Goal: Transaction & Acquisition: Purchase product/service

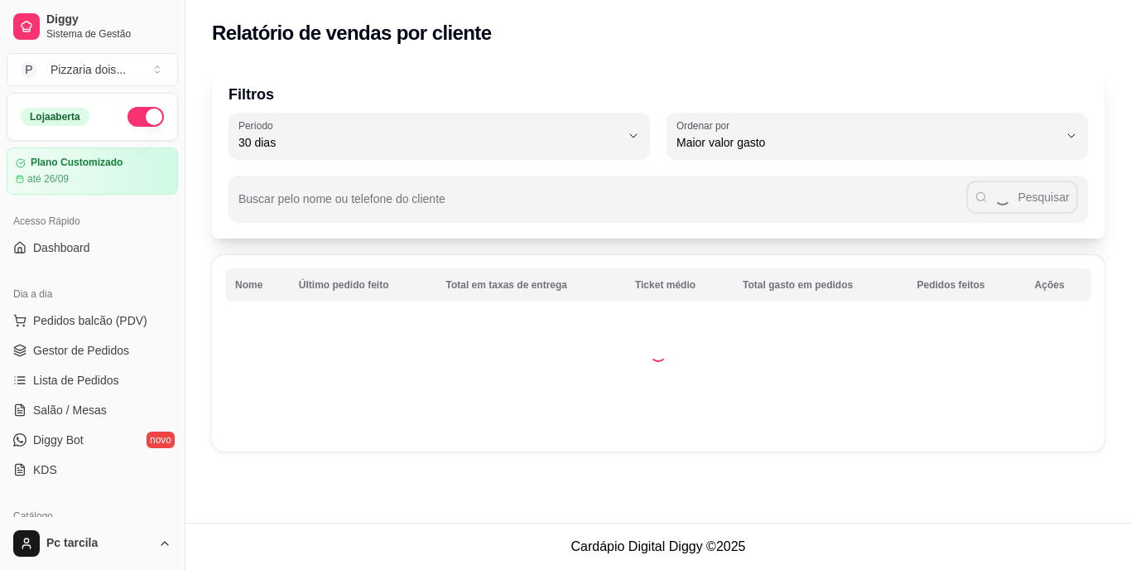
select select "30"
select select "HIGHEST_TOTAL_SPENT_WITH_ORDERS"
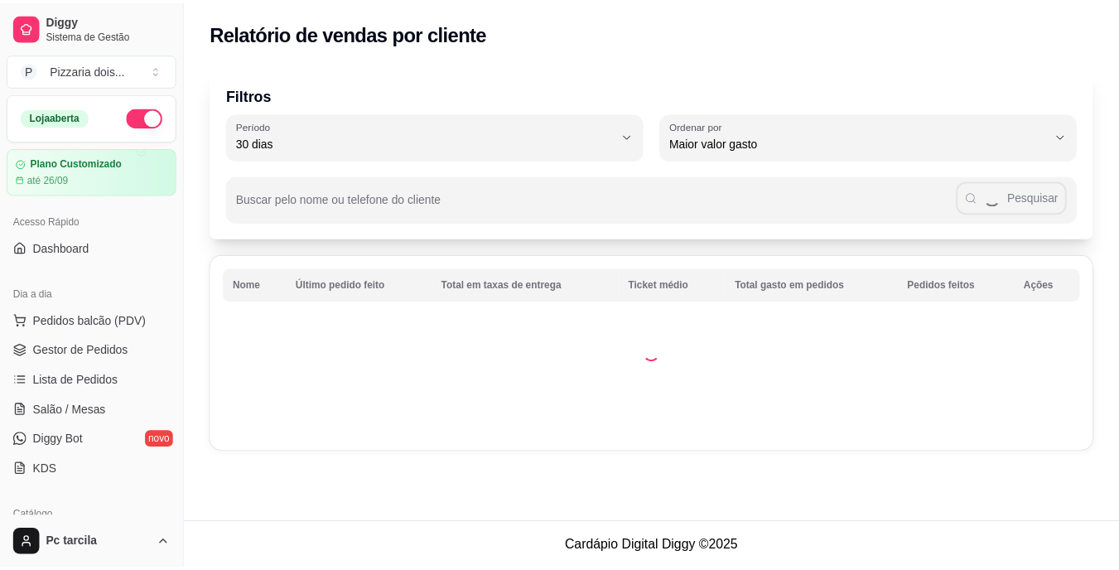
scroll to position [580, 0]
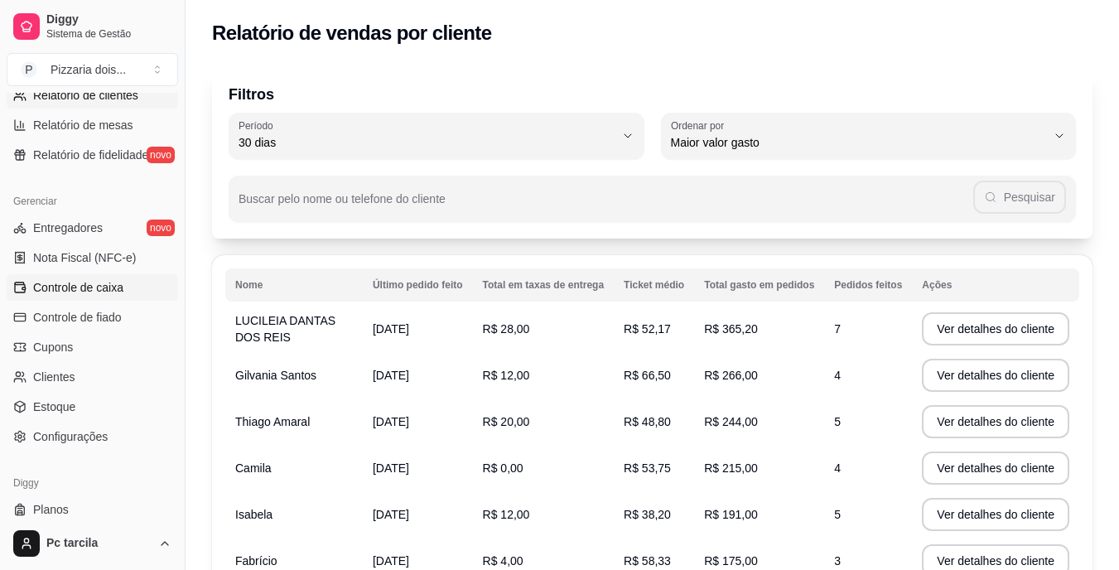
click at [75, 293] on span "Controle de caixa" at bounding box center [78, 287] width 90 height 17
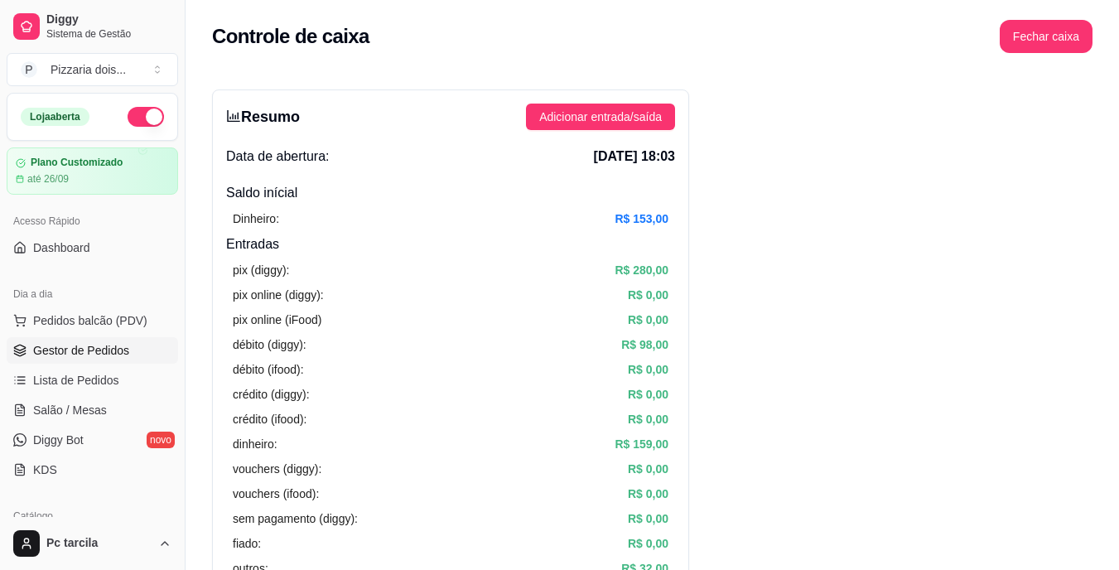
click at [78, 353] on span "Gestor de Pedidos" at bounding box center [81, 350] width 96 height 17
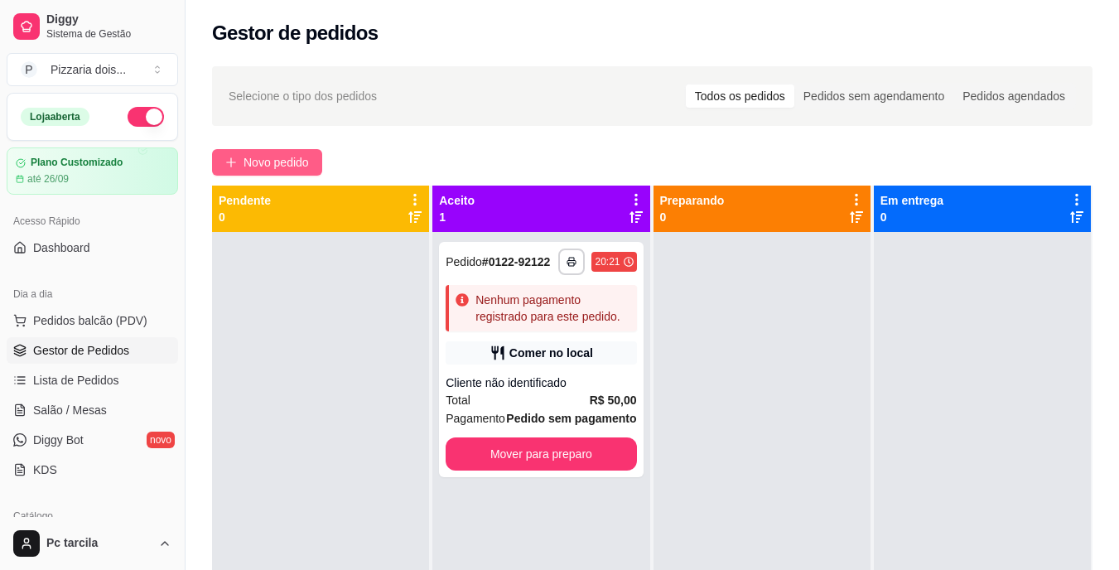
click at [233, 166] on icon "plus" at bounding box center [231, 162] width 12 height 12
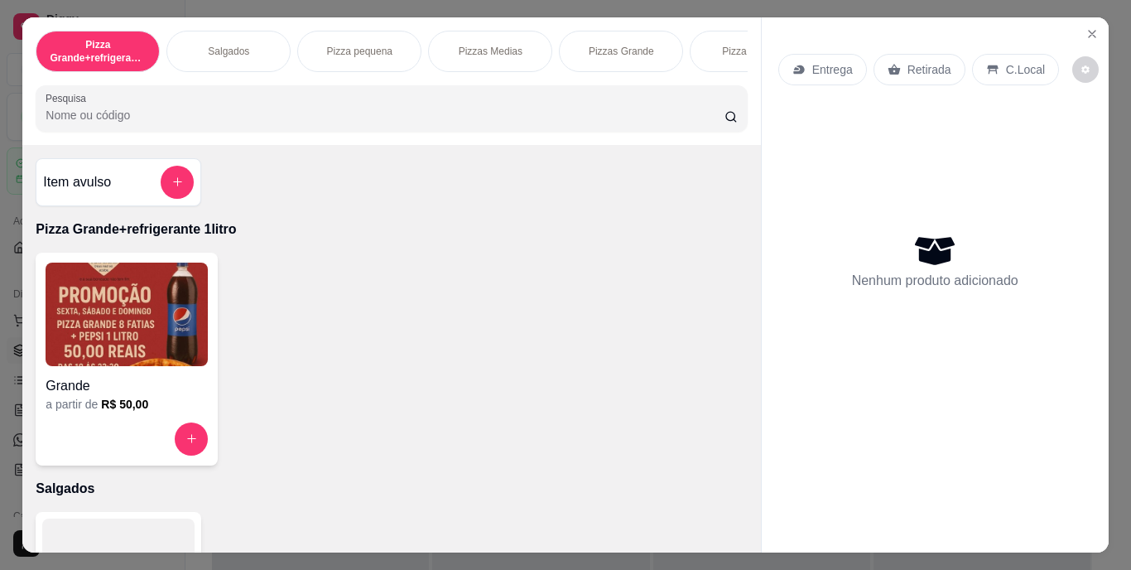
scroll to position [0, 623]
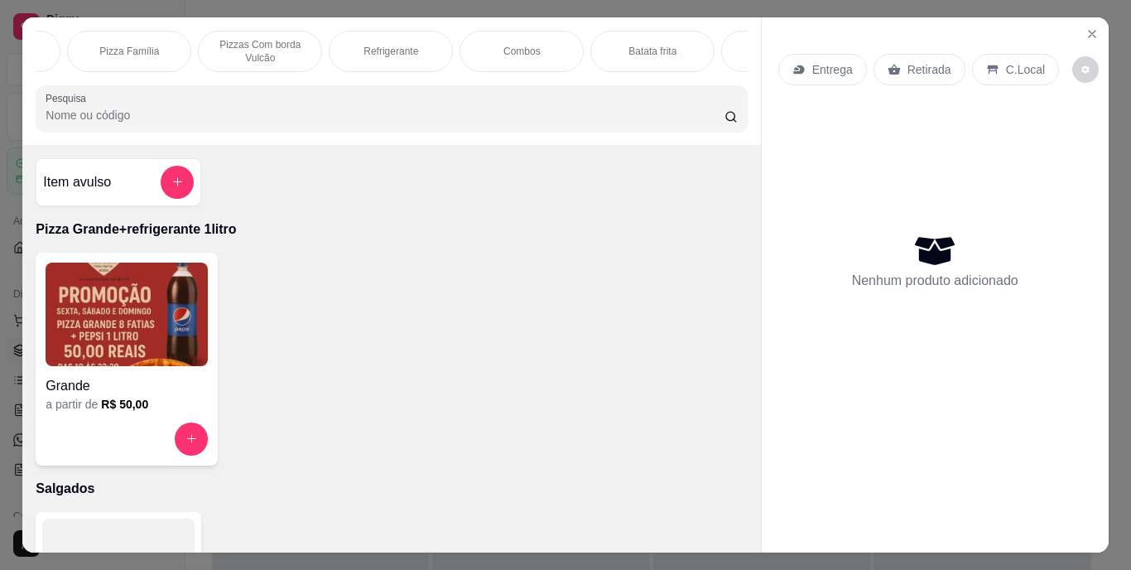
click at [496, 54] on div "Combos" at bounding box center [522, 51] width 124 height 41
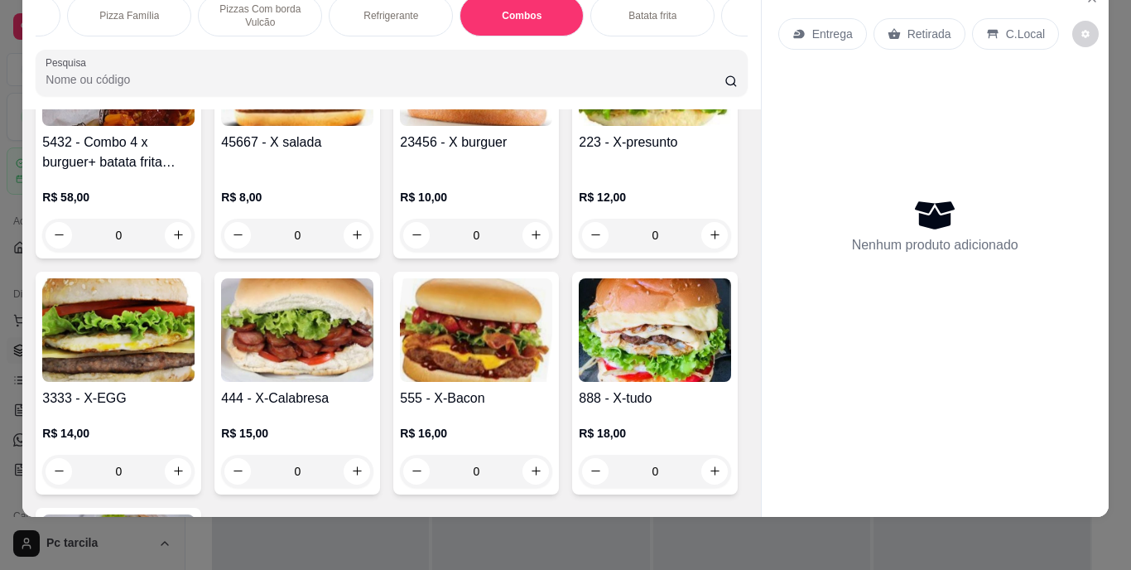
scroll to position [2805, 0]
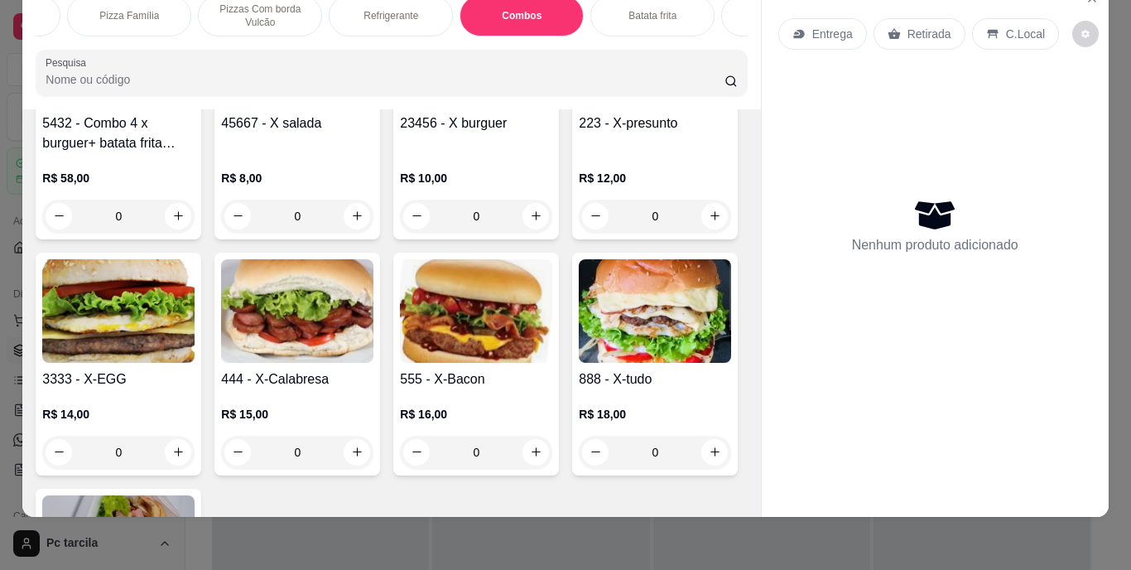
type input "1"
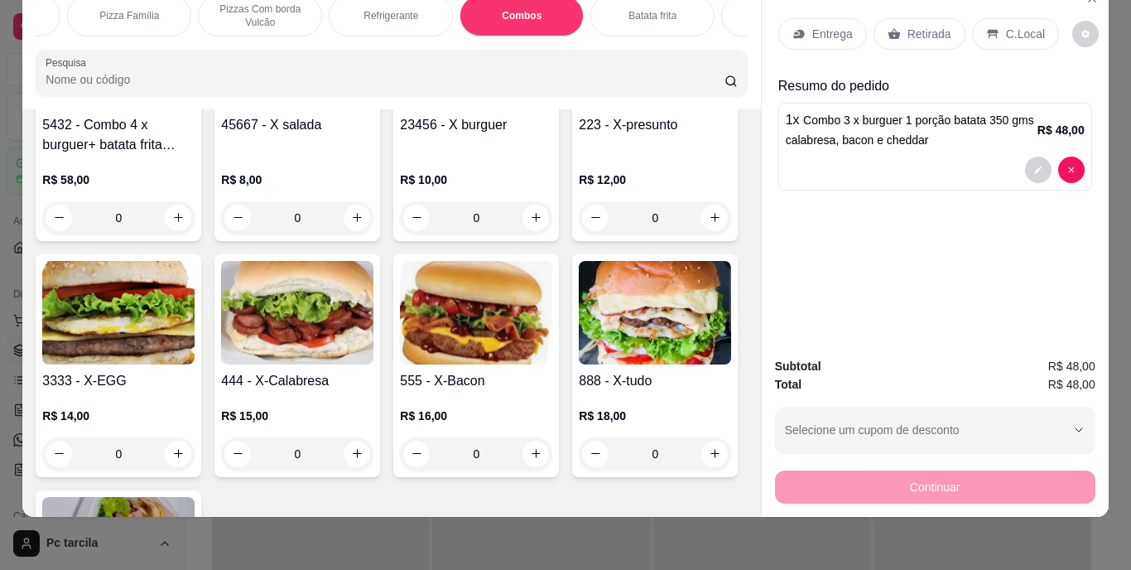
click at [816, 26] on p "Entrega" at bounding box center [832, 34] width 41 height 17
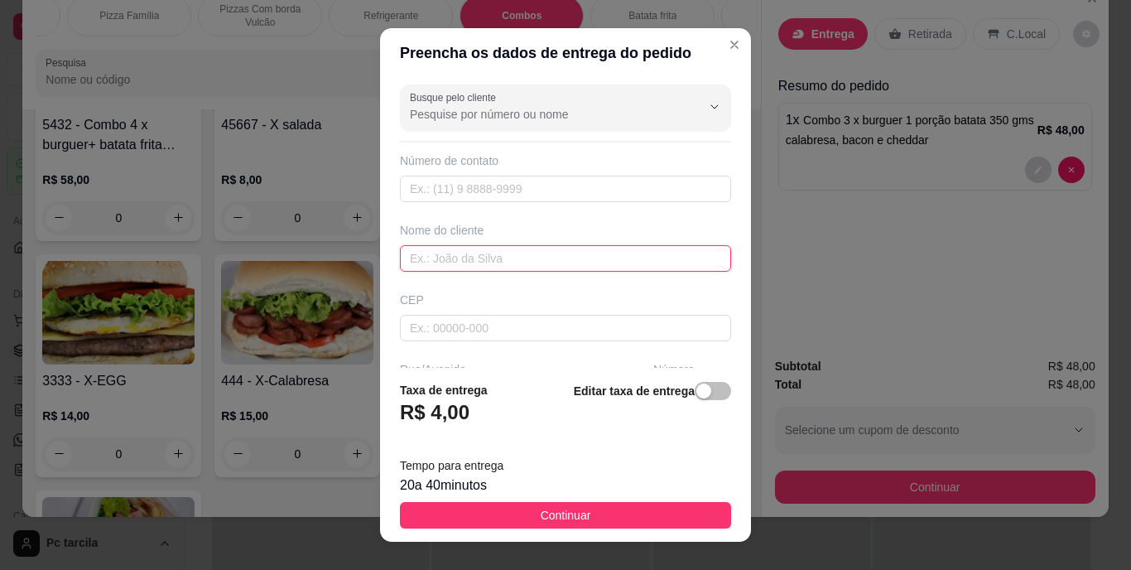
click at [551, 258] on input "text" at bounding box center [565, 258] width 331 height 26
type input "[PERSON_NAME]"
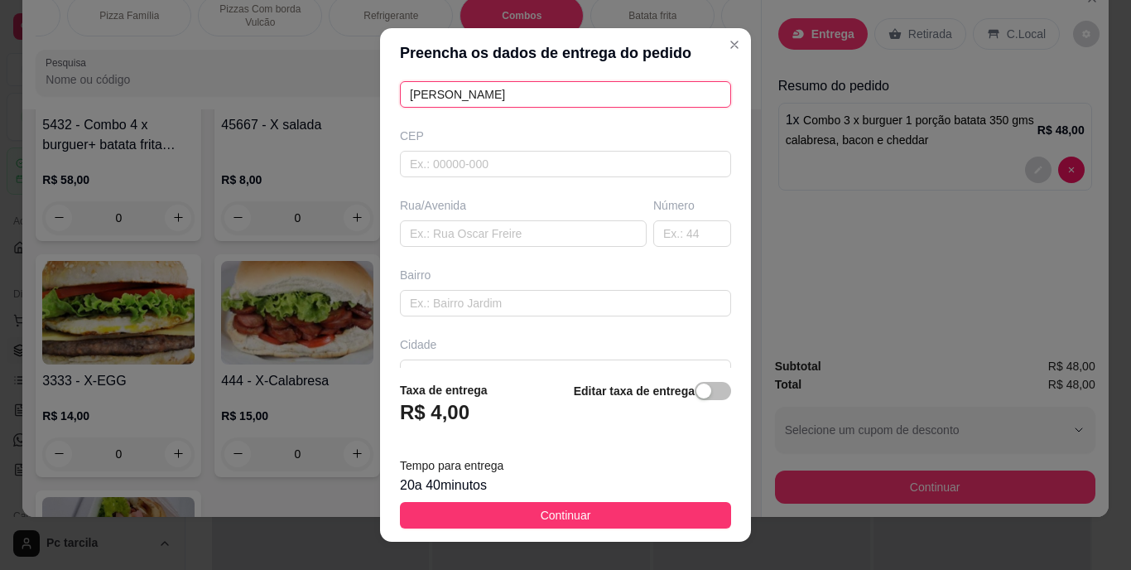
scroll to position [166, 0]
click at [486, 229] on input "text" at bounding box center [523, 232] width 247 height 26
paste input "Próximo ao acarajé da bengue, estou aqui na lanchonete da Bilu"
type input "Próximo ao acarajé da bengue, estou aqui na lanchonete da Bilu"
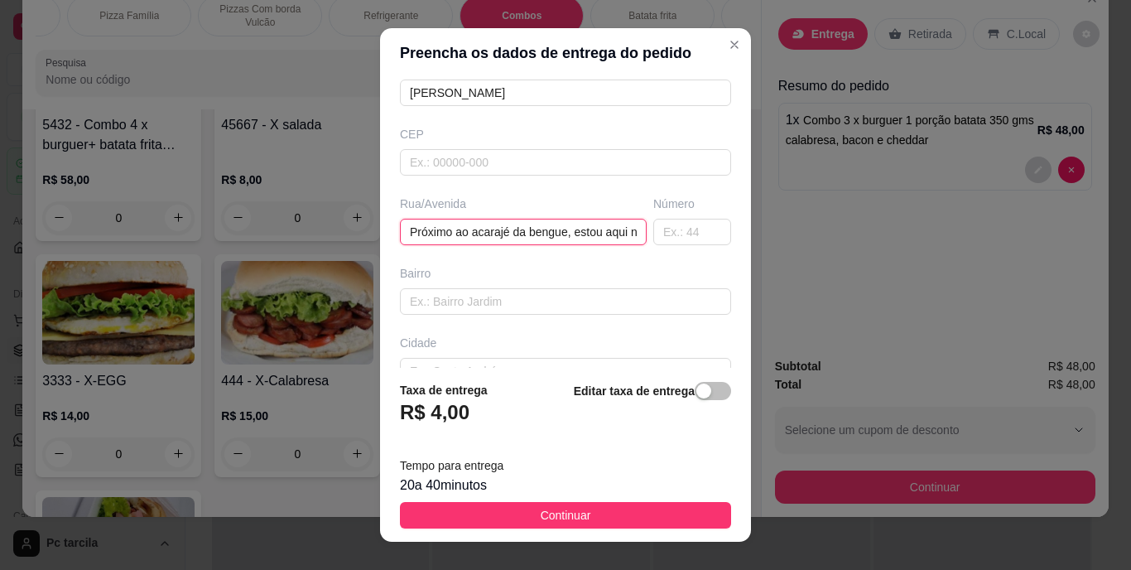
scroll to position [0, 119]
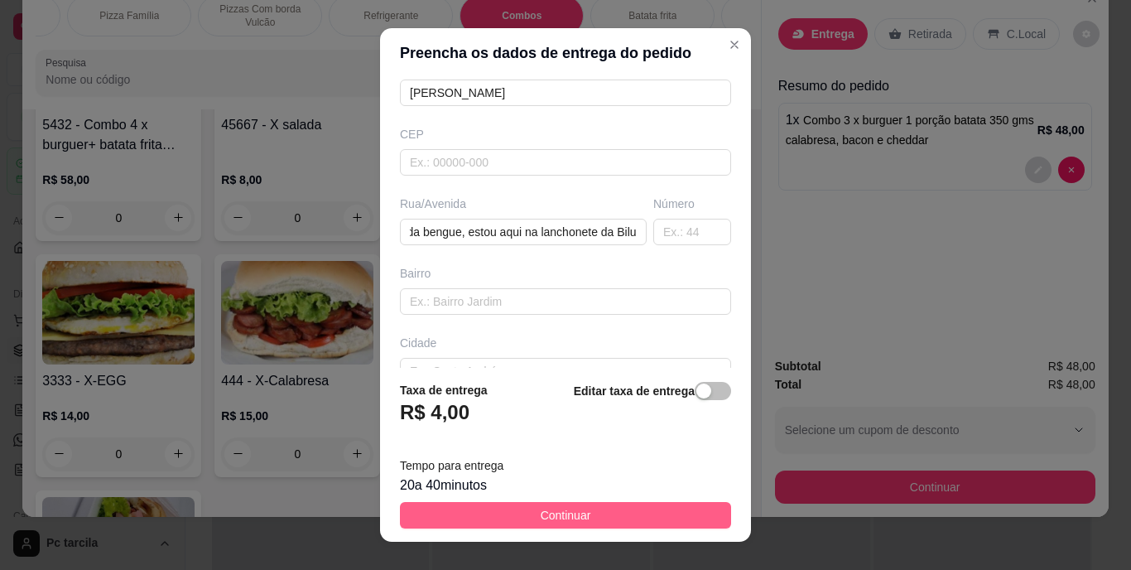
click at [522, 503] on button "Continuar" at bounding box center [565, 515] width 331 height 26
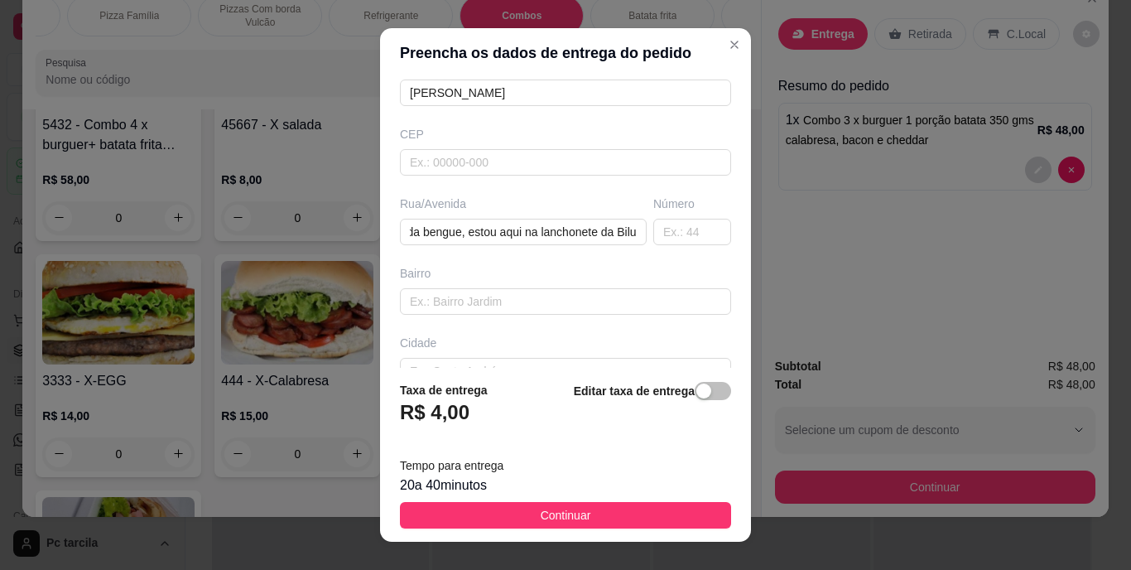
scroll to position [0, 0]
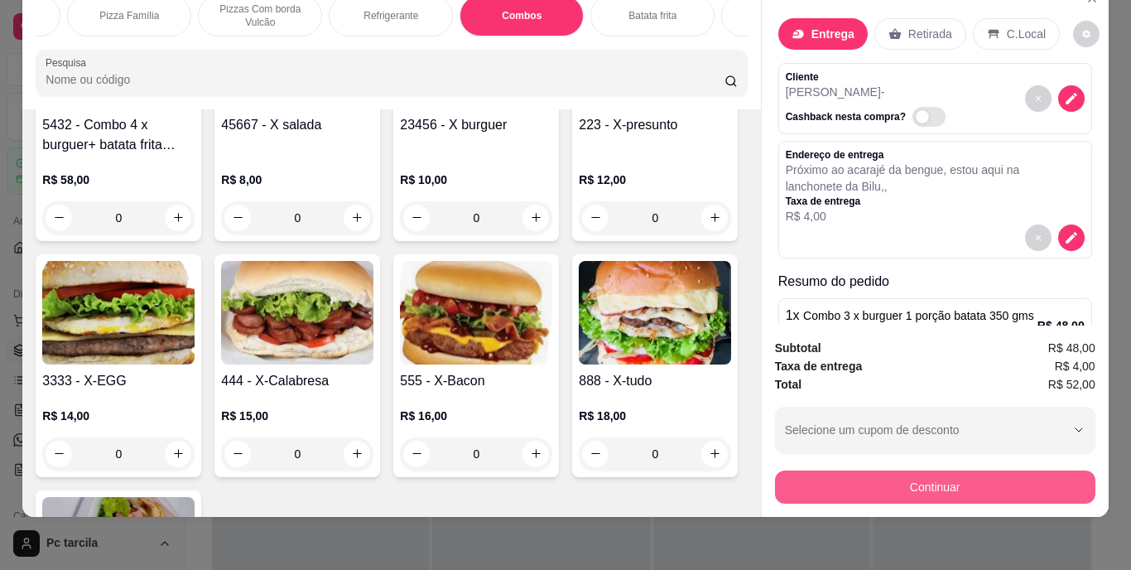
click at [921, 483] on button "Continuar" at bounding box center [935, 486] width 320 height 33
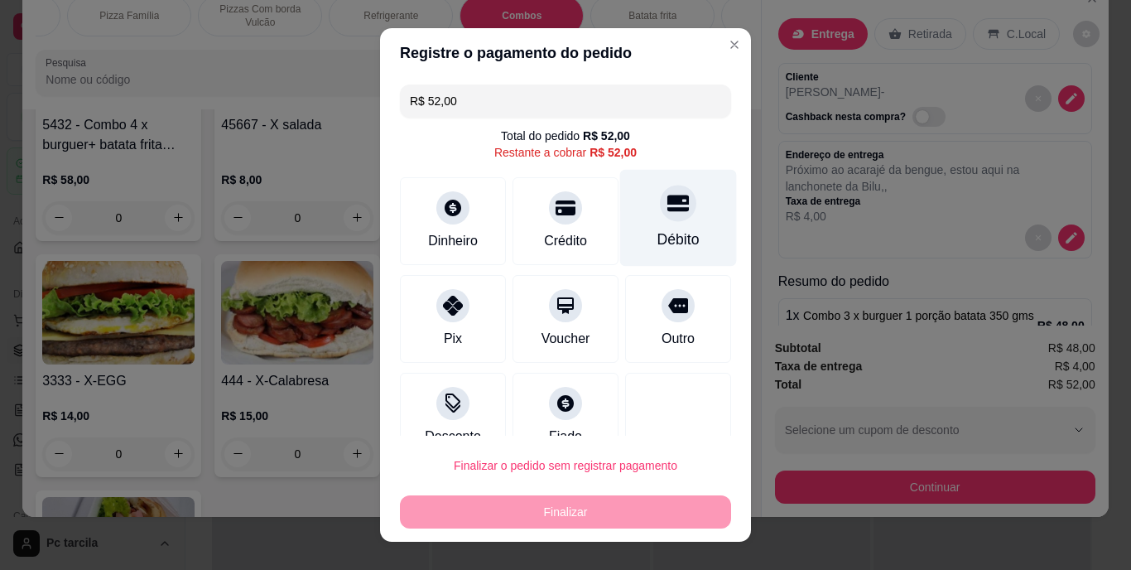
click at [628, 209] on div "Débito" at bounding box center [678, 218] width 117 height 97
type input "R$ 0,00"
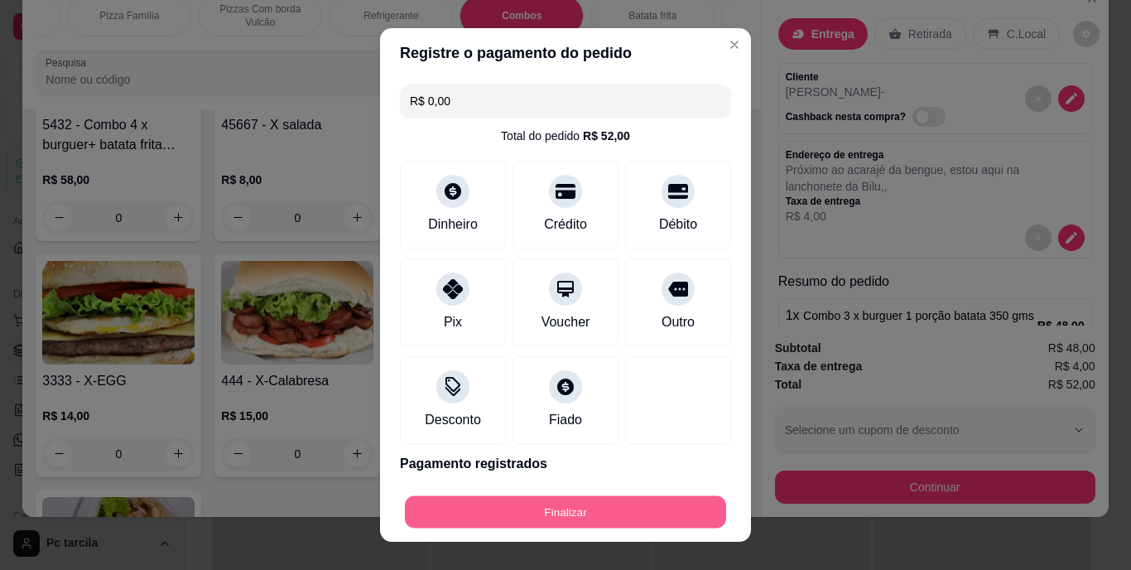
click at [604, 501] on button "Finalizar" at bounding box center [565, 511] width 321 height 32
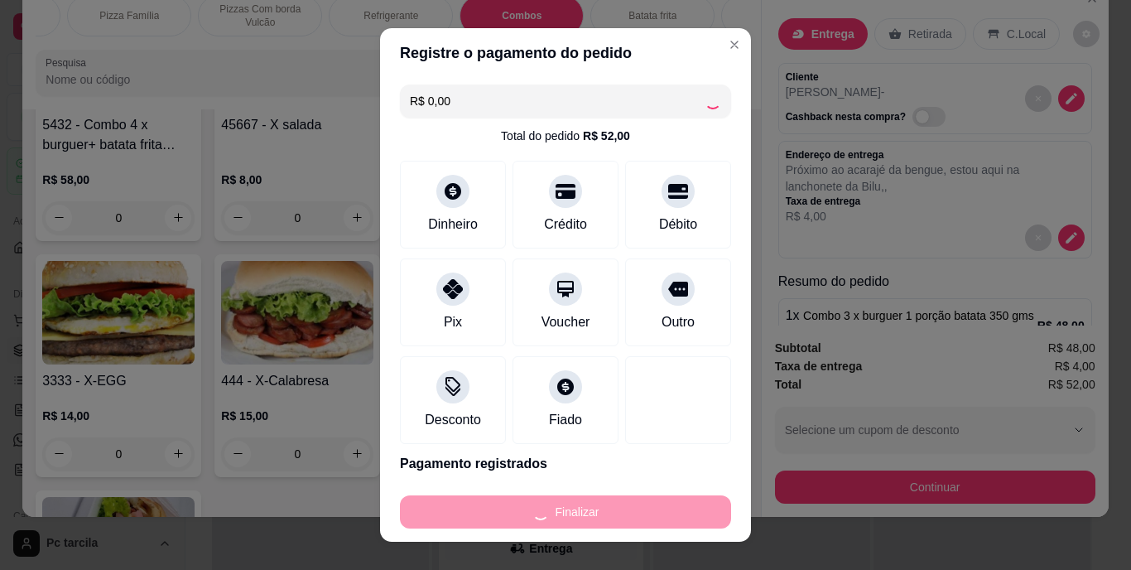
type input "0"
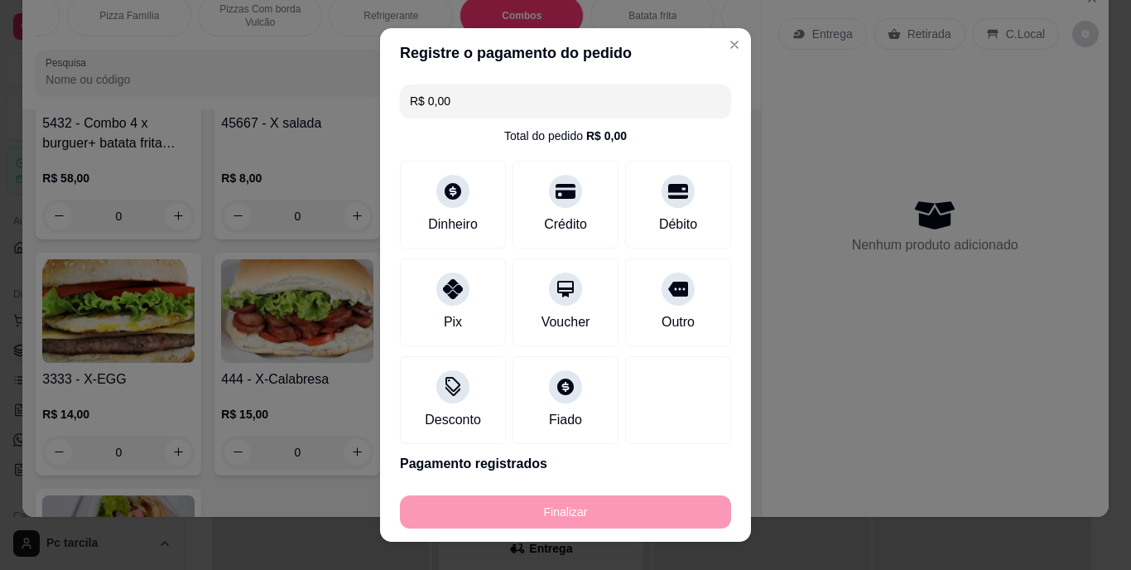
type input "-R$ 52,00"
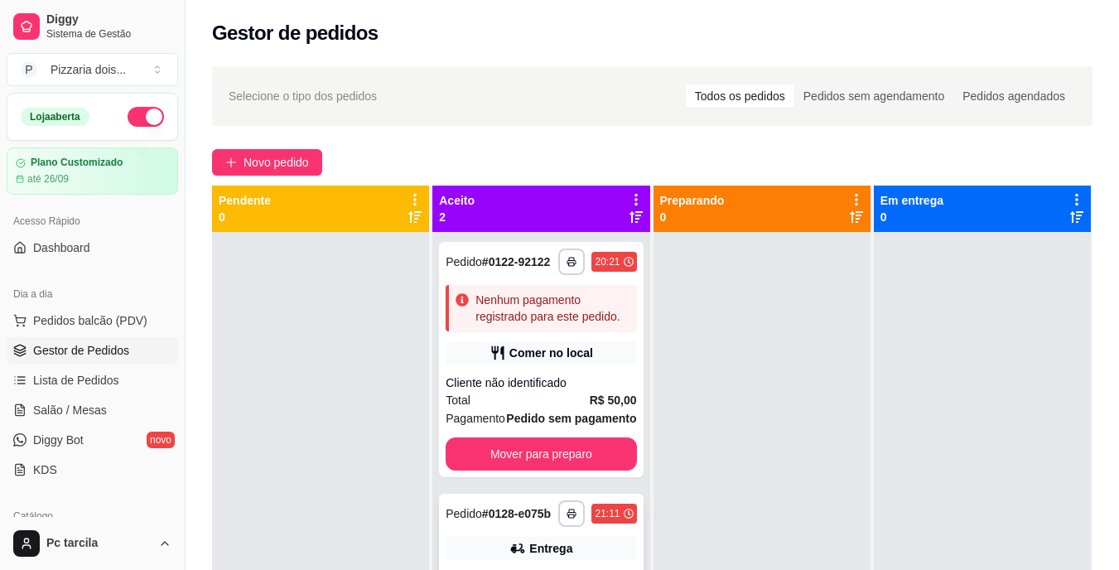
click at [539, 514] on strong "# 0128-e075b" at bounding box center [516, 513] width 69 height 13
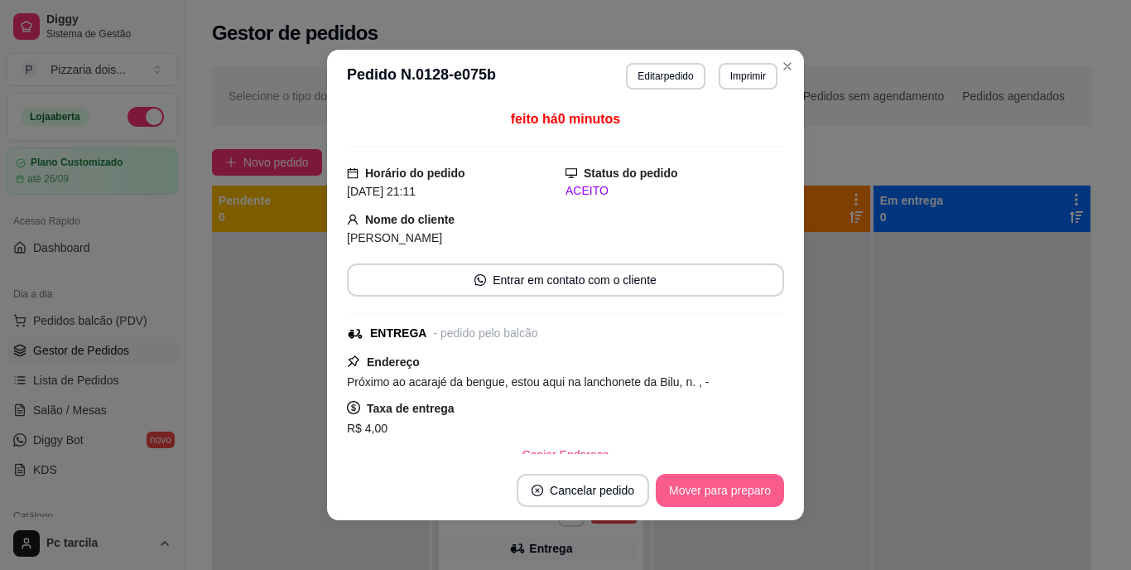
click at [680, 481] on button "Mover para preparo" at bounding box center [720, 490] width 128 height 33
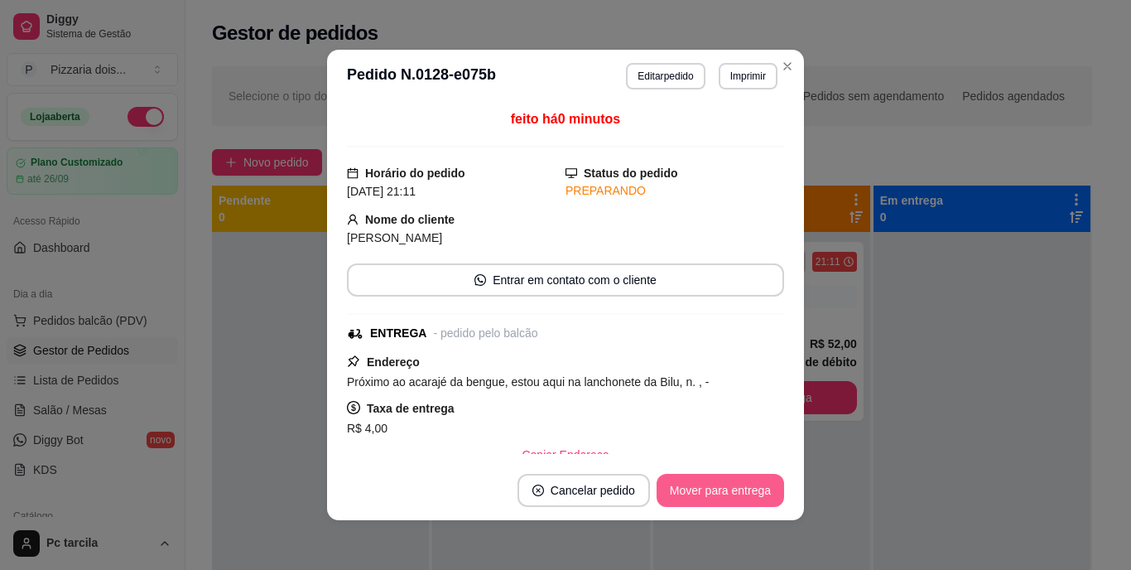
click at [692, 484] on button "Mover para entrega" at bounding box center [721, 490] width 128 height 33
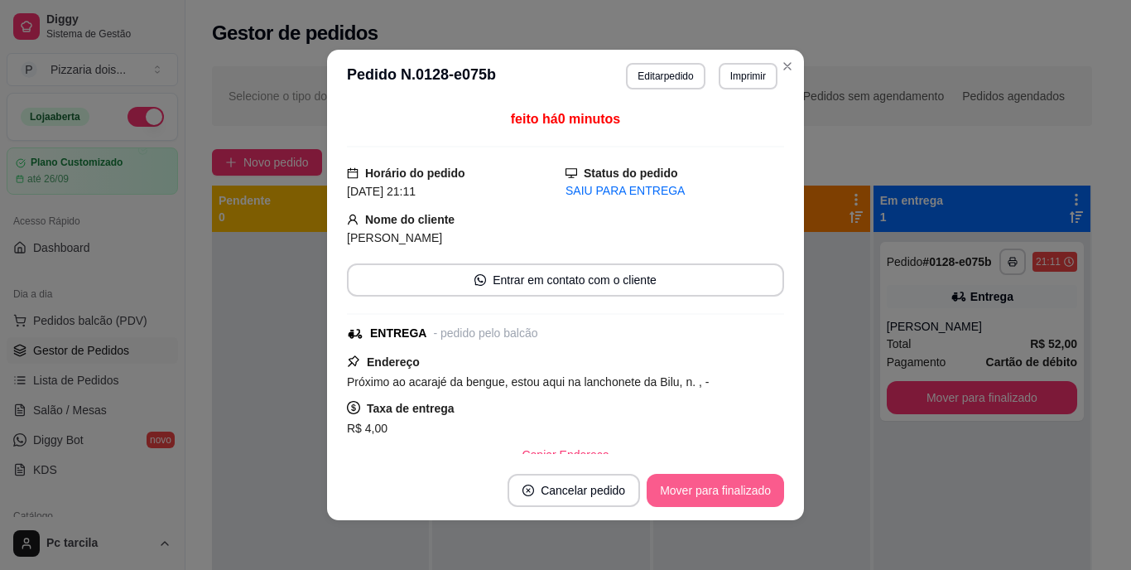
click at [698, 483] on button "Mover para finalizado" at bounding box center [715, 490] width 137 height 33
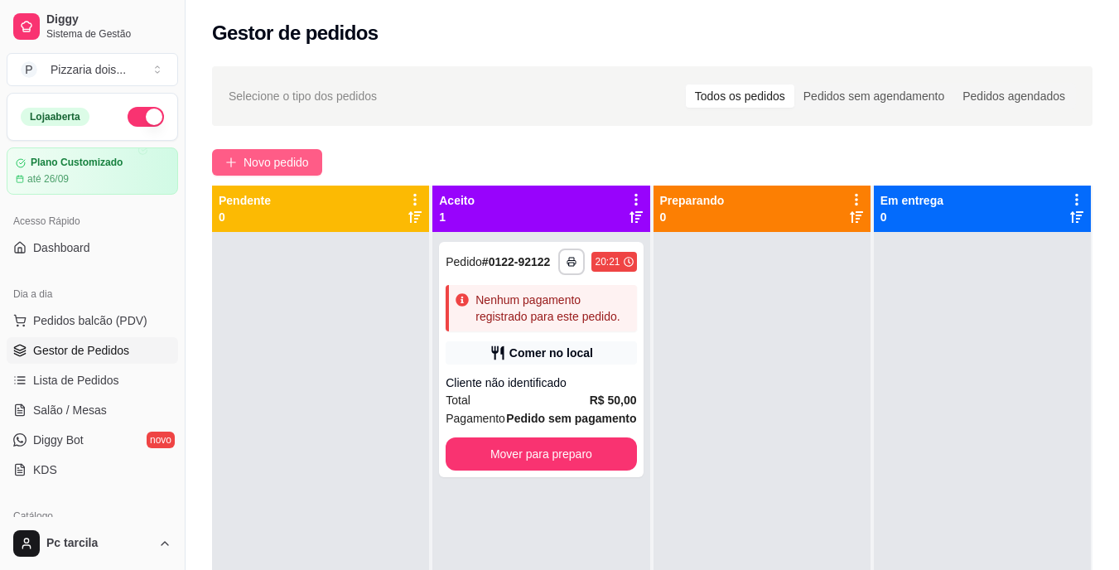
click at [309, 171] on span "Novo pedido" at bounding box center [275, 162] width 65 height 18
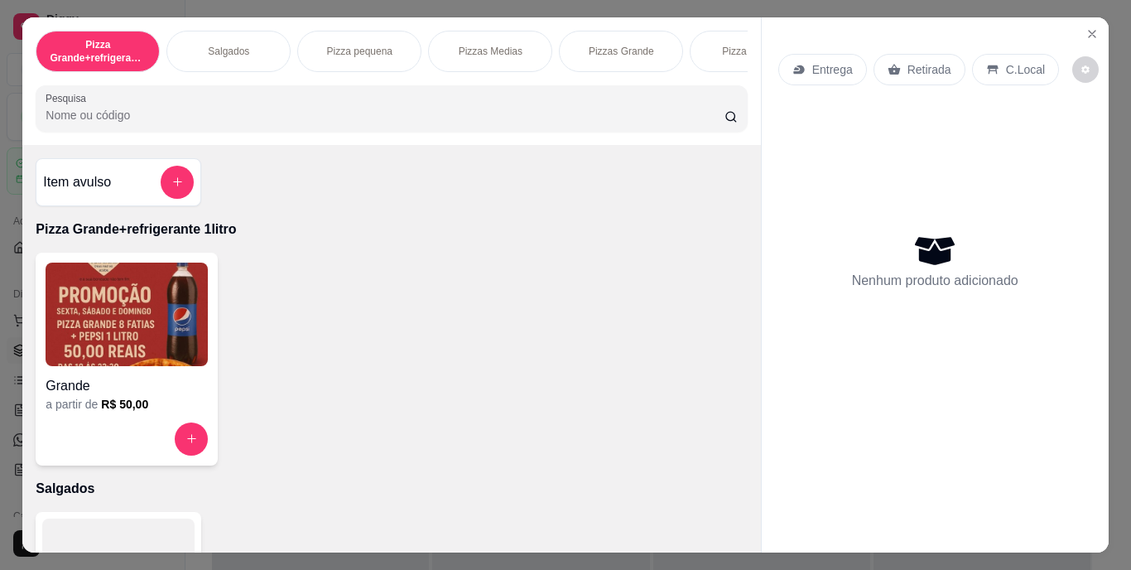
scroll to position [0, 623]
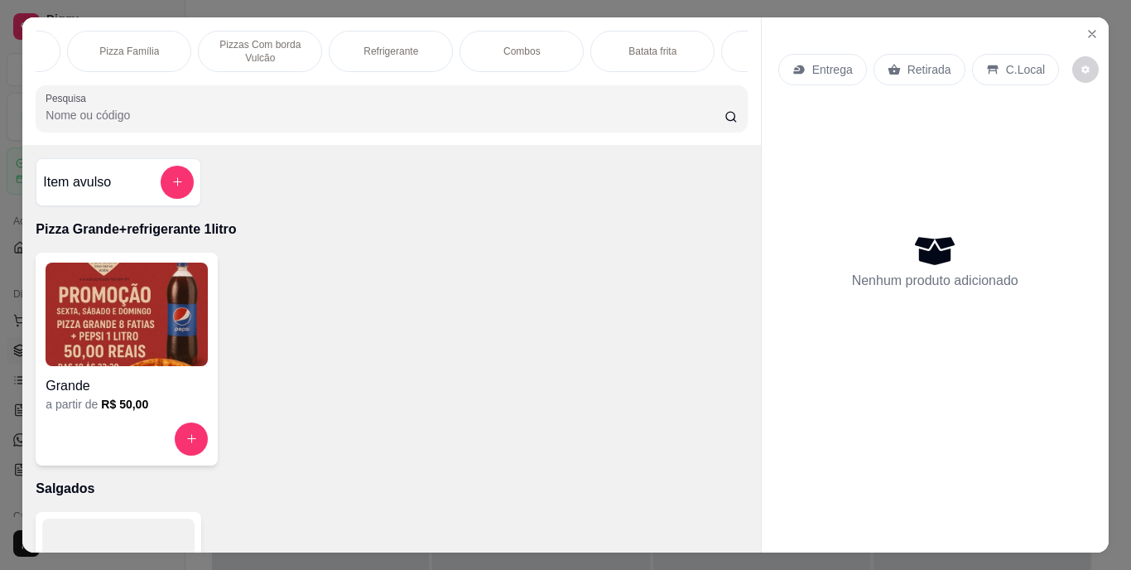
click at [551, 58] on div "Combos" at bounding box center [522, 51] width 124 height 41
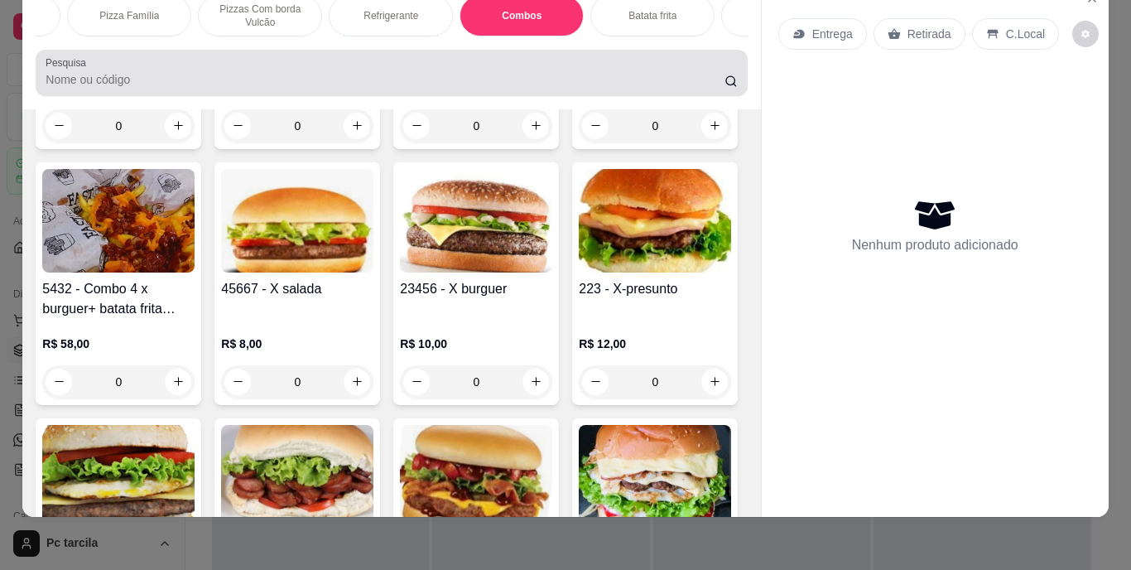
scroll to position [0, 0]
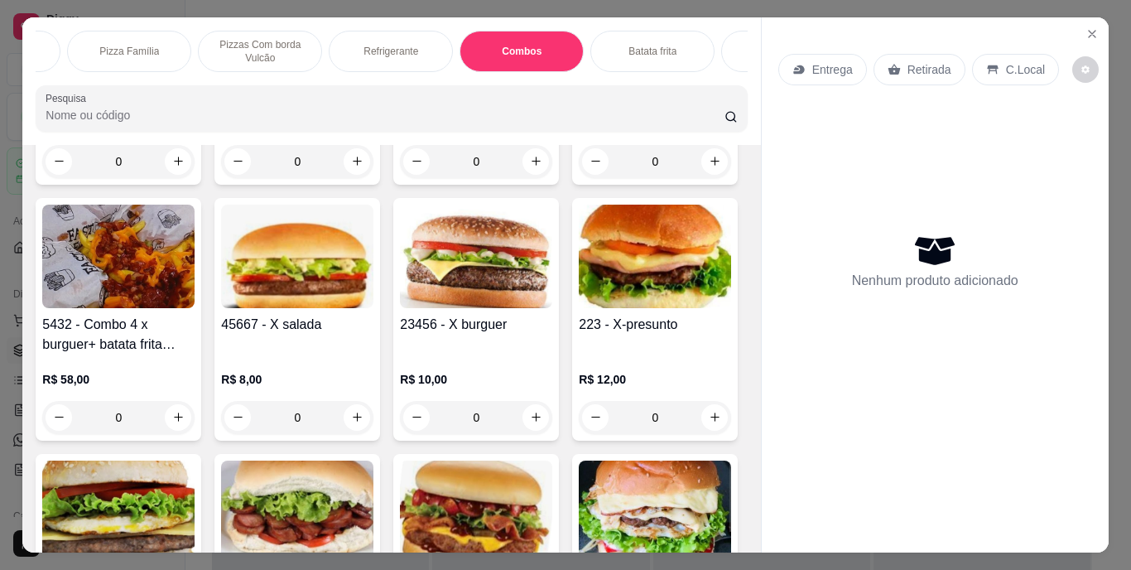
click at [408, 45] on p "Refrigerante" at bounding box center [390, 51] width 55 height 13
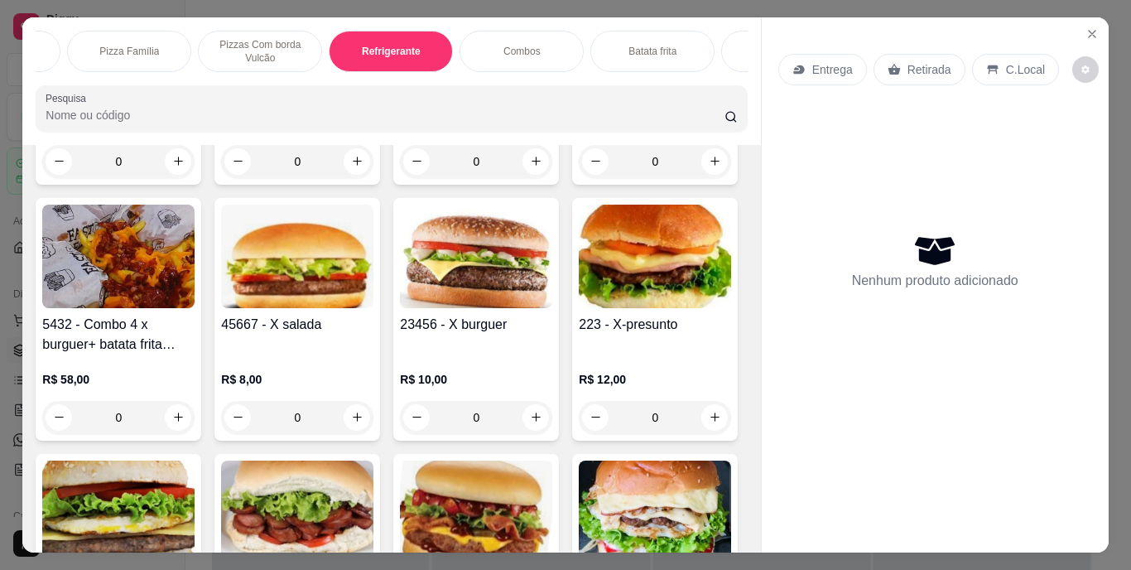
scroll to position [42, 0]
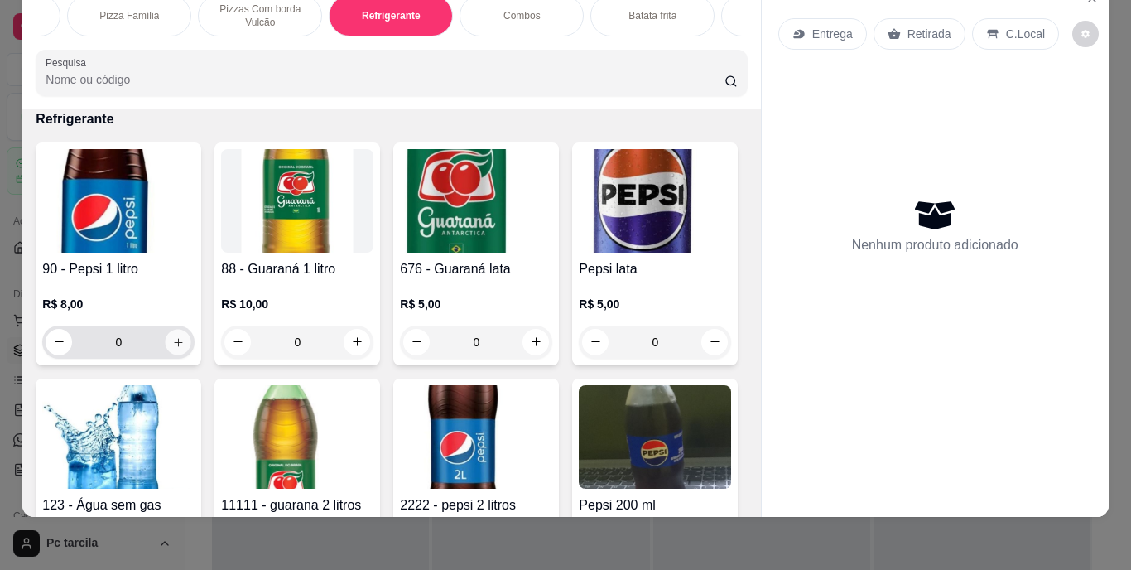
click at [175, 336] on icon "increase-product-quantity" at bounding box center [178, 341] width 12 height 12
type input "1"
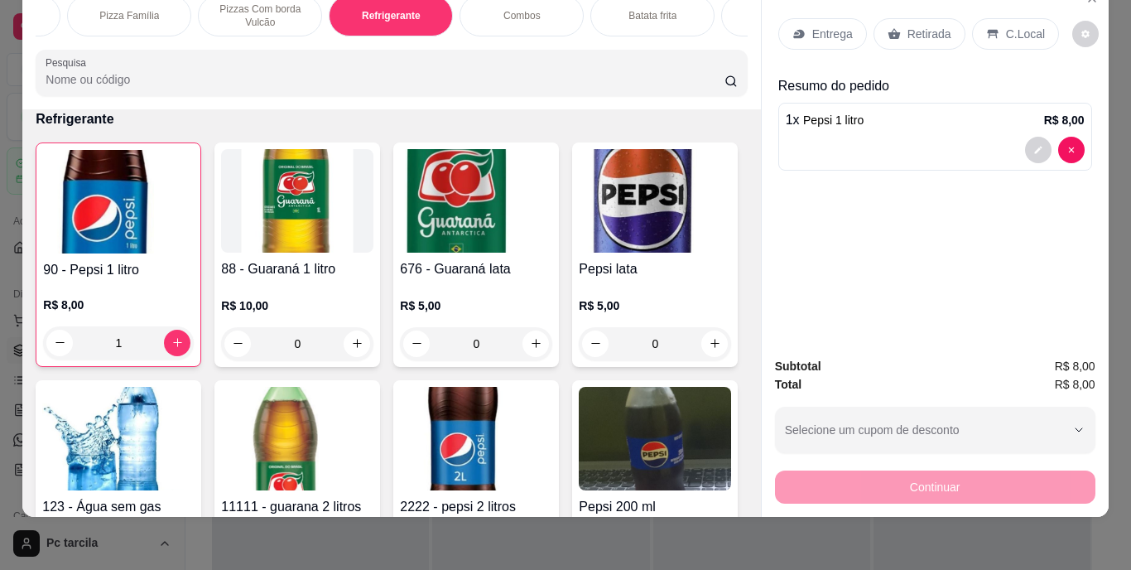
click at [987, 29] on icon at bounding box center [992, 33] width 11 height 9
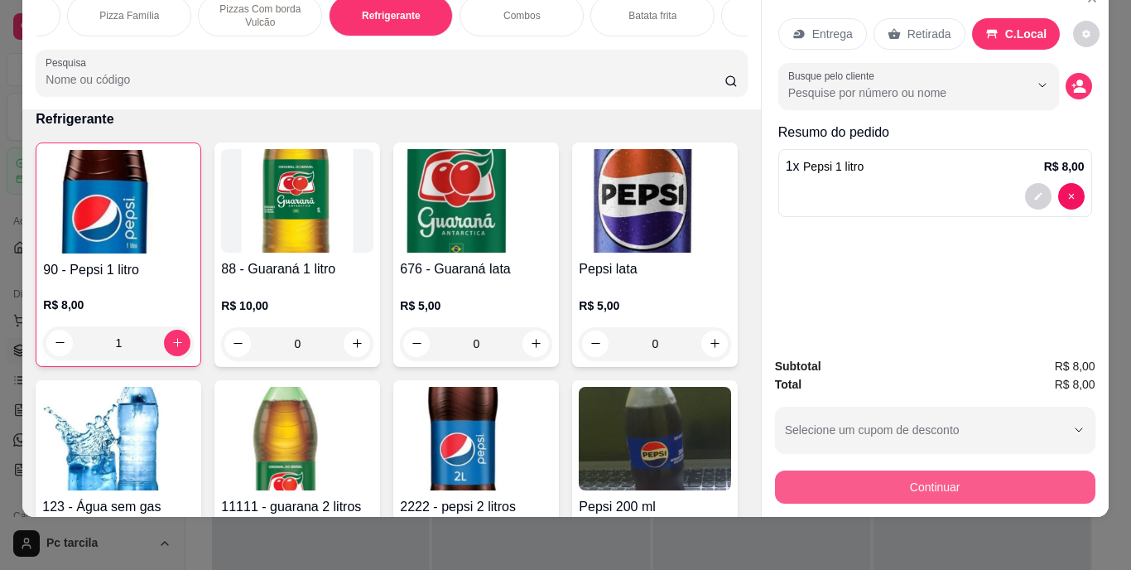
click at [803, 470] on button "Continuar" at bounding box center [935, 486] width 320 height 33
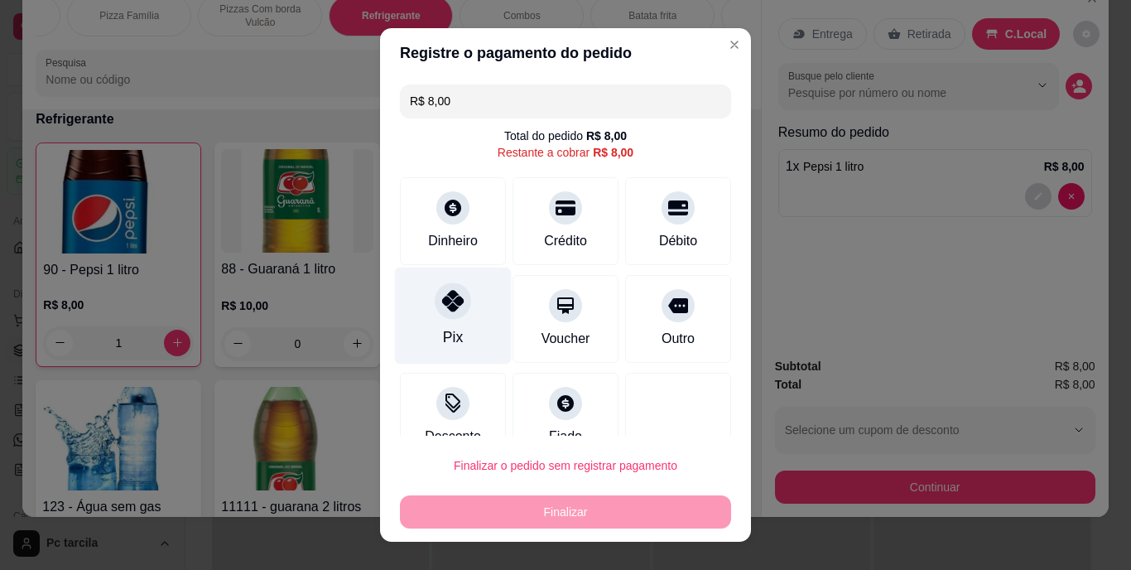
click at [459, 310] on div "Pix" at bounding box center [453, 315] width 117 height 97
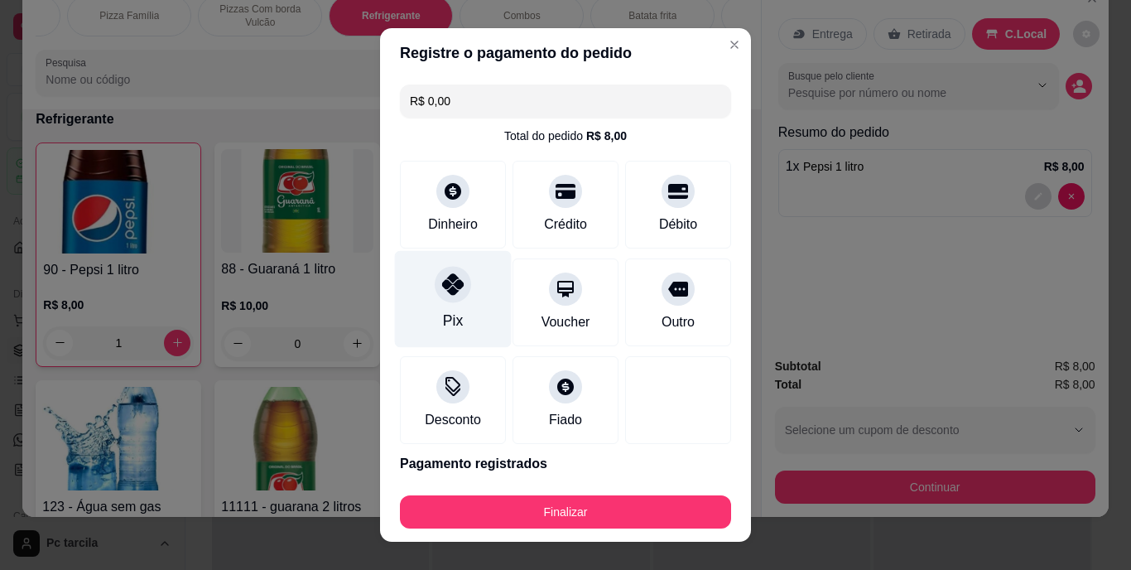
type input "R$ 0,00"
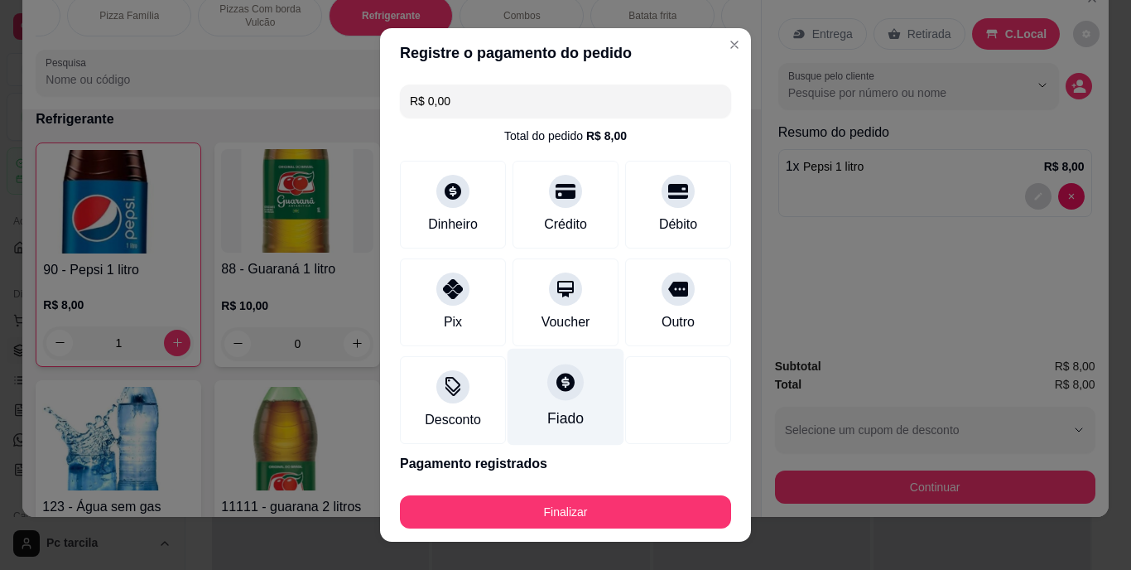
scroll to position [61, 0]
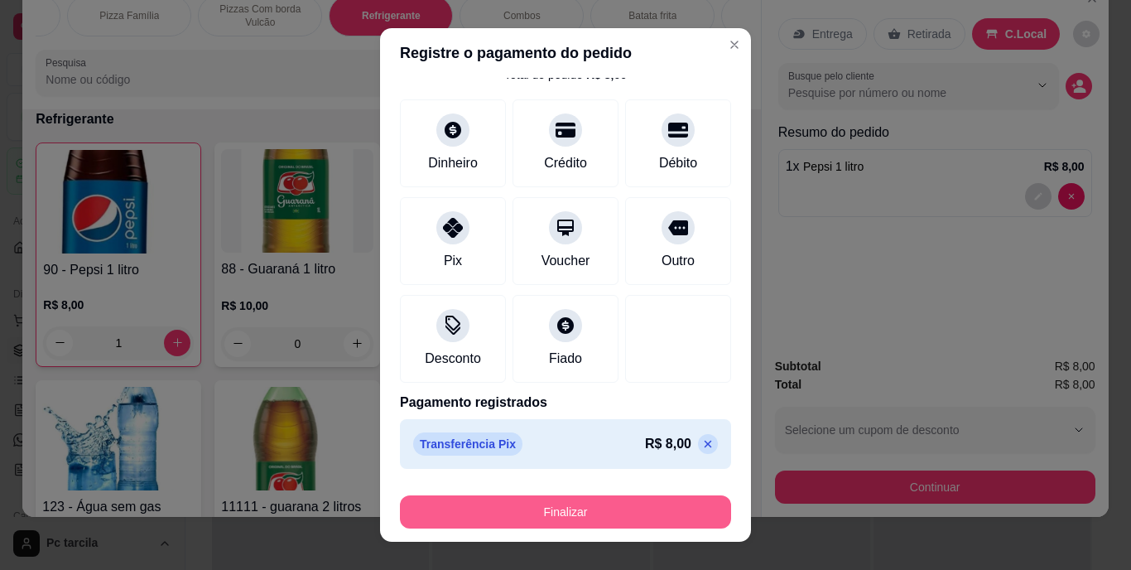
click at [522, 503] on button "Finalizar" at bounding box center [565, 511] width 331 height 33
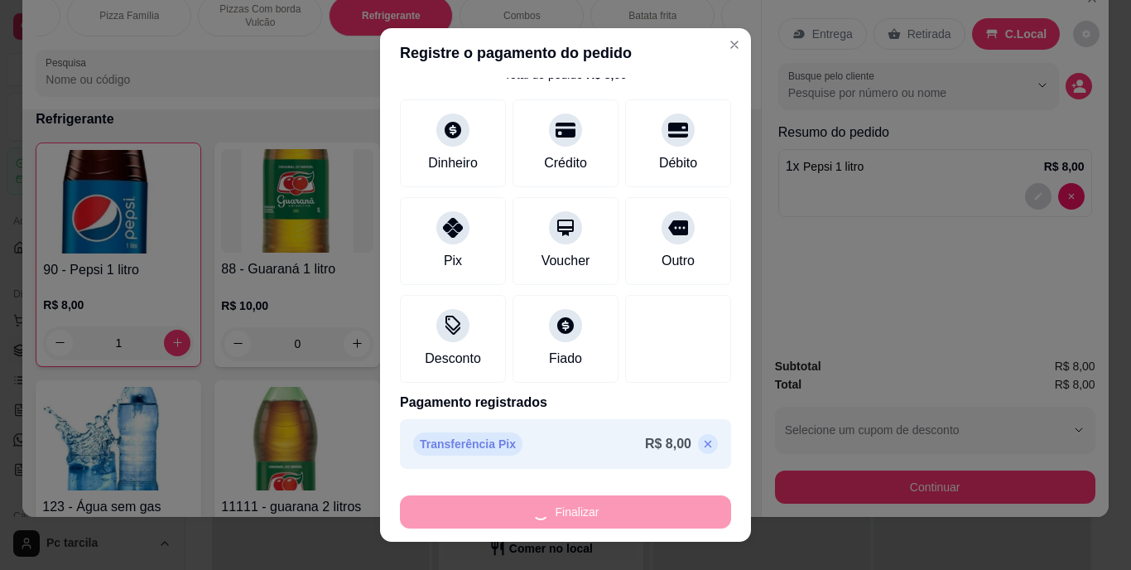
type input "0"
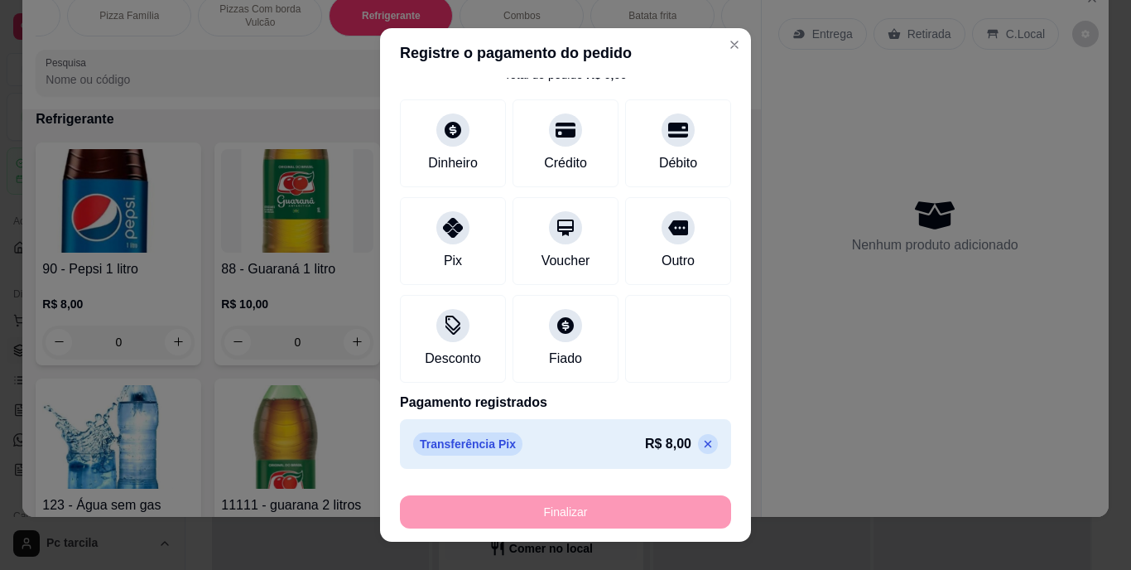
type input "-R$ 8,00"
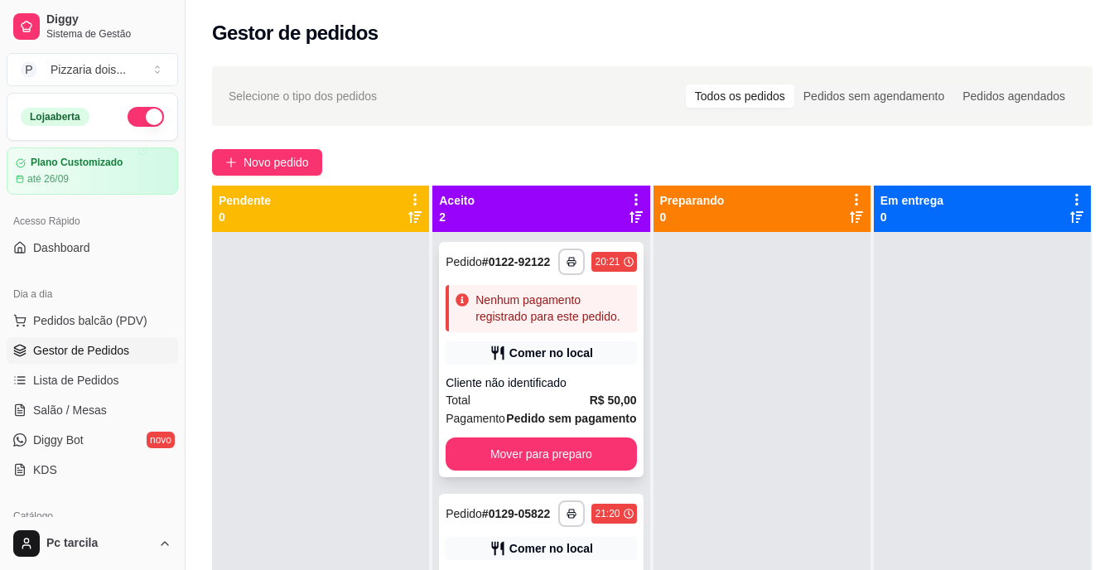
click at [593, 331] on div "**********" at bounding box center [541, 359] width 204 height 235
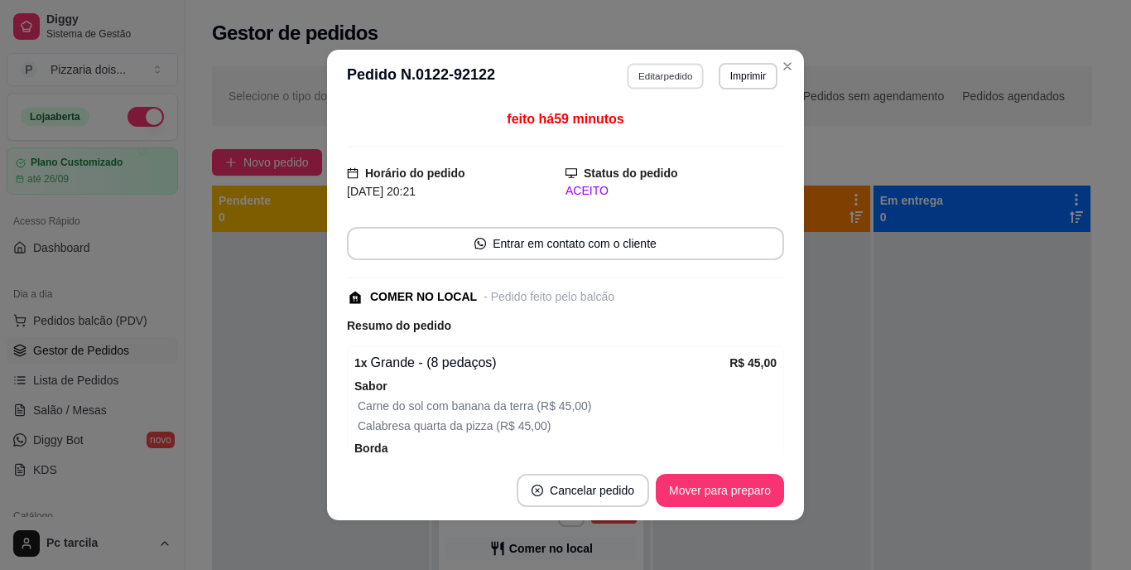
click at [649, 69] on button "Editar pedido" at bounding box center [666, 76] width 77 height 26
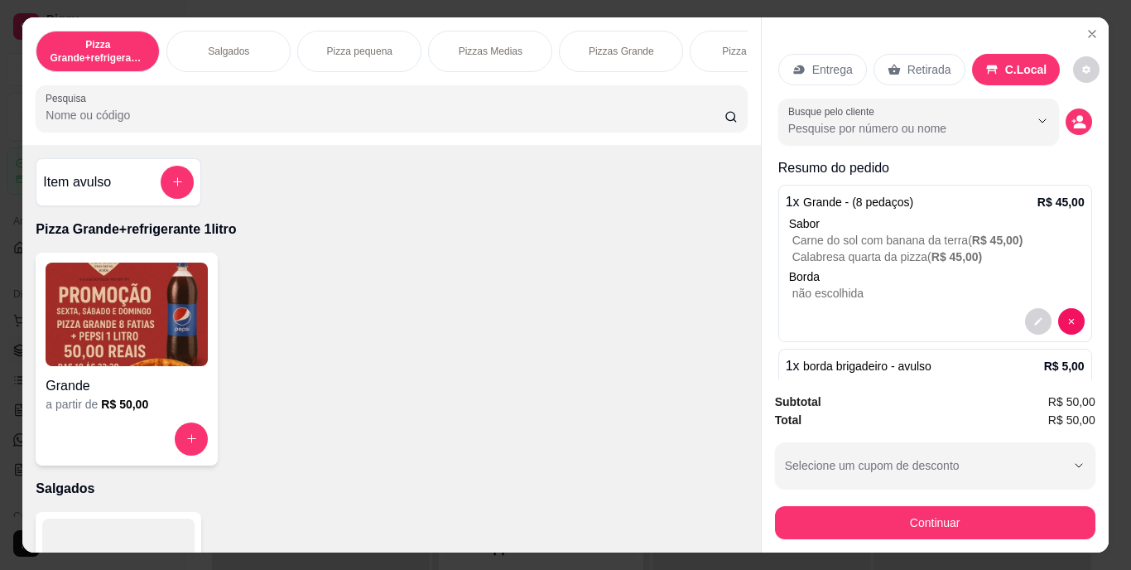
click at [496, 63] on div "Pizzas Medias" at bounding box center [490, 51] width 124 height 41
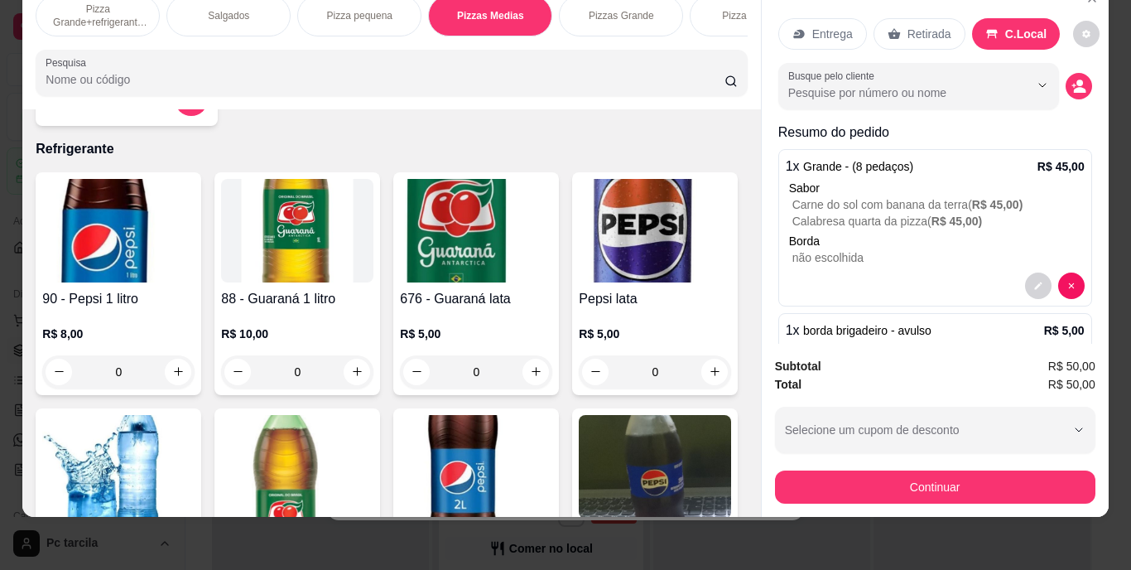
scroll to position [1938, 0]
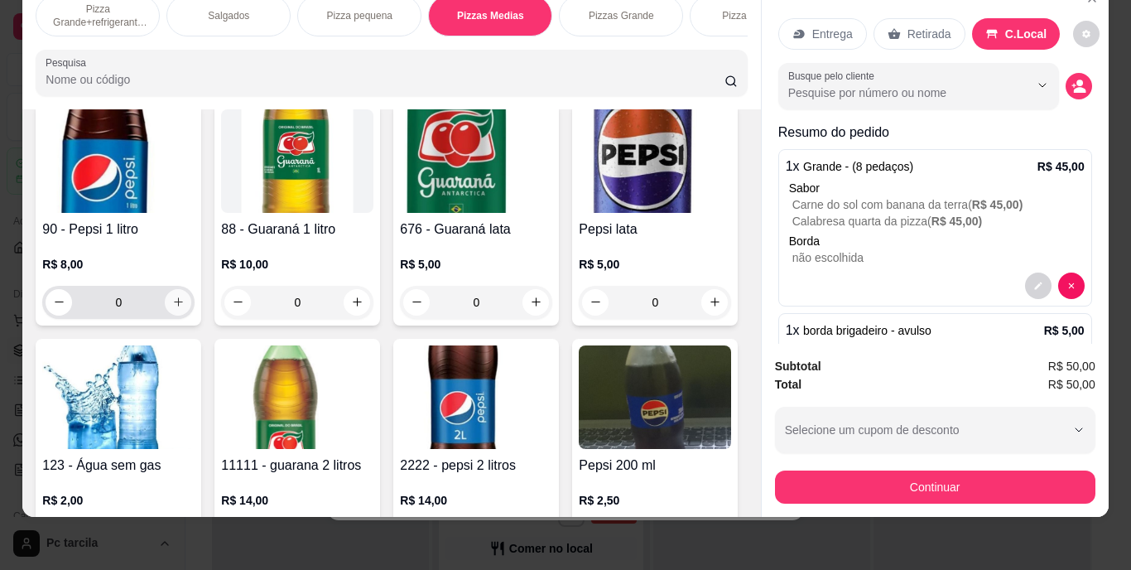
click at [176, 296] on icon "increase-product-quantity" at bounding box center [178, 302] width 12 height 12
type input "1"
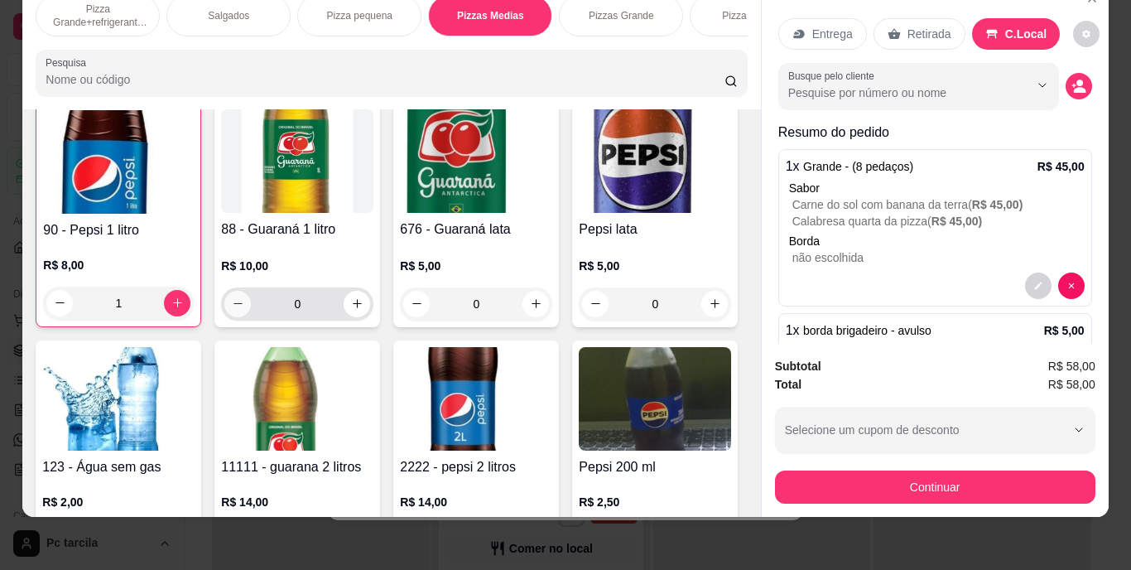
scroll to position [1939, 0]
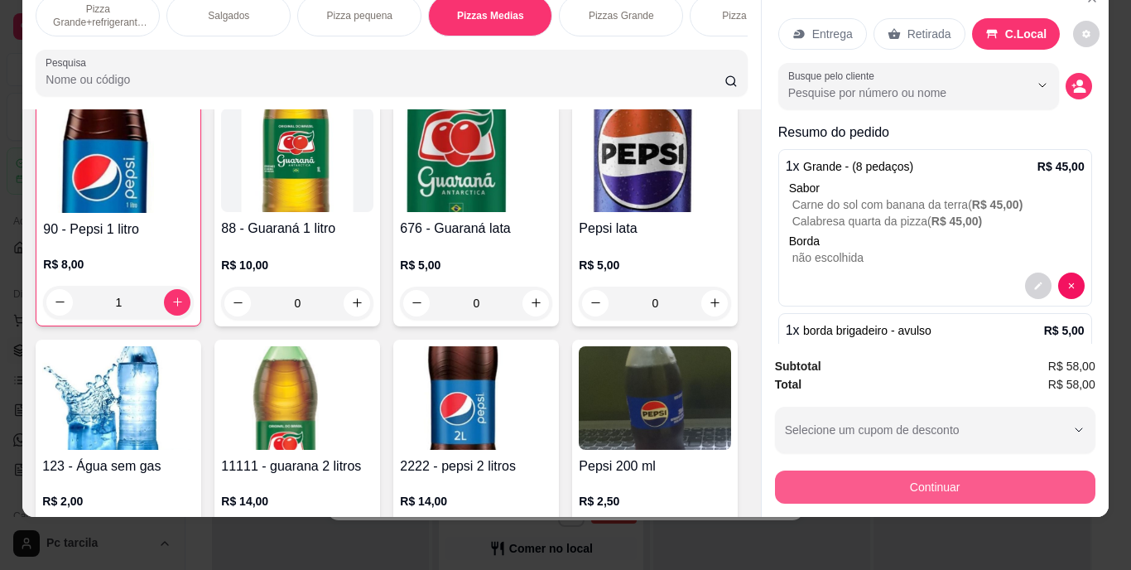
click at [799, 470] on button "Continuar" at bounding box center [935, 486] width 320 height 33
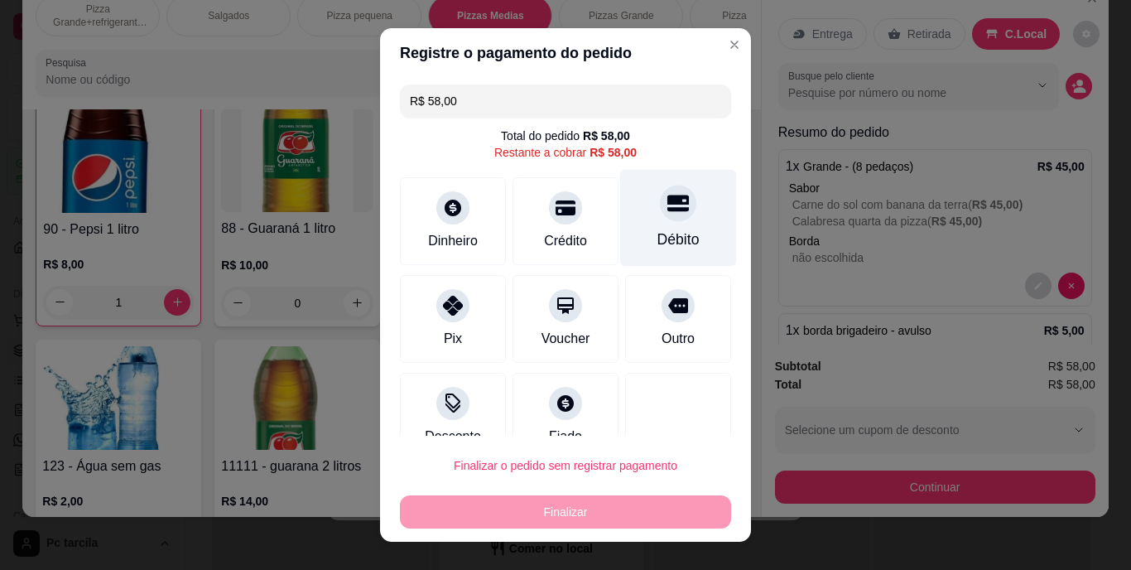
click at [657, 233] on div "Débito" at bounding box center [678, 240] width 42 height 22
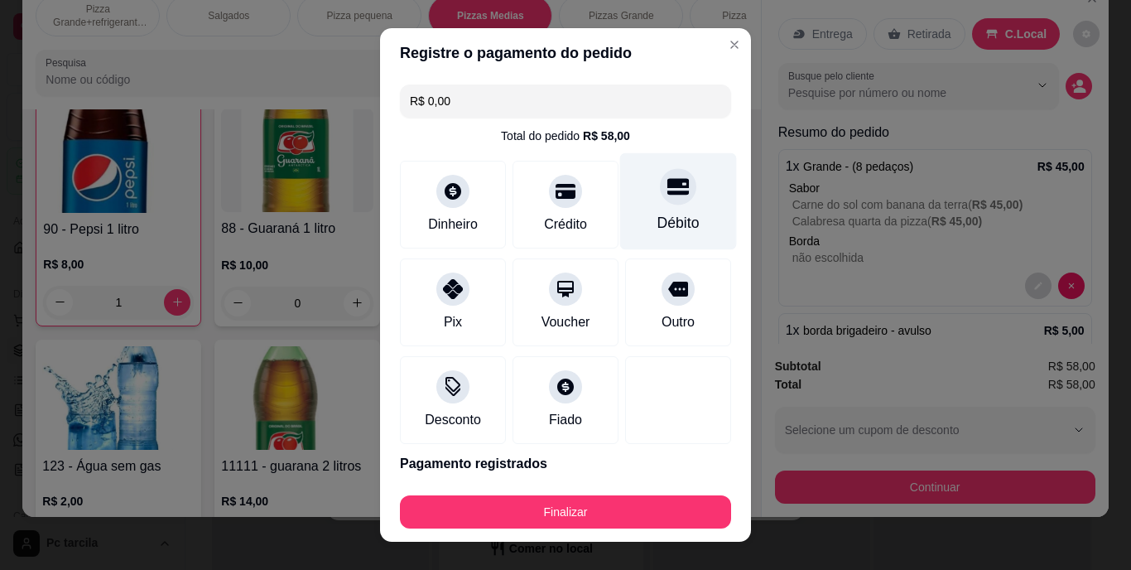
type input "R$ 0,00"
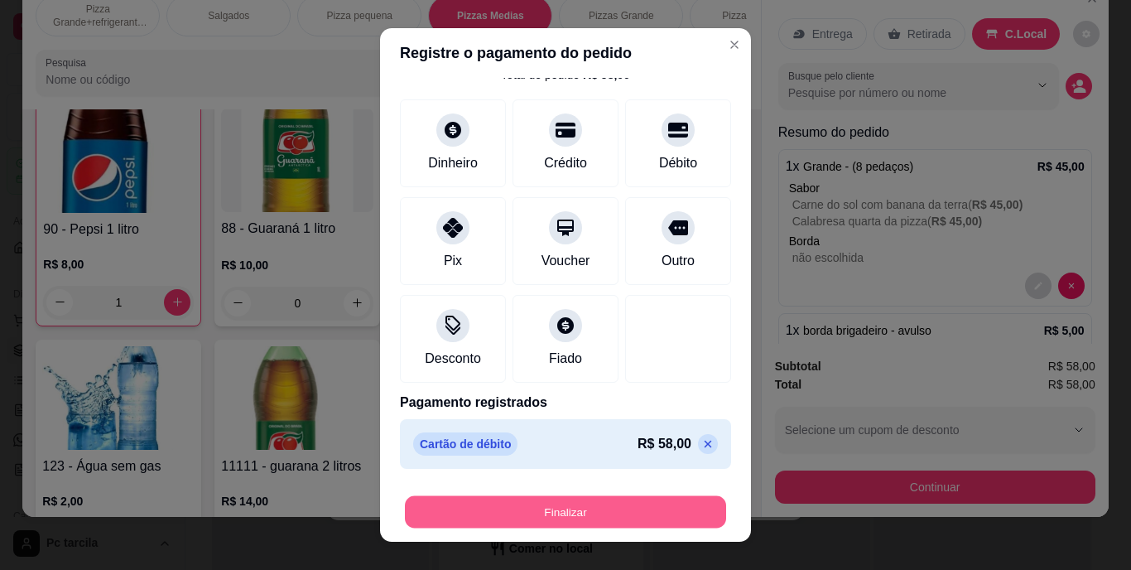
click at [604, 506] on button "Finalizar" at bounding box center [565, 511] width 321 height 32
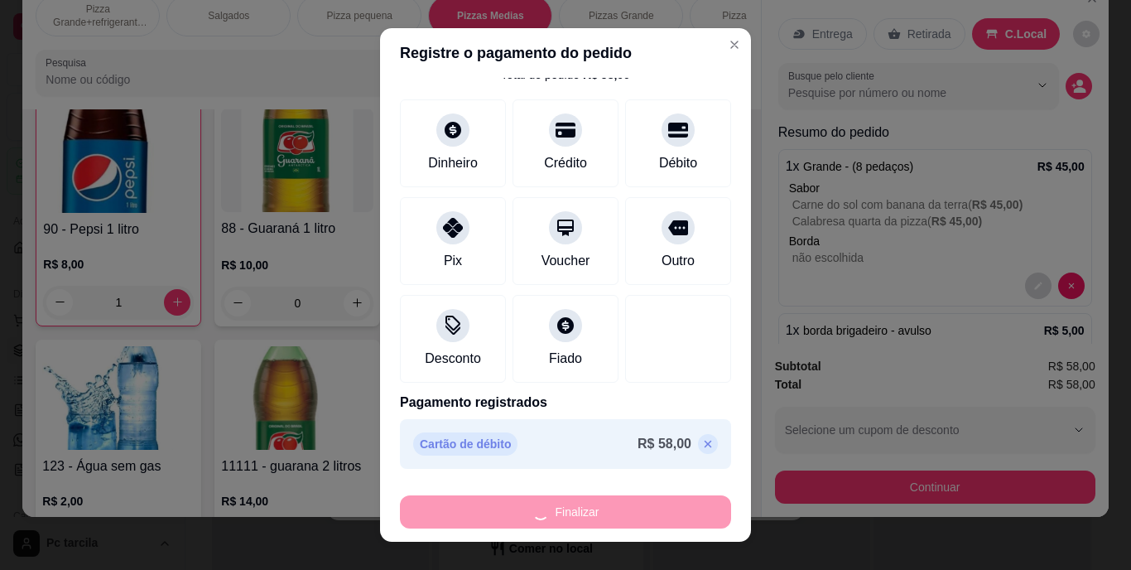
type input "0"
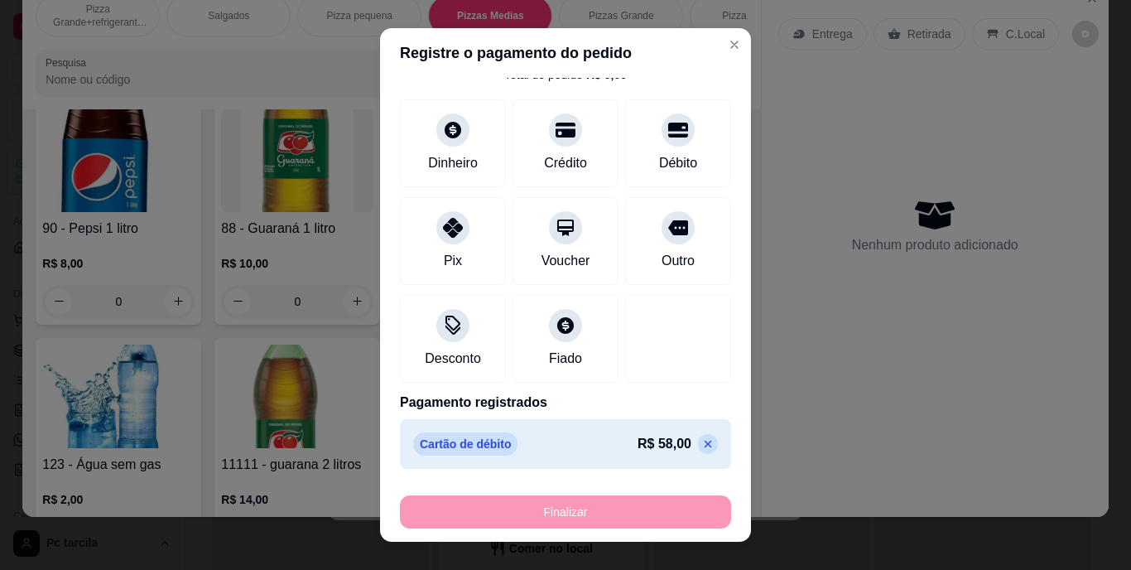
type input "-R$ 58,00"
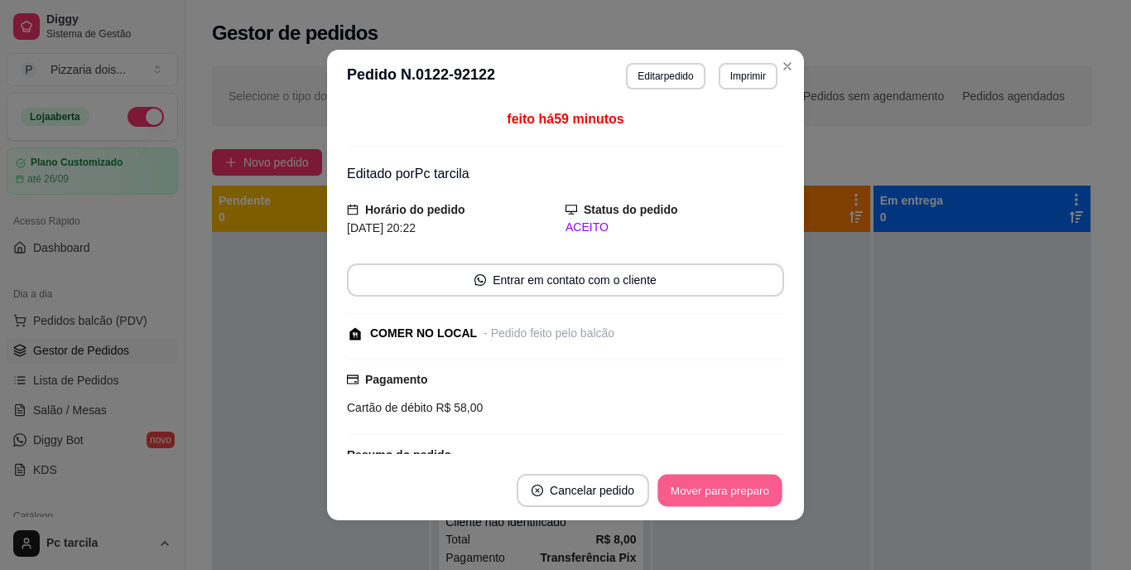
click at [690, 496] on button "Mover para preparo" at bounding box center [719, 490] width 124 height 32
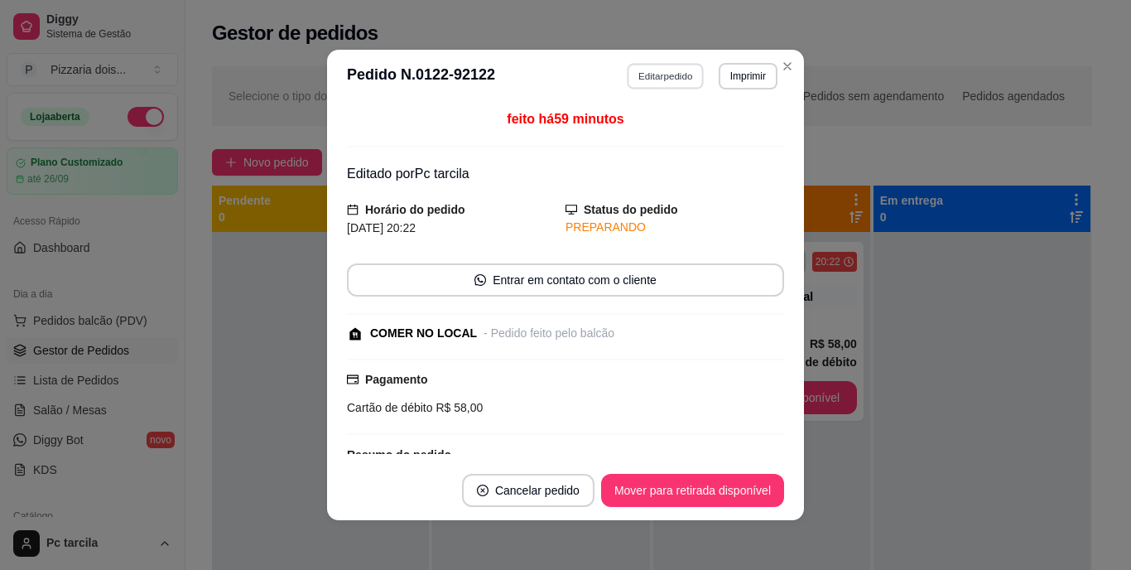
click at [657, 87] on button "Editar pedido" at bounding box center [666, 76] width 77 height 26
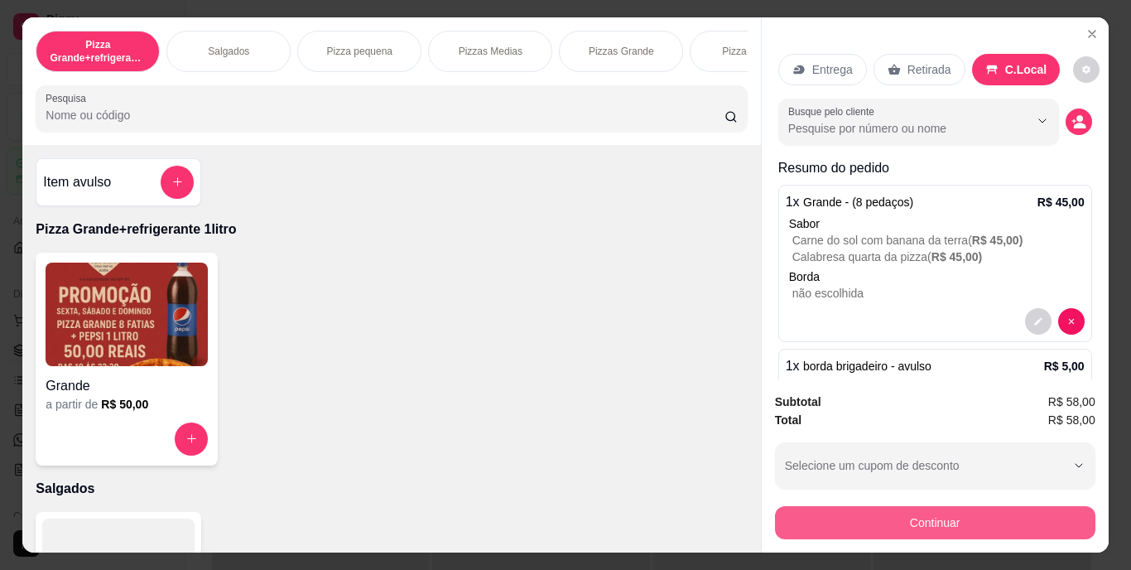
click at [833, 513] on button "Continuar" at bounding box center [935, 522] width 320 height 33
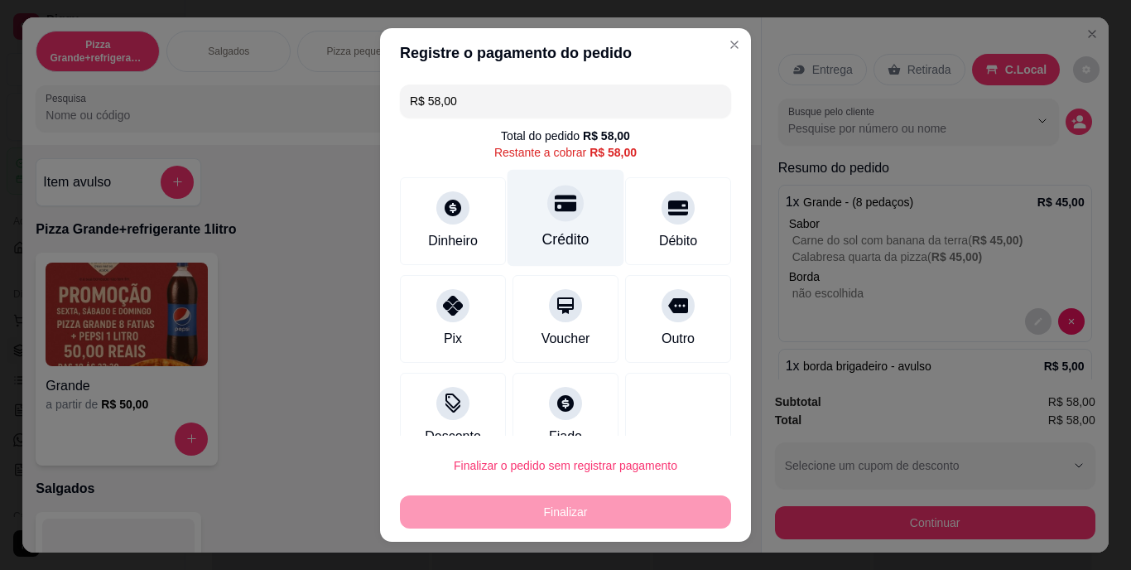
click at [548, 236] on div "Crédito" at bounding box center [565, 240] width 47 height 22
type input "R$ 0,00"
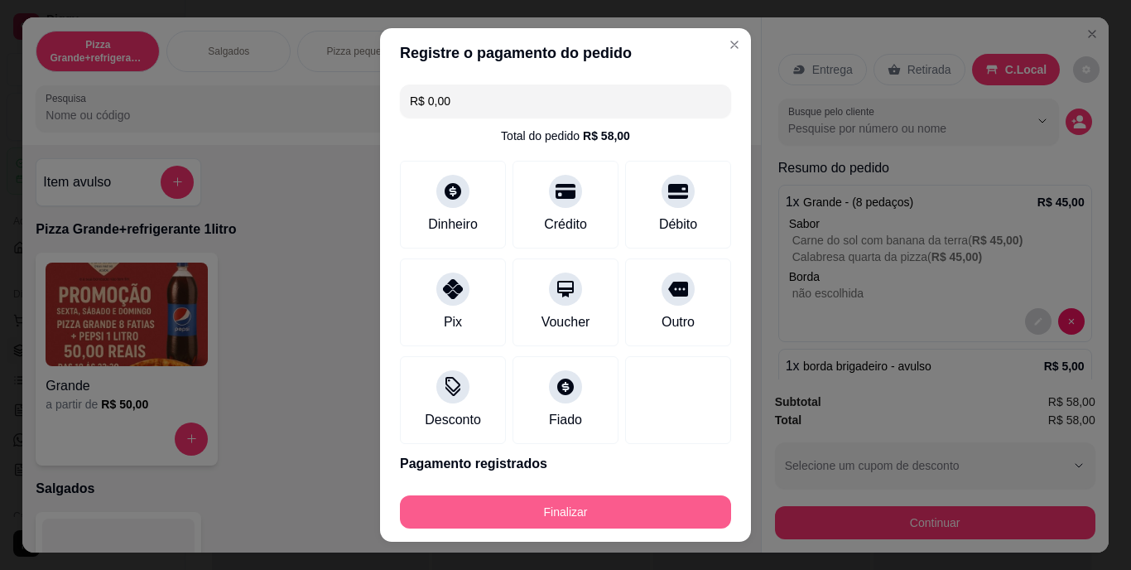
click at [649, 505] on button "Finalizar" at bounding box center [565, 511] width 331 height 33
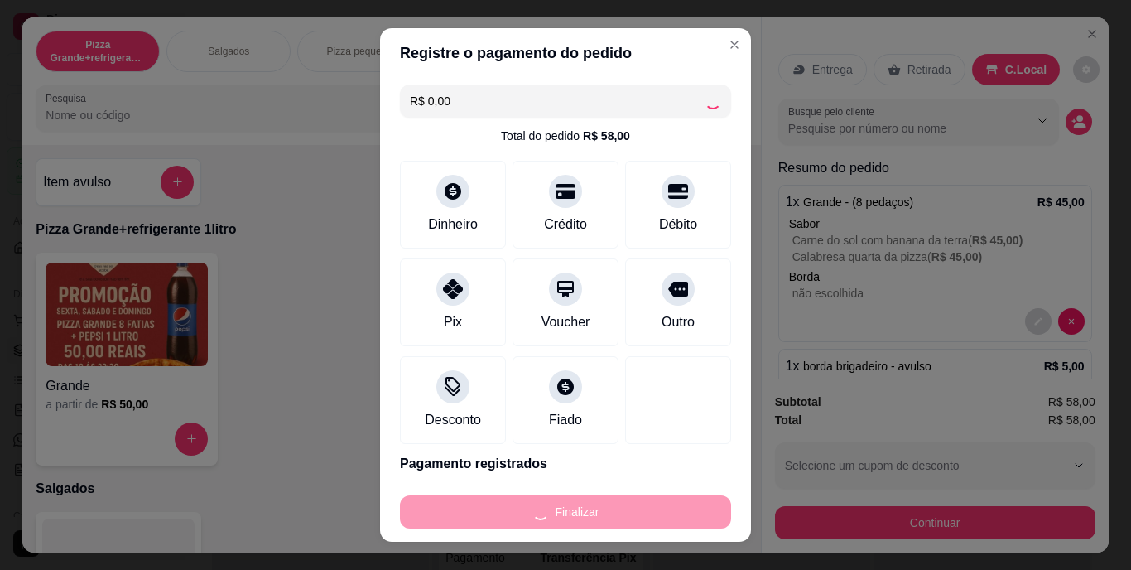
type input "0"
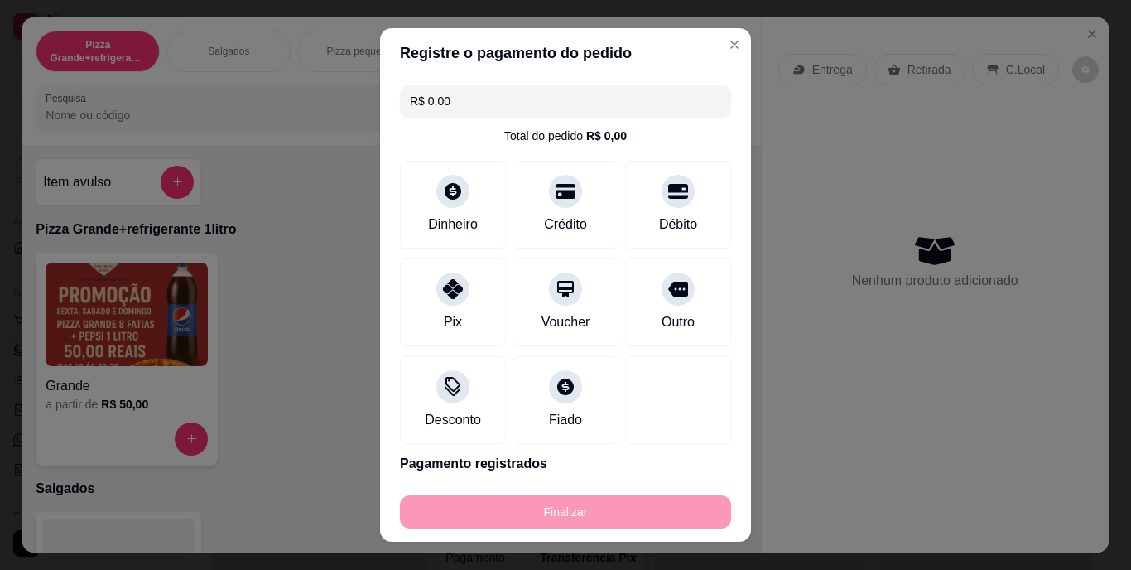
type input "-R$ 58,00"
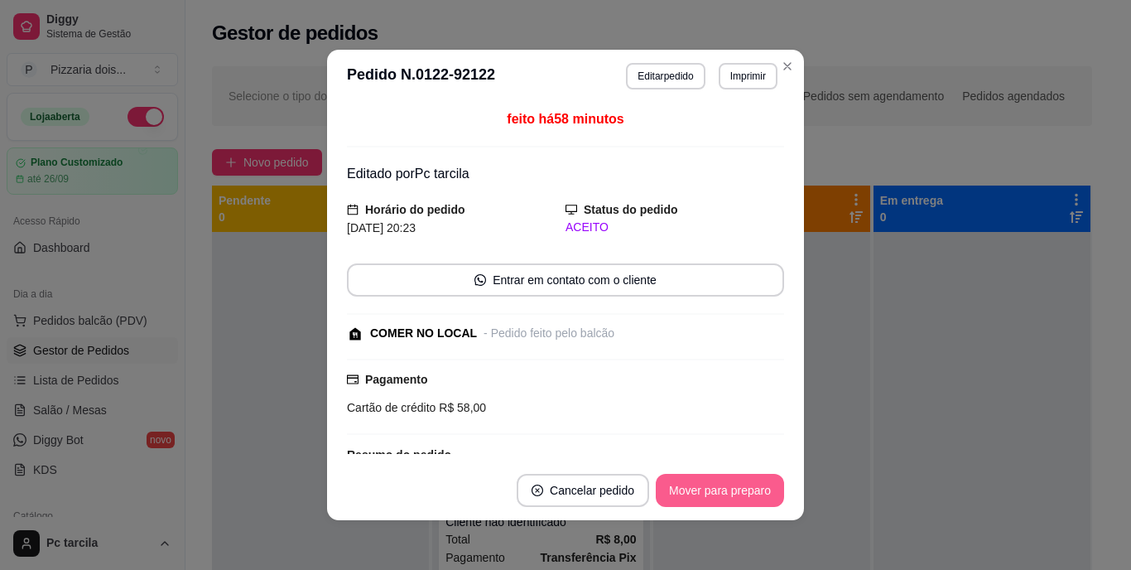
click at [678, 503] on button "Mover para preparo" at bounding box center [720, 490] width 128 height 33
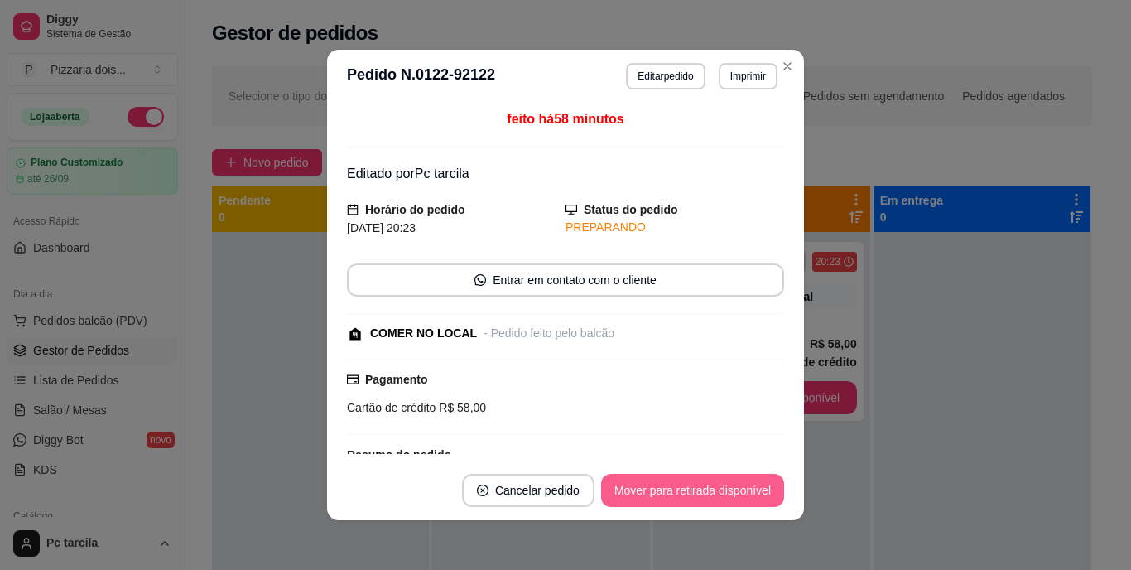
click at [686, 496] on button "Mover para retirada disponível" at bounding box center [692, 490] width 183 height 33
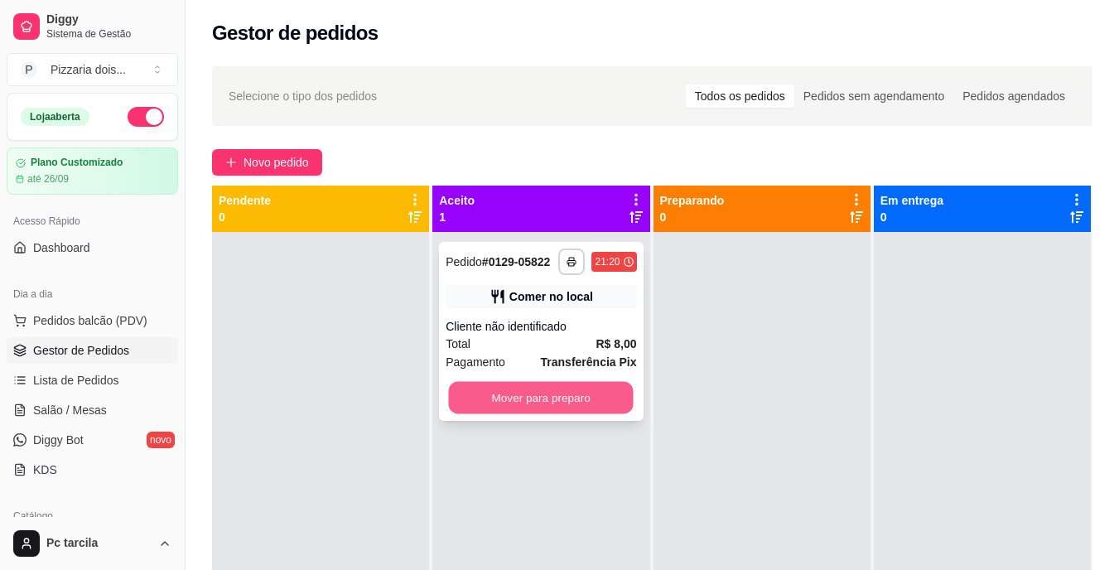
click at [587, 399] on button "Mover para preparo" at bounding box center [541, 398] width 185 height 32
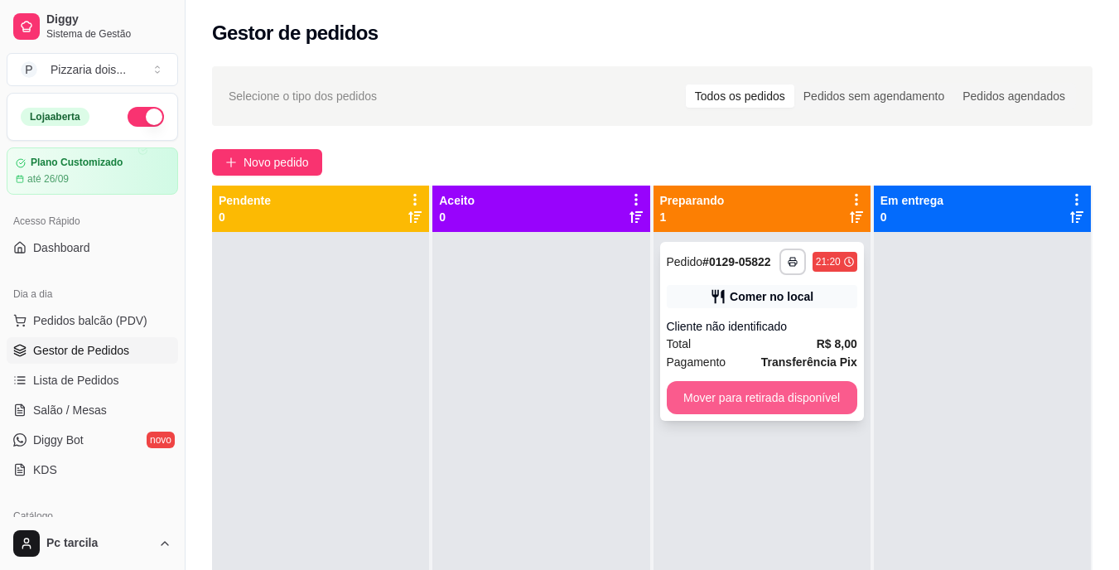
click at [776, 411] on button "Mover para retirada disponível" at bounding box center [761, 397] width 190 height 33
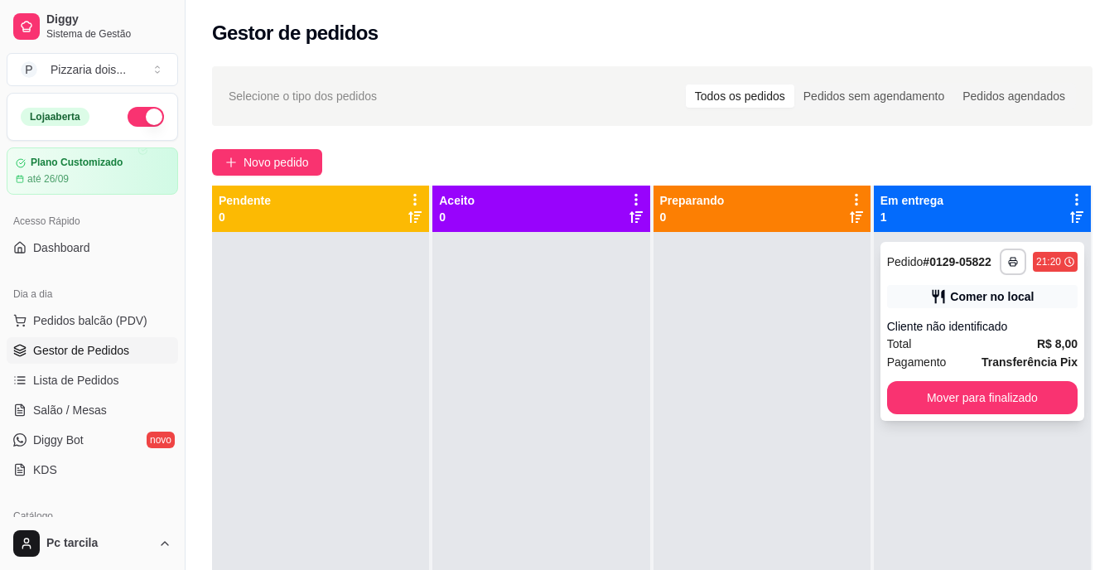
click at [927, 390] on button "Mover para finalizado" at bounding box center [982, 397] width 190 height 33
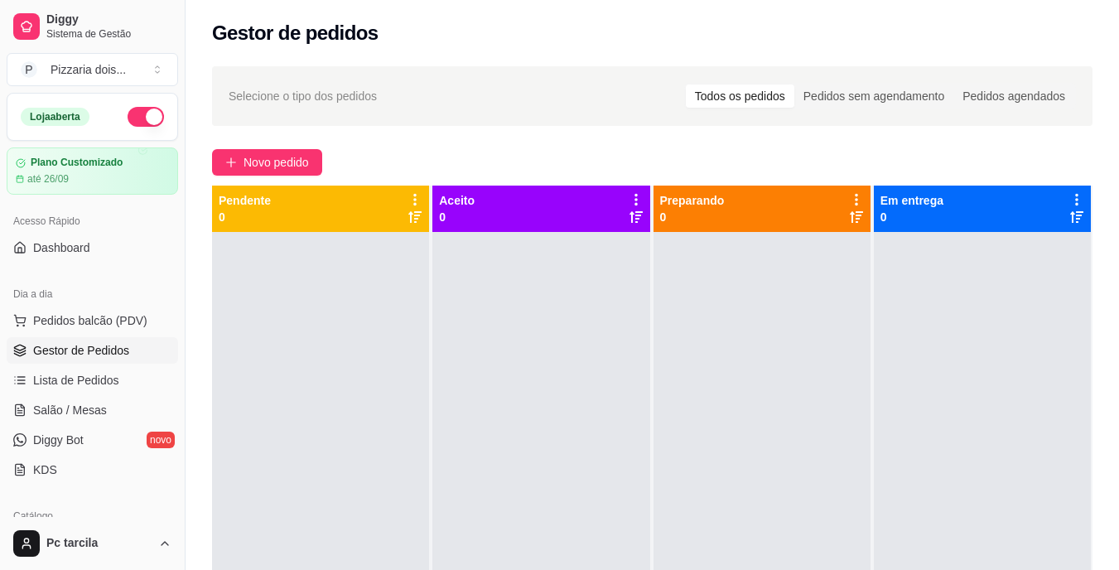
click at [683, 344] on div at bounding box center [761, 517] width 217 height 570
click at [954, 506] on div at bounding box center [981, 517] width 217 height 570
click at [309, 153] on span "Novo pedido" at bounding box center [275, 162] width 65 height 18
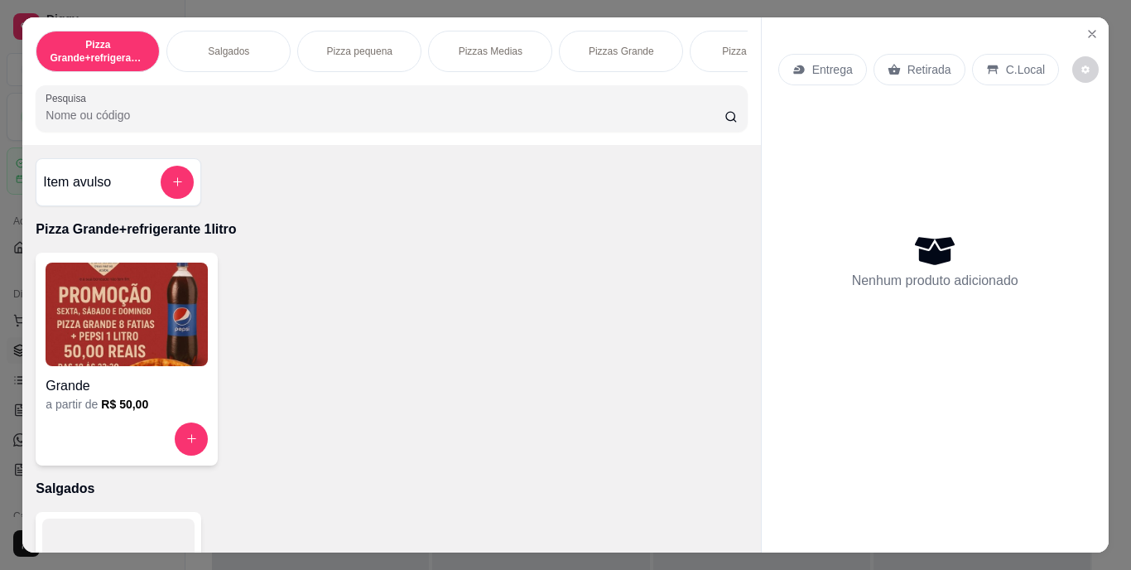
scroll to position [331, 0]
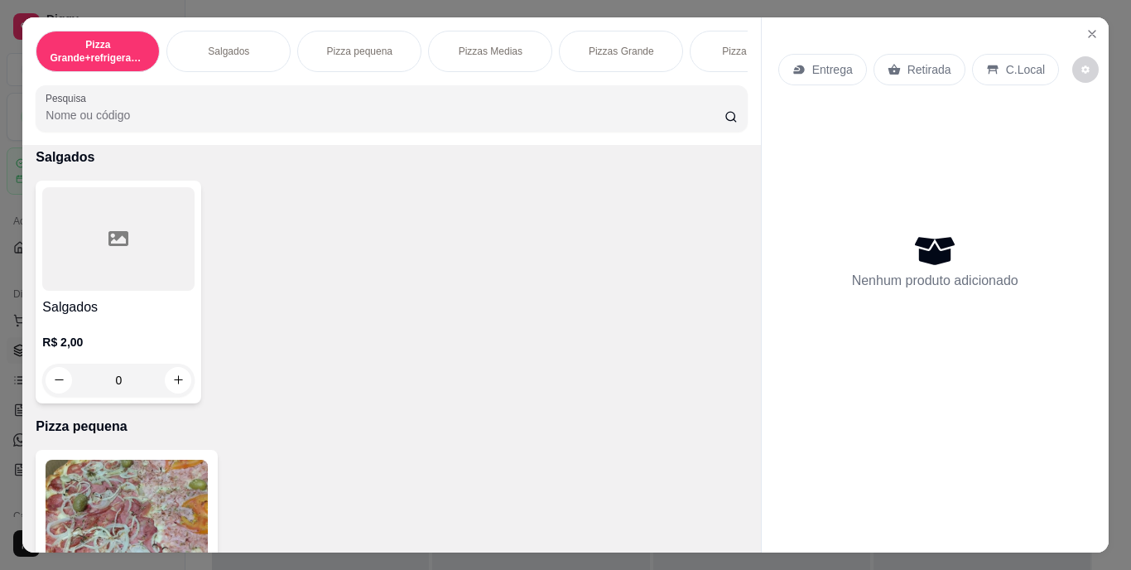
click at [449, 72] on div "Pizza Grande+refrigerante 1litro Salgados Pizza pequena Pizzas Medias Pizzas Gr…" at bounding box center [391, 51] width 711 height 41
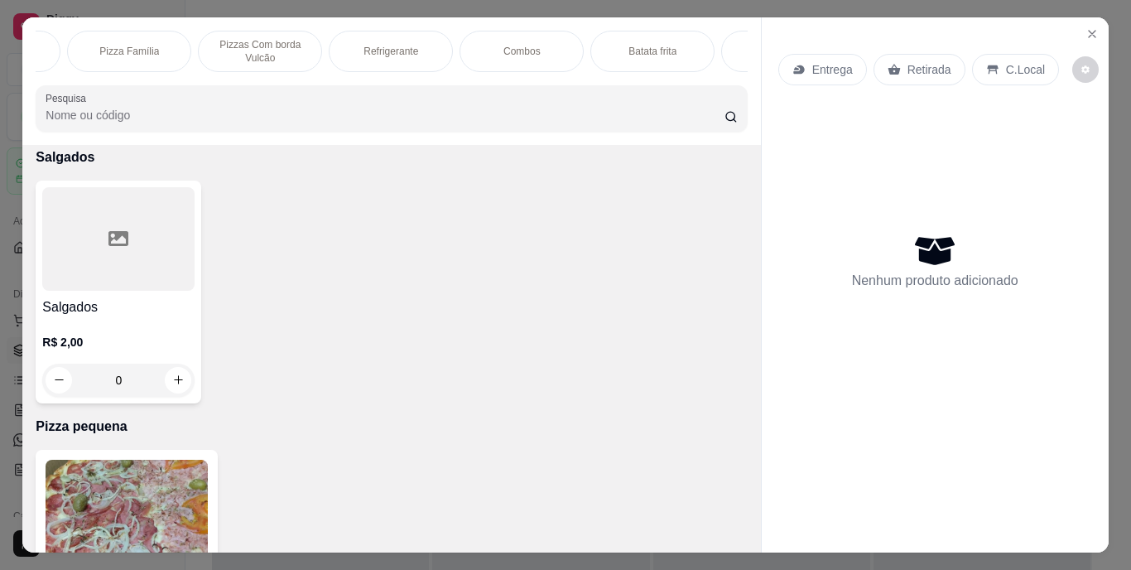
click at [492, 44] on div "Combos" at bounding box center [522, 51] width 124 height 41
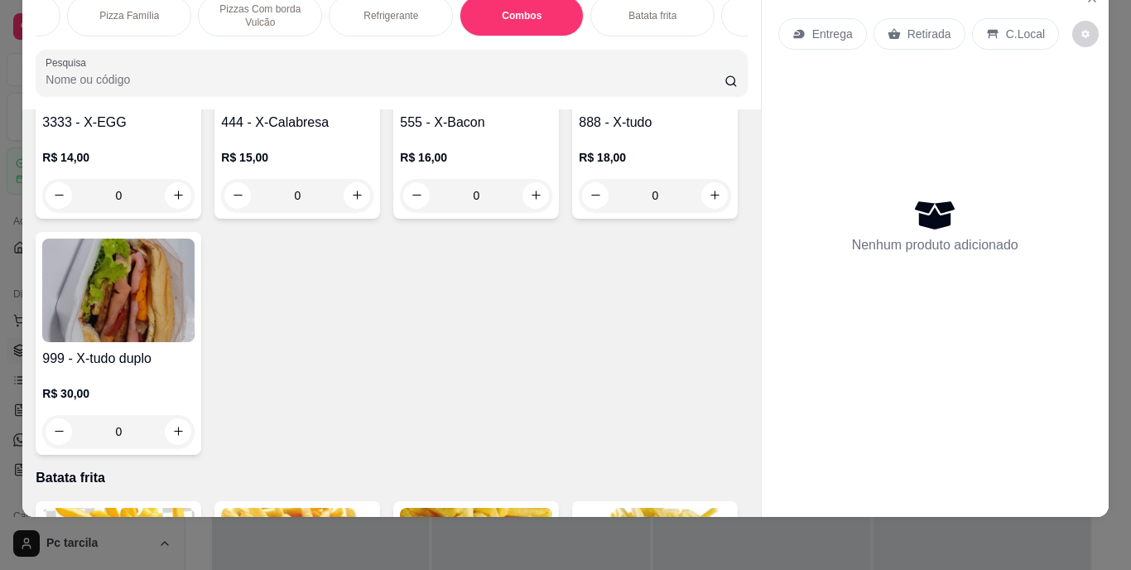
scroll to position [3136, 0]
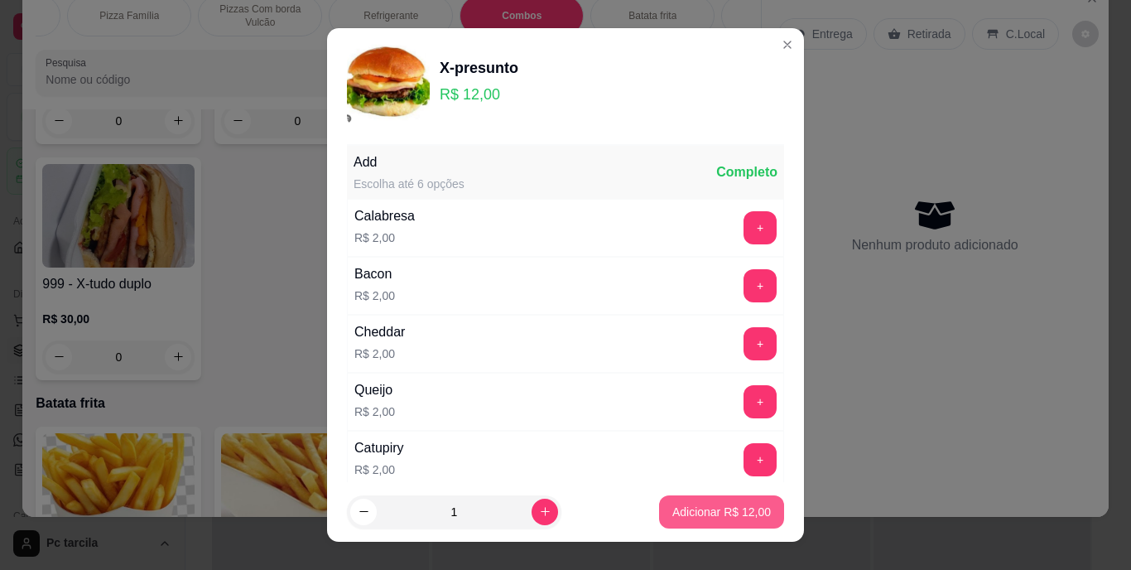
click at [682, 499] on button "Adicionar R$ 12,00" at bounding box center [721, 511] width 125 height 33
type input "1"
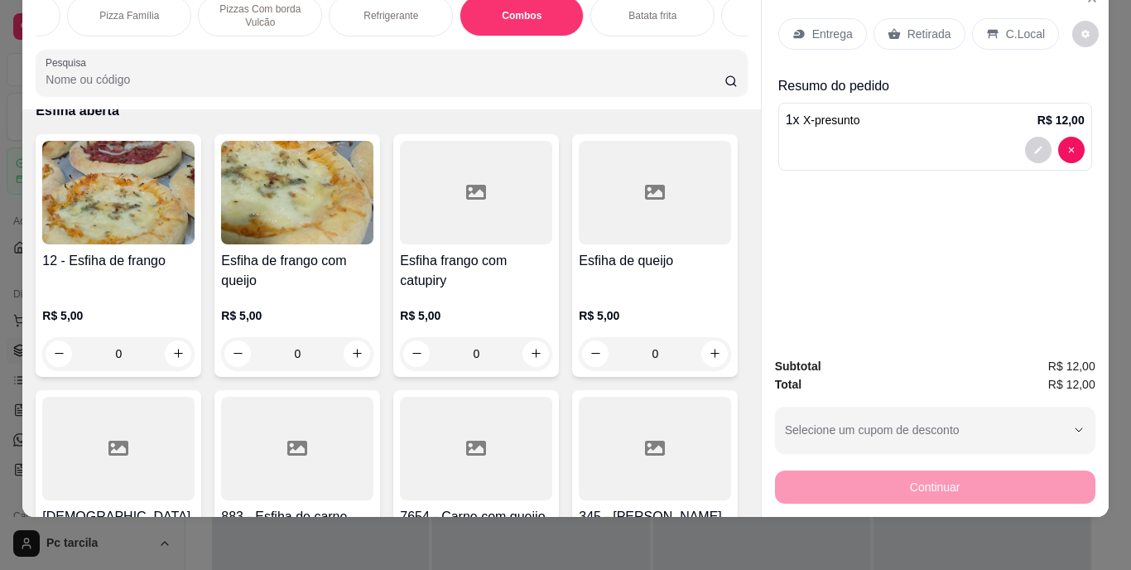
scroll to position [3964, 0]
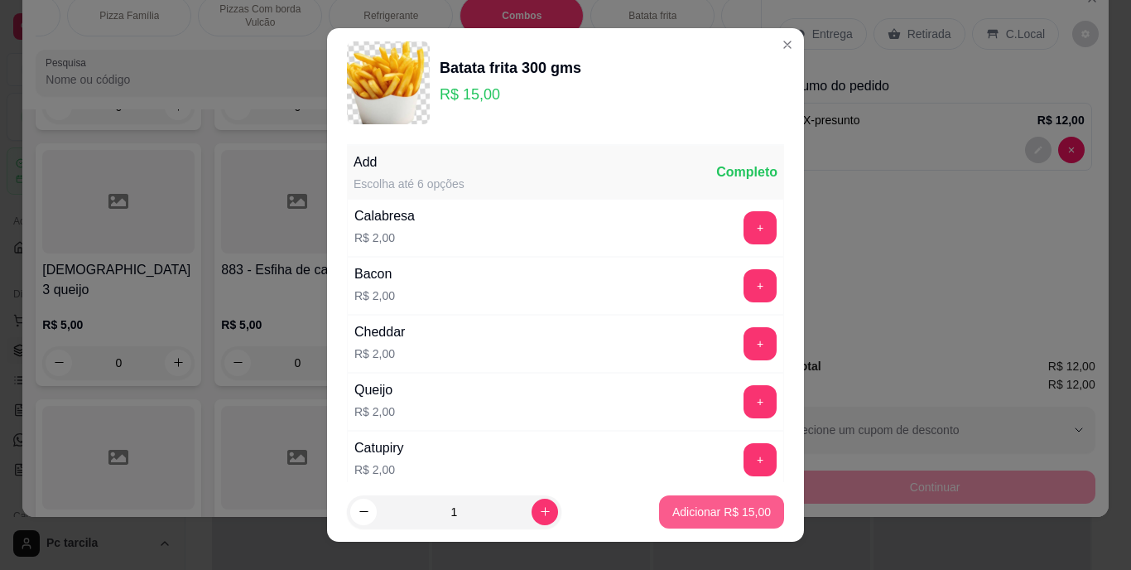
click at [672, 514] on p "Adicionar R$ 15,00" at bounding box center [721, 511] width 99 height 17
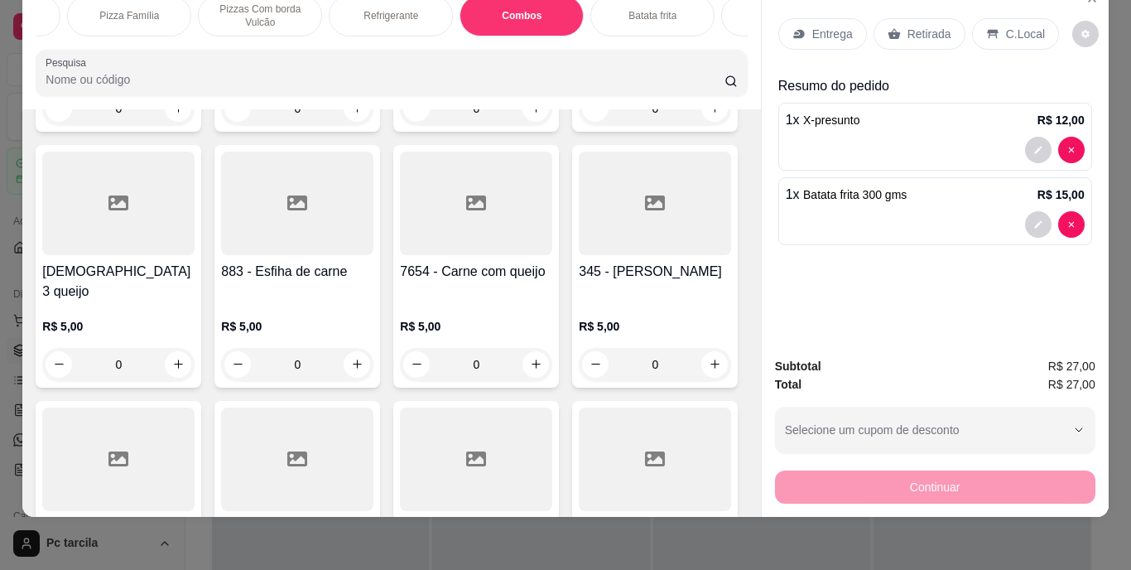
type input "1"
click at [806, 35] on div "Entrega" at bounding box center [822, 33] width 89 height 31
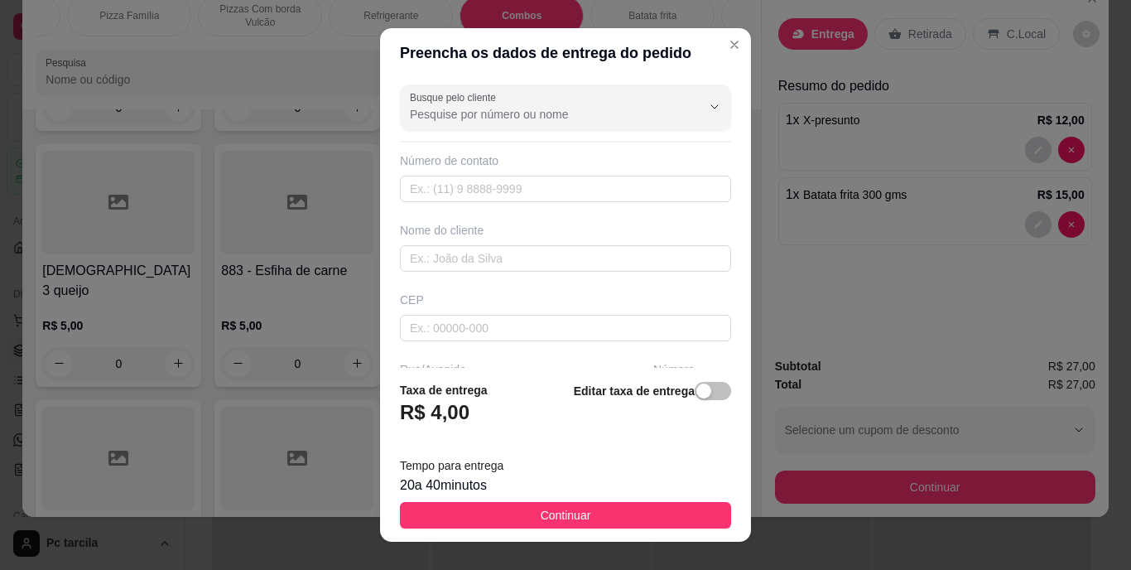
click at [549, 243] on div "Nome do cliente" at bounding box center [566, 247] width 338 height 50
click at [564, 256] on input "text" at bounding box center [565, 258] width 331 height 26
type input "[PERSON_NAME]"
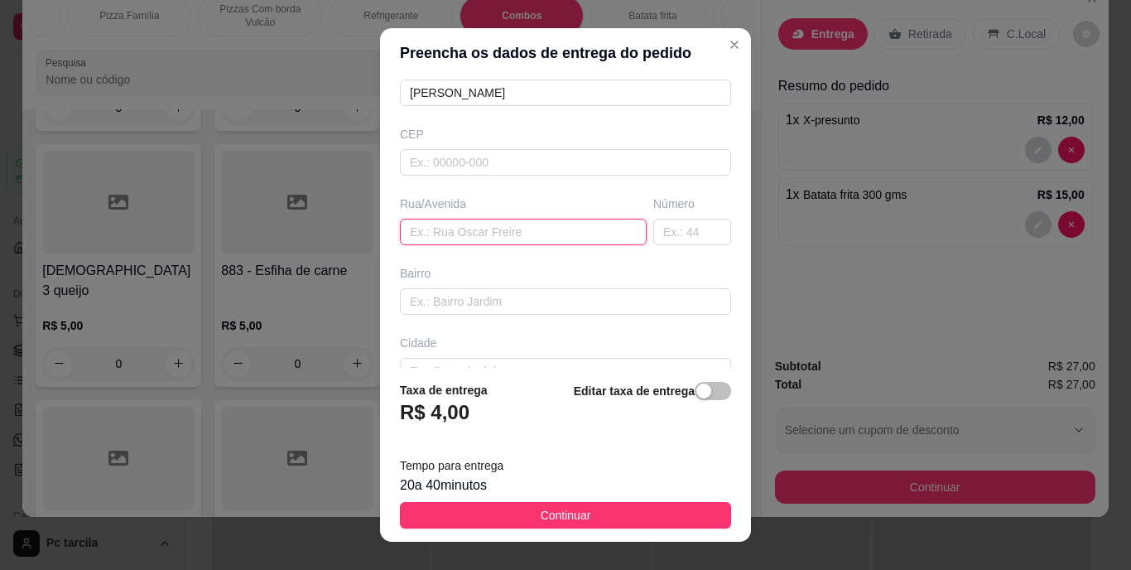
click at [430, 228] on input "text" at bounding box center [523, 232] width 247 height 26
paste input "[DATE], [PERSON_NAME], 31"
type input "[DATE], [PERSON_NAME], 31"
click at [653, 234] on input "text" at bounding box center [692, 232] width 78 height 26
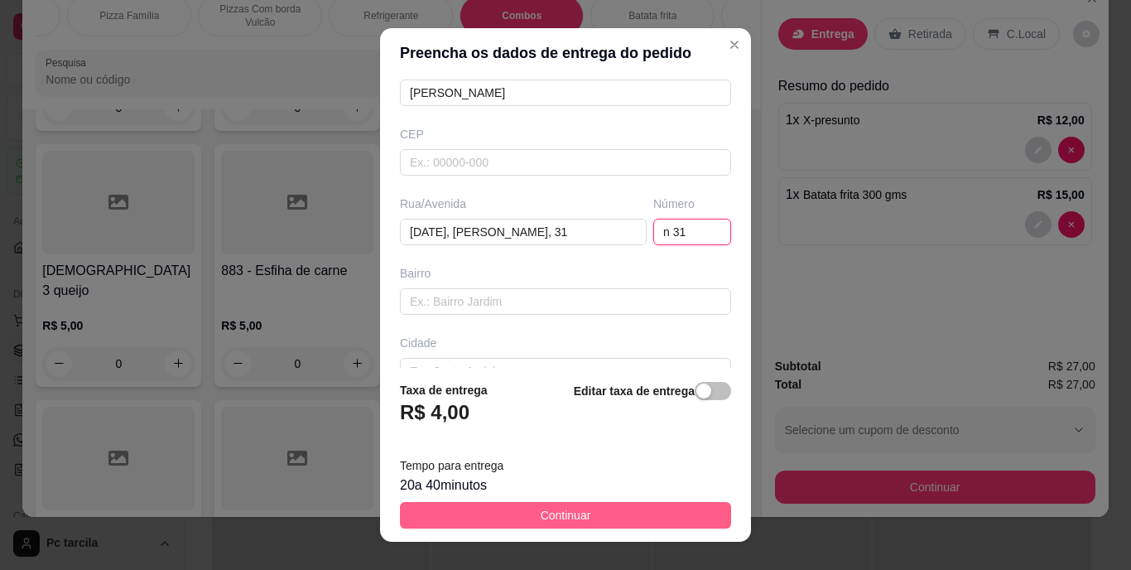
type input "n 31"
click at [638, 511] on button "Continuar" at bounding box center [565, 515] width 331 height 26
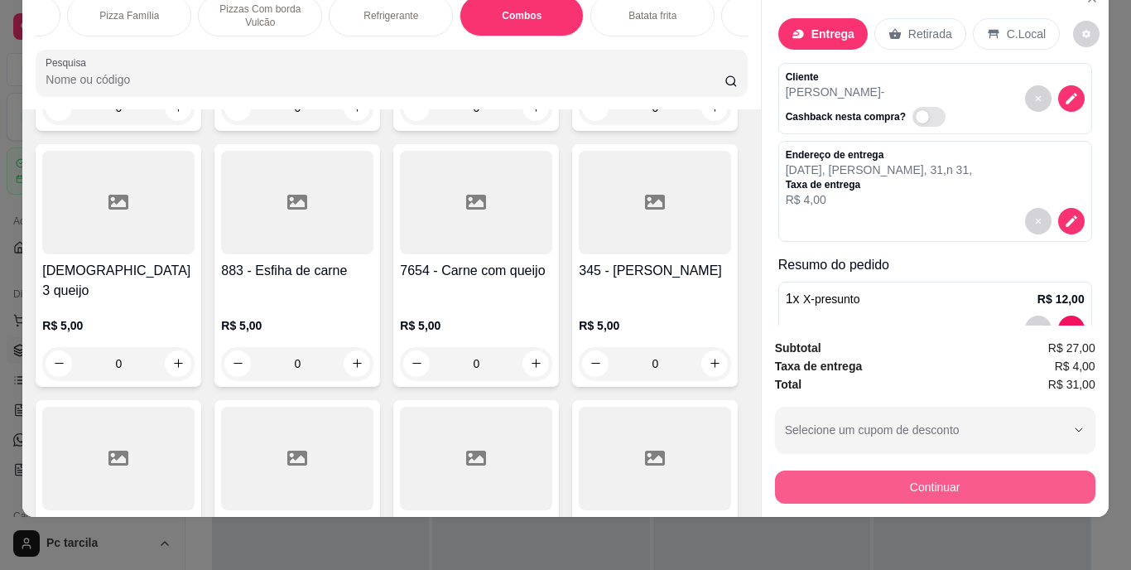
click at [820, 470] on button "Continuar" at bounding box center [935, 486] width 320 height 33
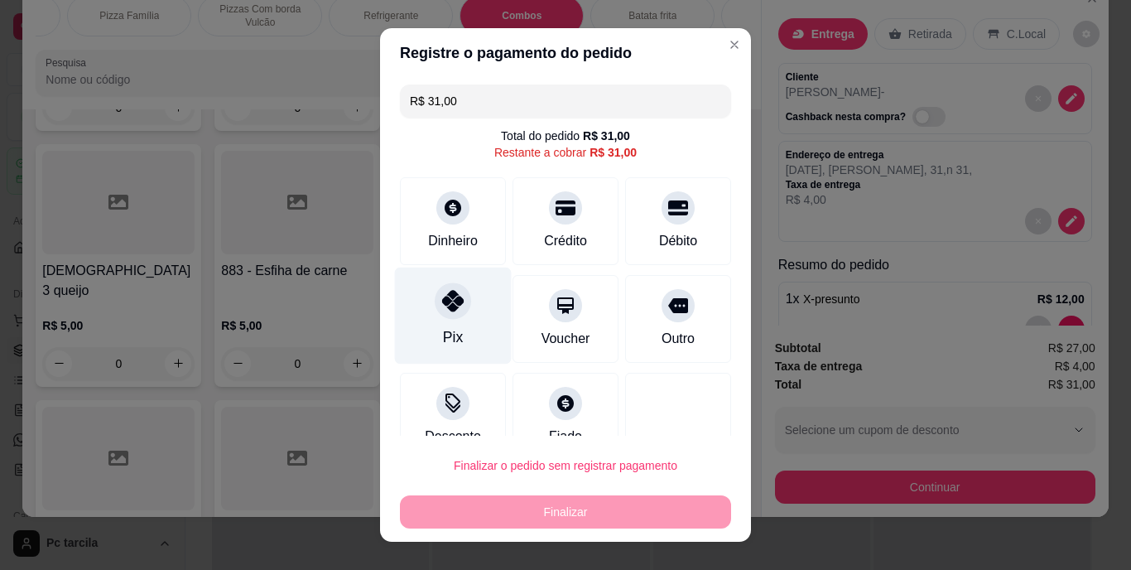
click at [431, 331] on div "Pix" at bounding box center [453, 315] width 117 height 97
type input "R$ 0,00"
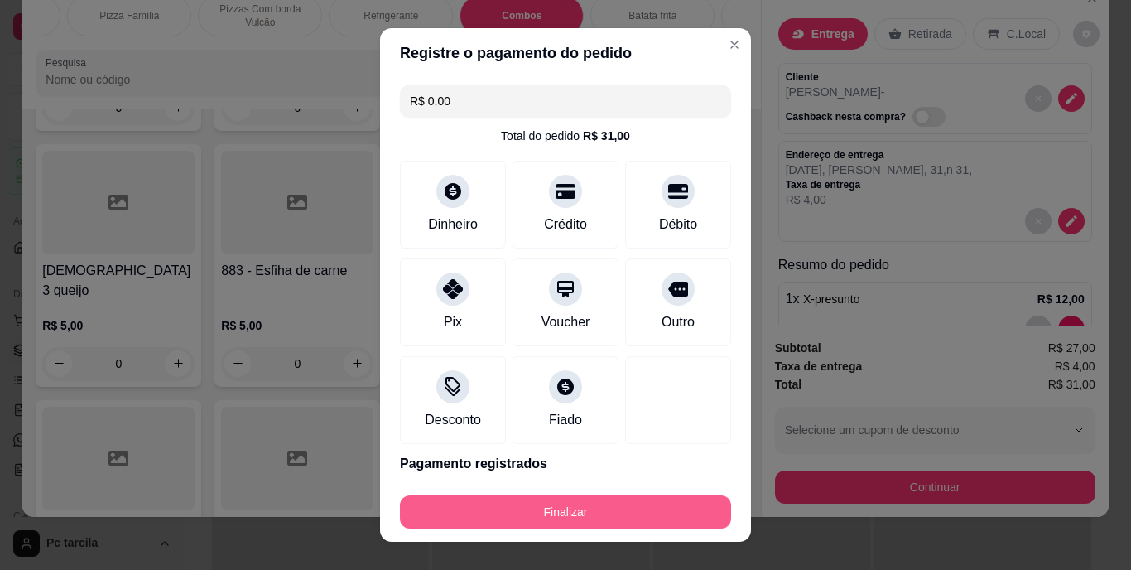
click at [528, 516] on button "Finalizar" at bounding box center [565, 511] width 331 height 33
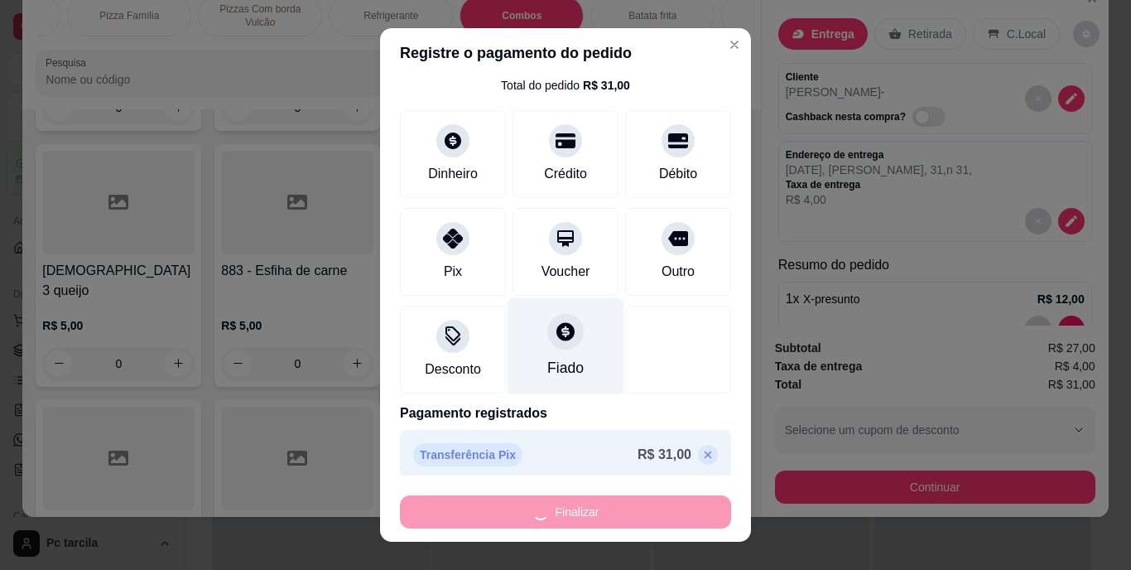
scroll to position [61, 0]
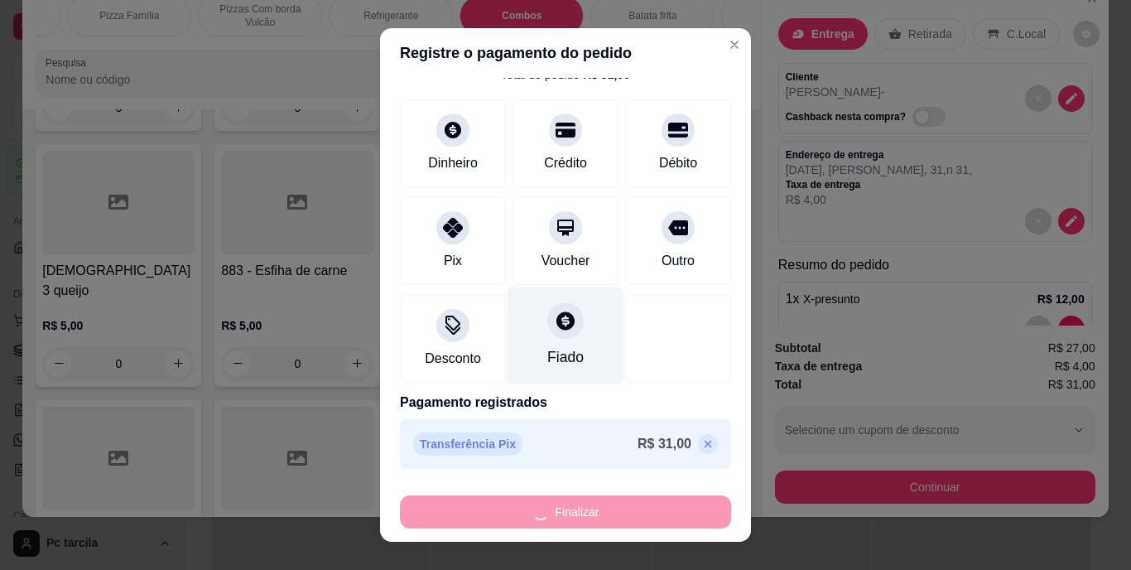
type input "0"
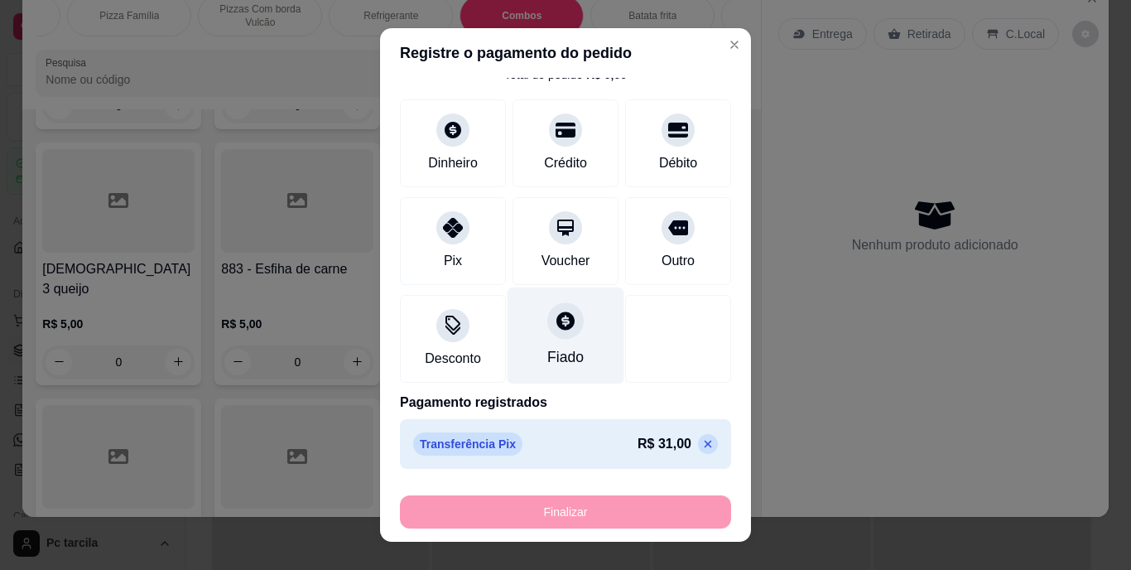
type input "-R$ 31,00"
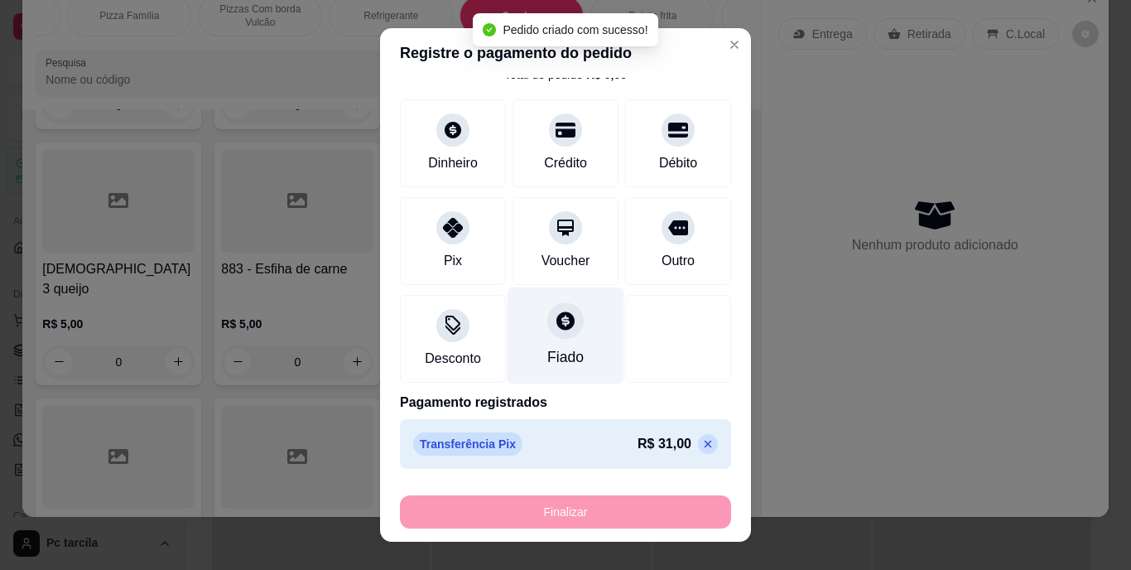
scroll to position [3963, 0]
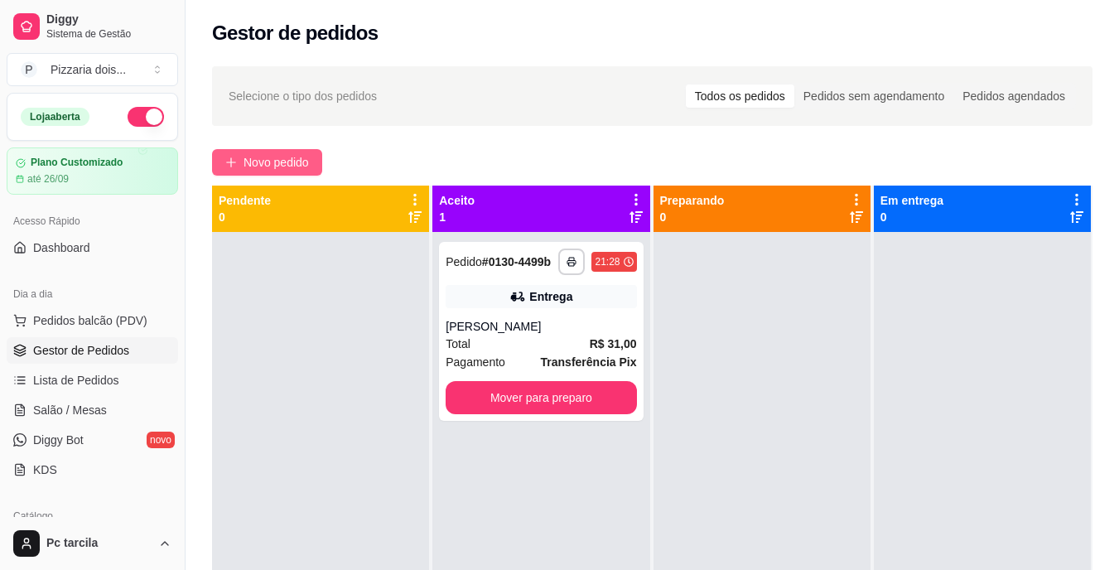
click at [303, 158] on span "Novo pedido" at bounding box center [275, 162] width 65 height 18
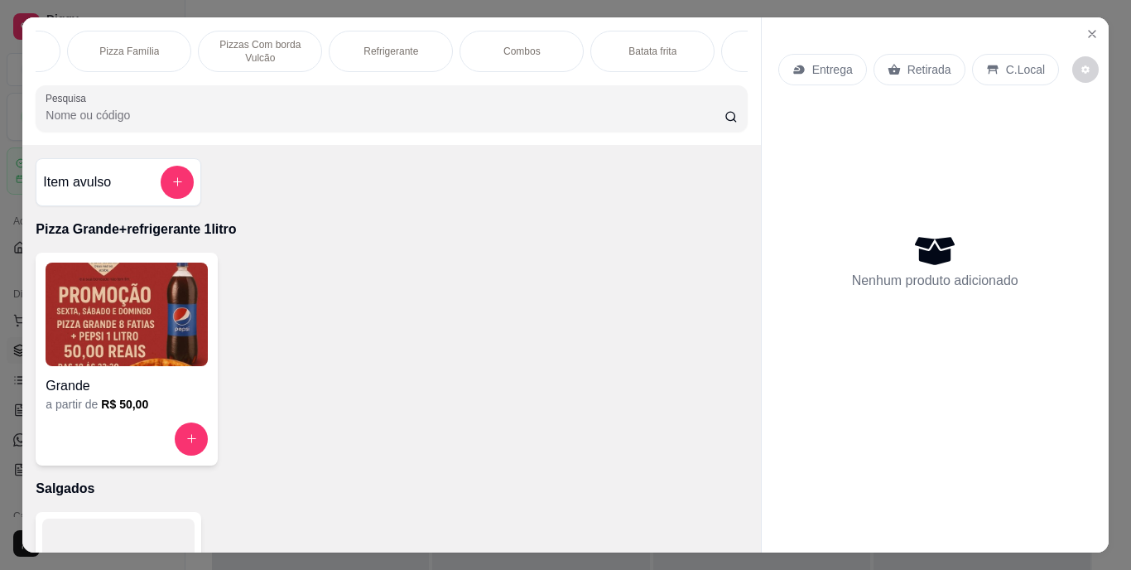
scroll to position [0, 1244]
click at [171, 45] on p "Esfiha aberta" at bounding box center [161, 51] width 59 height 13
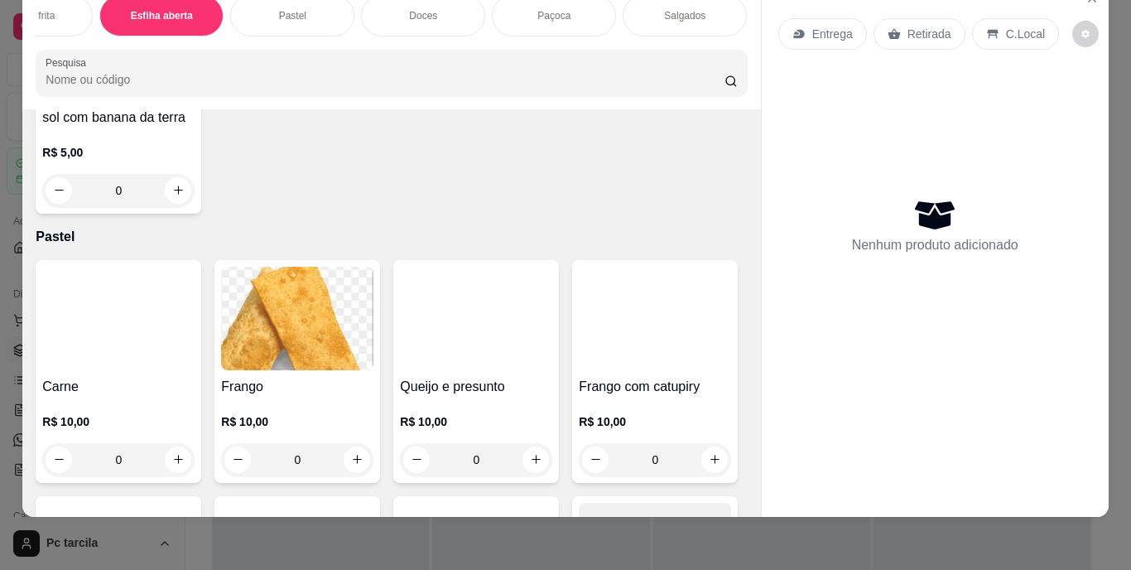
scroll to position [4811, 0]
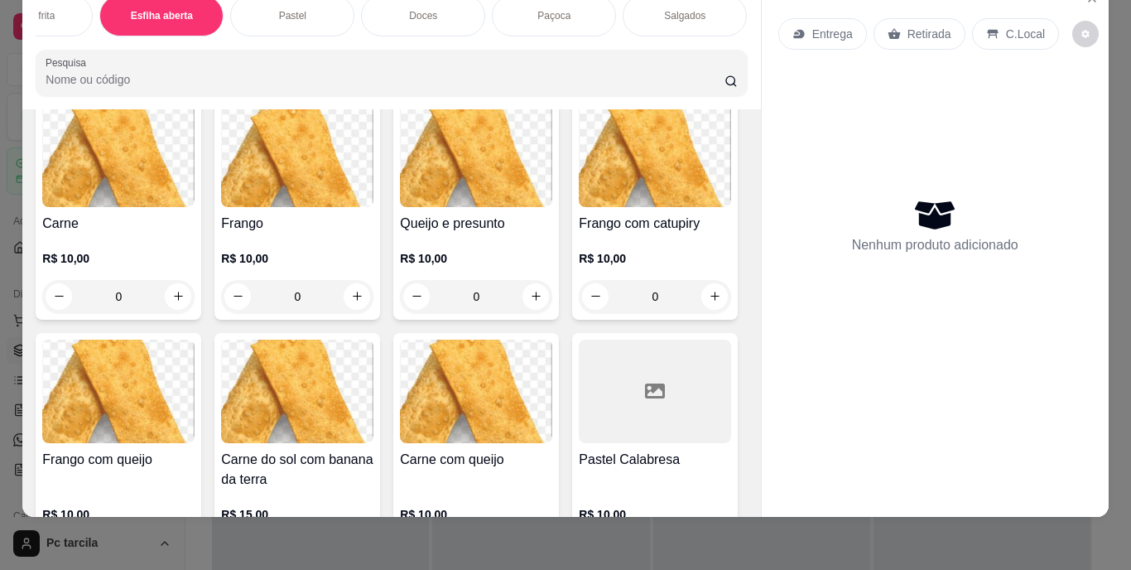
type input "1"
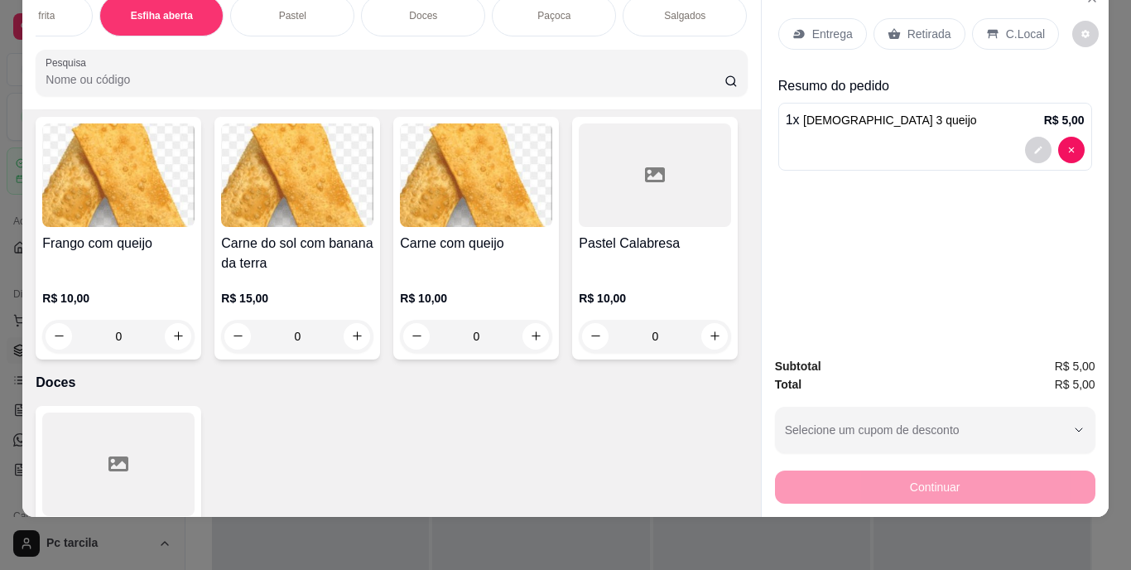
scroll to position [4977, 0]
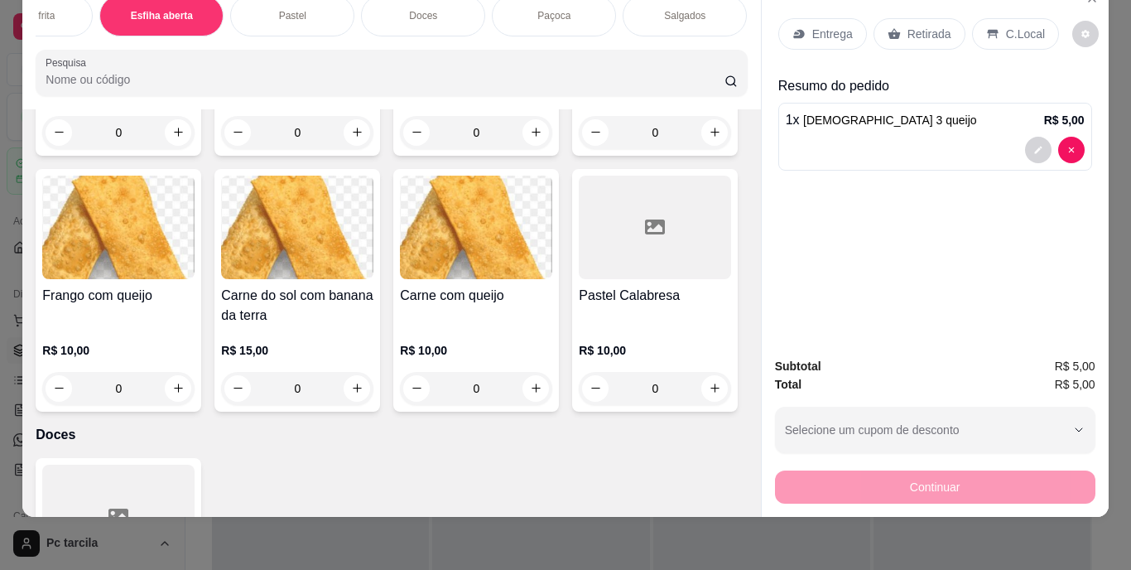
type input "1"
click at [892, 31] on div "Retirada" at bounding box center [919, 33] width 92 height 31
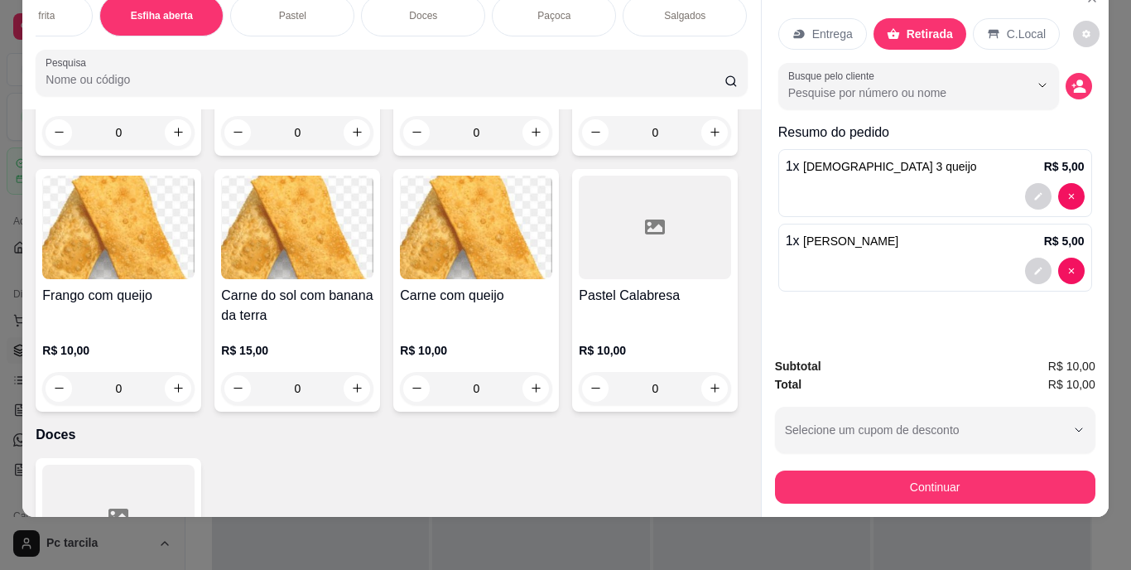
scroll to position [0, 1506]
click at [556, 9] on p "Doces" at bounding box center [554, 15] width 28 height 13
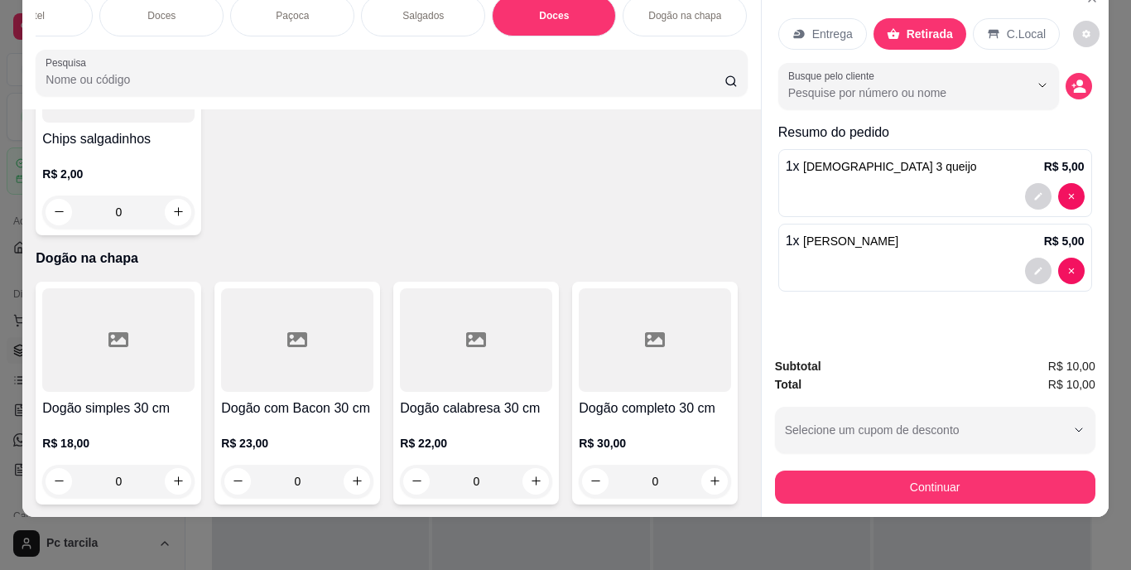
scroll to position [7259, 0]
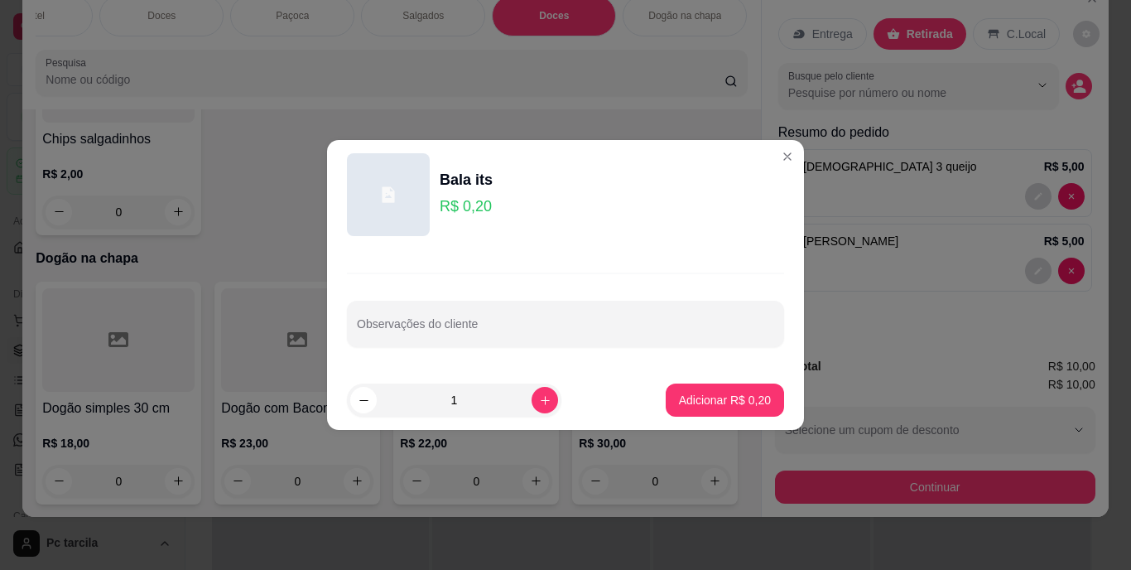
drag, startPoint x: 436, startPoint y: 399, endPoint x: 363, endPoint y: 397, distance: 72.9
click at [363, 397] on div "1" at bounding box center [454, 399] width 208 height 33
type input "5"
click at [691, 387] on button "Adicionar R$ 1,00" at bounding box center [725, 399] width 118 height 33
type input "5"
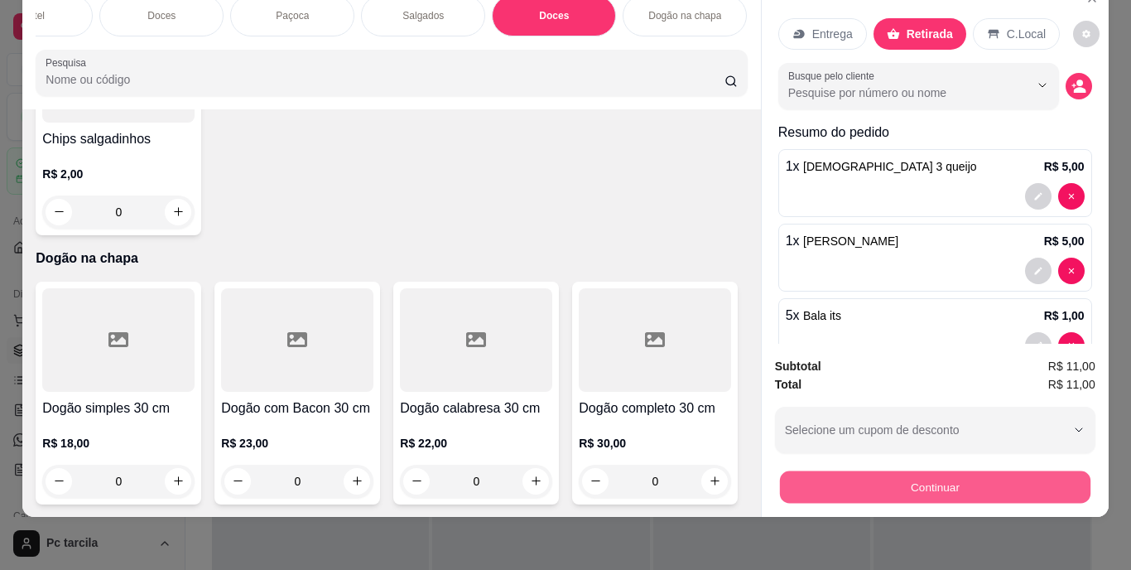
click at [840, 471] on button "Continuar" at bounding box center [934, 487] width 310 height 32
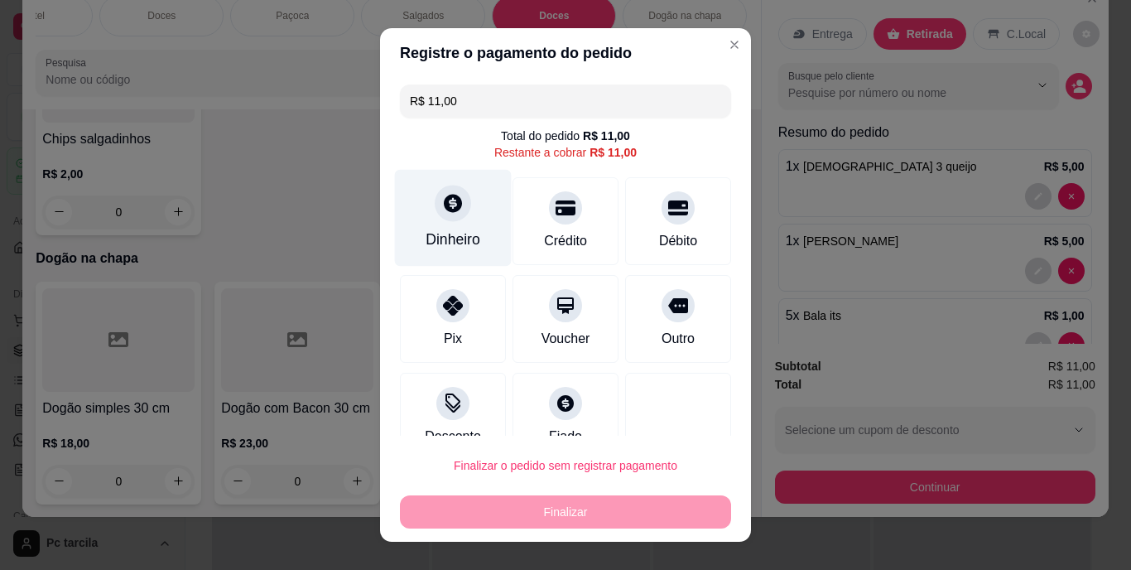
click at [445, 242] on div "Dinheiro" at bounding box center [453, 240] width 55 height 22
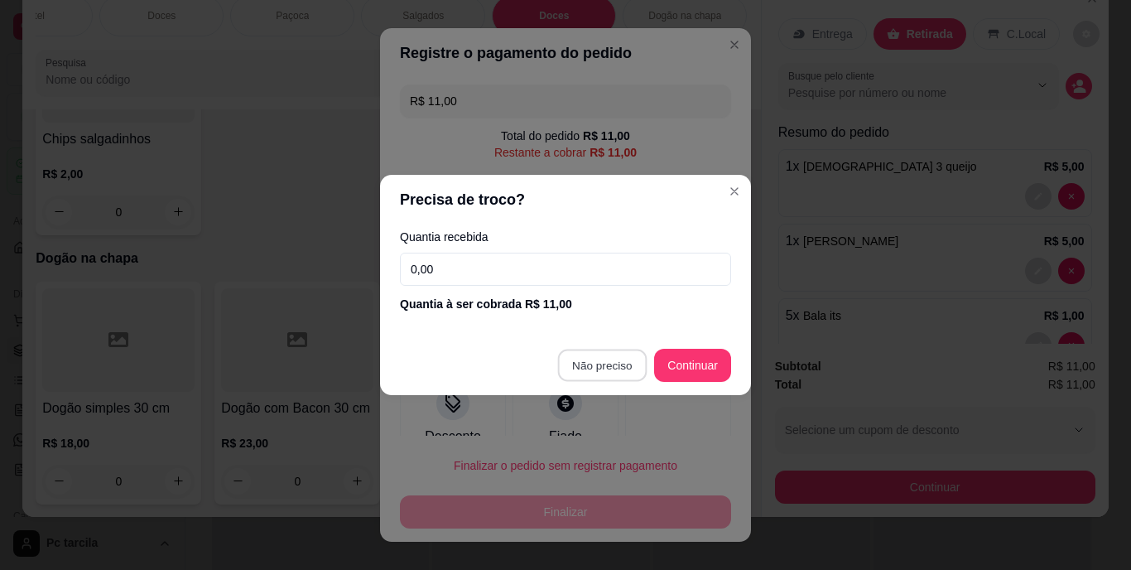
type input "R$ 0,00"
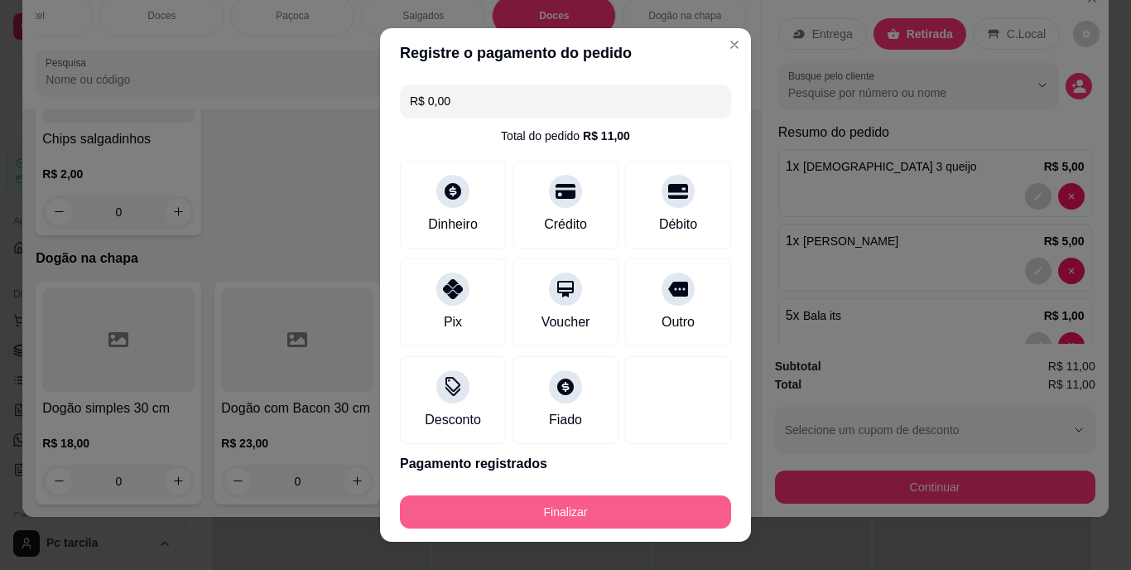
click at [578, 499] on button "Finalizar" at bounding box center [565, 511] width 331 height 33
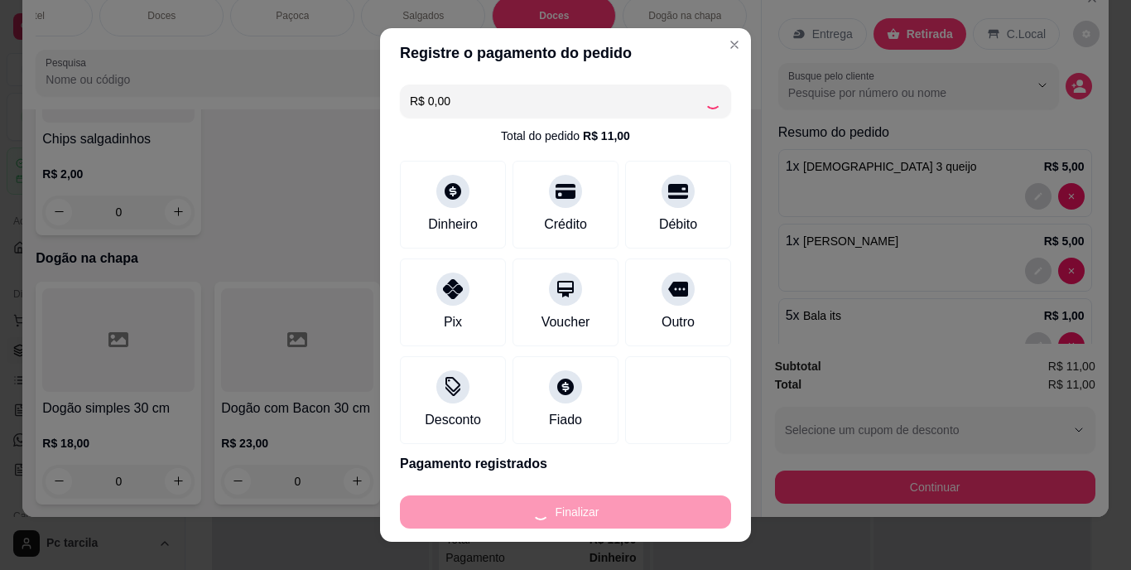
type input "0"
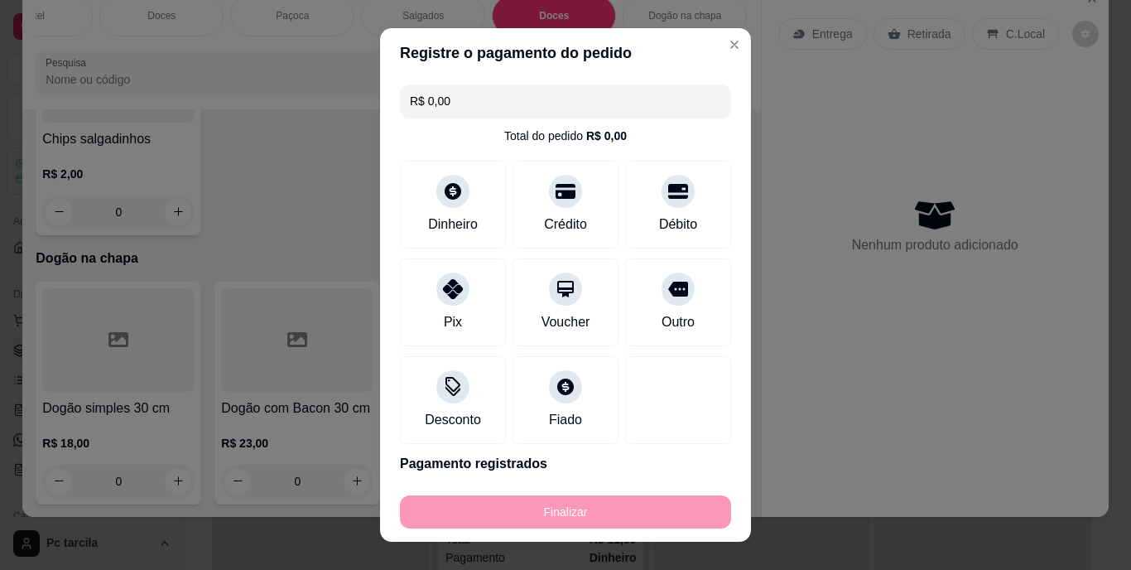
type input "-R$ 11,00"
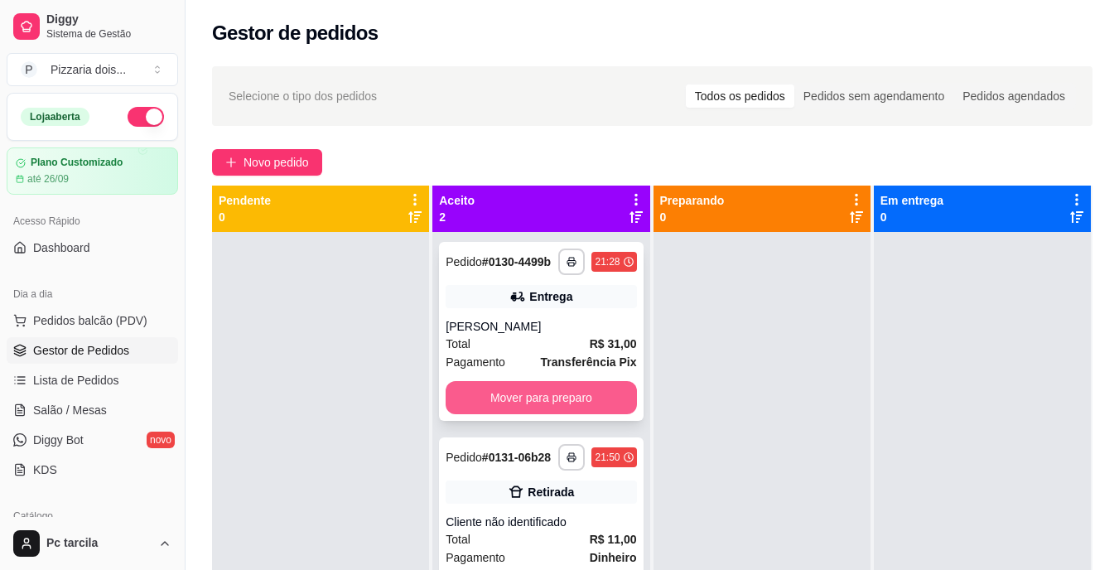
click at [576, 392] on button "Mover para preparo" at bounding box center [540, 397] width 190 height 33
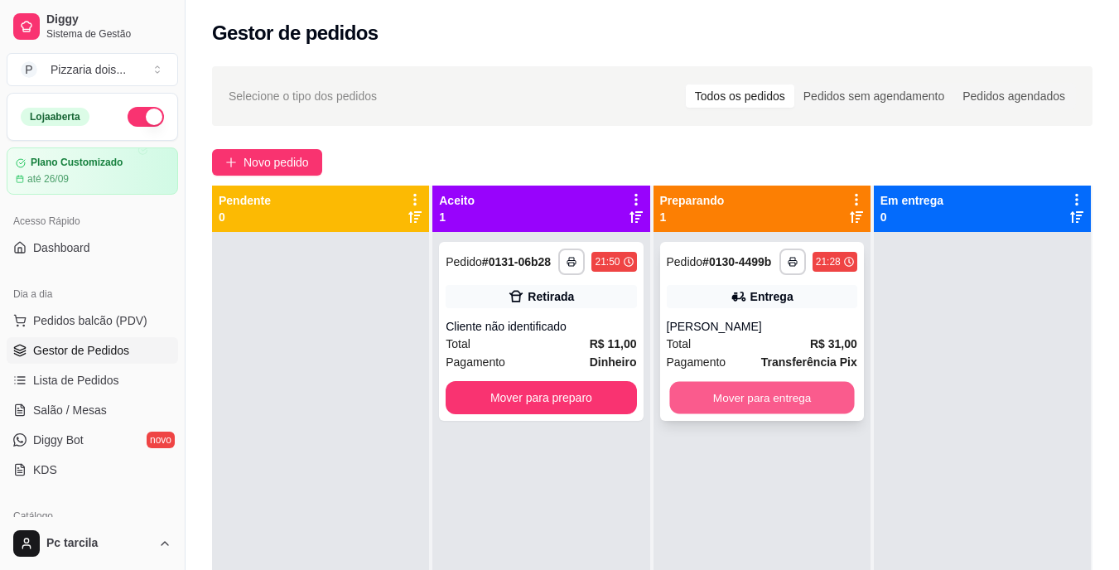
click at [787, 384] on button "Mover para entrega" at bounding box center [761, 398] width 185 height 32
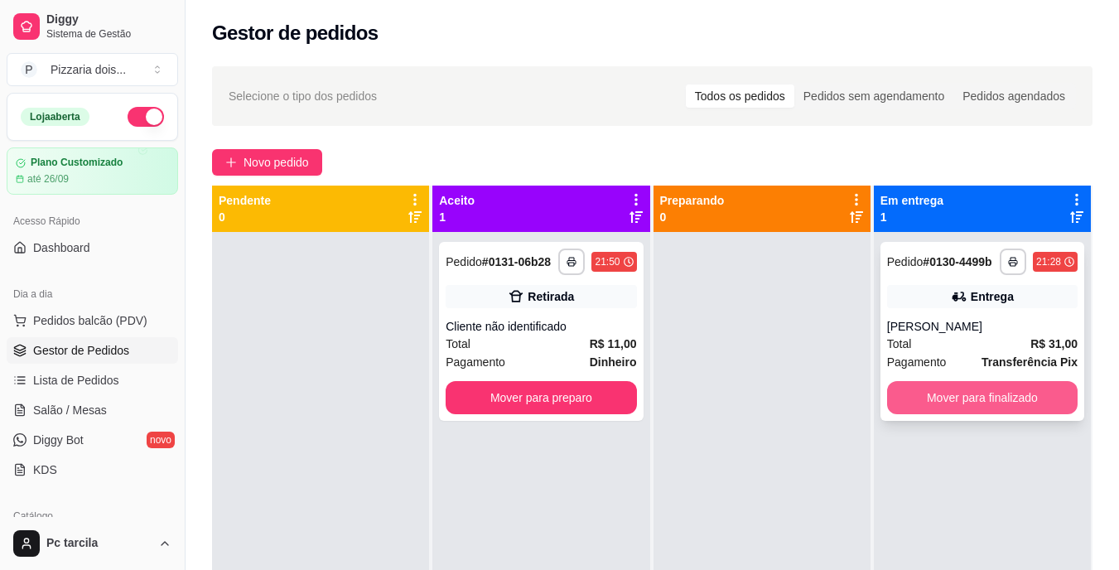
click at [928, 398] on button "Mover para finalizado" at bounding box center [982, 397] width 190 height 33
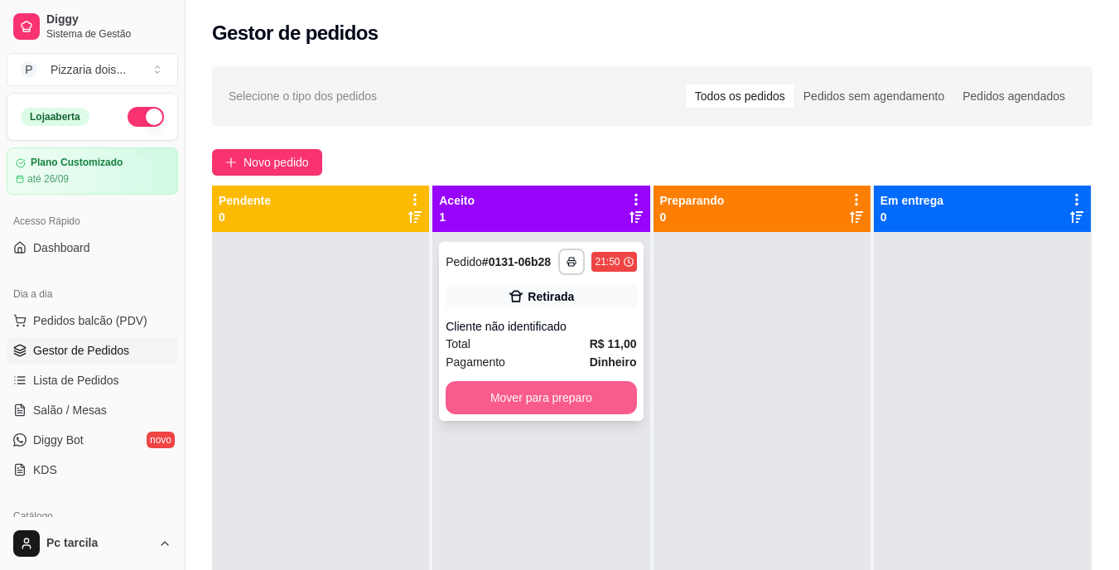
click at [598, 393] on button "Mover para preparo" at bounding box center [540, 397] width 190 height 33
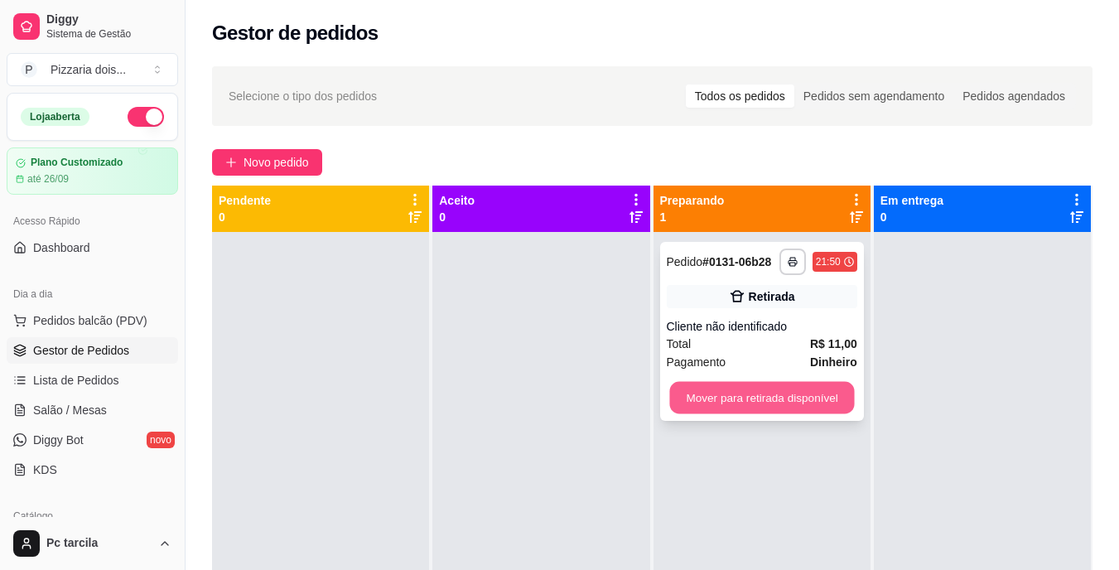
click at [766, 395] on button "Mover para retirada disponível" at bounding box center [761, 398] width 185 height 32
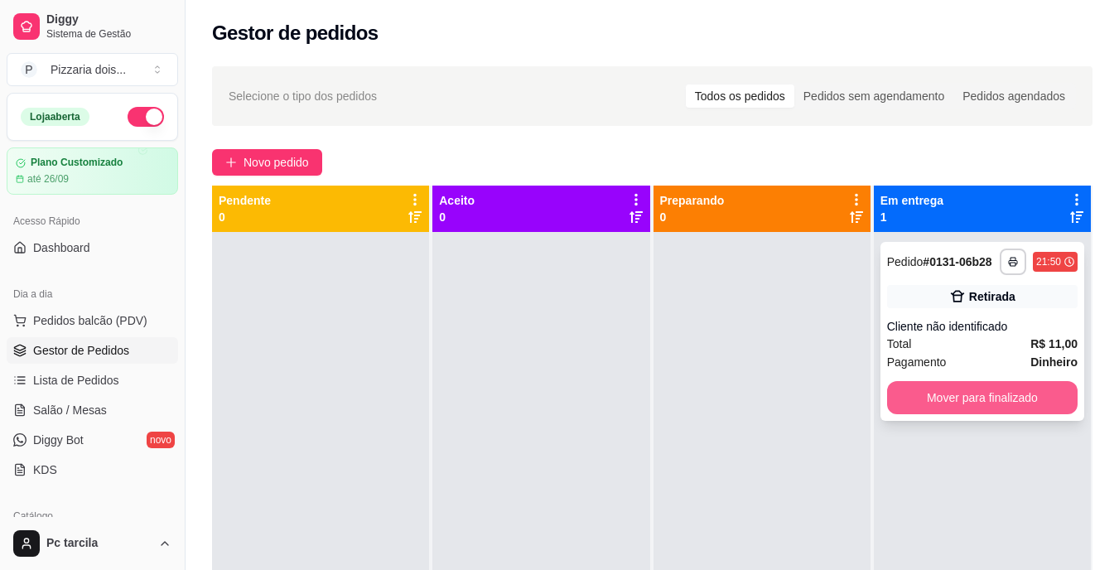
click at [1007, 393] on button "Mover para finalizado" at bounding box center [982, 397] width 190 height 33
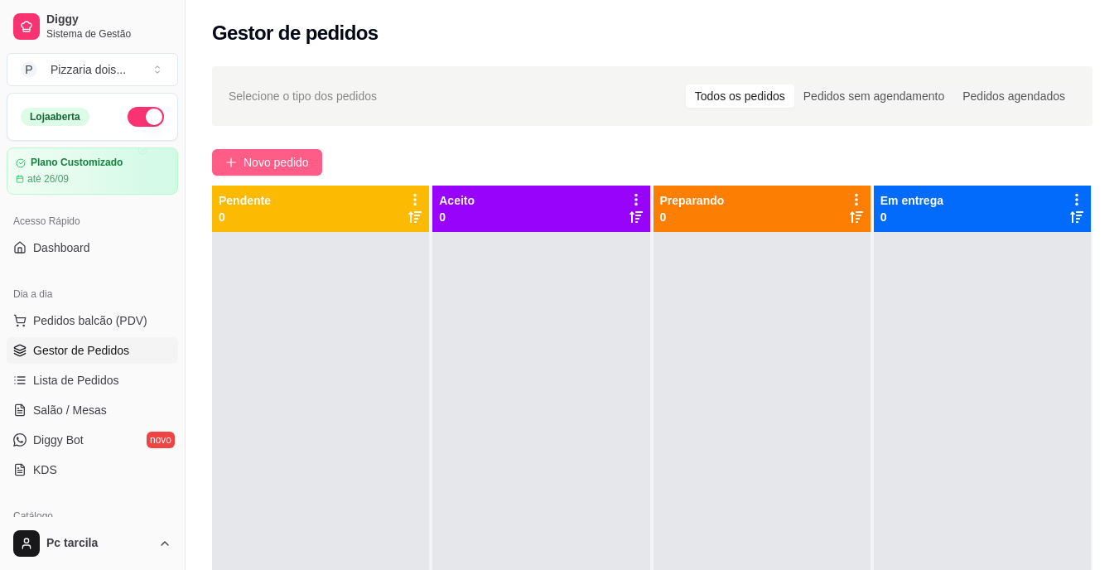
click at [269, 170] on span "Novo pedido" at bounding box center [275, 162] width 65 height 18
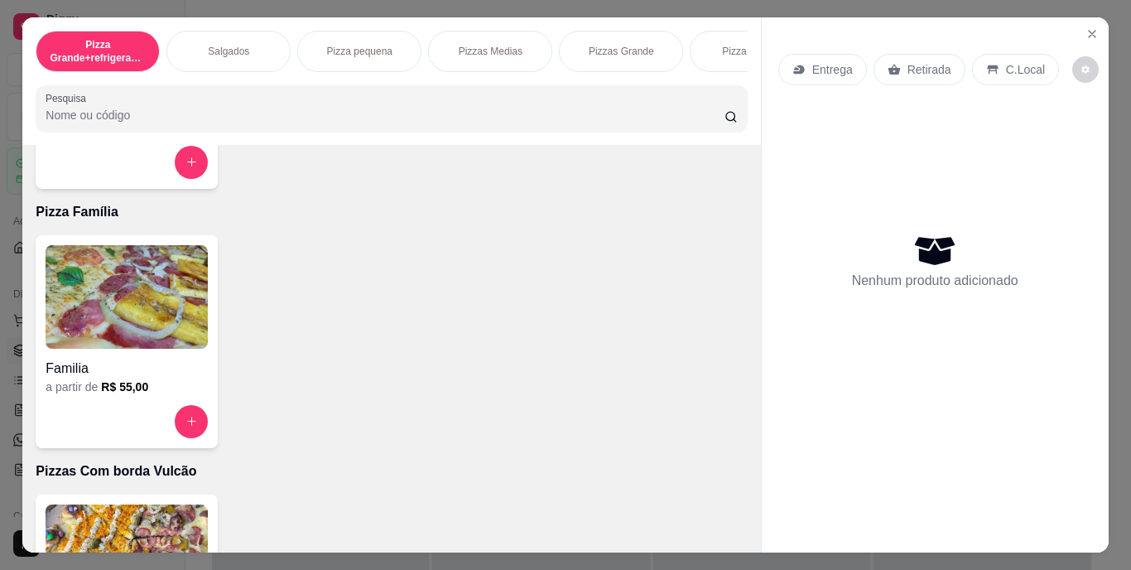
scroll to position [1325, 0]
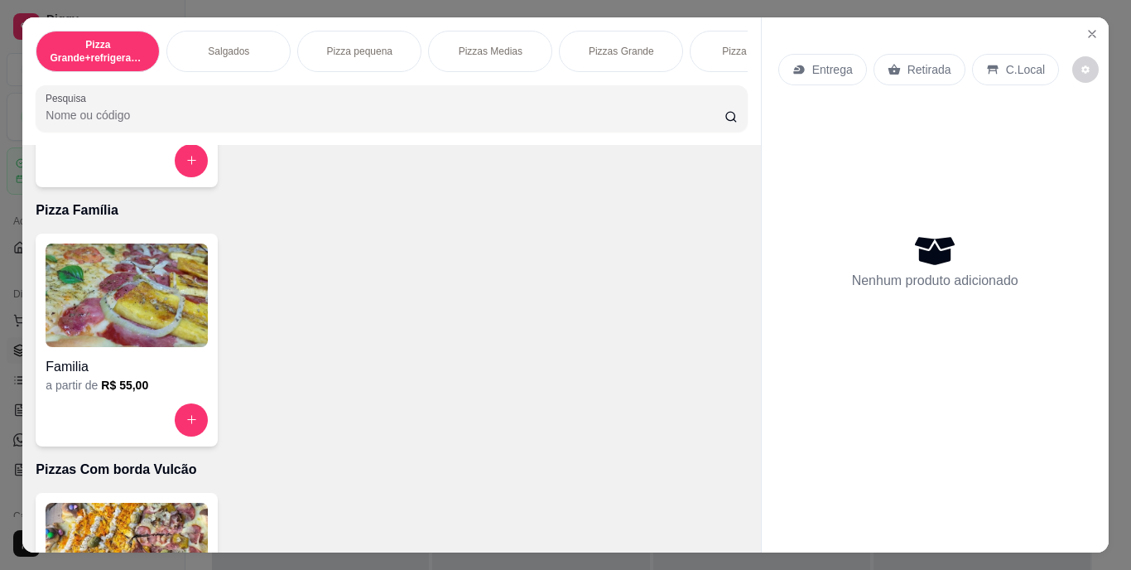
click at [203, 310] on div "Familia a partir de R$ 55,00" at bounding box center [127, 339] width 182 height 213
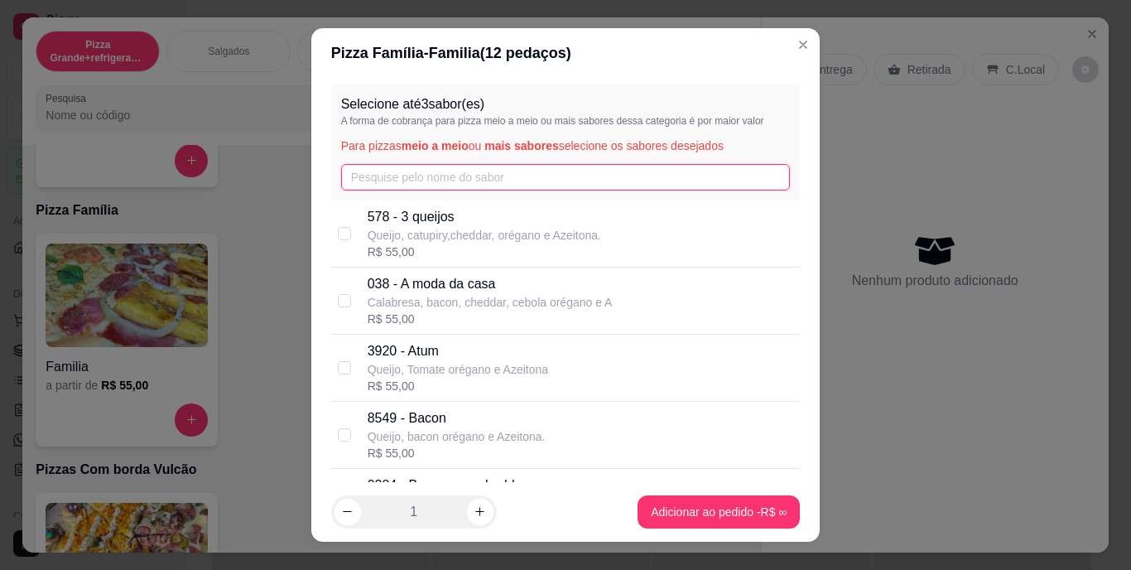
click at [372, 190] on input "text" at bounding box center [566, 177] width 450 height 26
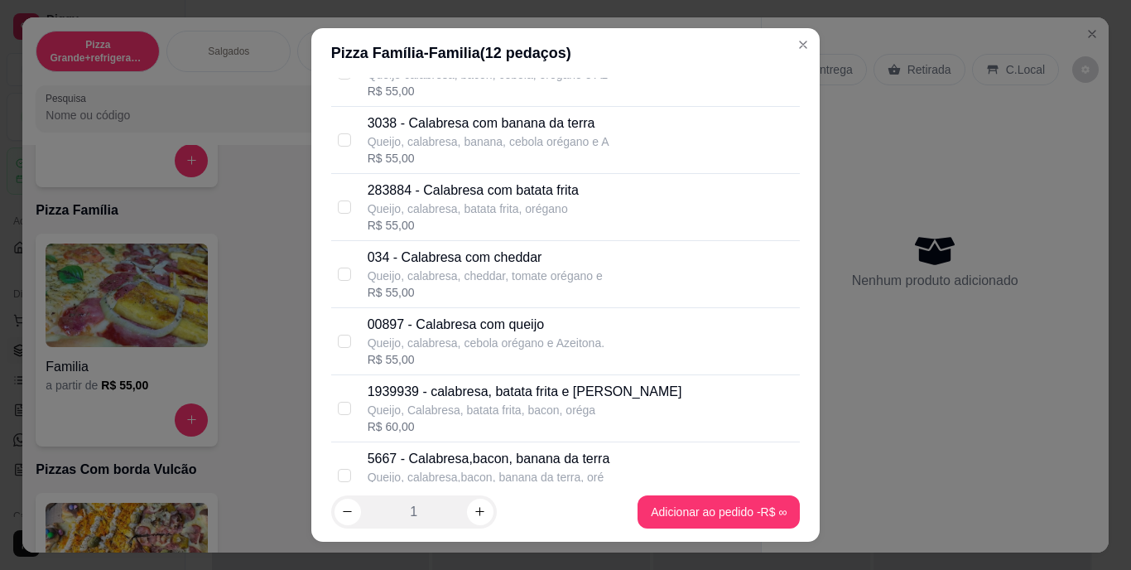
scroll to position [166, 0]
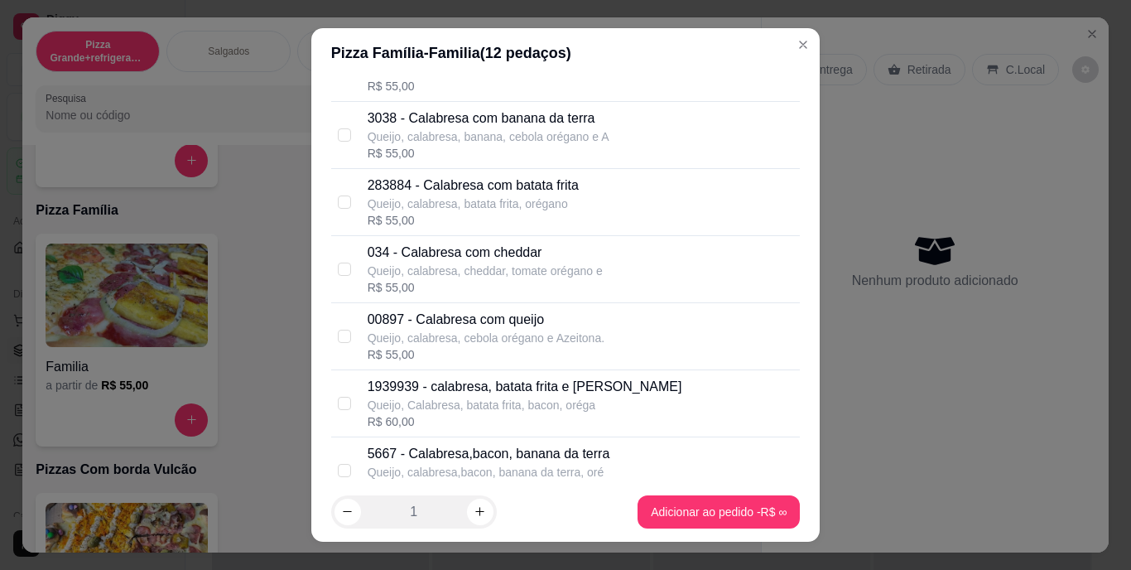
type input "cal"
click at [490, 330] on p "Queijo, calabresa, cebola orégano e Azeitona." at bounding box center [486, 338] width 237 height 17
checkbox input "true"
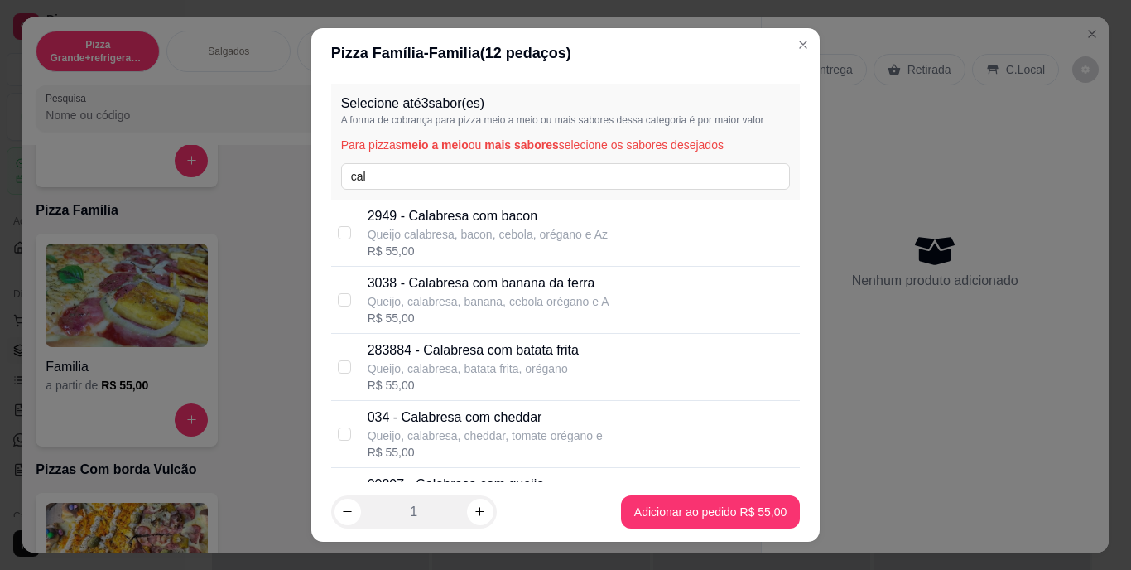
scroll to position [0, 0]
drag, startPoint x: 389, startPoint y: 175, endPoint x: 339, endPoint y: 172, distance: 50.6
click at [341, 172] on input "cal" at bounding box center [566, 177] width 450 height 26
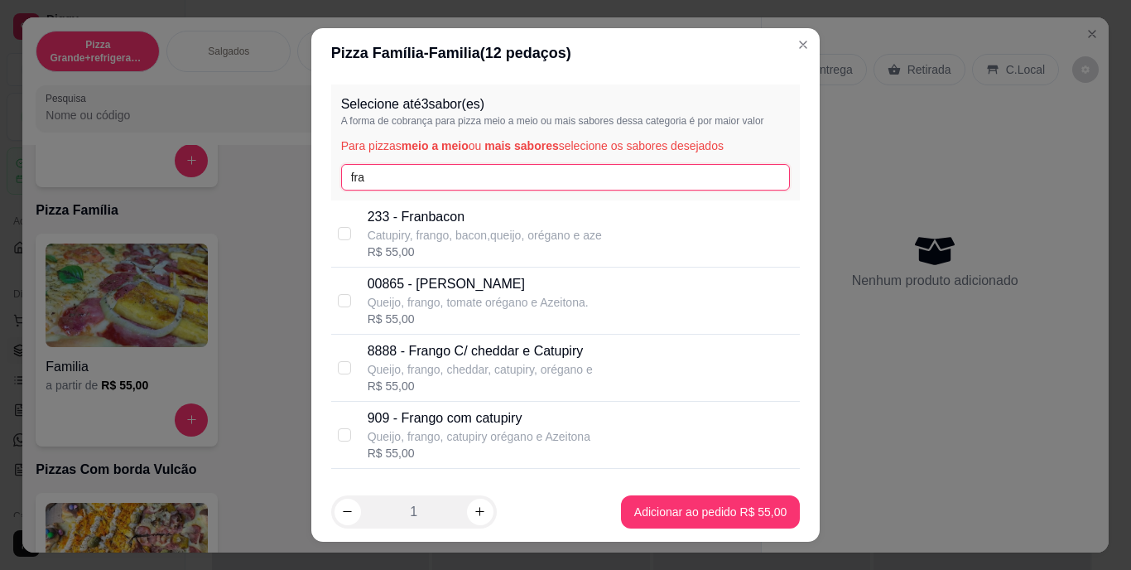
type input "fra"
click at [523, 281] on p "00865 - [PERSON_NAME]" at bounding box center [478, 284] width 221 height 20
checkbox input "true"
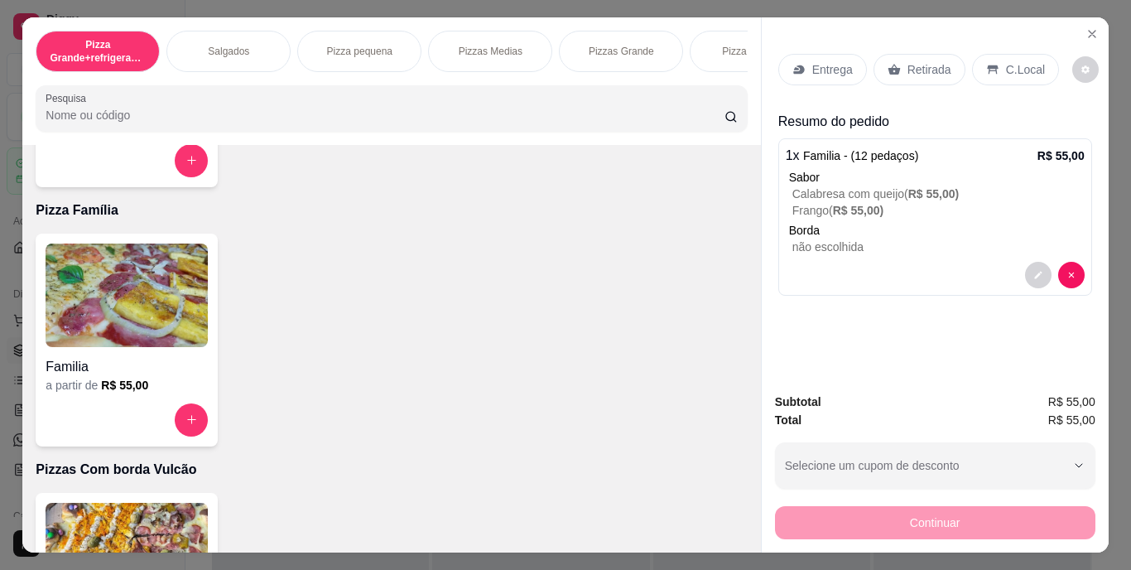
scroll to position [0, 623]
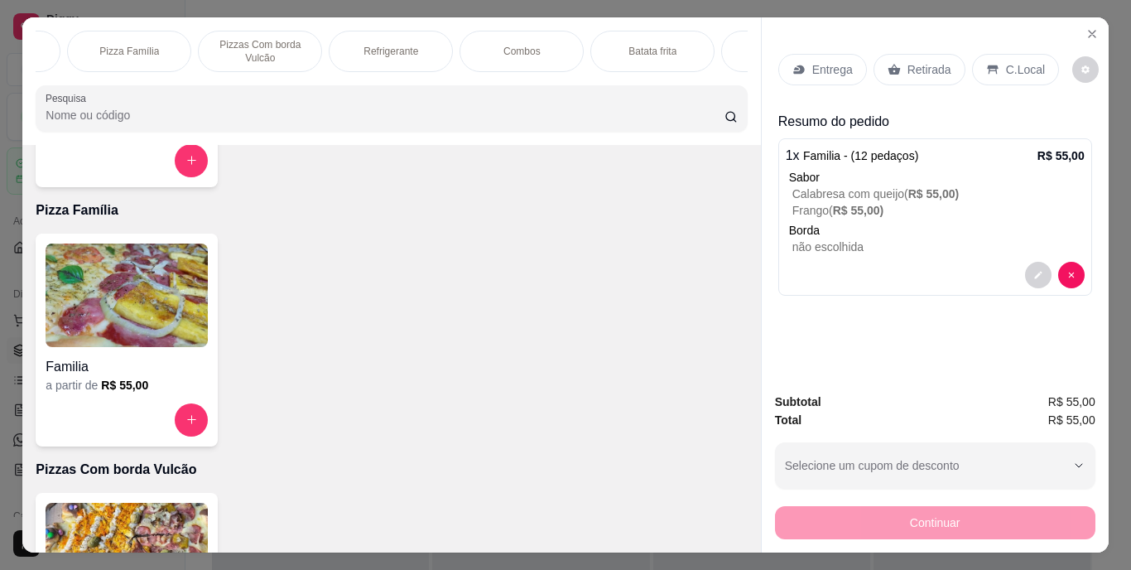
click at [435, 52] on div "Refrigerante" at bounding box center [391, 51] width 124 height 41
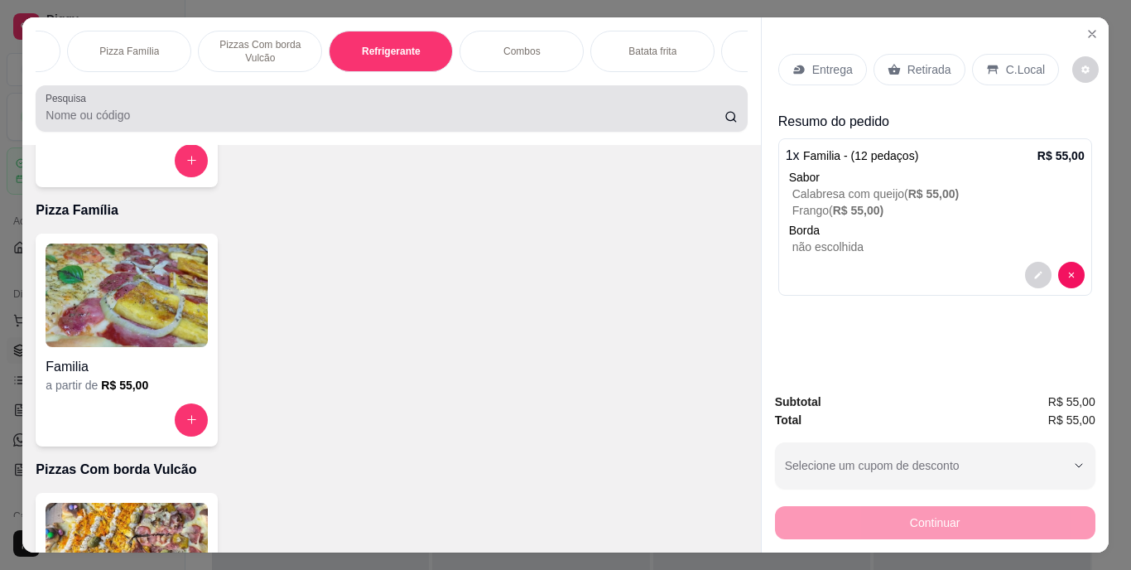
scroll to position [42, 0]
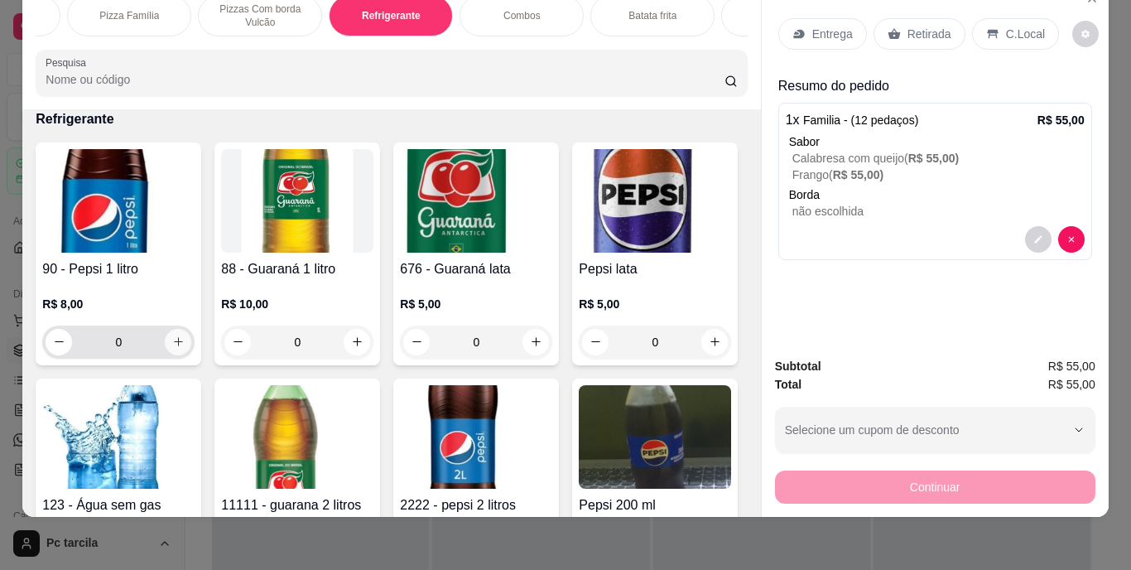
click at [175, 335] on icon "increase-product-quantity" at bounding box center [178, 341] width 12 height 12
type input "1"
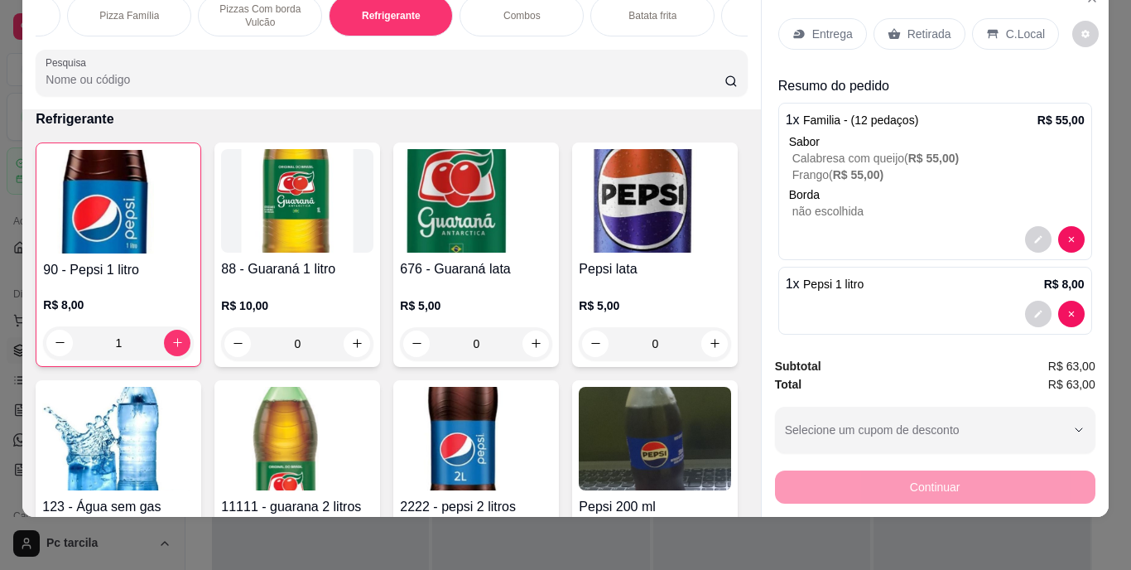
click at [801, 25] on div "Entrega" at bounding box center [822, 33] width 89 height 31
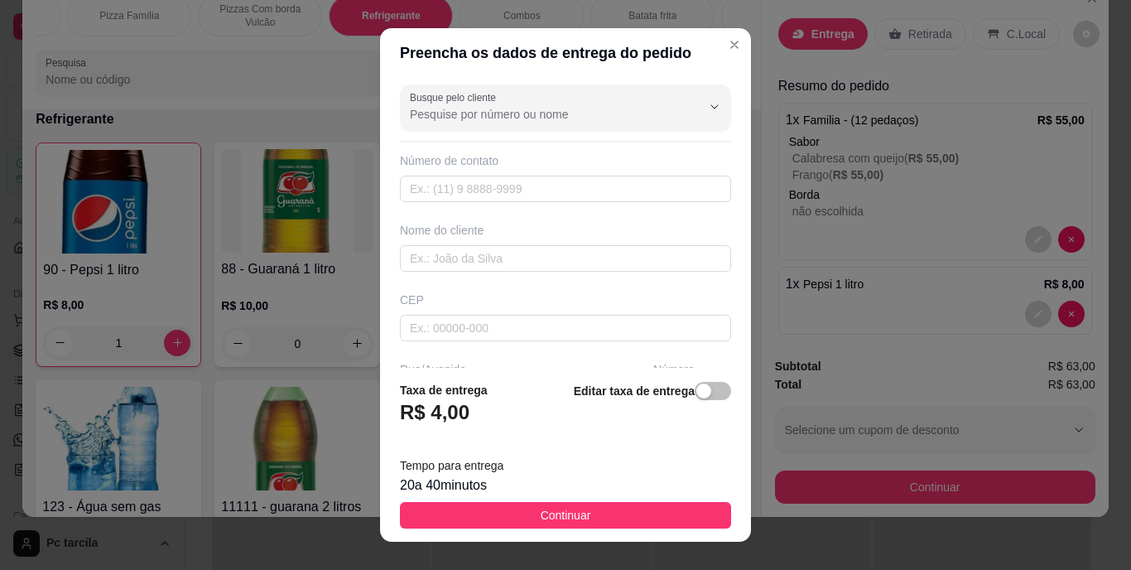
scroll to position [83, 0]
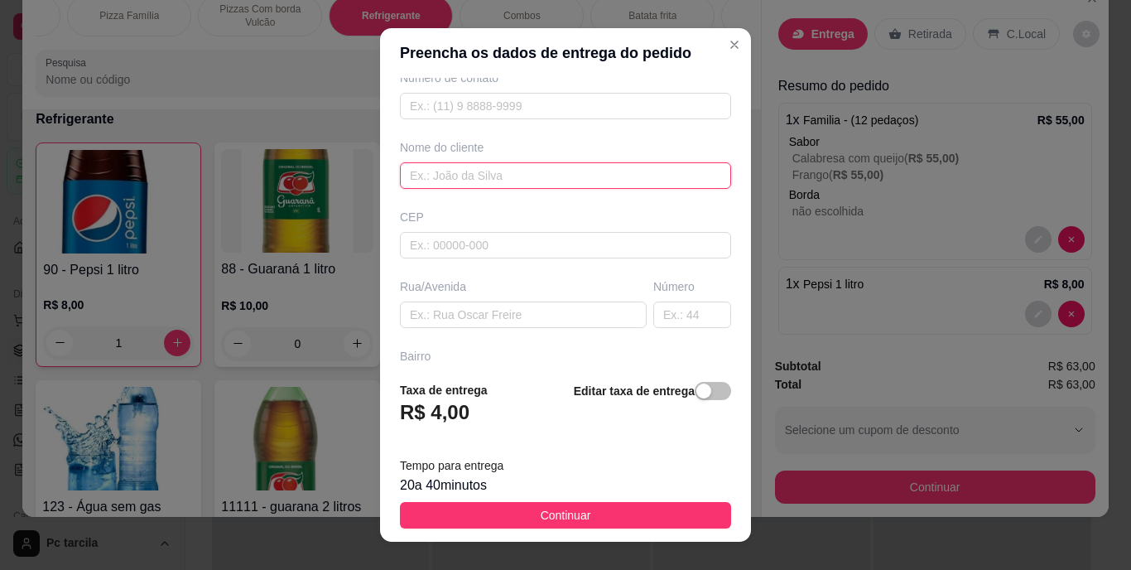
click at [531, 180] on input "text" at bounding box center [565, 175] width 331 height 26
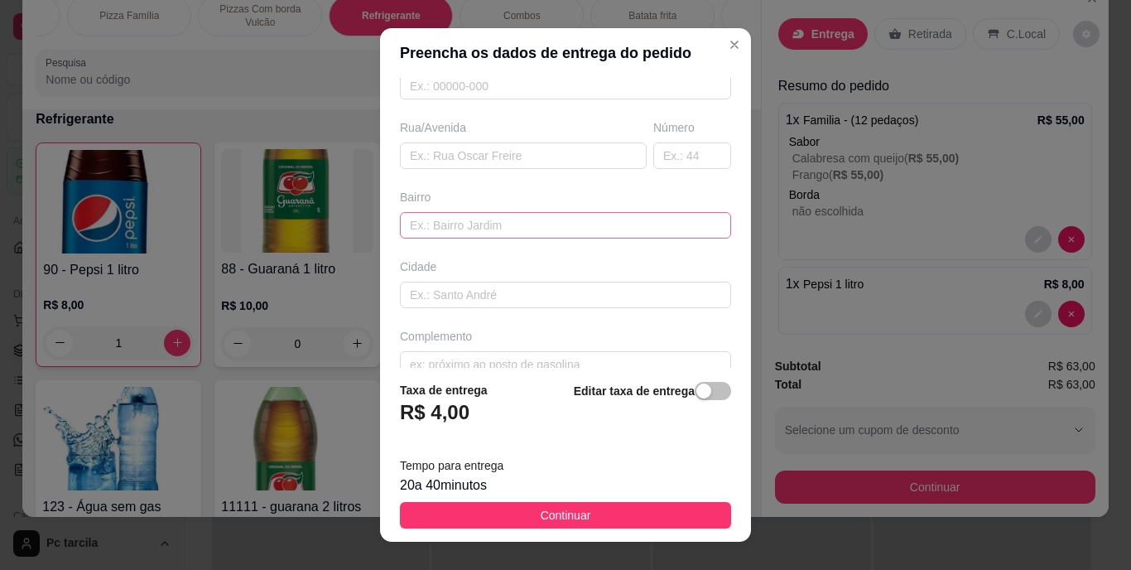
scroll to position [248, 0]
type input "[PERSON_NAME]"
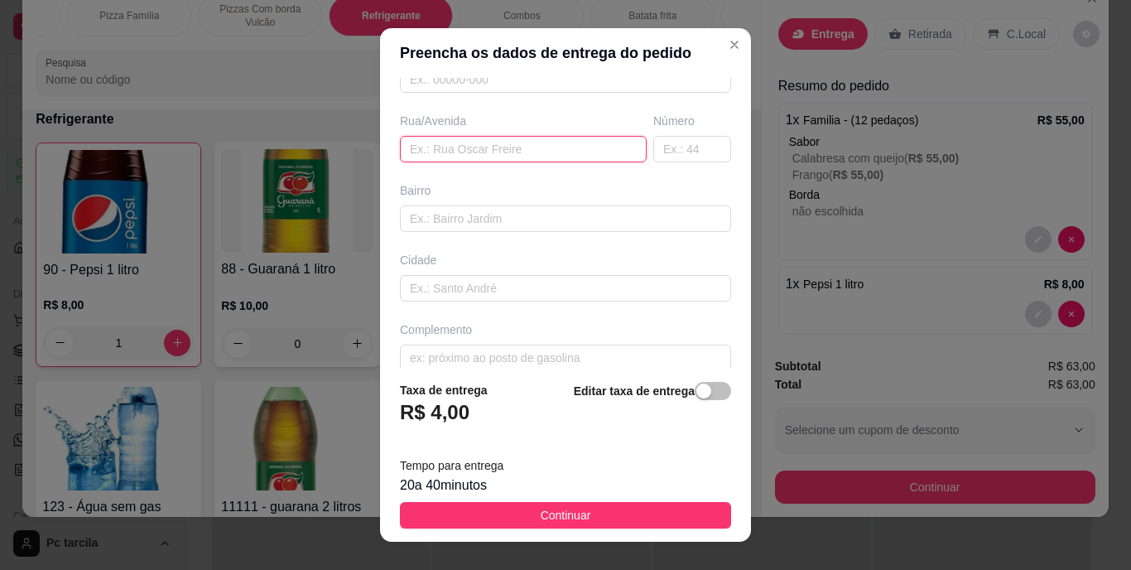
click at [526, 150] on input "text" at bounding box center [523, 149] width 247 height 26
click at [457, 150] on input "text" at bounding box center [523, 149] width 247 height 26
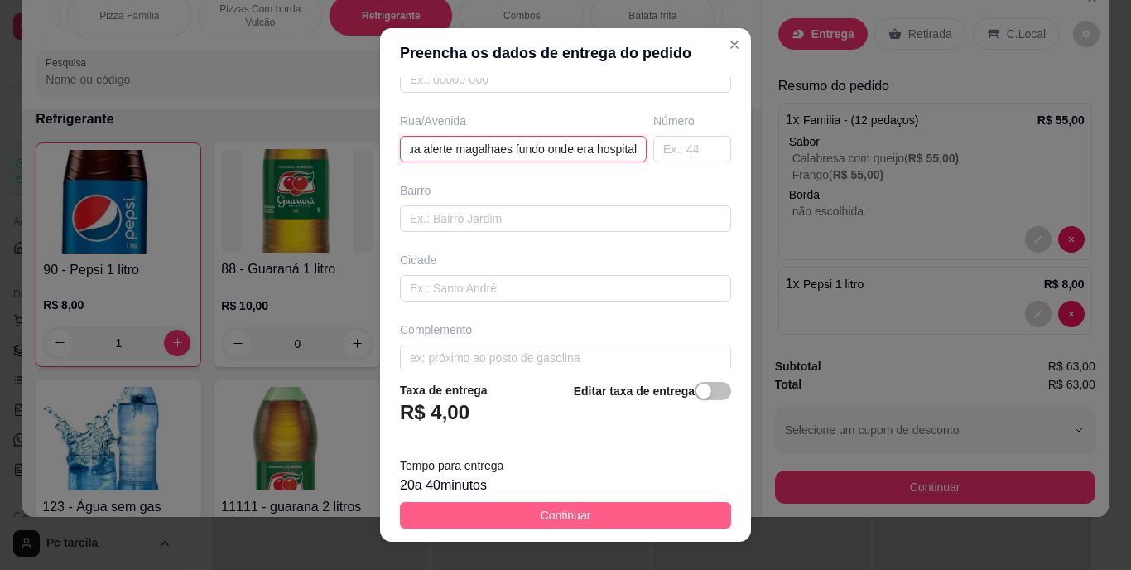
scroll to position [0, 30]
type input "Rua alerte magalhaes fundo onde era hospital"
click at [678, 523] on button "Continuar" at bounding box center [565, 515] width 331 height 26
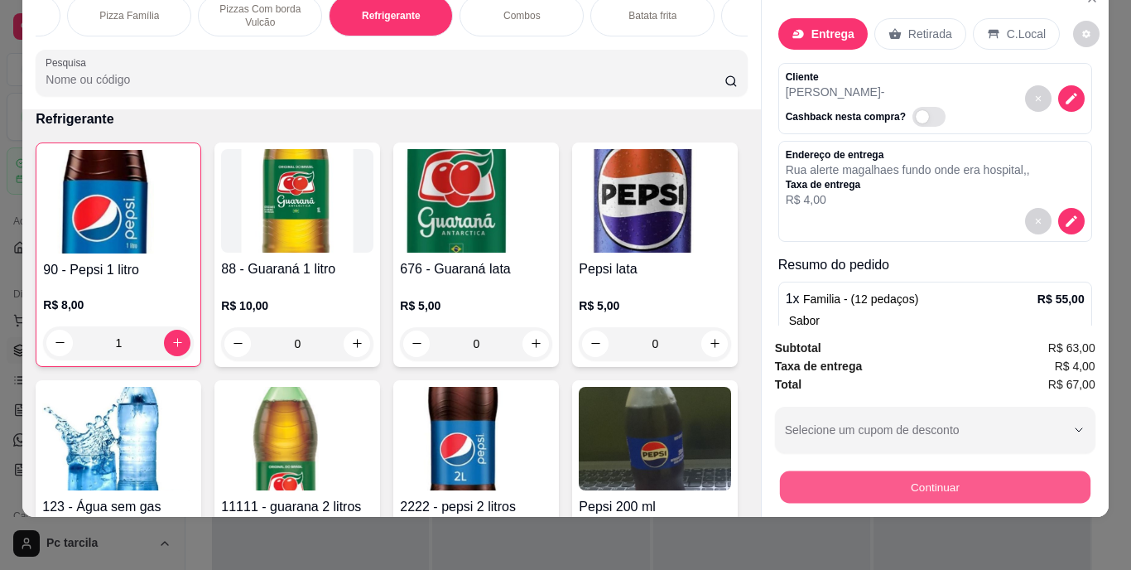
click at [806, 471] on button "Continuar" at bounding box center [934, 487] width 310 height 32
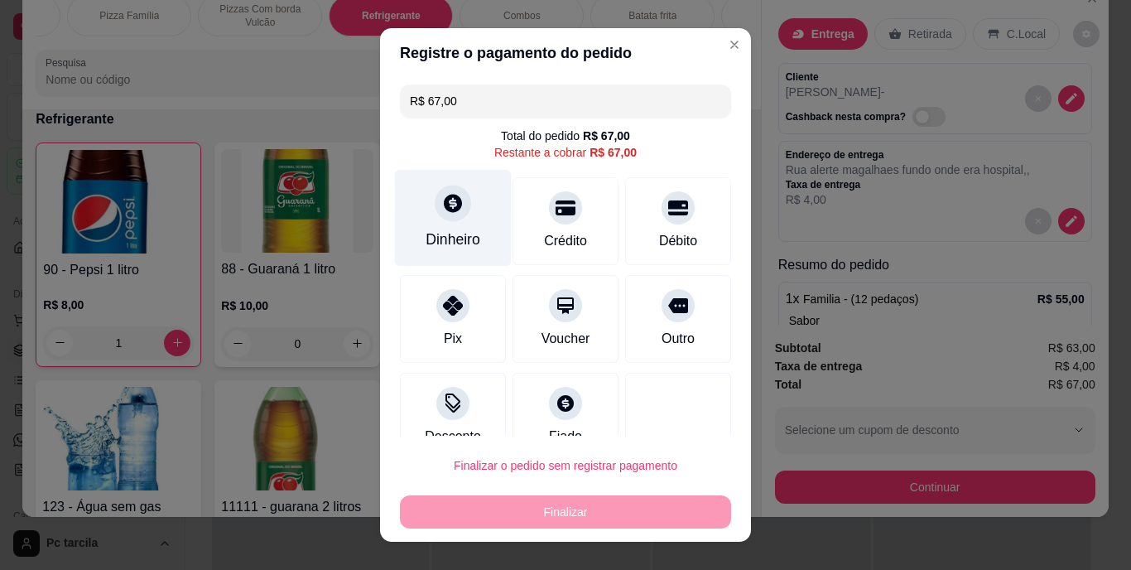
click at [447, 226] on div "Dinheiro" at bounding box center [453, 218] width 117 height 97
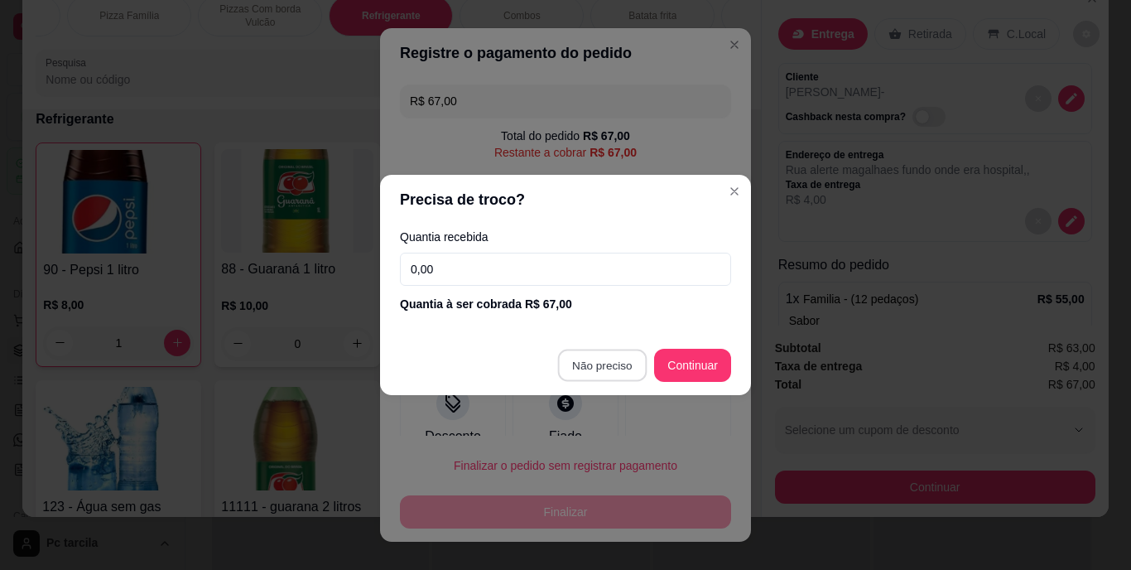
type input "R$ 0,00"
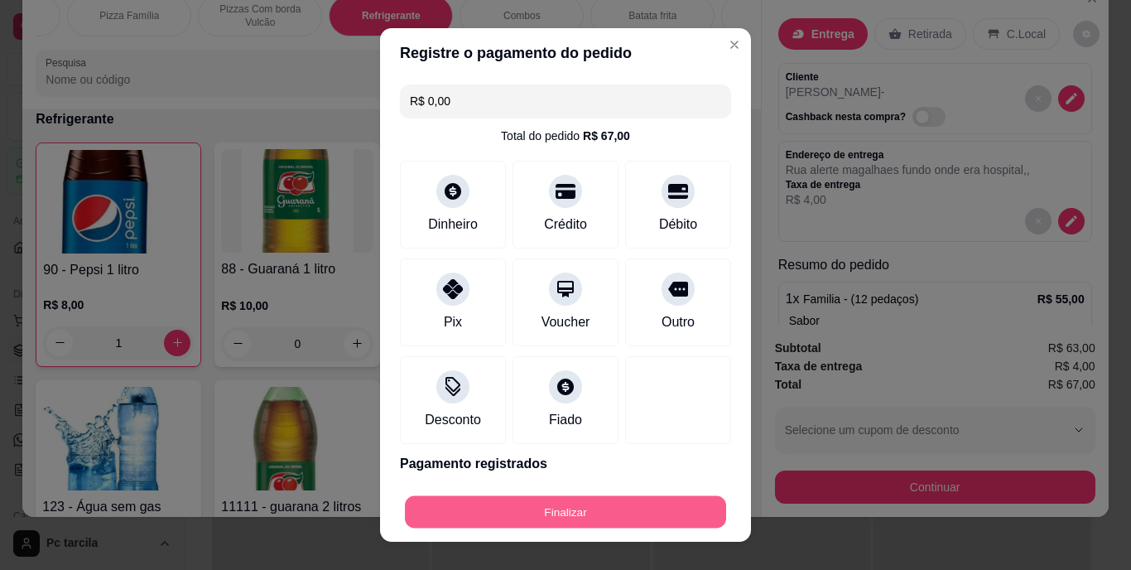
click at [590, 509] on button "Finalizar" at bounding box center [565, 511] width 321 height 32
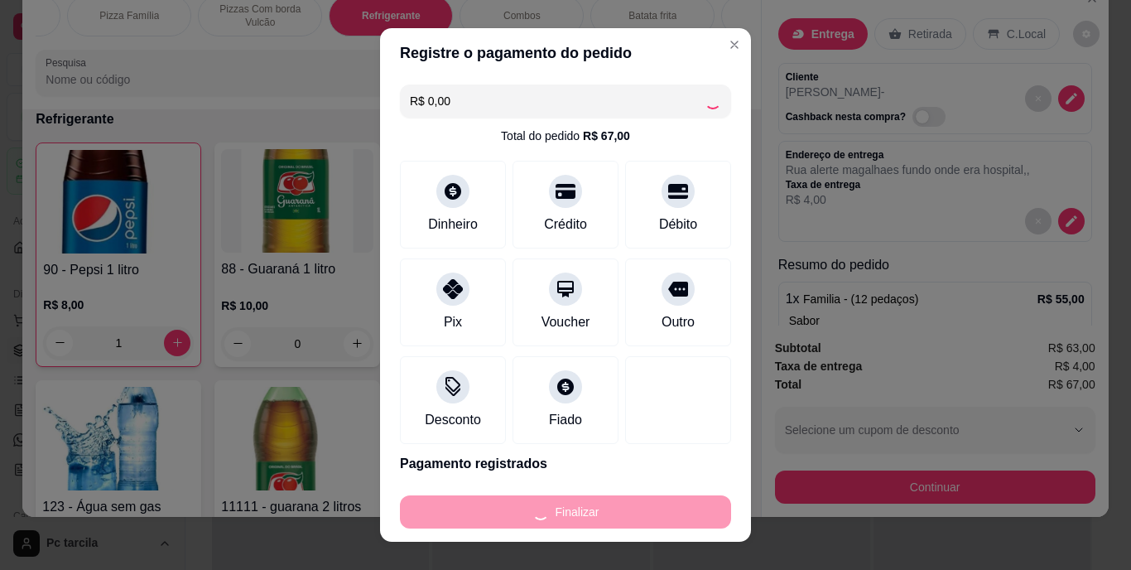
type input "0"
type input "-R$ 67,00"
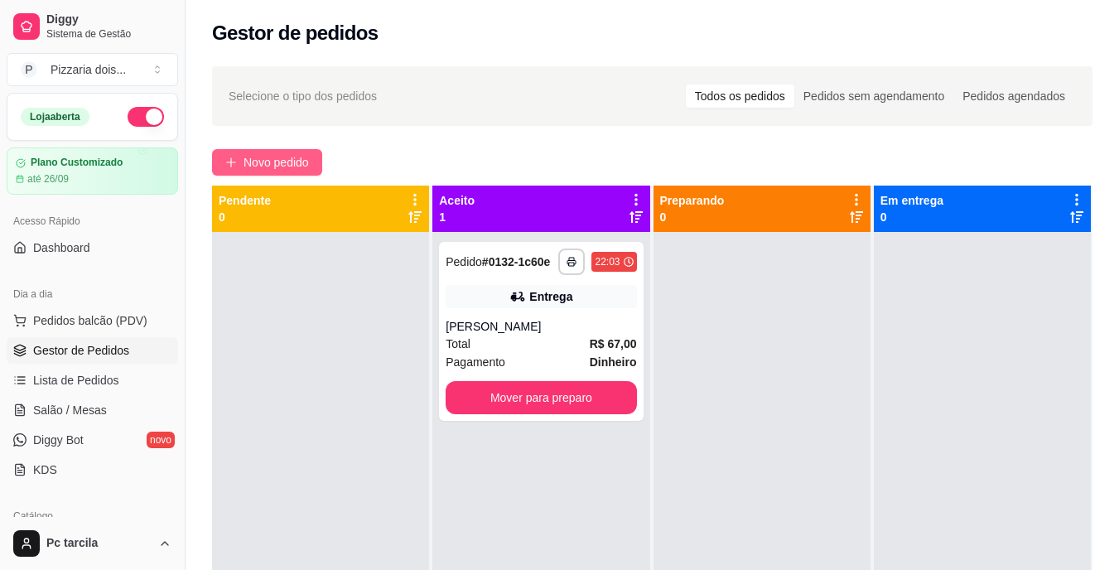
click at [294, 160] on span "Novo pedido" at bounding box center [275, 162] width 65 height 18
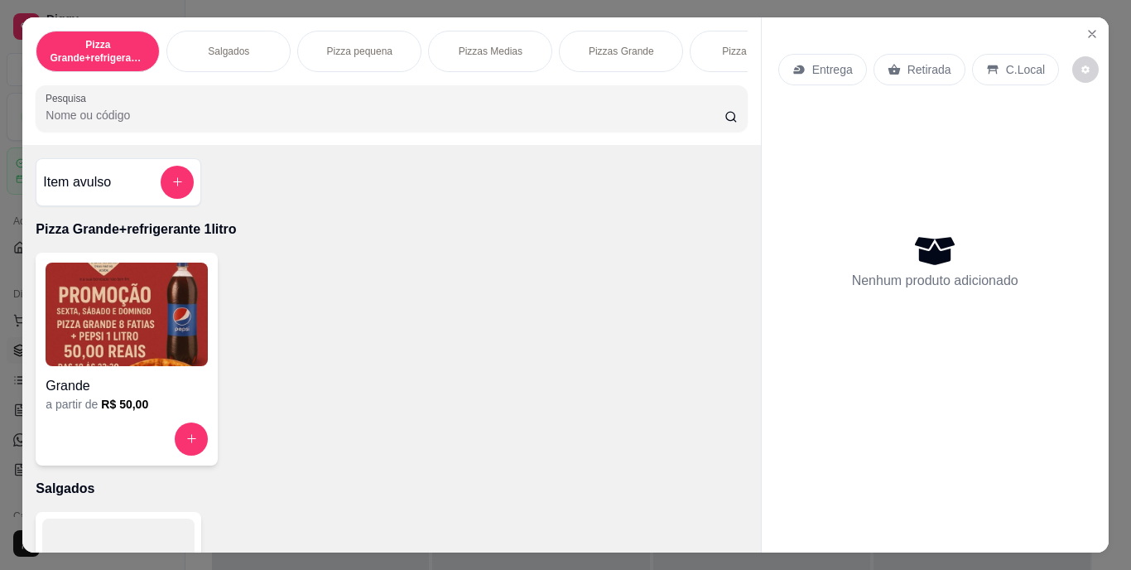
click at [414, 60] on div "Pizza Grande+refrigerante 1litro Salgados Pizza pequena Pizzas Medias Pizzas Gr…" at bounding box center [391, 51] width 711 height 41
click at [425, 58] on div "Pizza Grande+refrigerante 1litro Salgados Pizza pequena Pizzas Medias Pizzas Gr…" at bounding box center [391, 51] width 711 height 41
click at [377, 64] on div "Pizza pequena" at bounding box center [359, 51] width 124 height 41
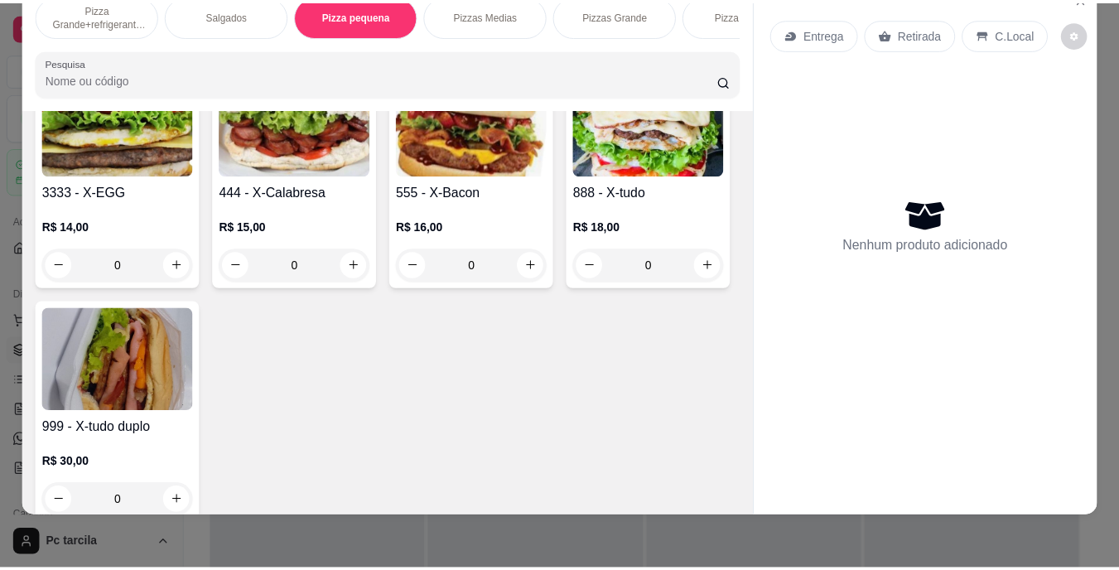
scroll to position [3087, 0]
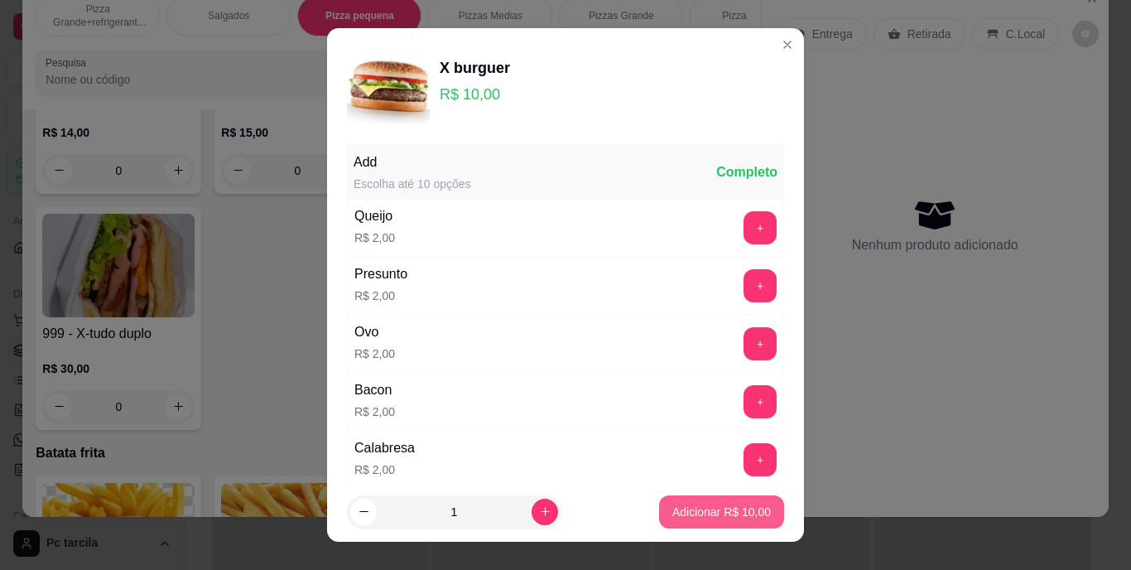
click at [672, 506] on p "Adicionar R$ 10,00" at bounding box center [721, 511] width 99 height 17
type input "1"
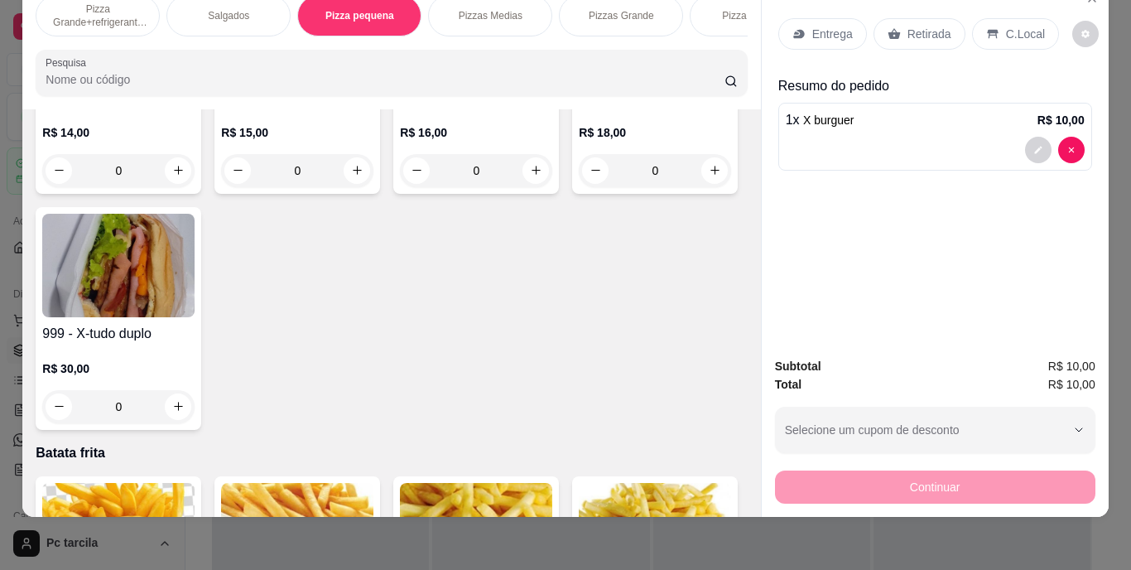
click at [929, 26] on p "Retirada" at bounding box center [929, 34] width 44 height 17
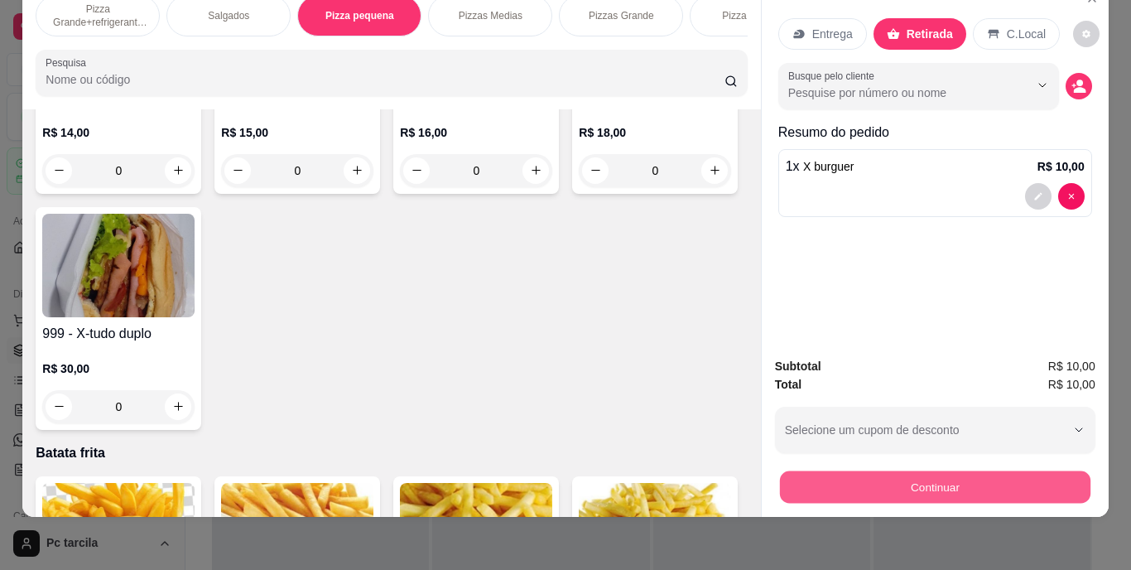
click at [876, 471] on button "Continuar" at bounding box center [934, 487] width 310 height 32
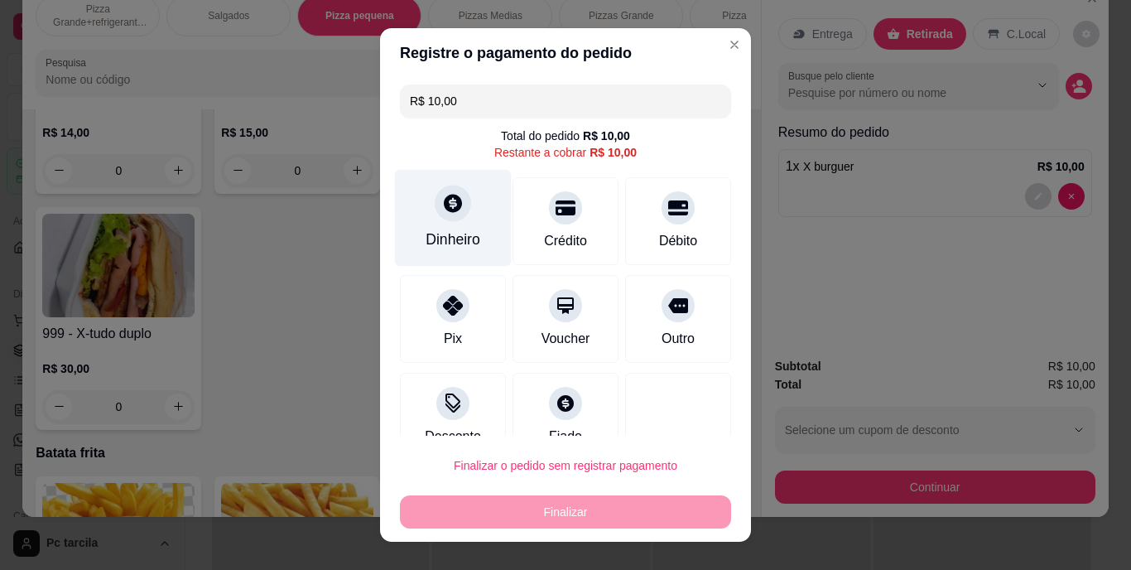
click at [453, 238] on div "Dinheiro" at bounding box center [453, 240] width 55 height 22
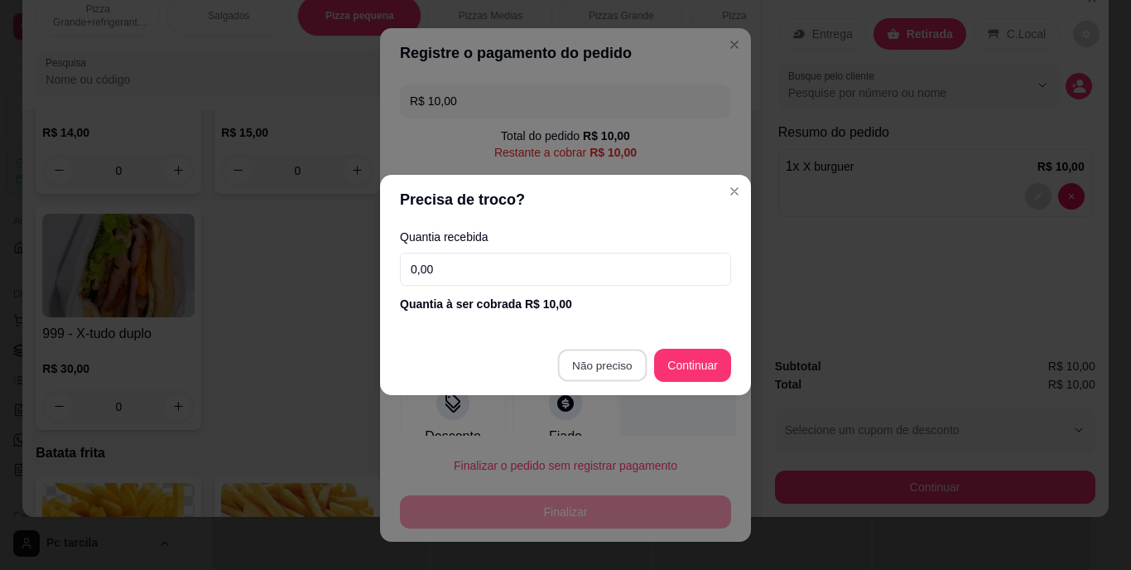
type input "R$ 0,00"
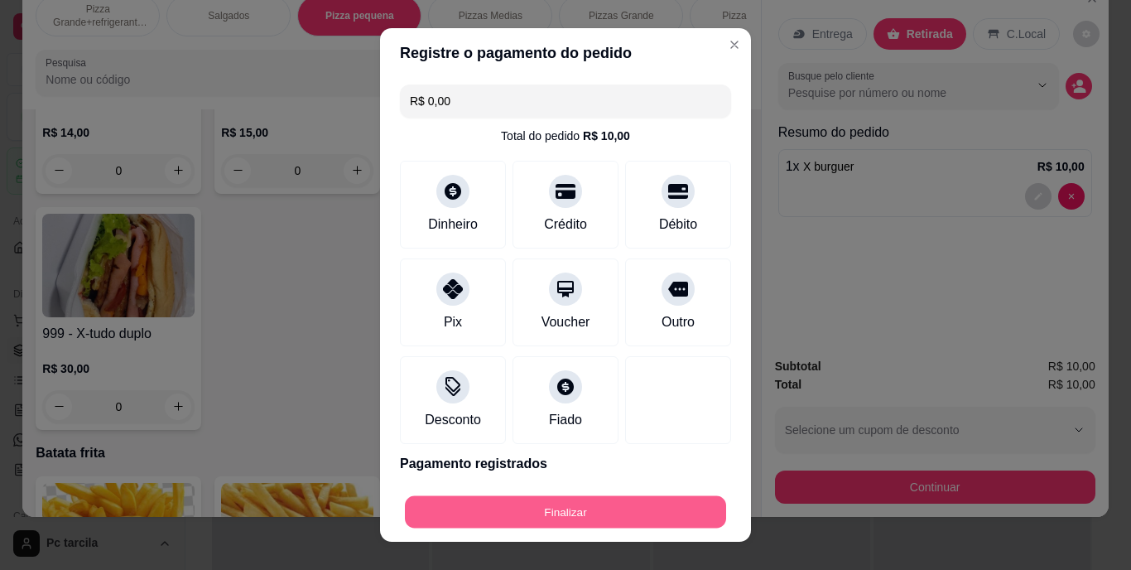
click at [646, 505] on button "Finalizar" at bounding box center [565, 511] width 321 height 32
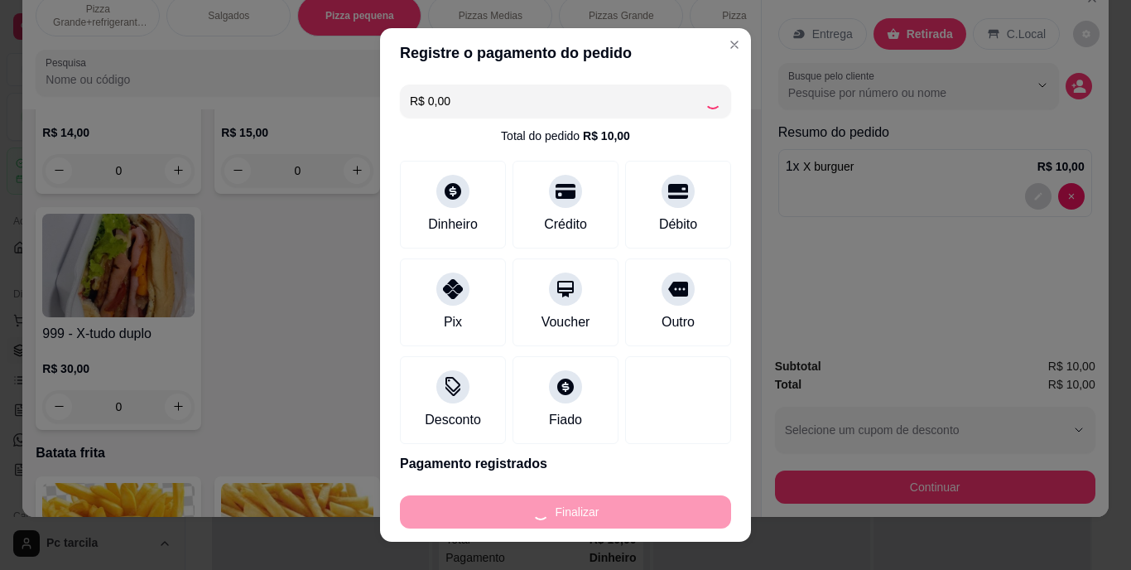
type input "0"
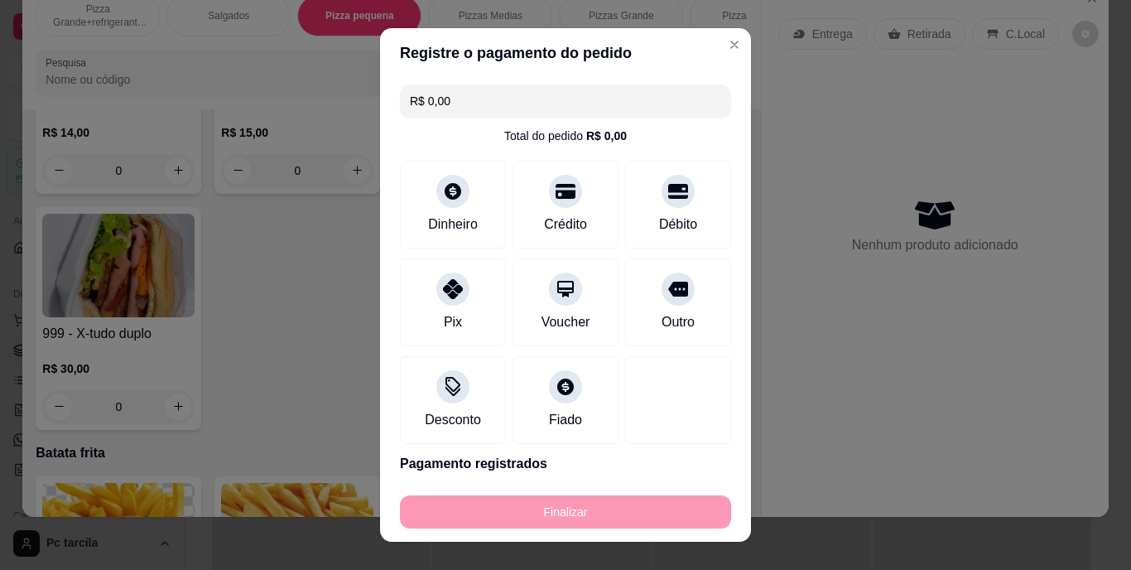
type input "-R$ 10,00"
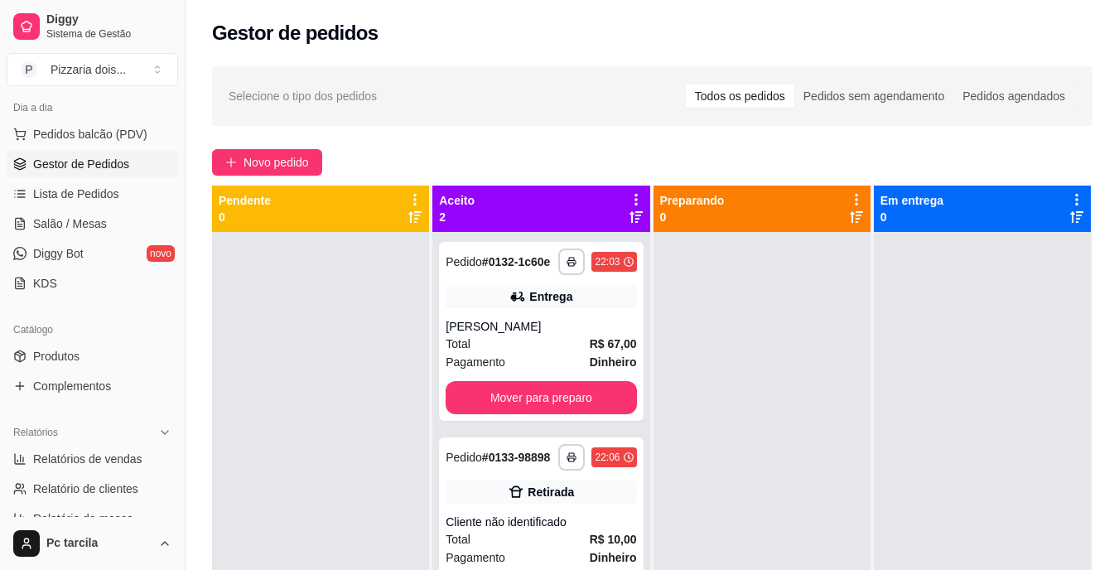
scroll to position [331, 0]
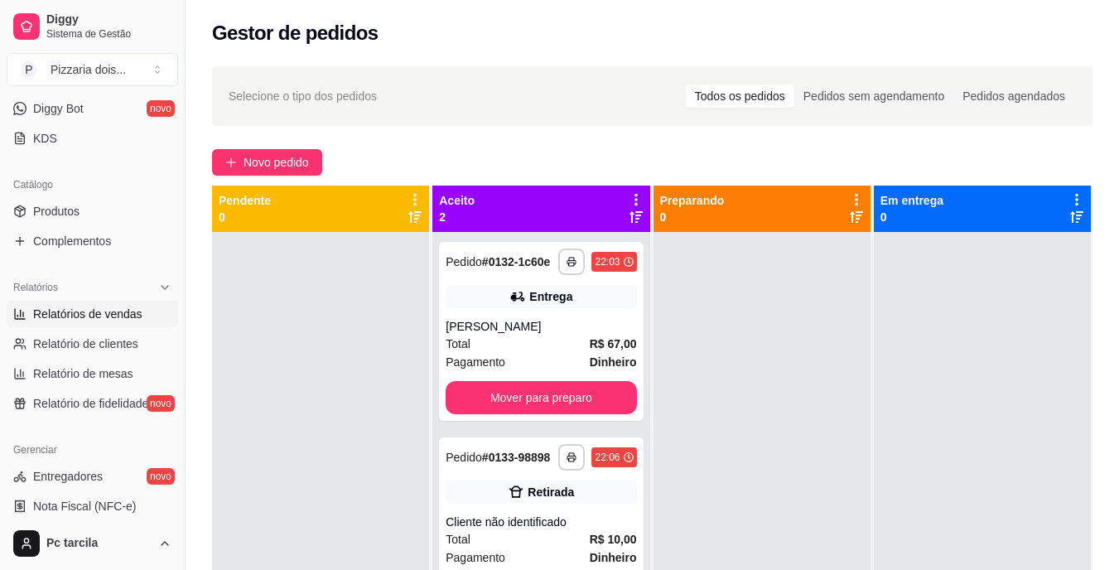
click at [112, 315] on span "Relatórios de vendas" at bounding box center [87, 314] width 109 height 17
select select "ALL"
select select "0"
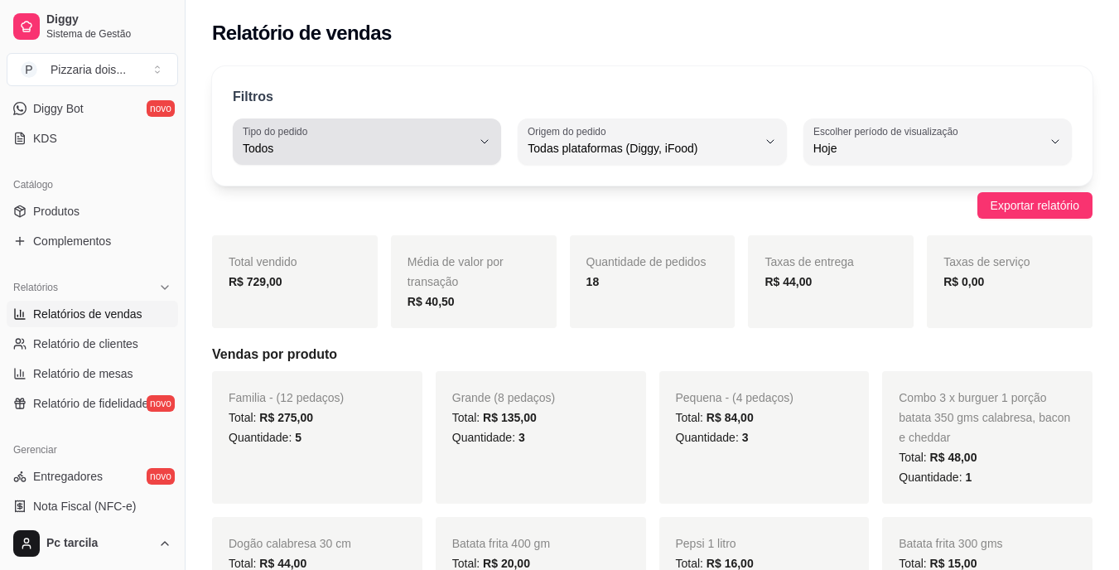
click at [320, 154] on span "Todos" at bounding box center [357, 148] width 229 height 17
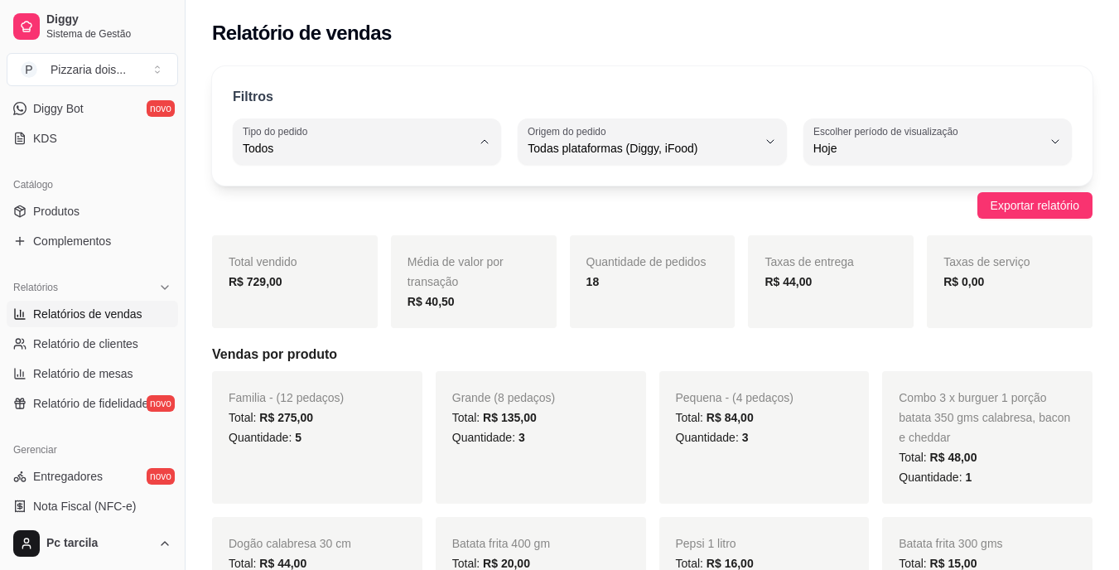
click at [310, 215] on span "Entrega" at bounding box center [359, 215] width 216 height 16
type input "DELIVERY"
select select "DELIVERY"
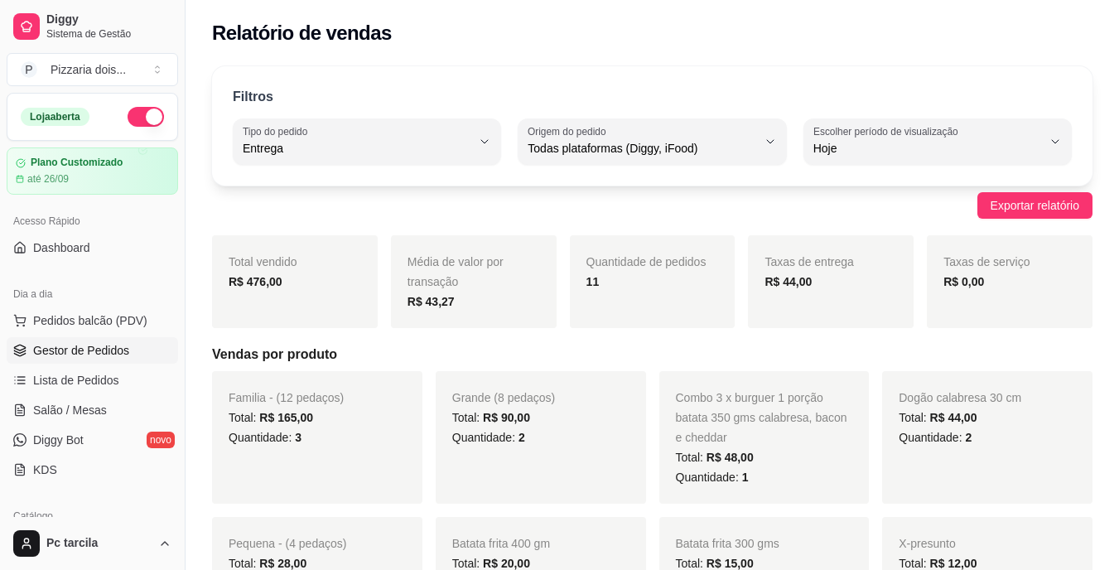
click at [81, 346] on span "Gestor de Pedidos" at bounding box center [81, 350] width 96 height 17
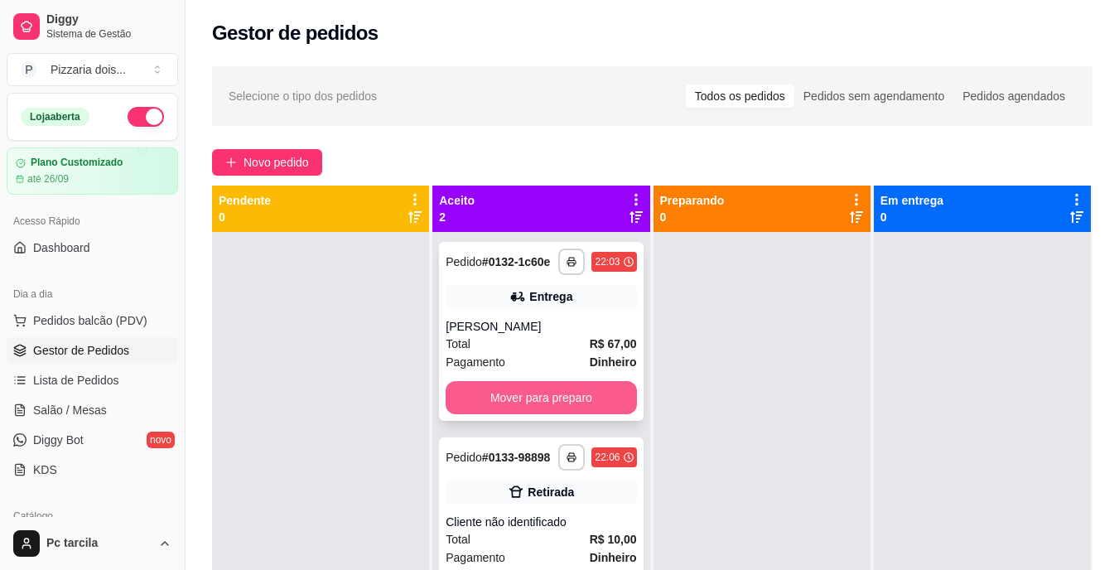
click at [577, 383] on button "Mover para preparo" at bounding box center [540, 397] width 190 height 33
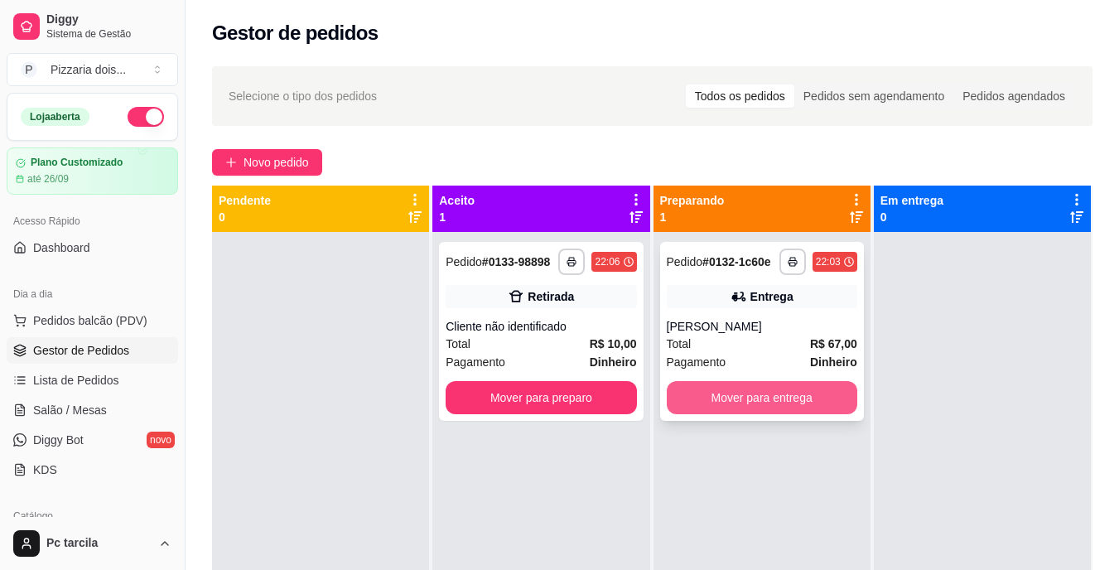
click at [740, 391] on button "Mover para entrega" at bounding box center [761, 397] width 190 height 33
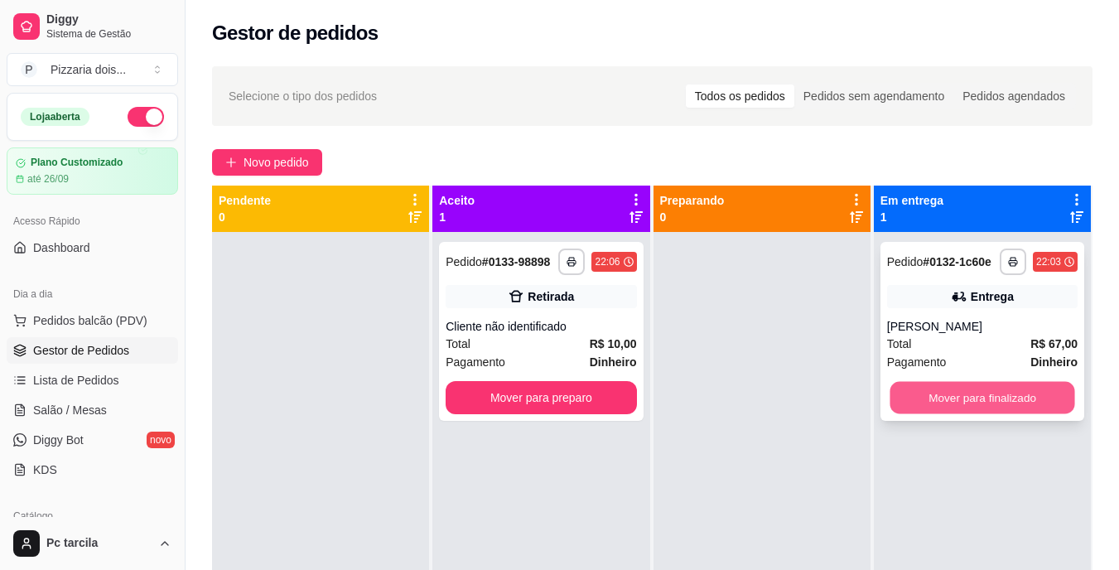
click at [950, 386] on button "Mover para finalizado" at bounding box center [981, 398] width 185 height 32
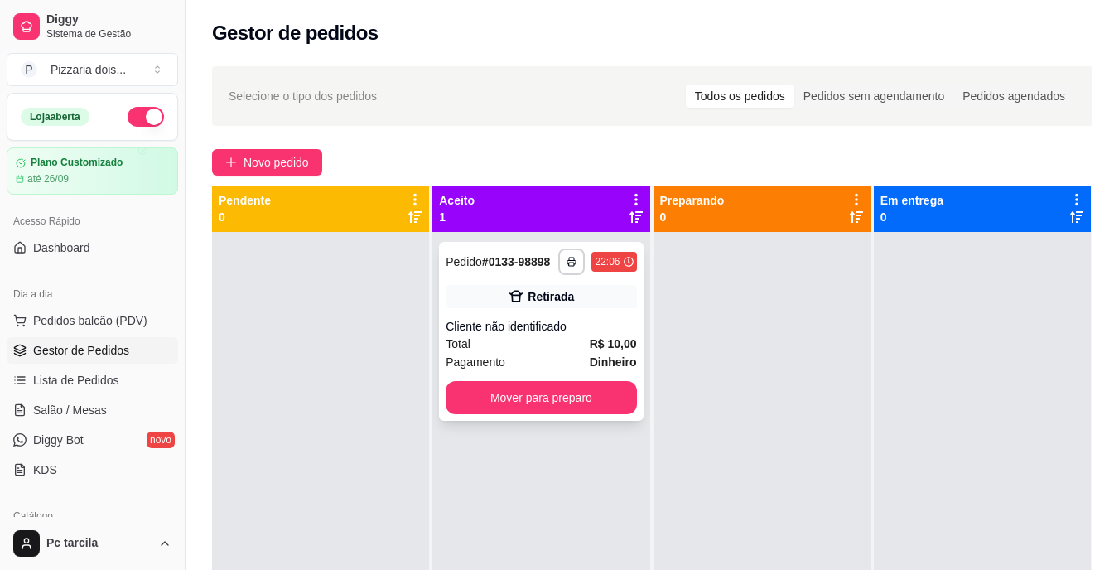
click at [630, 396] on div "**********" at bounding box center [541, 331] width 204 height 179
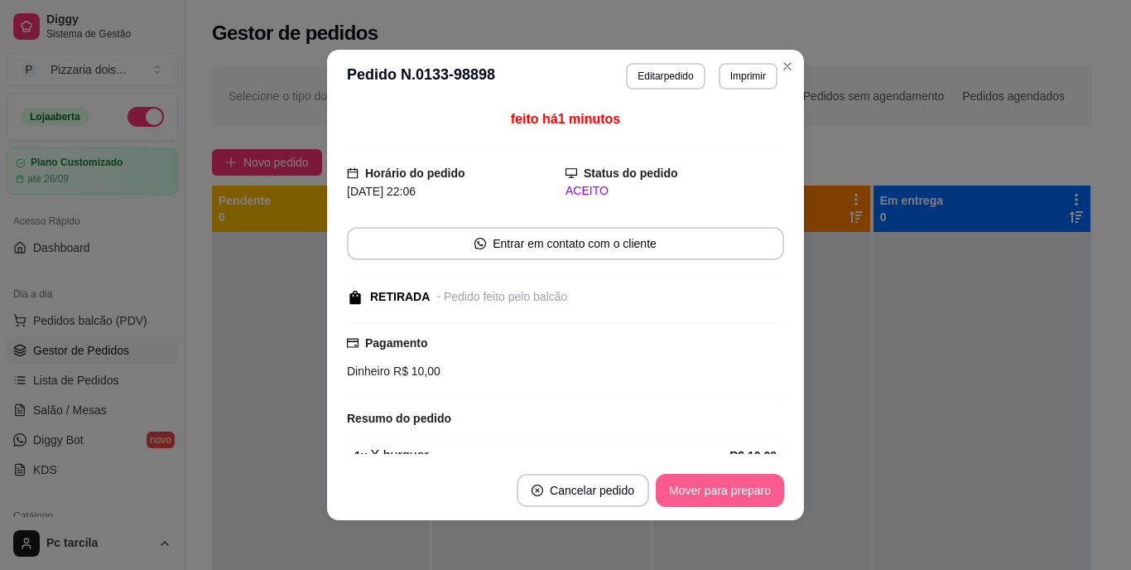
click at [736, 475] on button "Mover para preparo" at bounding box center [720, 490] width 128 height 33
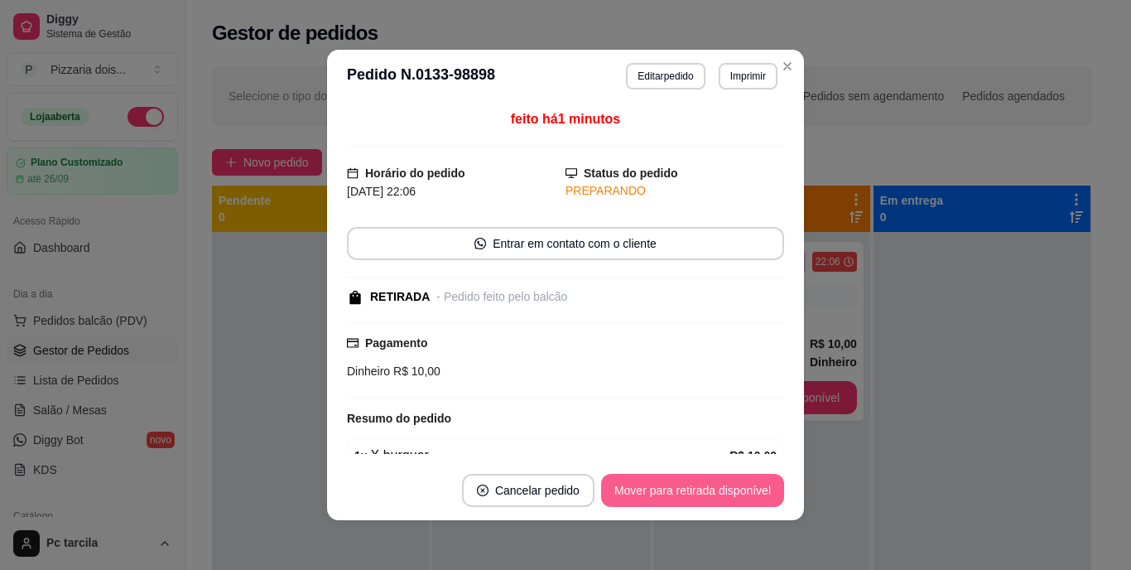
click at [738, 484] on button "Mover para retirada disponível" at bounding box center [692, 490] width 183 height 33
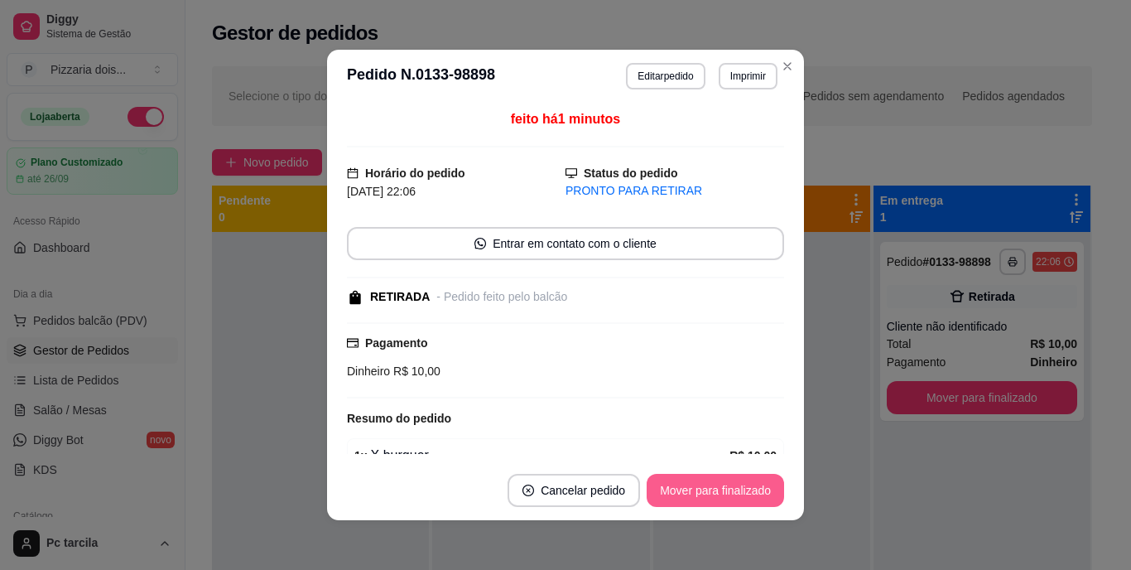
click at [738, 484] on button "Mover para finalizado" at bounding box center [715, 490] width 137 height 33
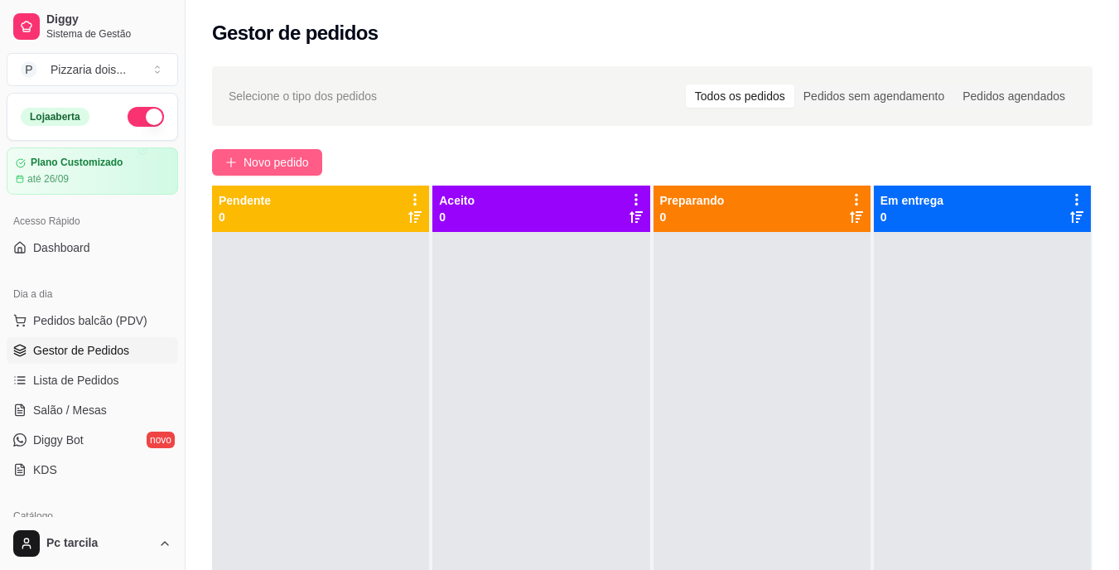
click at [300, 160] on span "Novo pedido" at bounding box center [275, 162] width 65 height 18
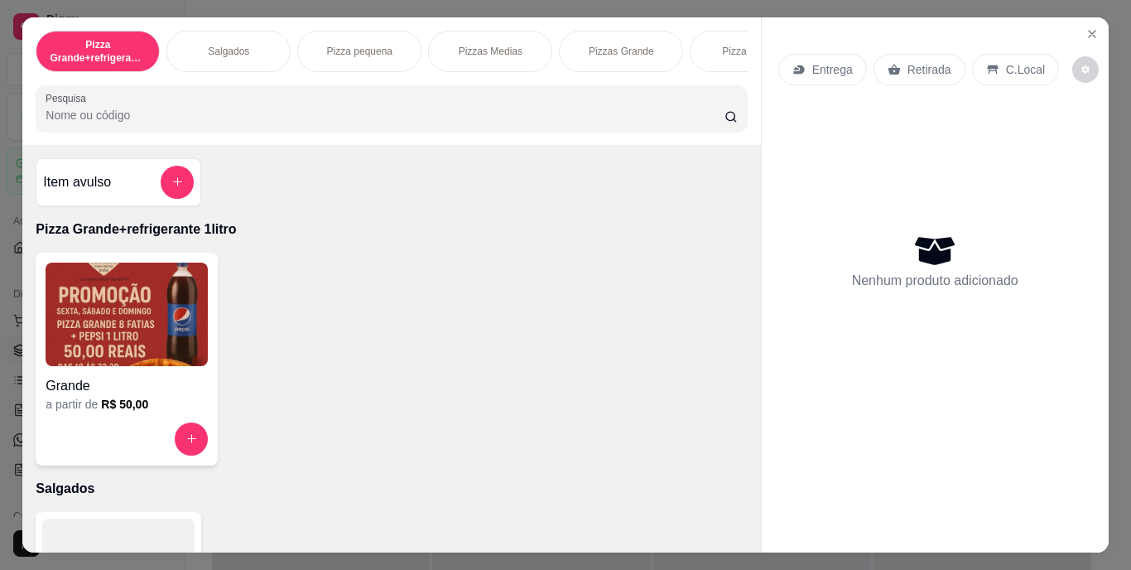
click at [526, 60] on div "Pizzas Medias" at bounding box center [490, 51] width 124 height 41
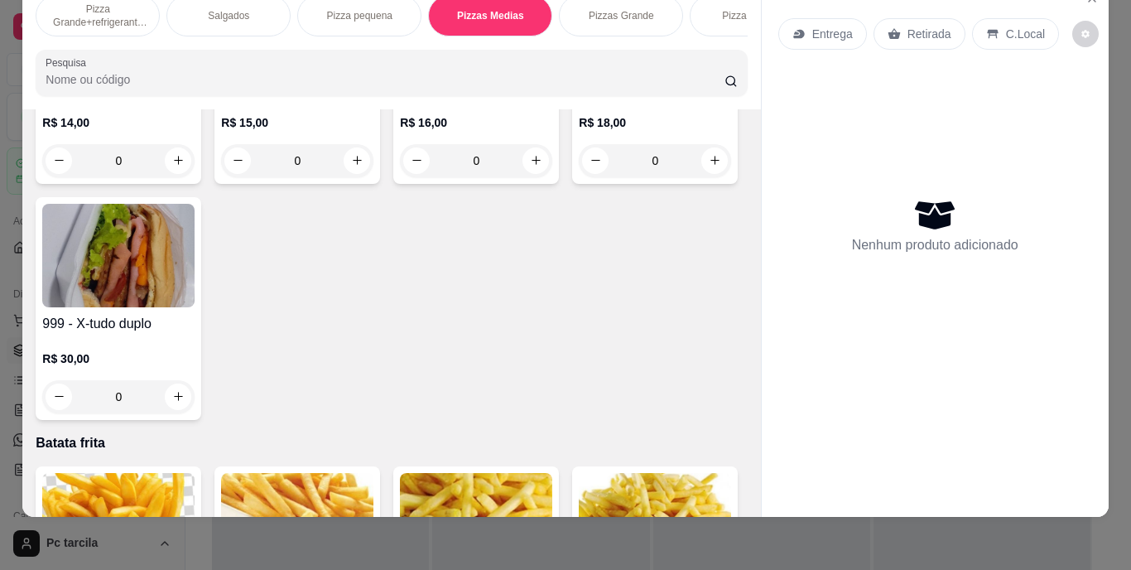
scroll to position [3097, 0]
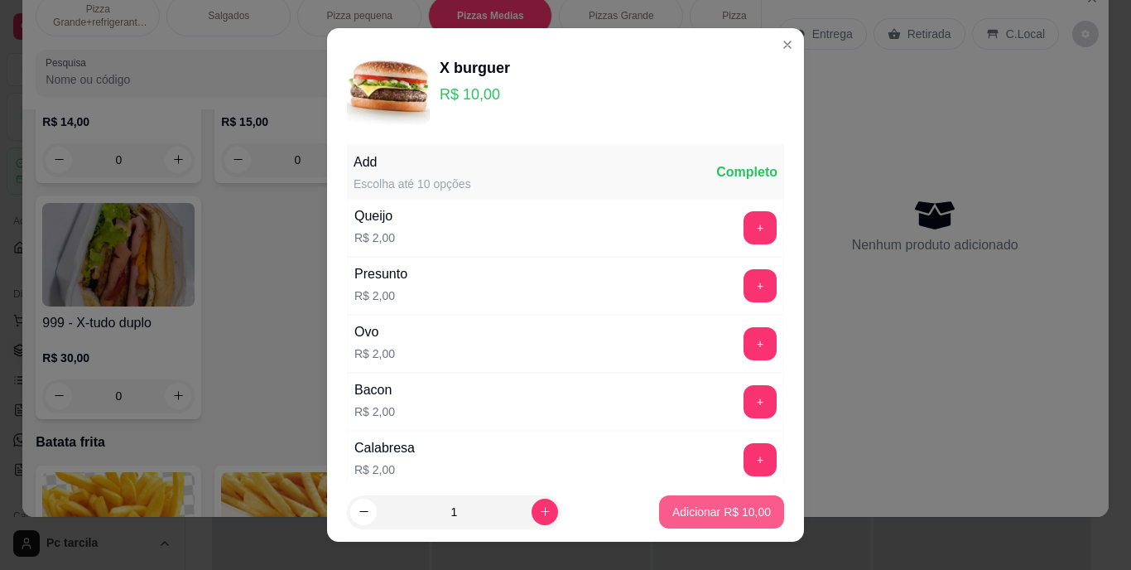
click at [672, 517] on p "Adicionar R$ 10,00" at bounding box center [721, 511] width 99 height 17
type input "1"
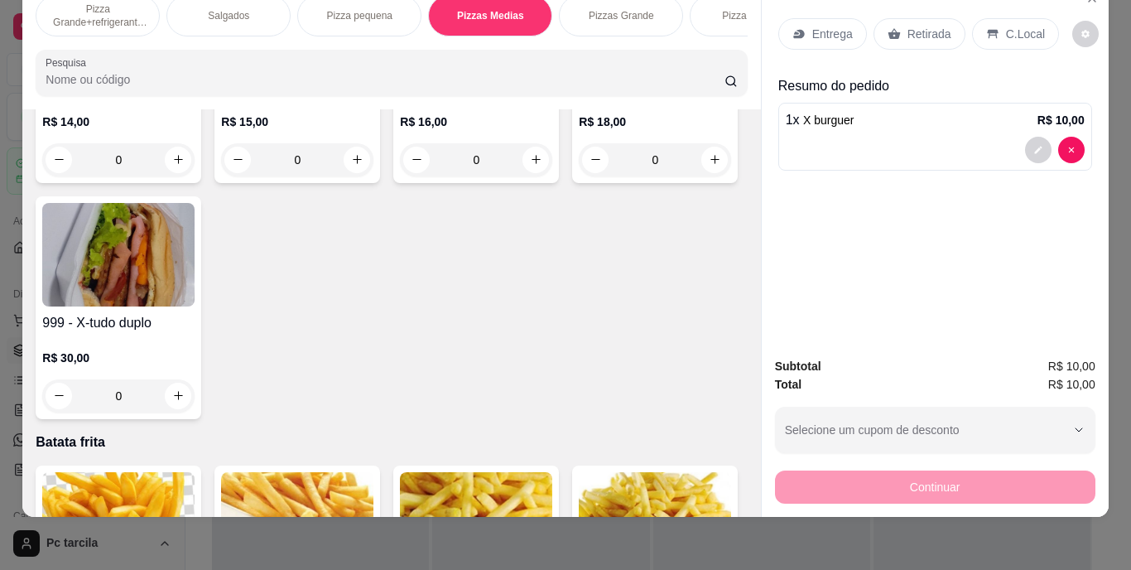
click at [831, 31] on div "Entrega" at bounding box center [822, 33] width 89 height 31
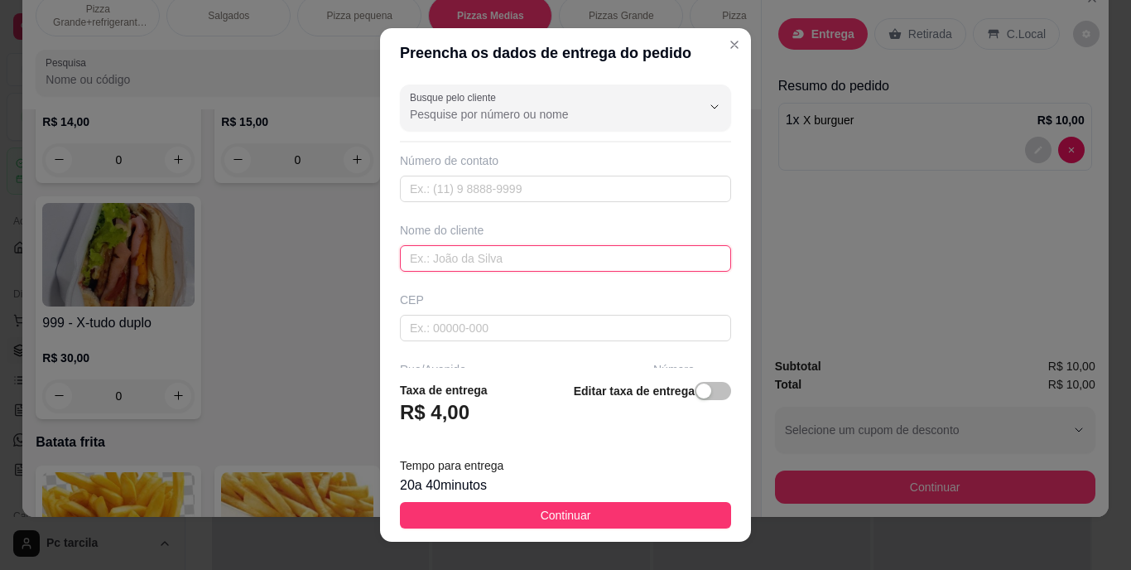
click at [523, 266] on input "text" at bounding box center [565, 258] width 331 height 26
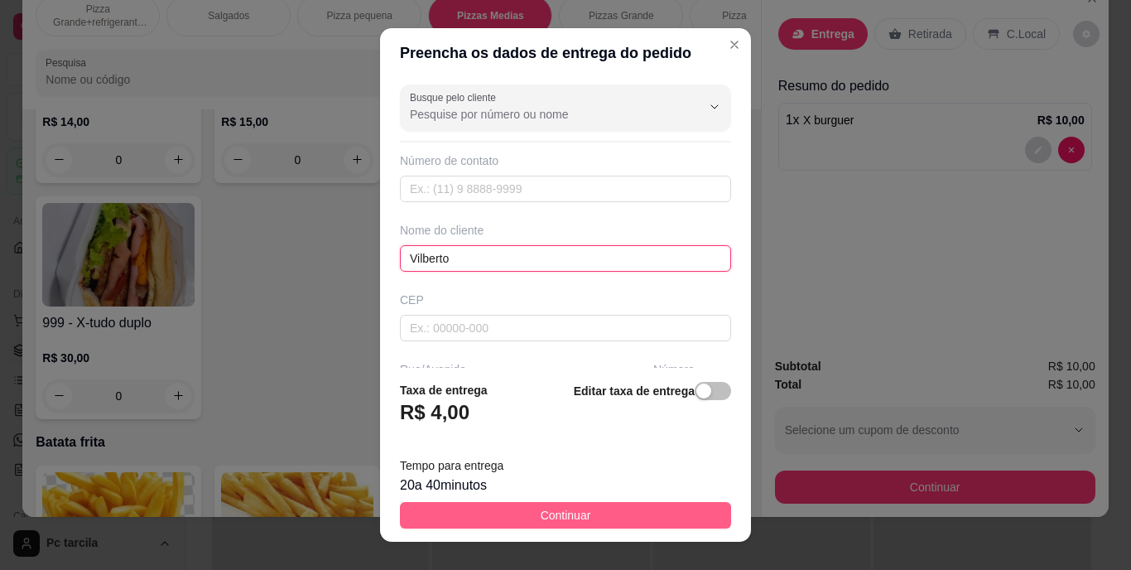
type input "Vilberto"
click at [548, 510] on span "Continuar" at bounding box center [566, 515] width 51 height 18
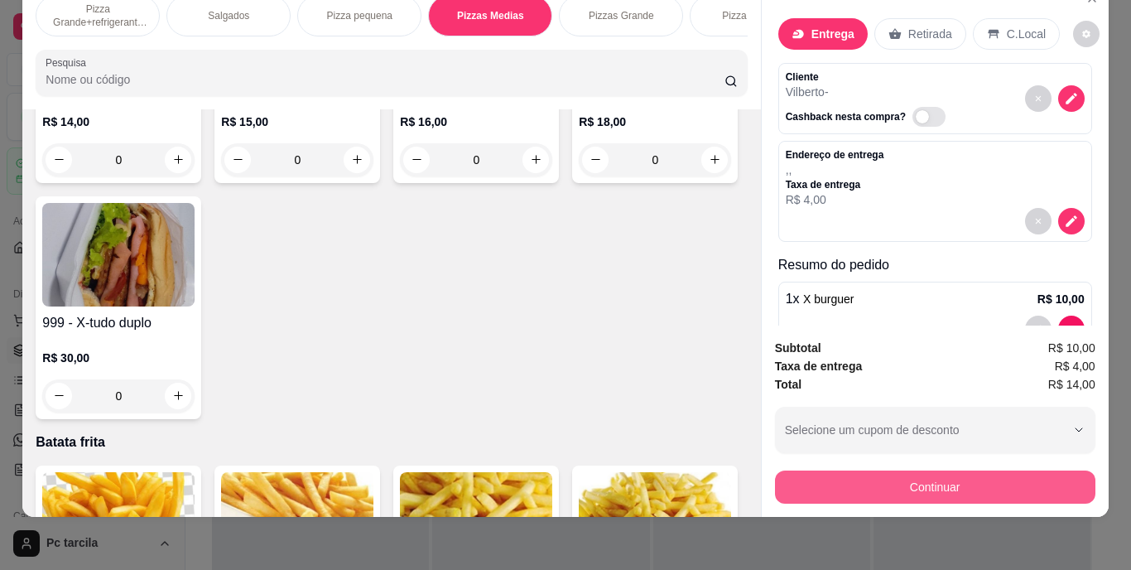
click at [845, 470] on button "Continuar" at bounding box center [935, 486] width 320 height 33
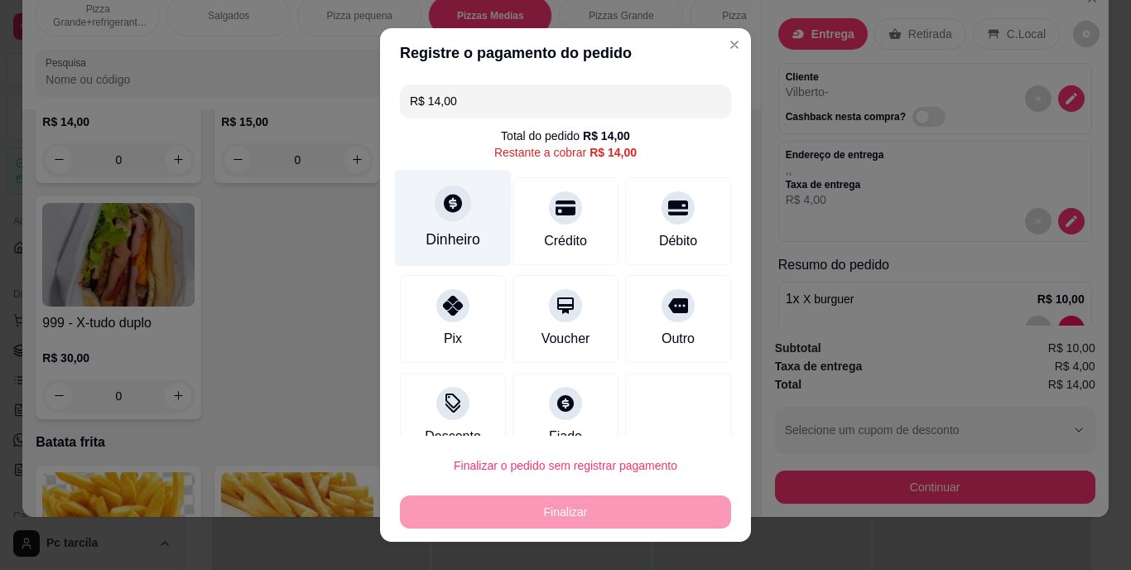
click at [461, 207] on div "Dinheiro" at bounding box center [453, 218] width 117 height 97
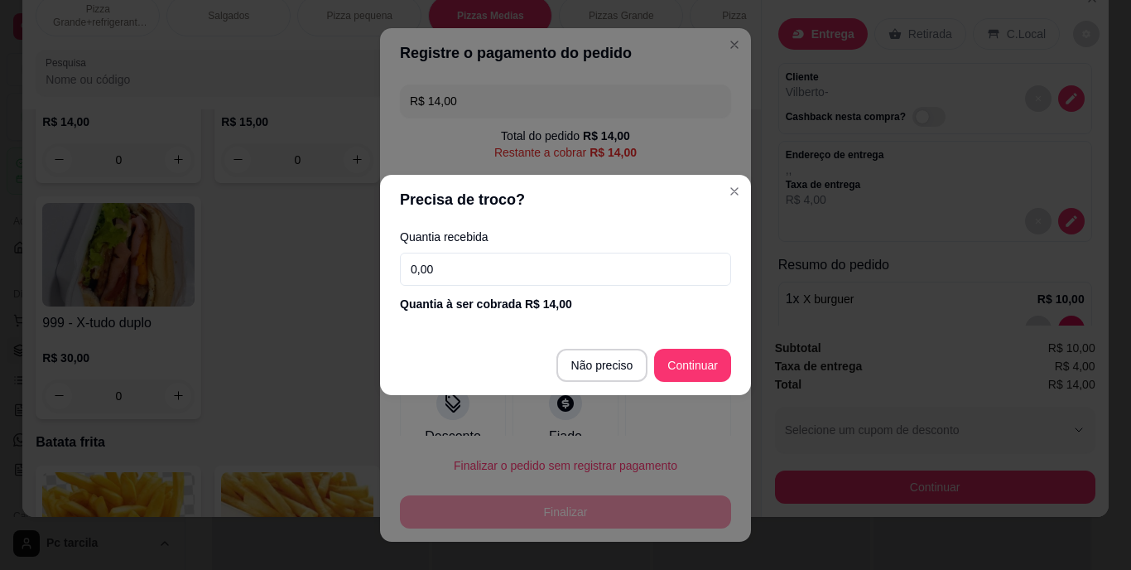
click at [526, 257] on input "0,00" at bounding box center [565, 269] width 331 height 33
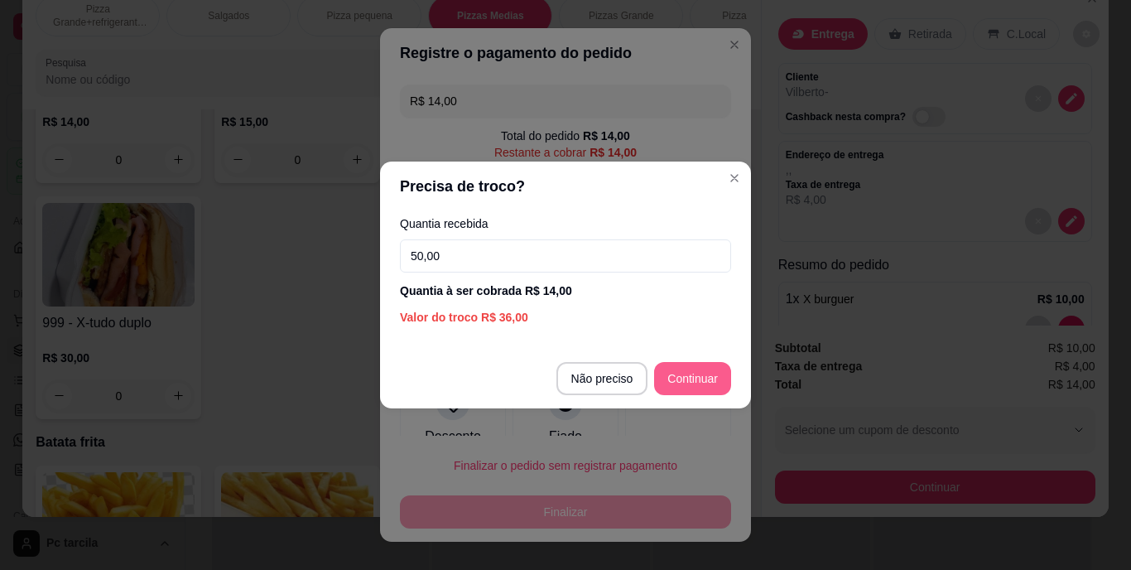
type input "50,00"
type input "R$ 0,00"
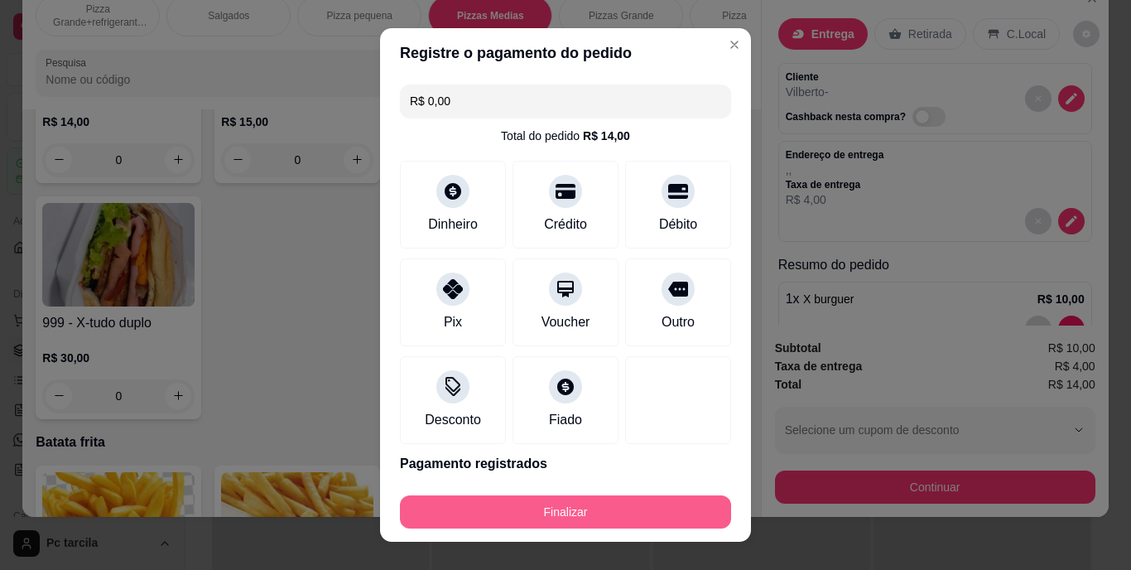
click at [562, 495] on div "Finalizar" at bounding box center [565, 511] width 331 height 33
click at [575, 512] on button "Finalizar" at bounding box center [565, 511] width 321 height 32
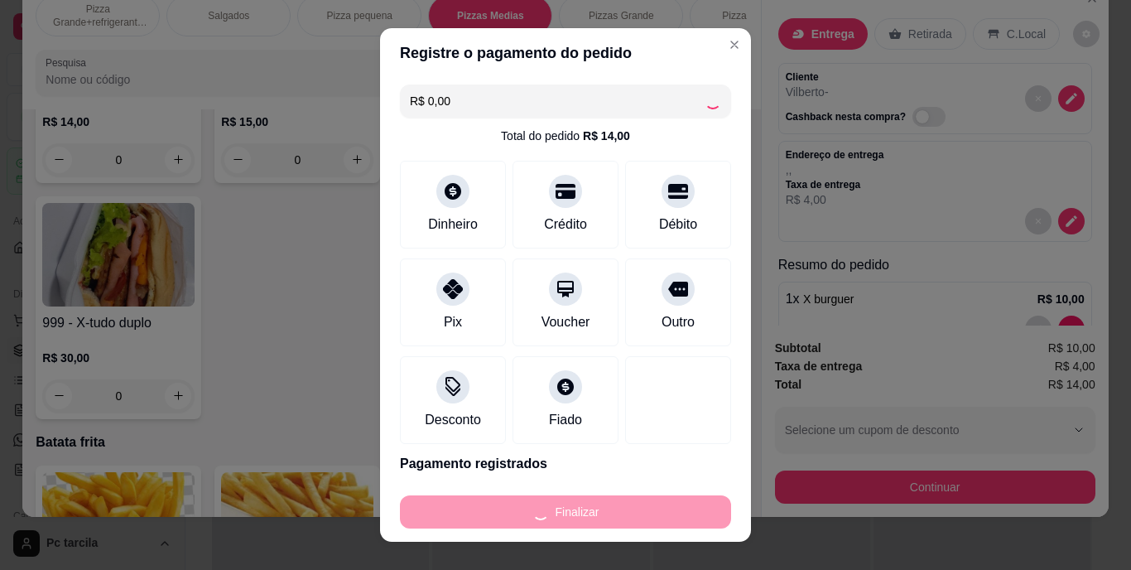
type input "0"
type input "-R$ 14,00"
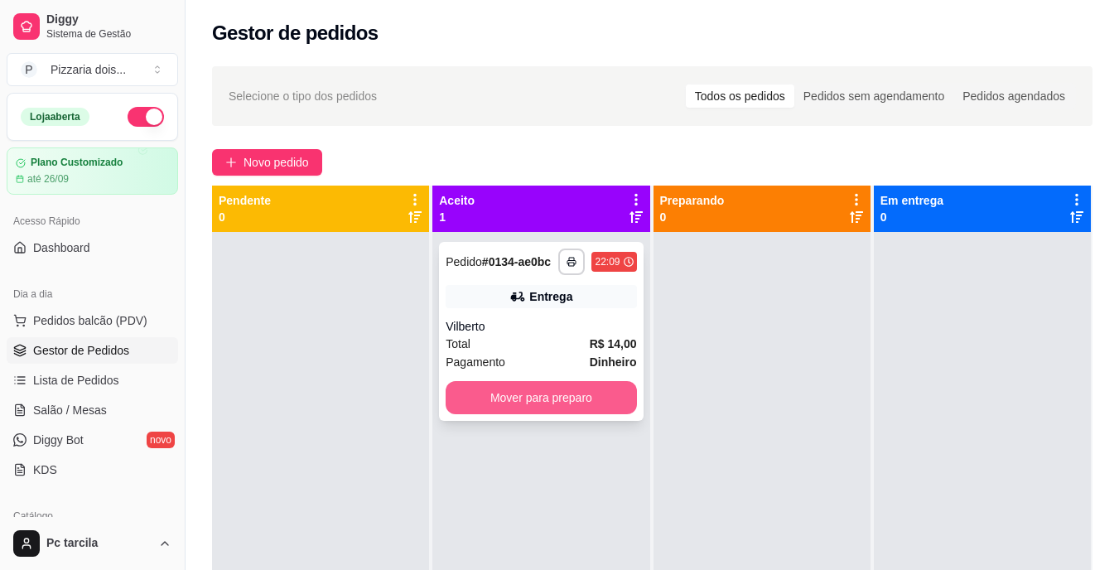
click at [589, 403] on button "Mover para preparo" at bounding box center [540, 397] width 190 height 33
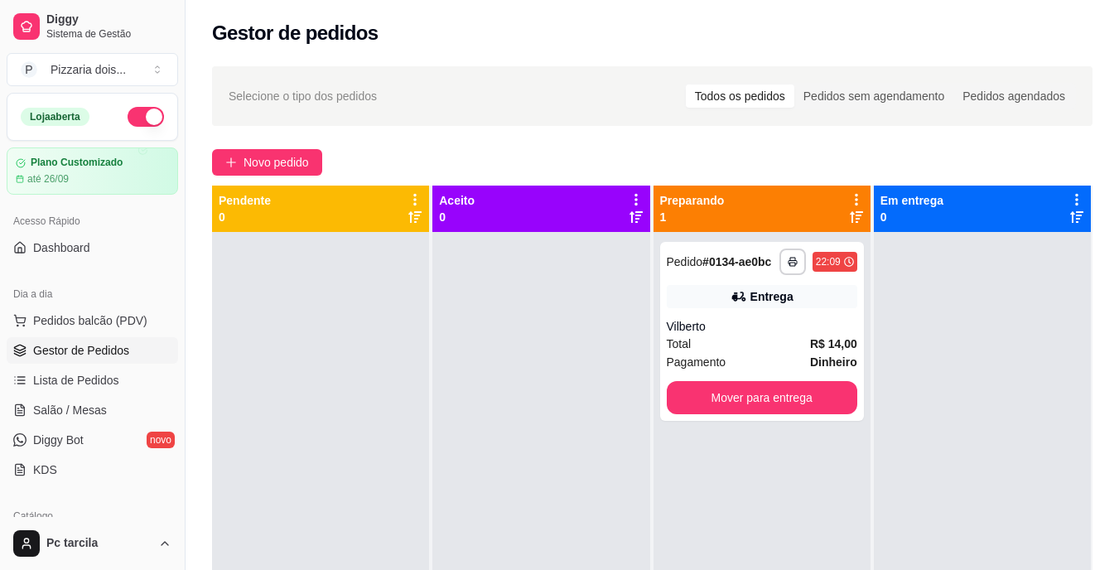
click at [589, 403] on div at bounding box center [540, 517] width 217 height 570
click at [660, 403] on div "**********" at bounding box center [762, 331] width 204 height 179
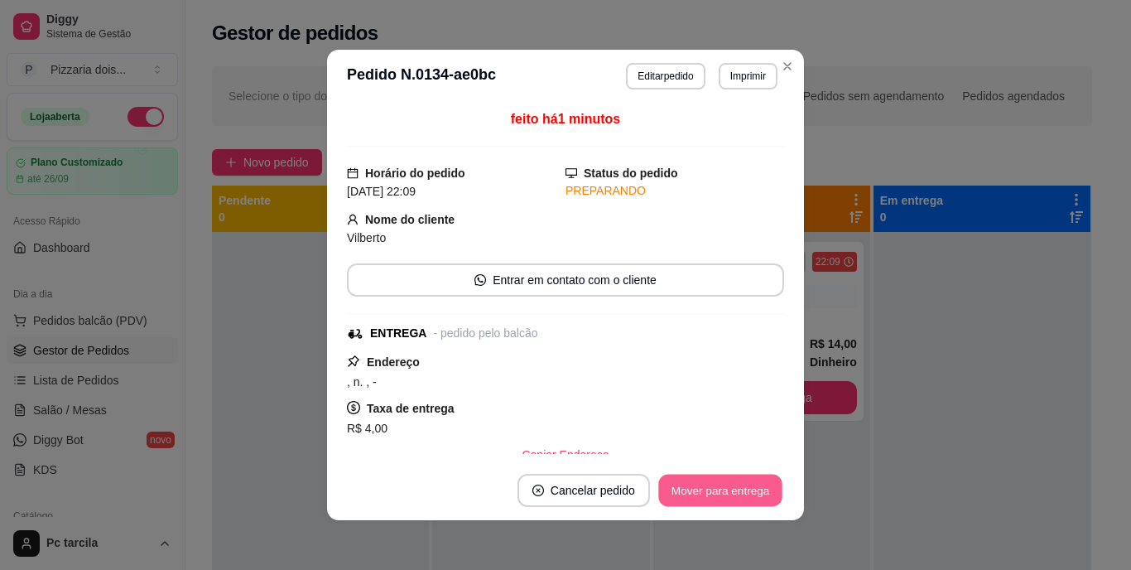
click at [717, 499] on button "Mover para entrega" at bounding box center [720, 490] width 124 height 32
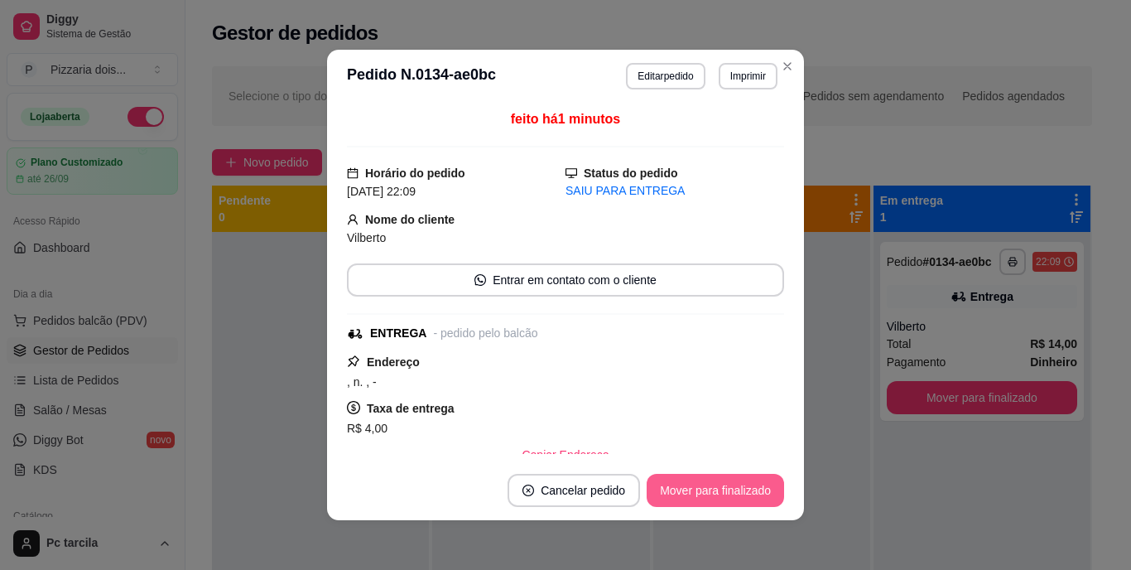
click at [717, 499] on button "Mover para finalizado" at bounding box center [715, 490] width 137 height 33
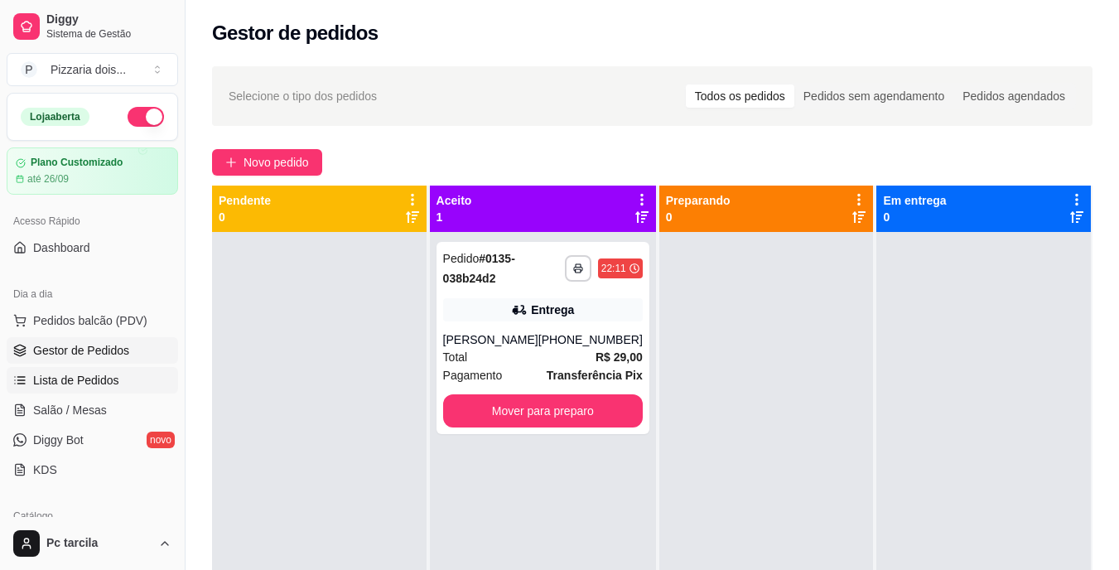
click at [85, 368] on link "Lista de Pedidos" at bounding box center [92, 380] width 171 height 26
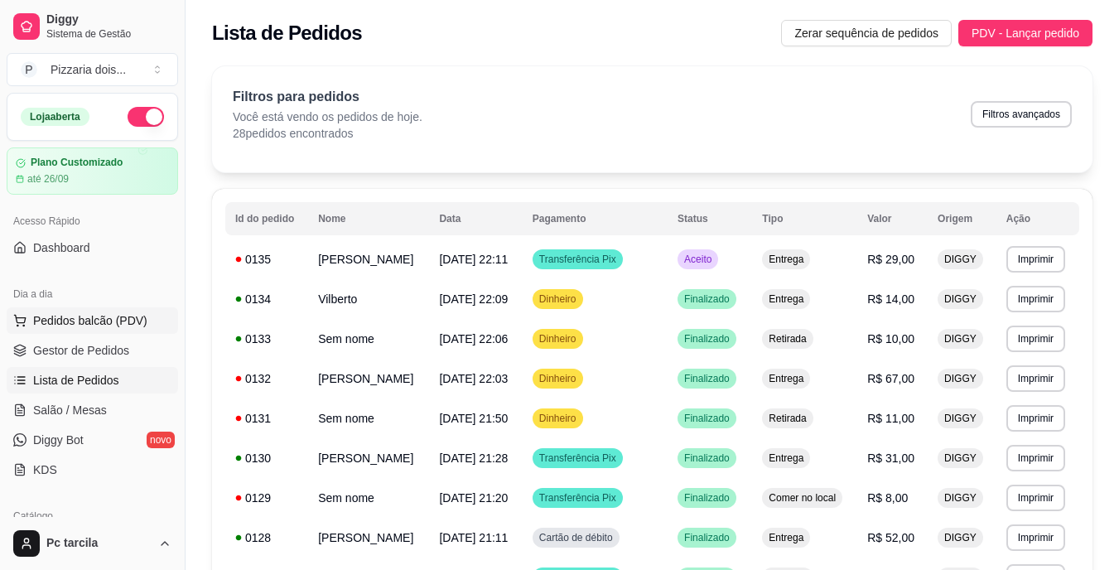
click at [62, 325] on span "Pedidos balcão (PDV)" at bounding box center [90, 320] width 114 height 17
click at [84, 341] on link "Gestor de Pedidos" at bounding box center [92, 350] width 171 height 26
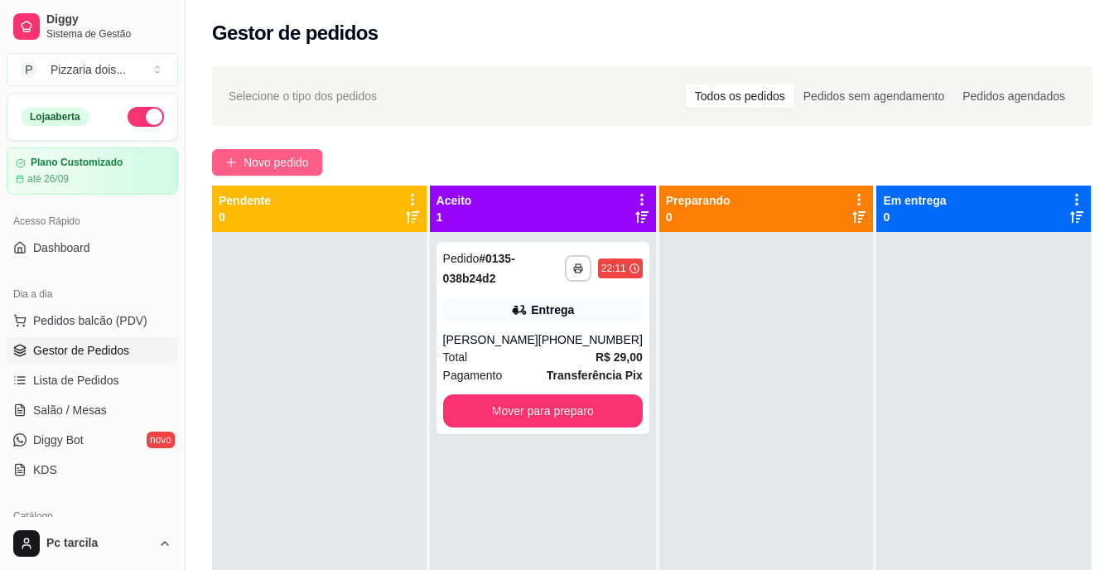
click at [277, 173] on button "Novo pedido" at bounding box center [267, 162] width 110 height 26
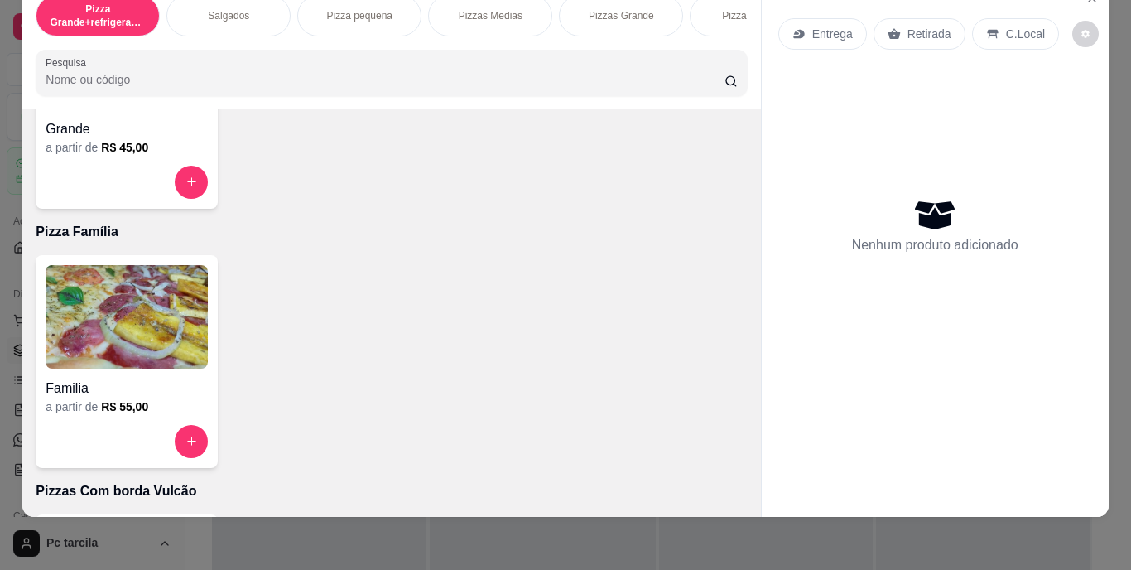
scroll to position [1242, 0]
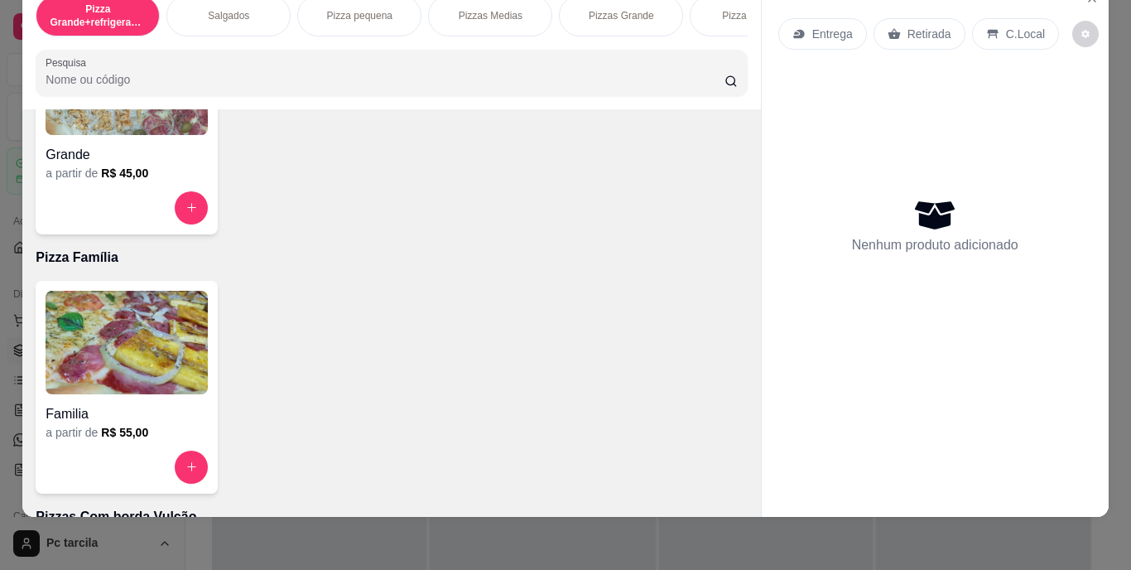
click at [190, 172] on div "a partir de R$ 45,00" at bounding box center [127, 173] width 162 height 17
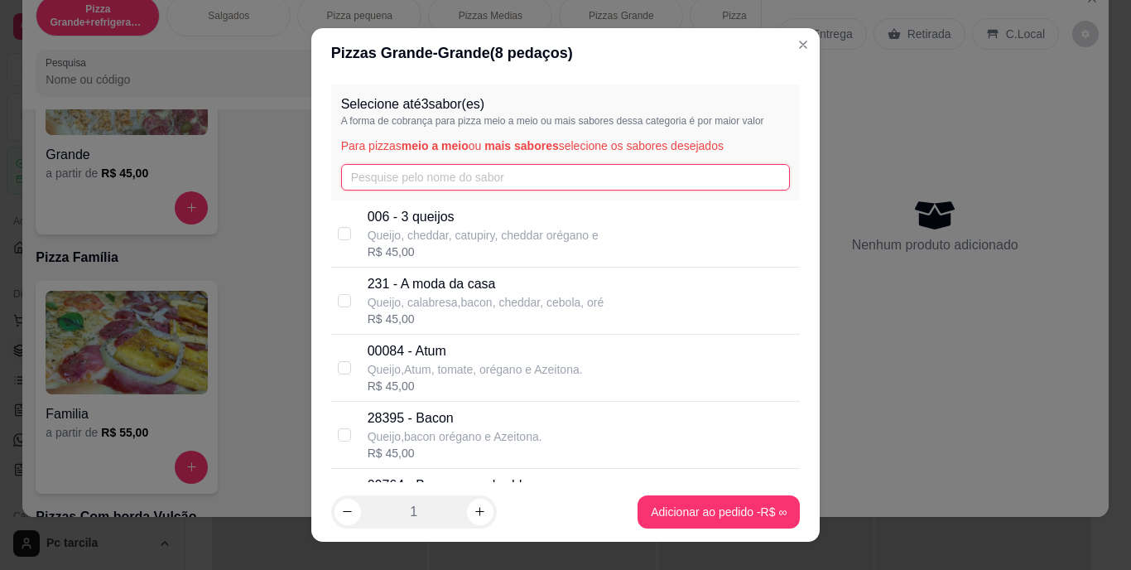
click at [449, 175] on input "text" at bounding box center [566, 177] width 450 height 26
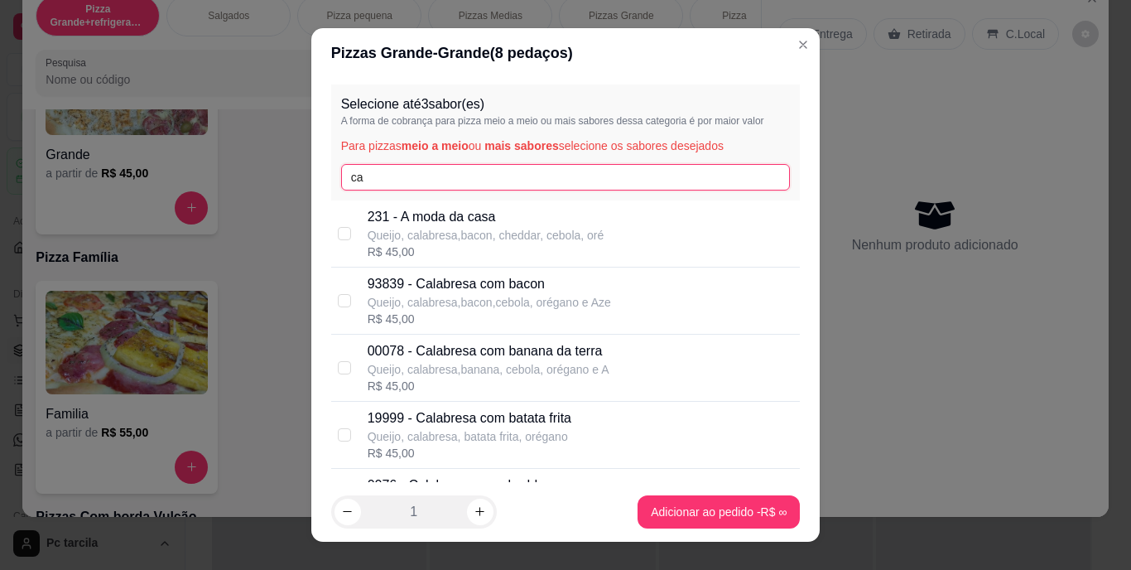
scroll to position [248, 0]
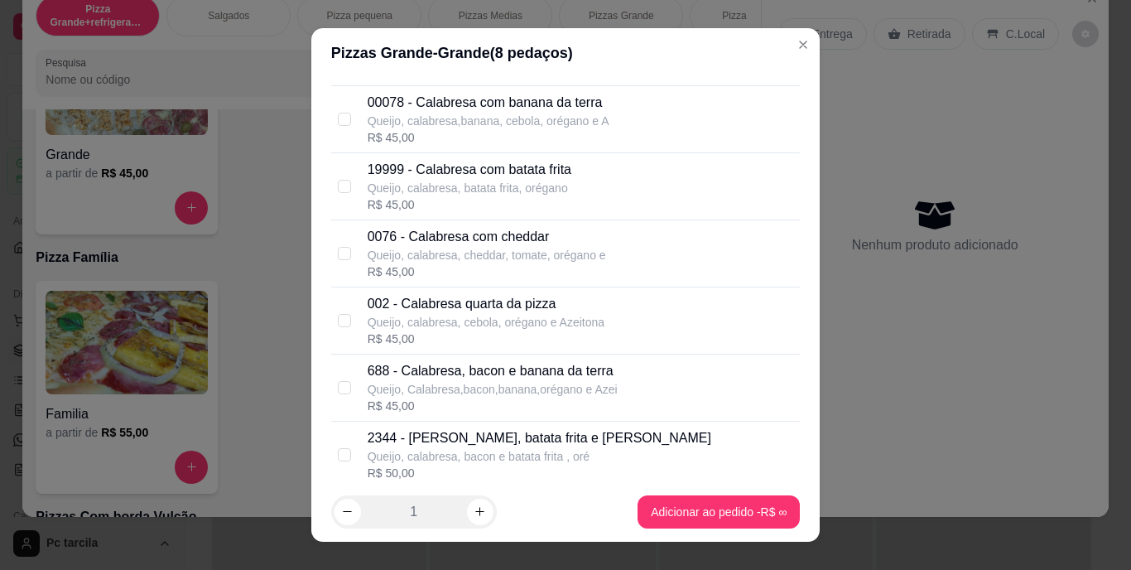
type input "ca"
click at [471, 319] on p "Queijo, calabresa, cebola, orégano e Azeitona" at bounding box center [486, 322] width 237 height 17
checkbox input "true"
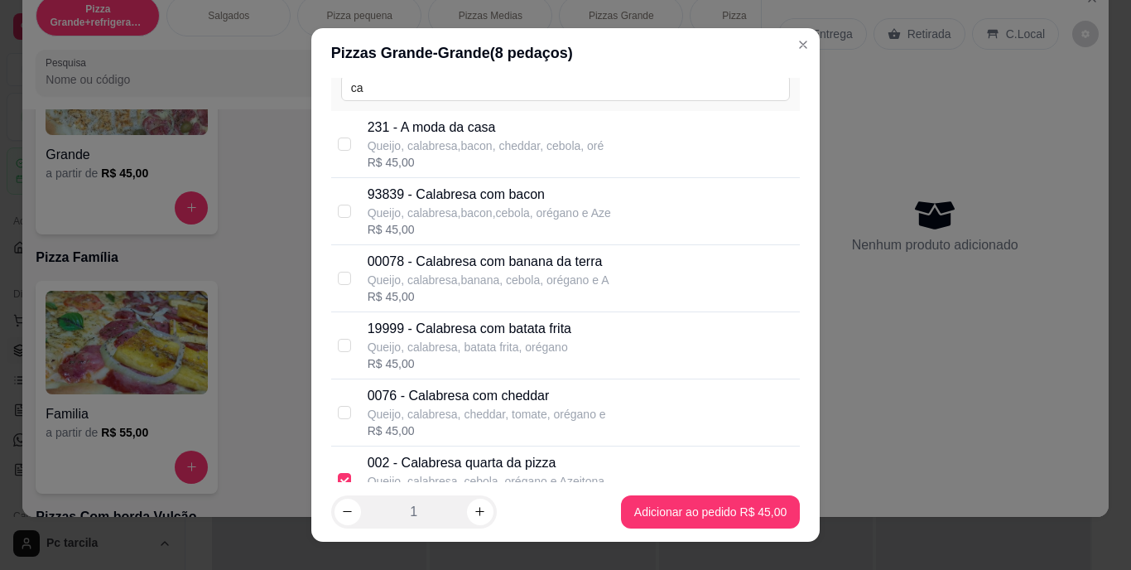
scroll to position [0, 0]
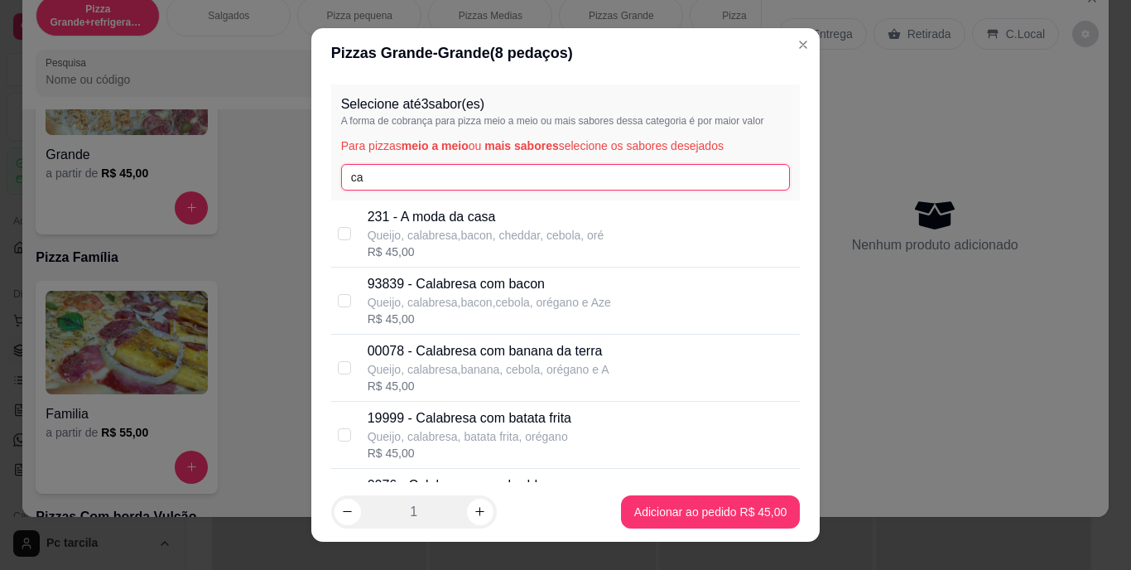
drag, startPoint x: 429, startPoint y: 178, endPoint x: 339, endPoint y: 178, distance: 90.2
click at [341, 178] on input "ca" at bounding box center [566, 177] width 450 height 26
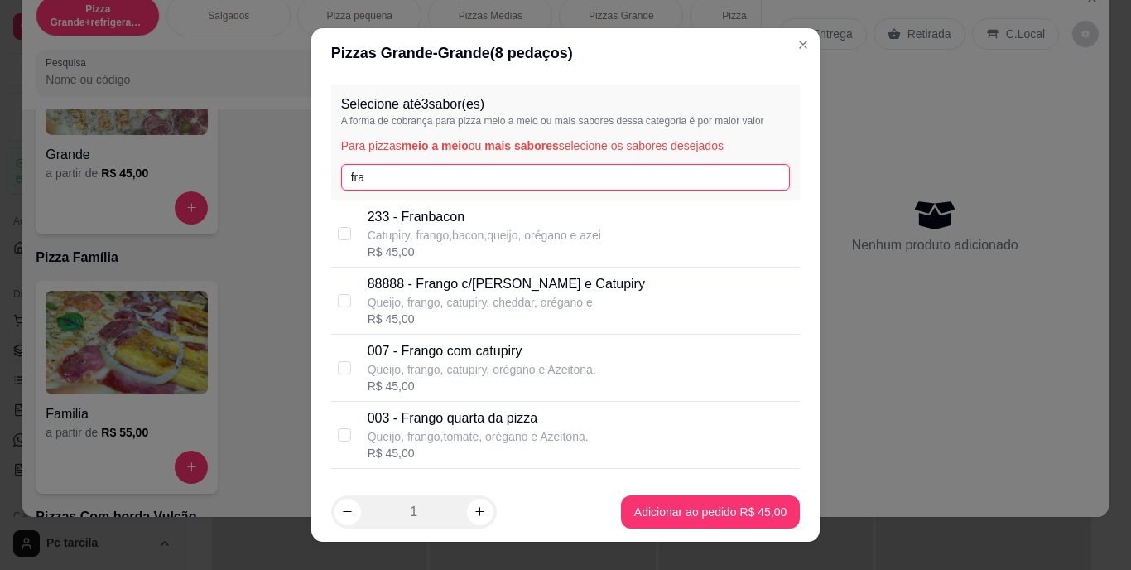
type input "fra"
click at [458, 426] on p "003 - Frango quarta da pizza" at bounding box center [478, 418] width 221 height 20
checkbox input "true"
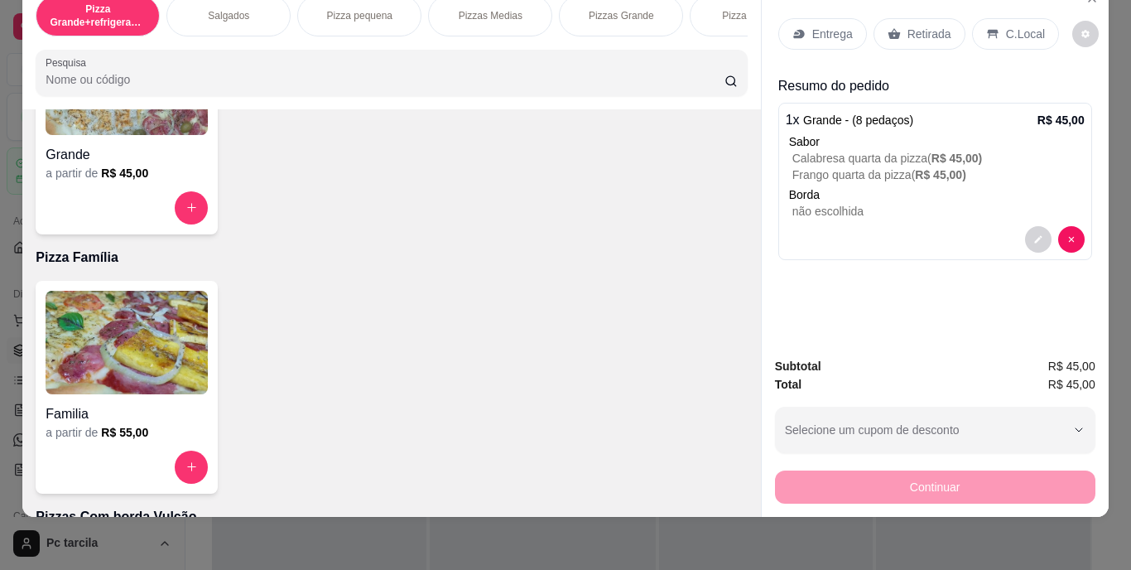
click at [822, 33] on div "Entrega" at bounding box center [822, 33] width 89 height 31
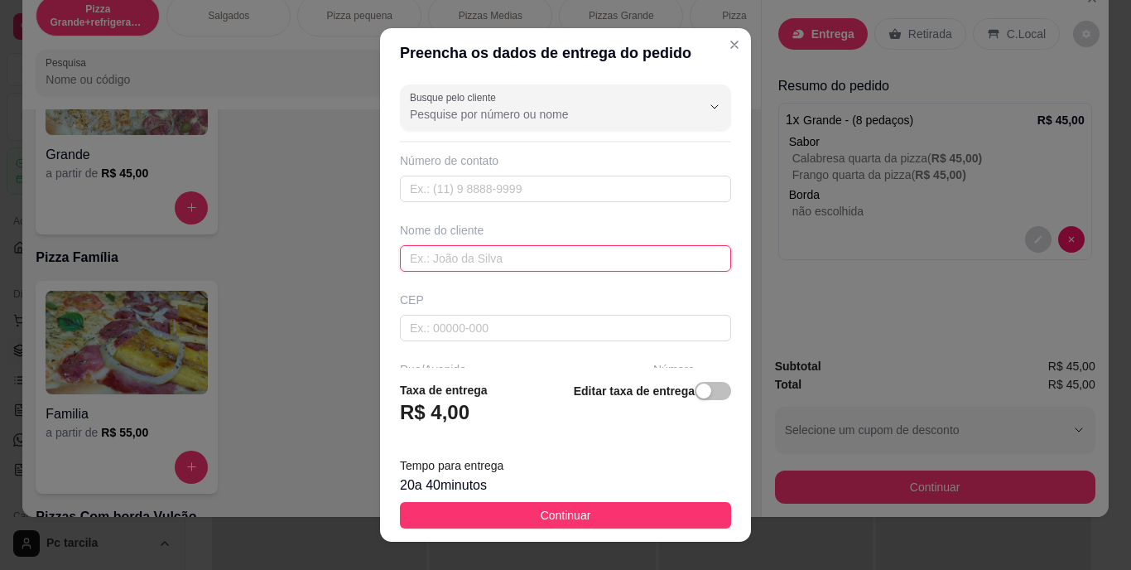
click at [546, 267] on input "text" at bounding box center [565, 258] width 331 height 26
type input "[PERSON_NAME]"
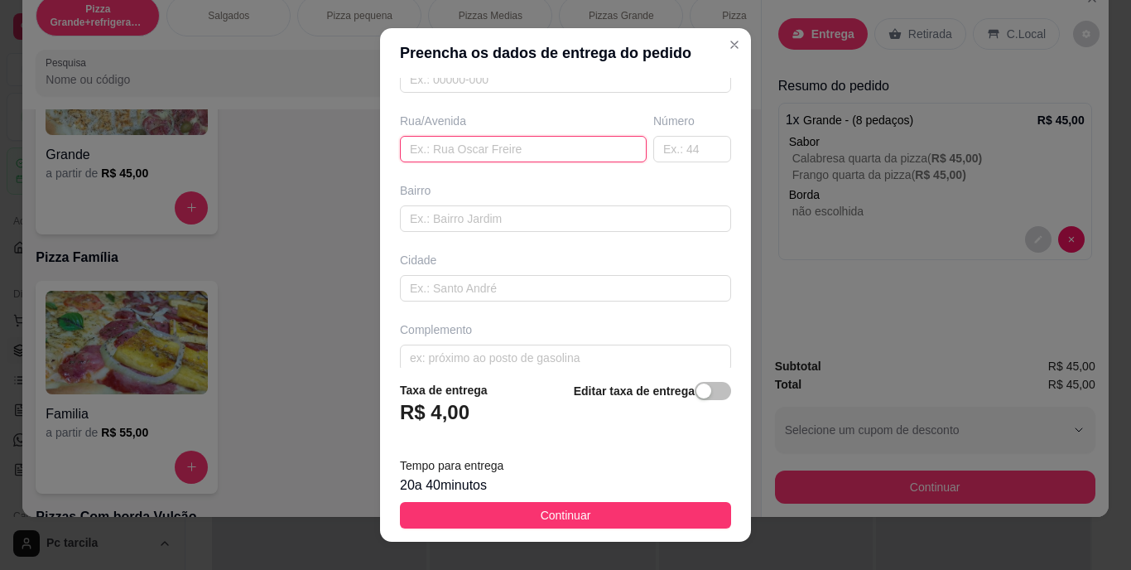
click at [482, 153] on input "text" at bounding box center [523, 149] width 247 height 26
paste input "Rua [PERSON_NAME] filho bairro gloria"
type input "Rua [PERSON_NAME] filho bairro gloria"
click at [653, 154] on input "text" at bounding box center [692, 149] width 78 height 26
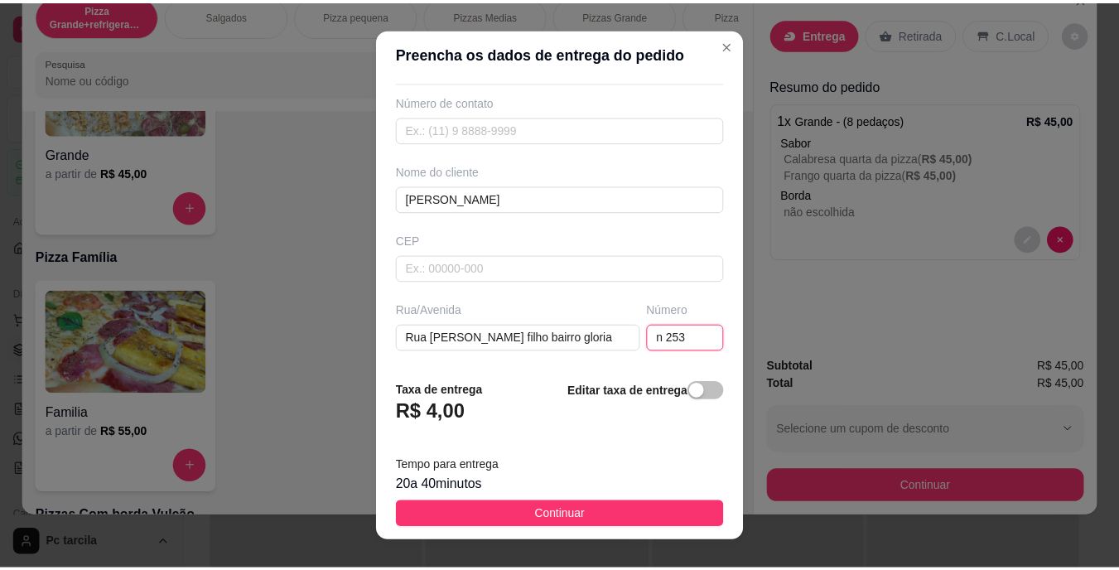
scroll to position [0, 0]
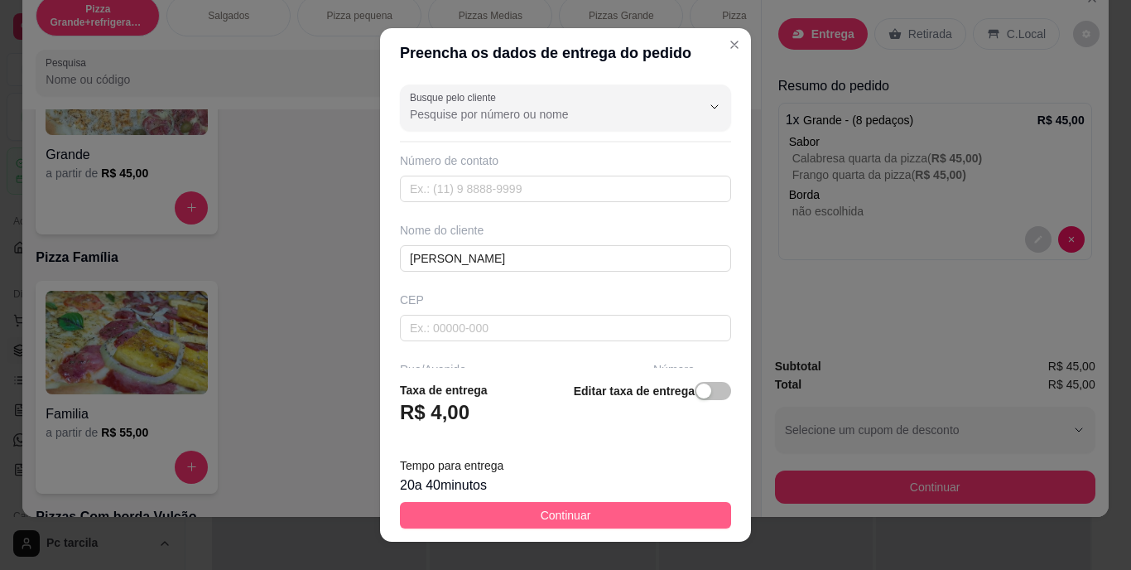
type input "n 253"
click at [600, 511] on button "Continuar" at bounding box center [565, 515] width 331 height 26
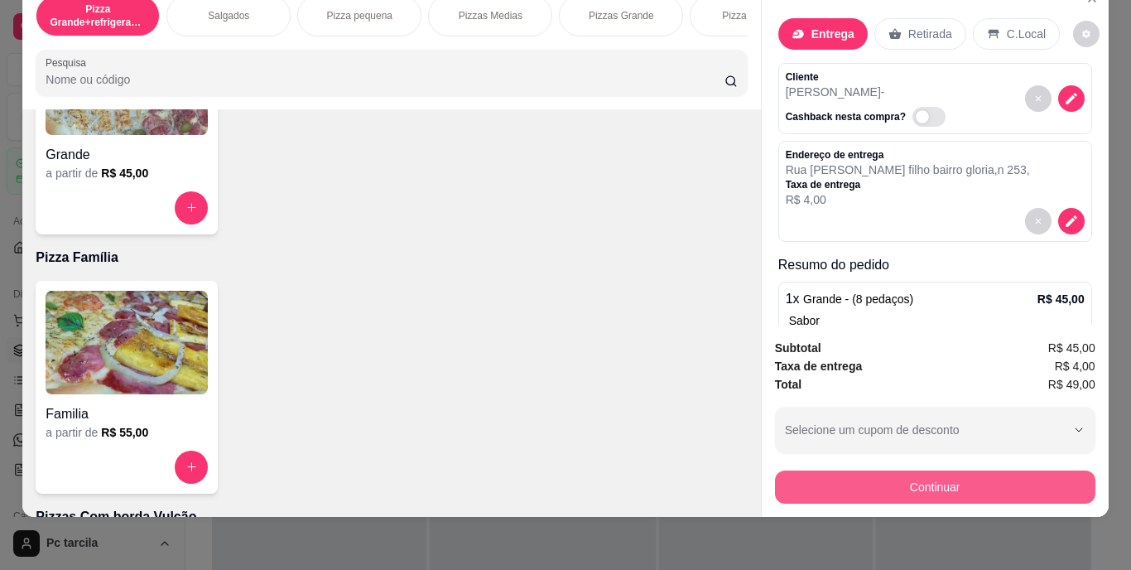
click at [805, 482] on button "Continuar" at bounding box center [935, 486] width 320 height 33
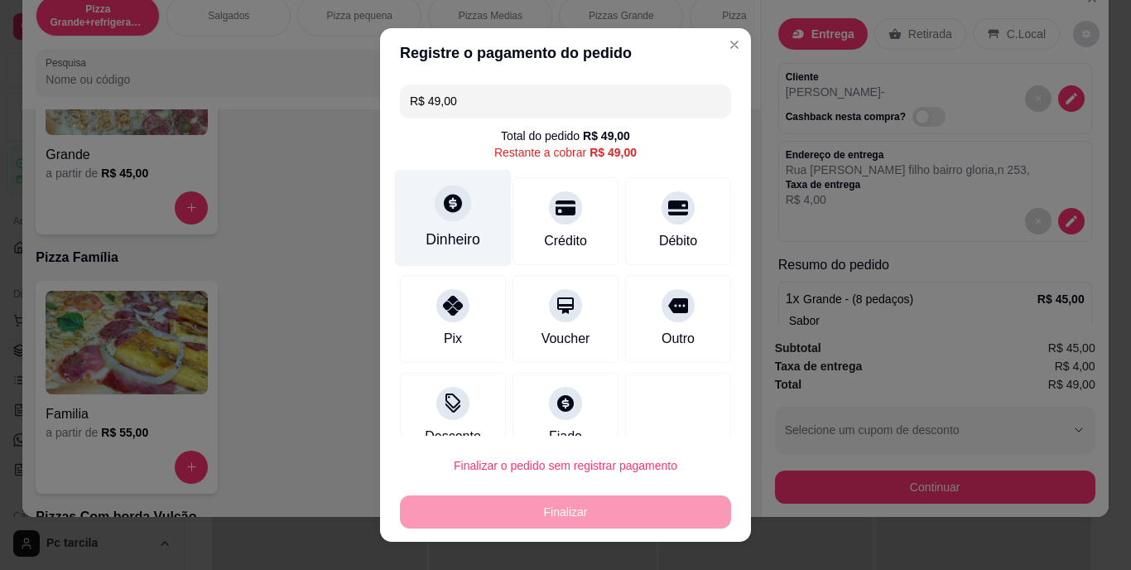
click at [442, 213] on icon at bounding box center [453, 204] width 22 height 22
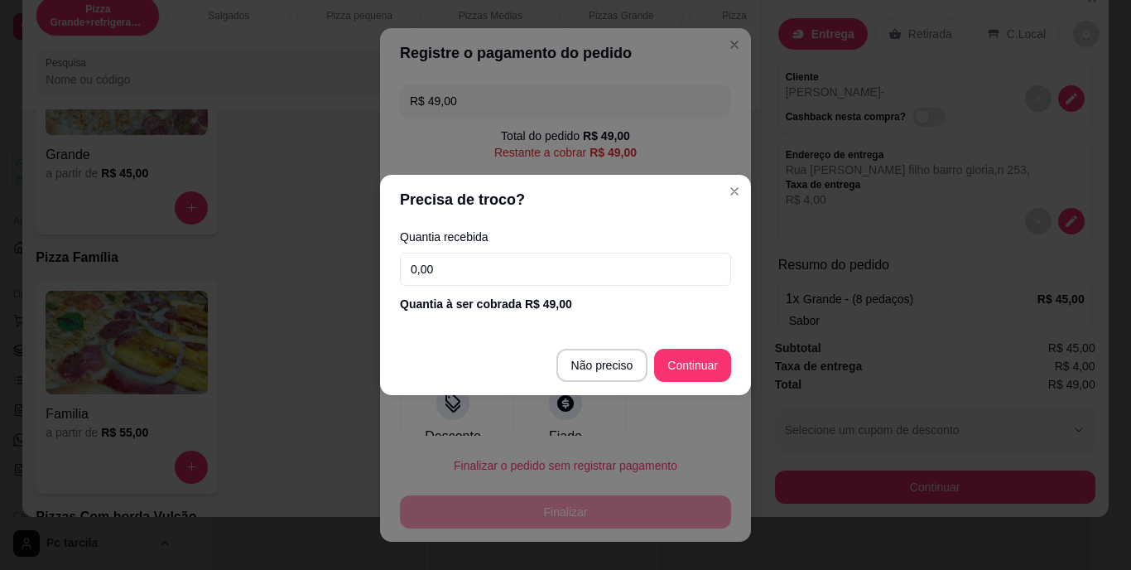
click at [518, 262] on input "0,00" at bounding box center [565, 269] width 331 height 33
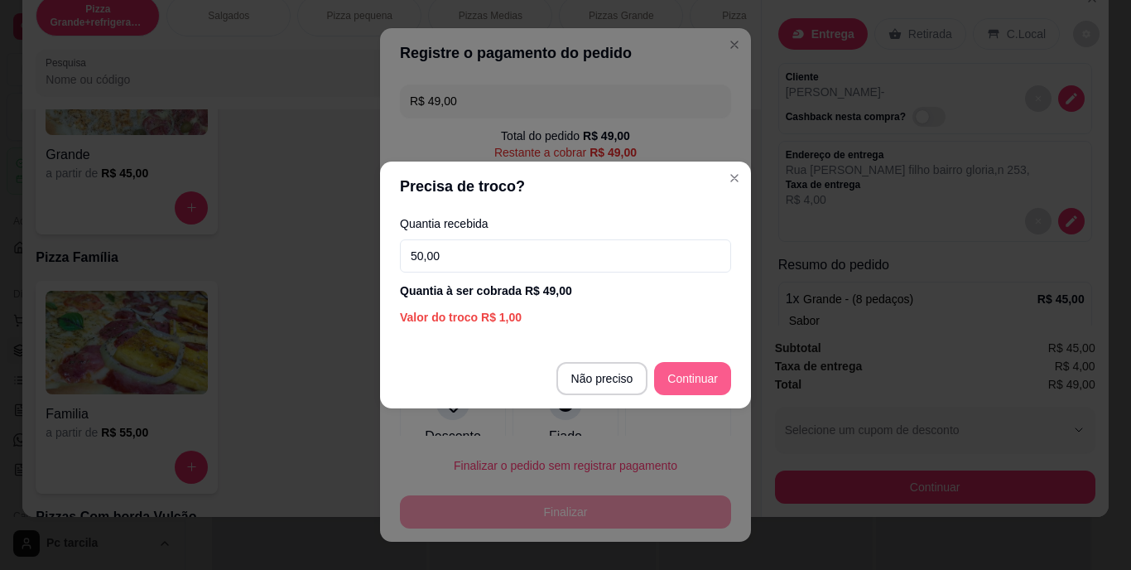
type input "50,00"
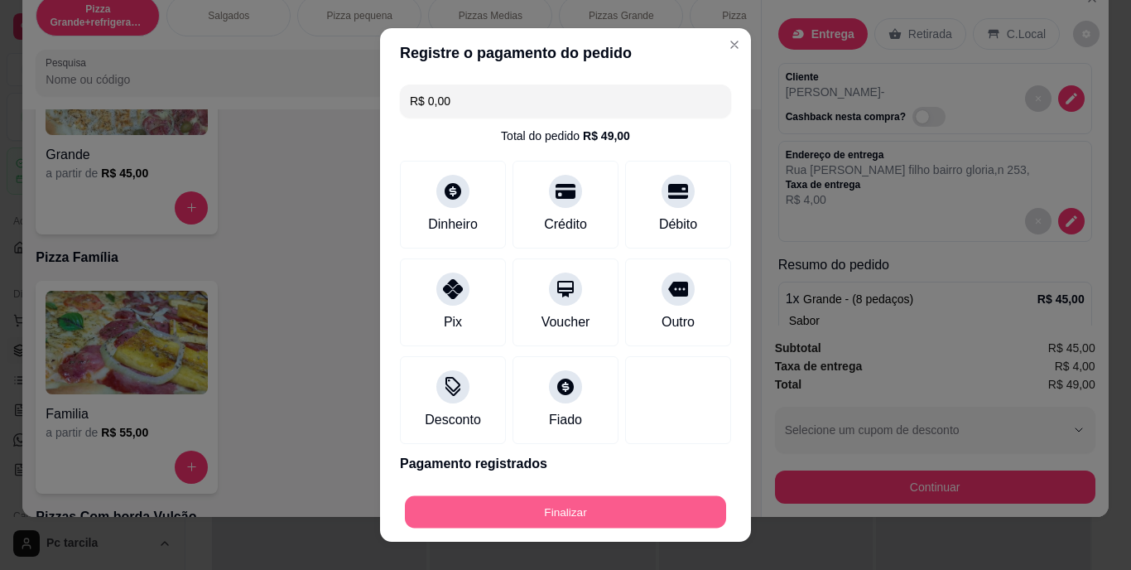
click at [621, 498] on button "Finalizar" at bounding box center [565, 511] width 321 height 32
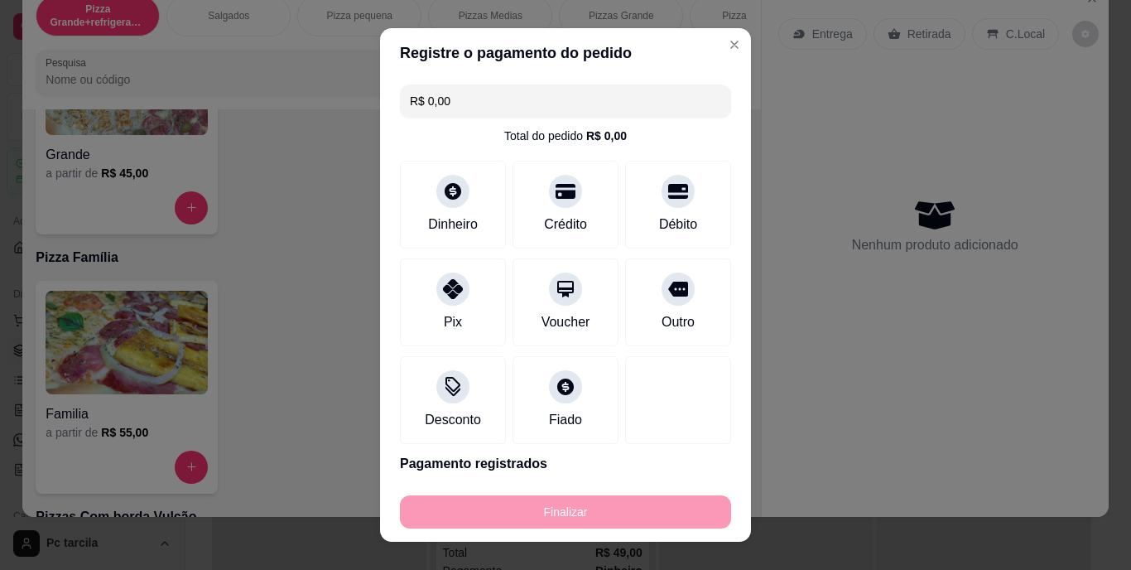
type input "-R$ 49,00"
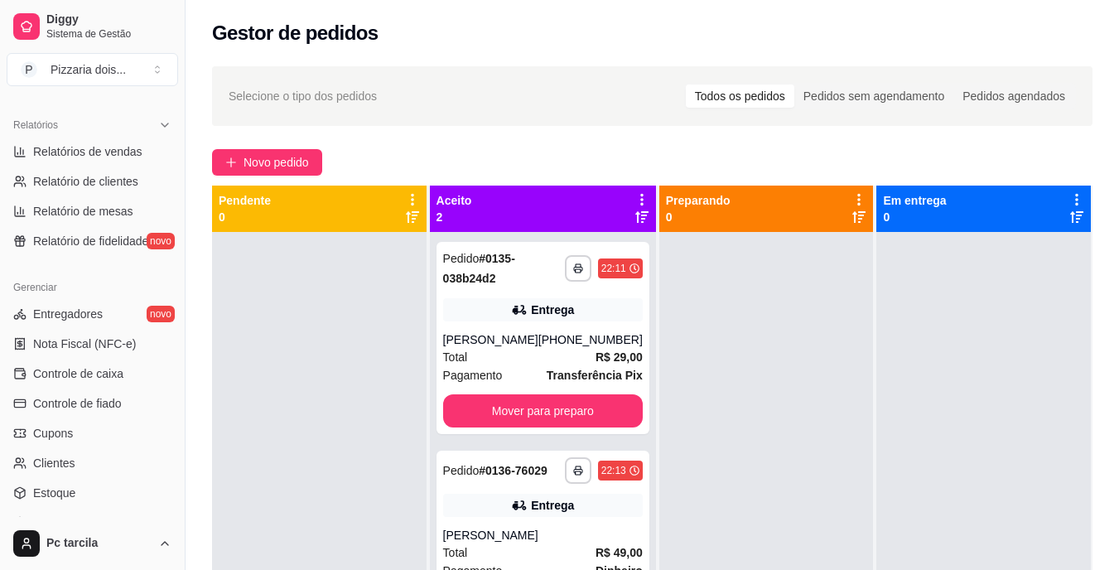
scroll to position [497, 0]
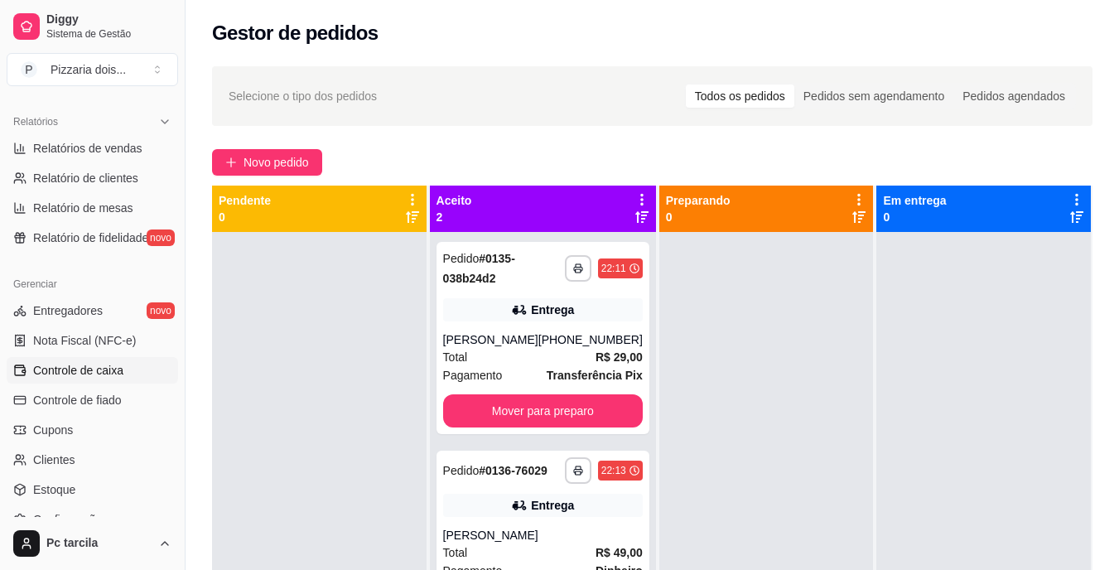
click at [76, 369] on span "Controle de caixa" at bounding box center [78, 370] width 90 height 17
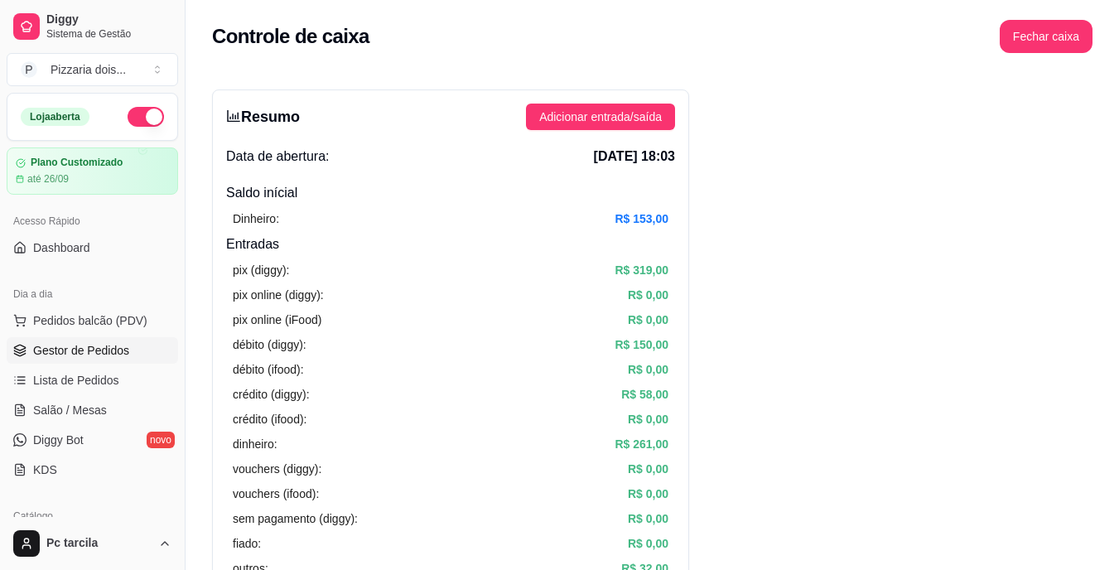
click at [99, 344] on span "Gestor de Pedidos" at bounding box center [81, 350] width 96 height 17
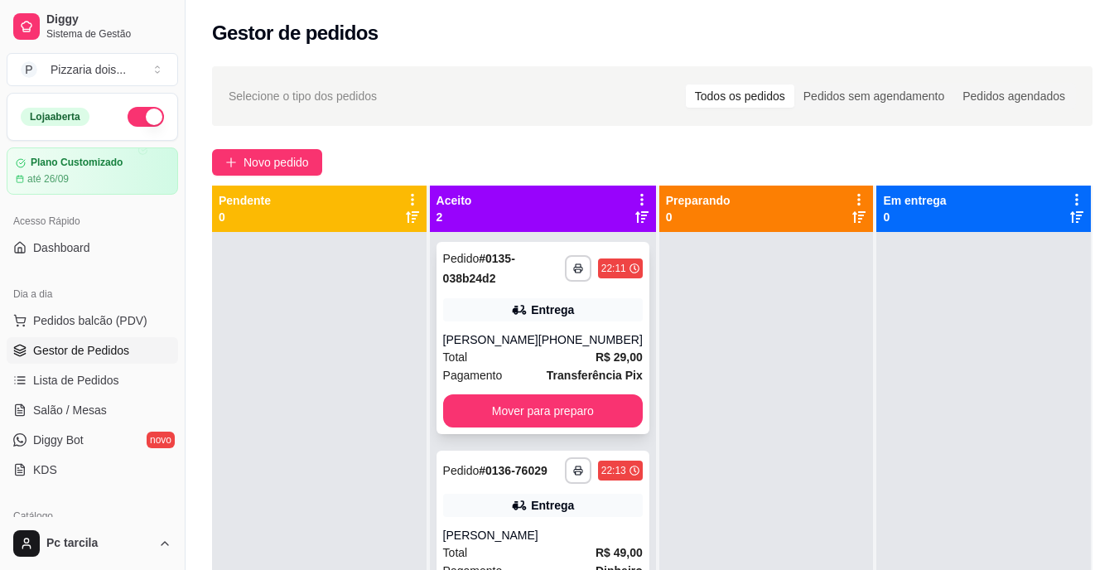
click at [582, 353] on div "Total R$ 29,00" at bounding box center [543, 357] width 200 height 18
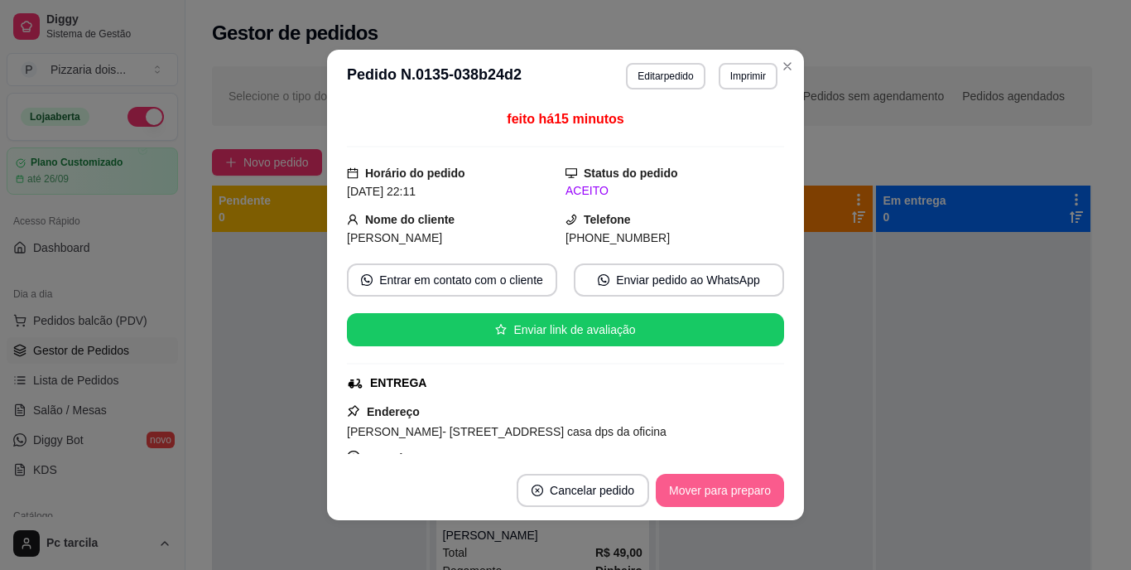
click at [715, 486] on button "Mover para preparo" at bounding box center [720, 490] width 128 height 33
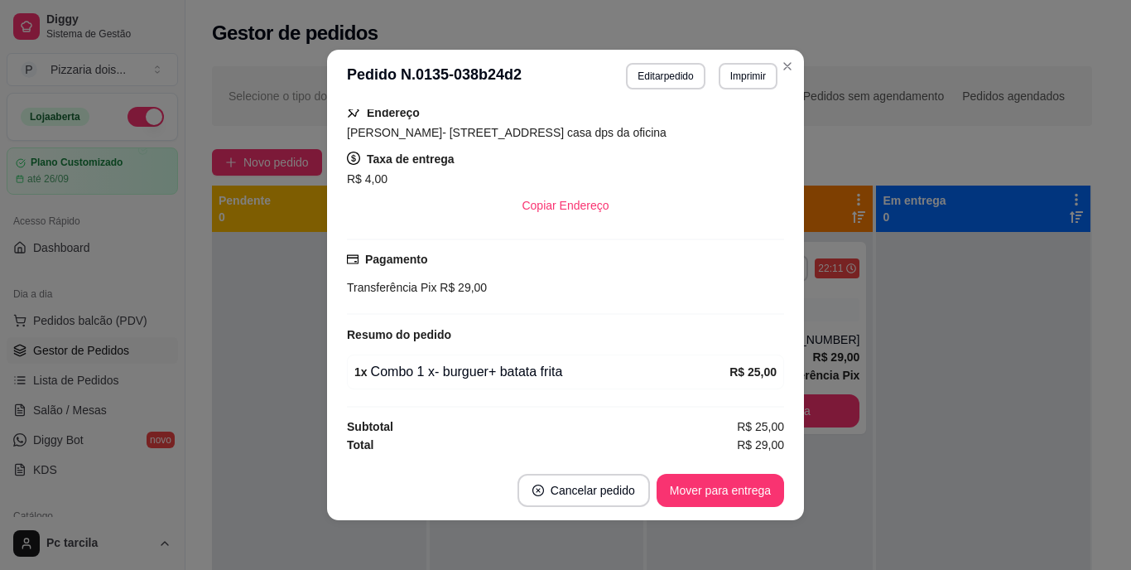
scroll to position [3, 0]
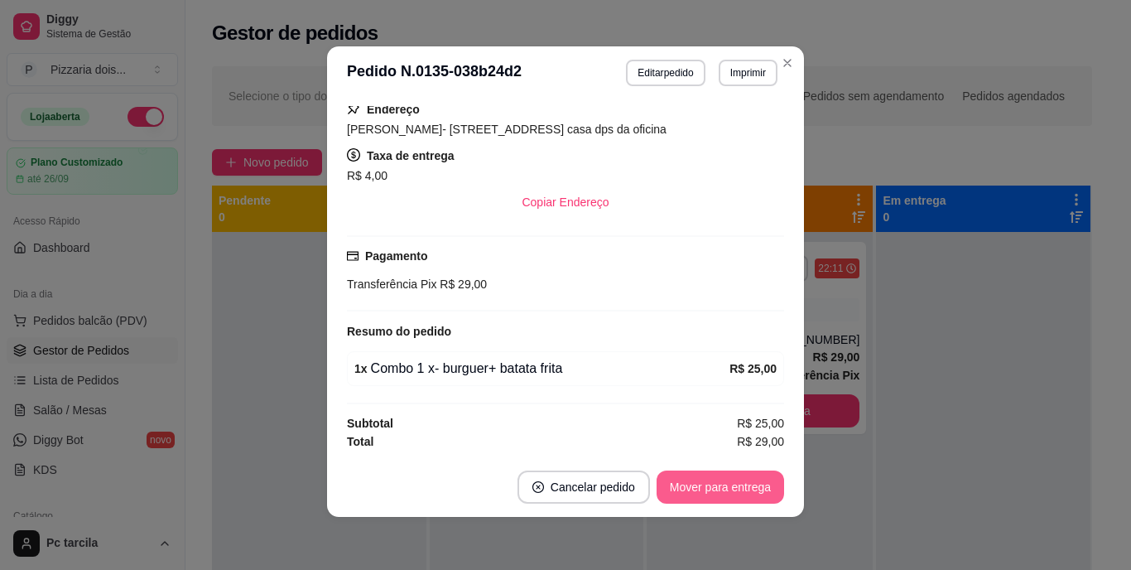
click at [719, 482] on button "Mover para entrega" at bounding box center [721, 486] width 128 height 33
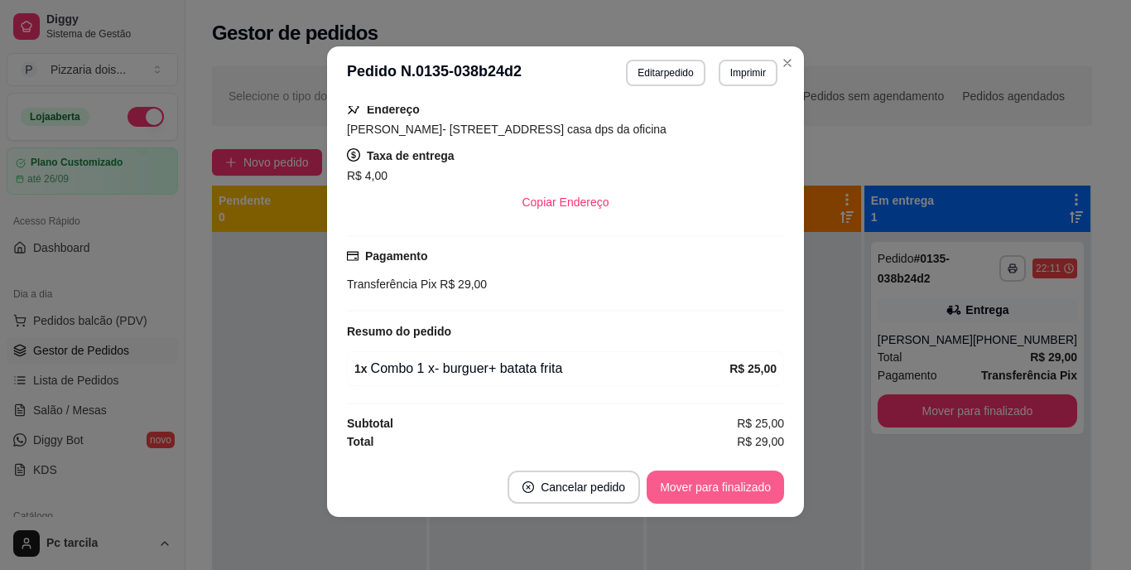
click at [722, 485] on button "Mover para finalizado" at bounding box center [715, 486] width 137 height 33
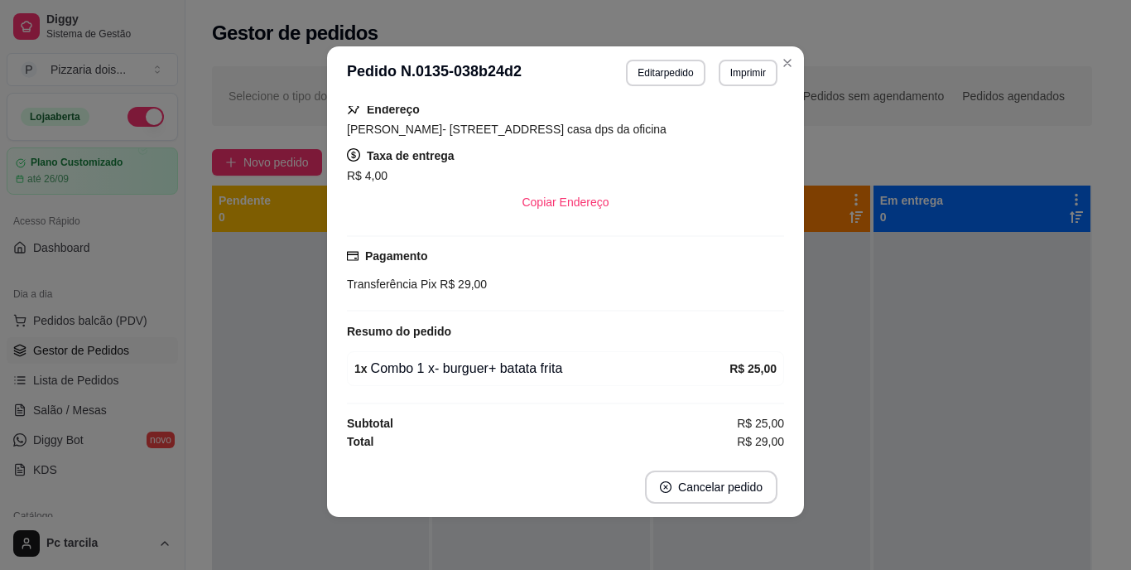
scroll to position [261, 0]
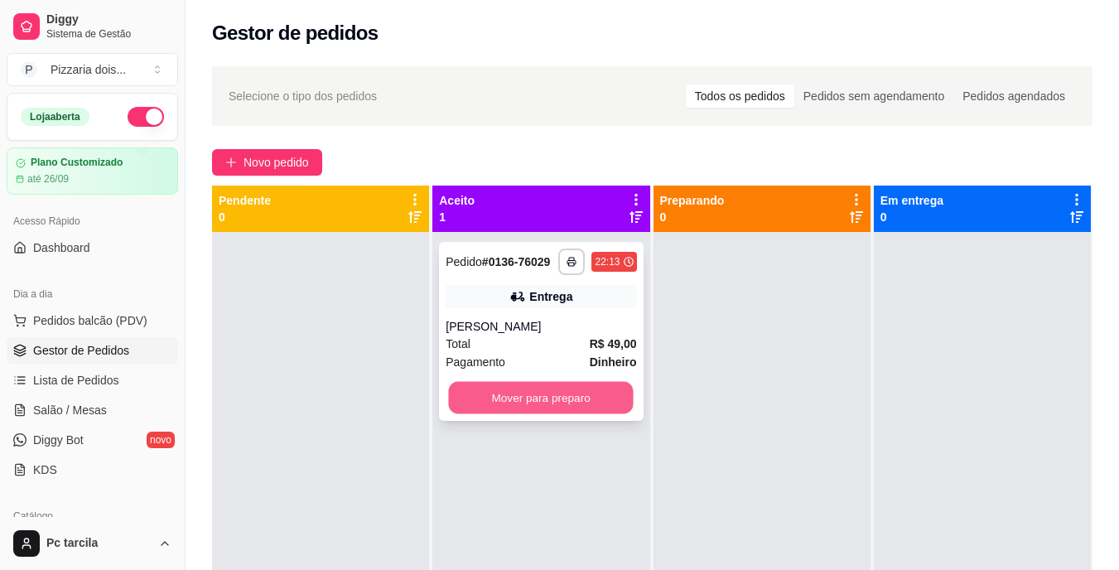
click at [580, 397] on button "Mover para preparo" at bounding box center [541, 398] width 185 height 32
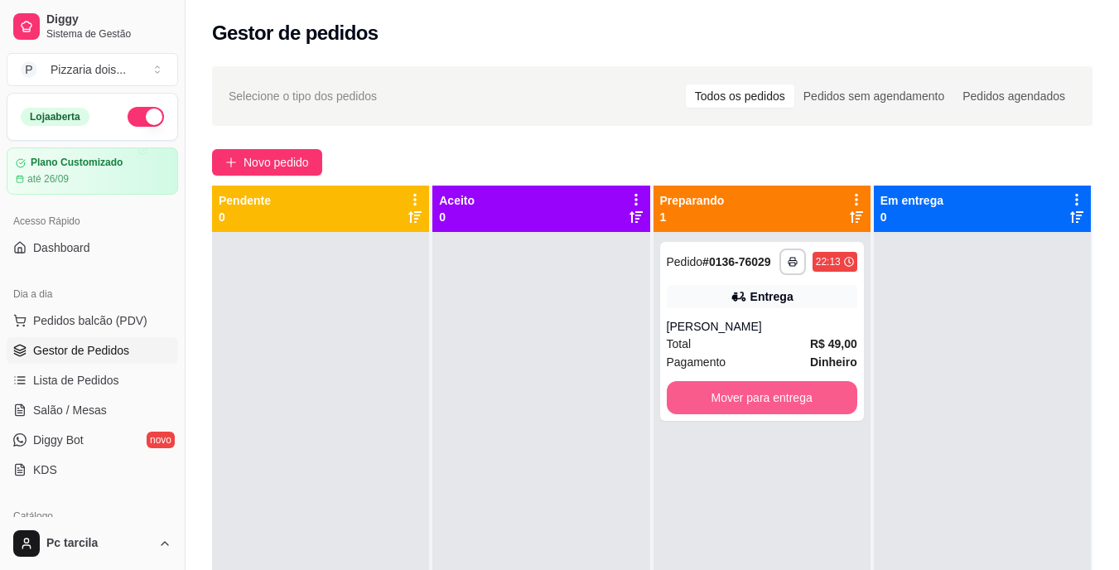
click at [800, 408] on button "Mover para entrega" at bounding box center [761, 397] width 190 height 33
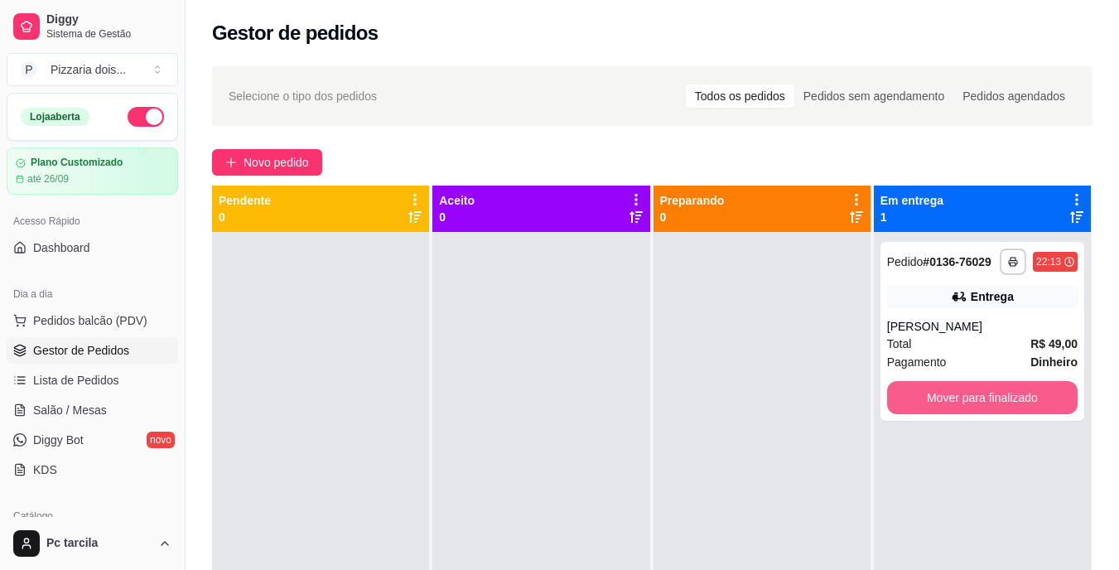
click at [912, 388] on button "Mover para finalizado" at bounding box center [982, 397] width 190 height 33
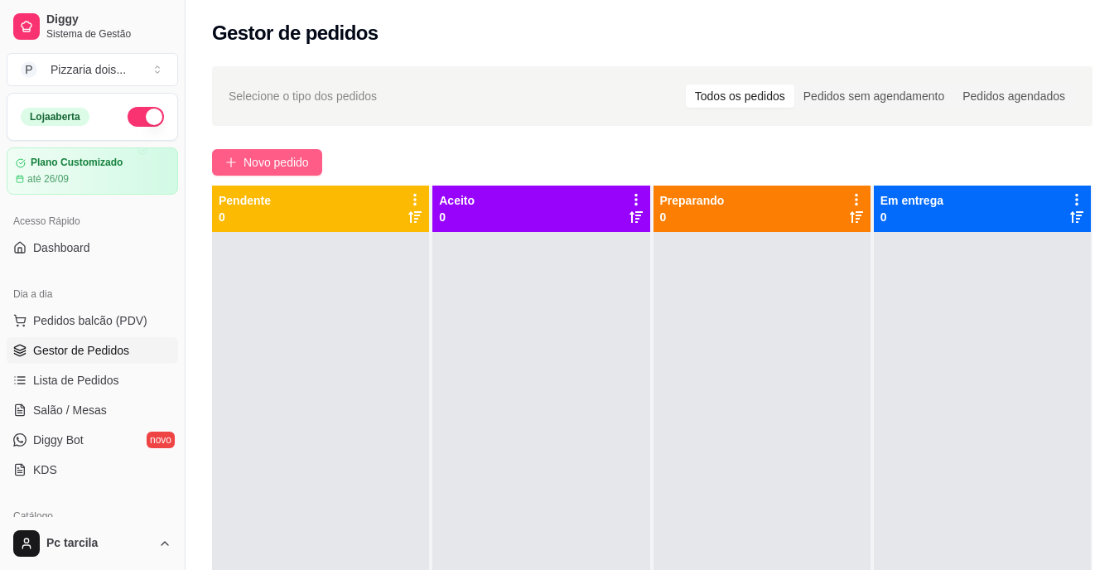
click at [268, 152] on button "Novo pedido" at bounding box center [267, 162] width 110 height 26
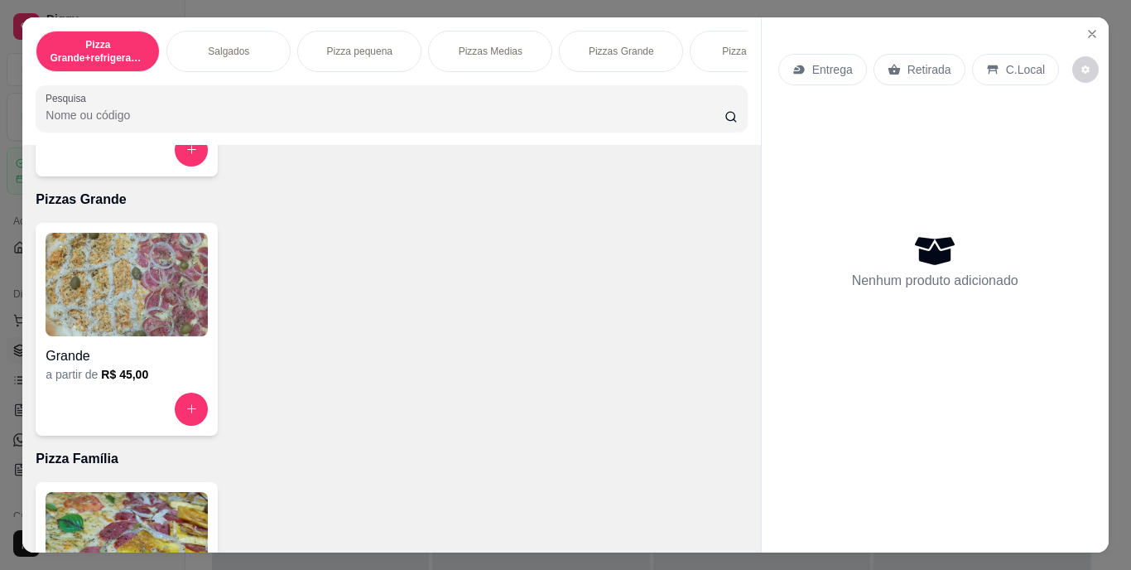
scroll to position [0, 623]
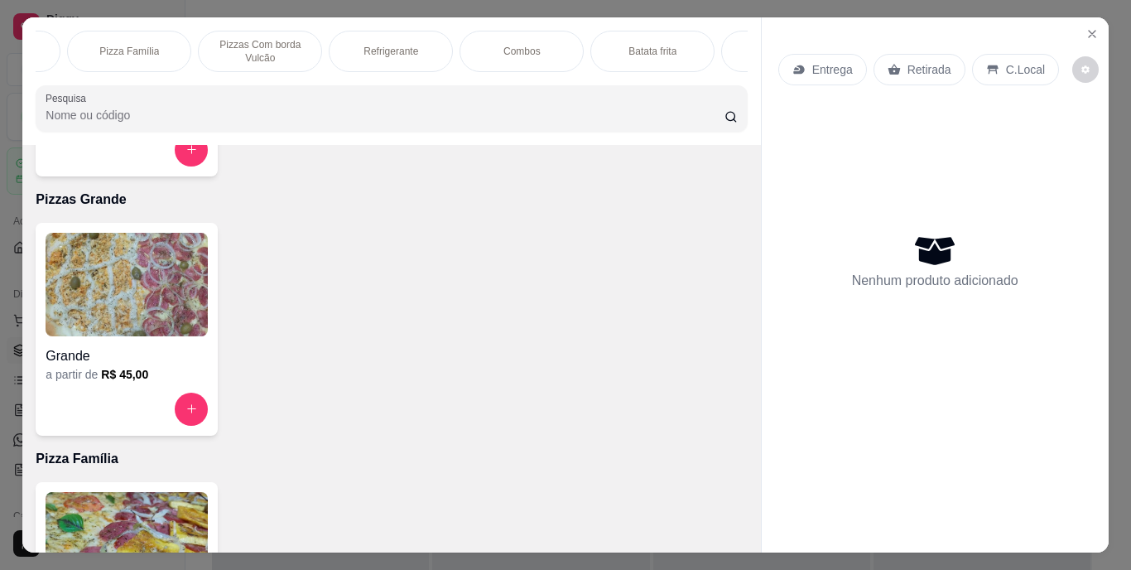
click at [515, 52] on div "Combos" at bounding box center [522, 51] width 124 height 41
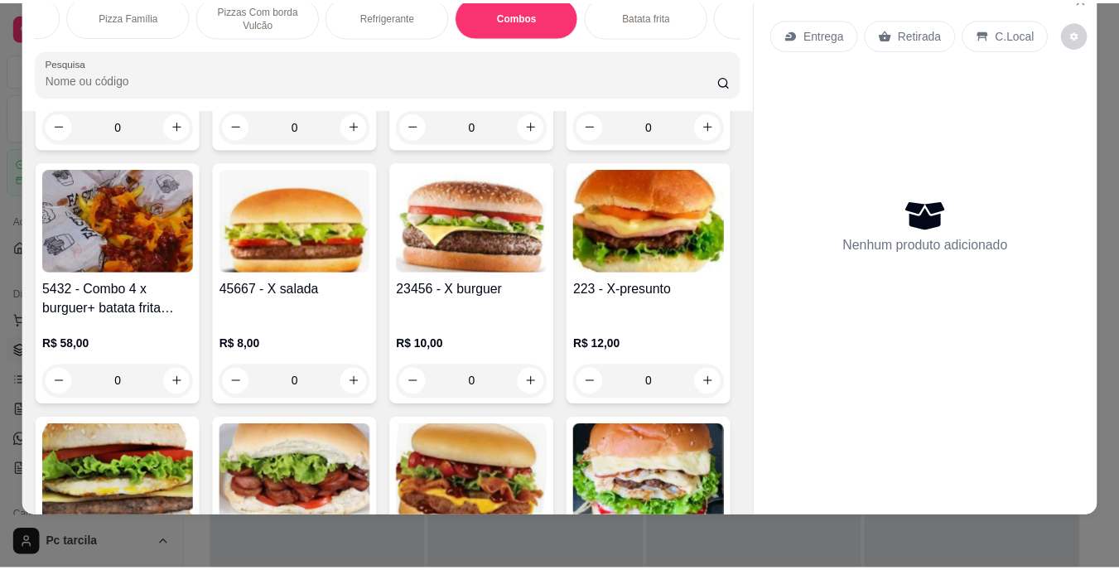
scroll to position [2888, 0]
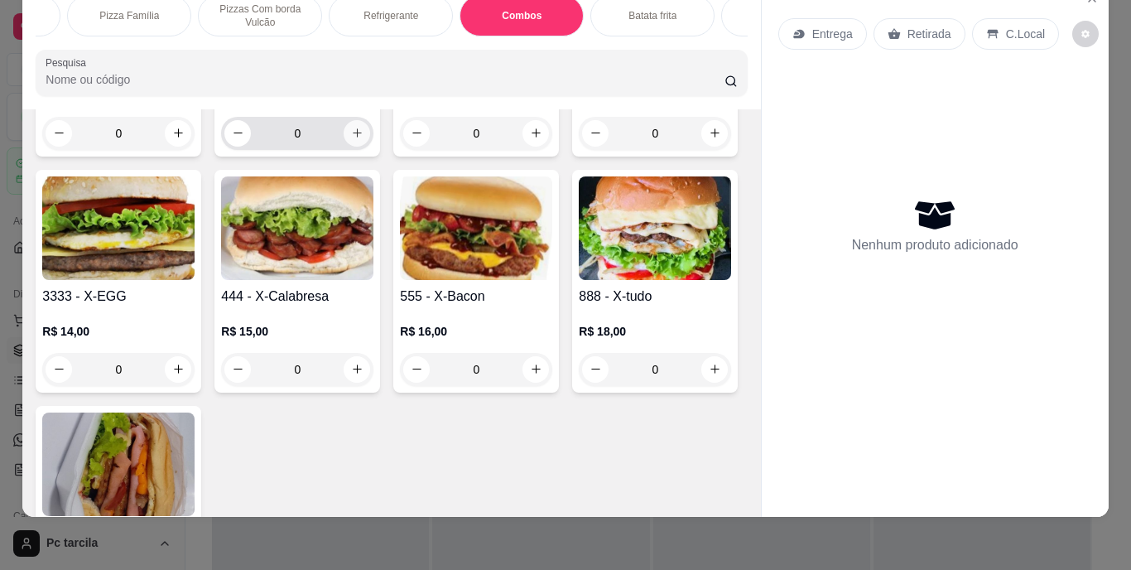
click at [363, 139] on icon "increase-product-quantity" at bounding box center [357, 133] width 12 height 12
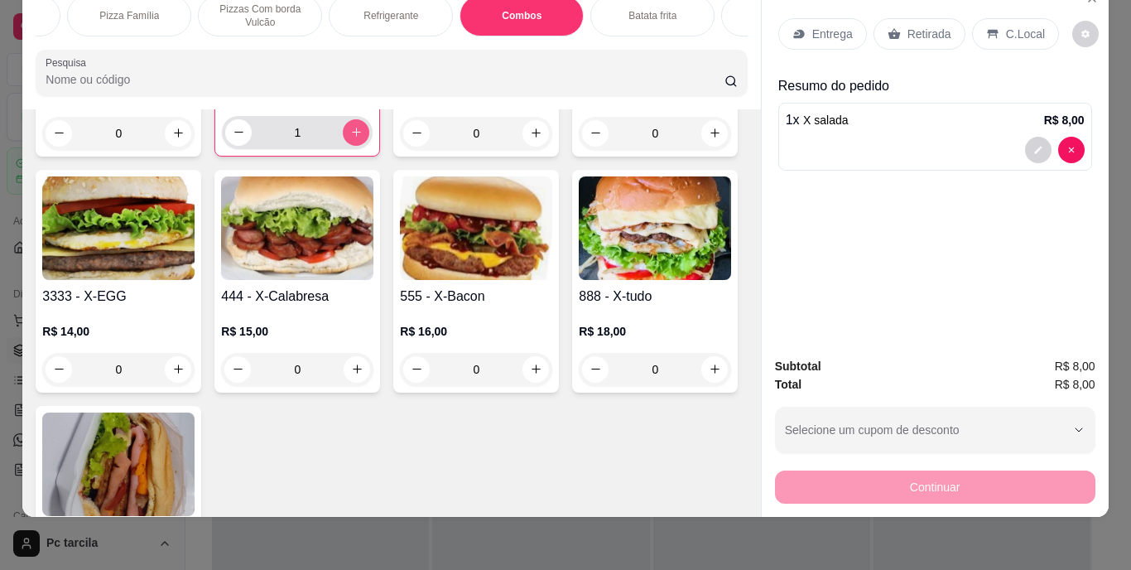
click at [363, 138] on icon "increase-product-quantity" at bounding box center [356, 132] width 12 height 12
type input "2"
click at [888, 27] on icon at bounding box center [894, 33] width 13 height 13
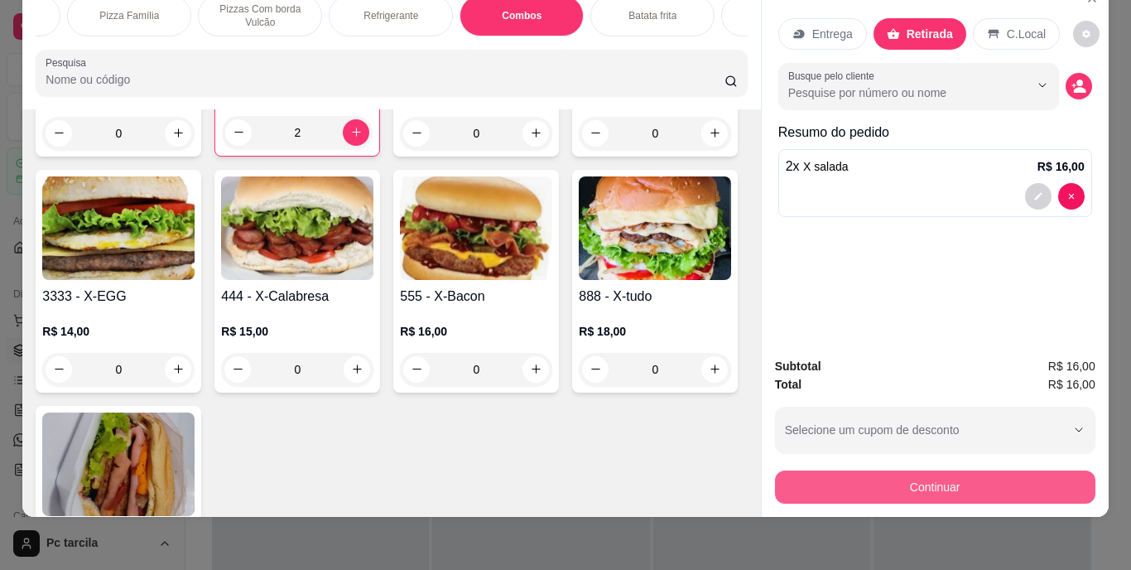
click at [868, 473] on button "Continuar" at bounding box center [935, 486] width 320 height 33
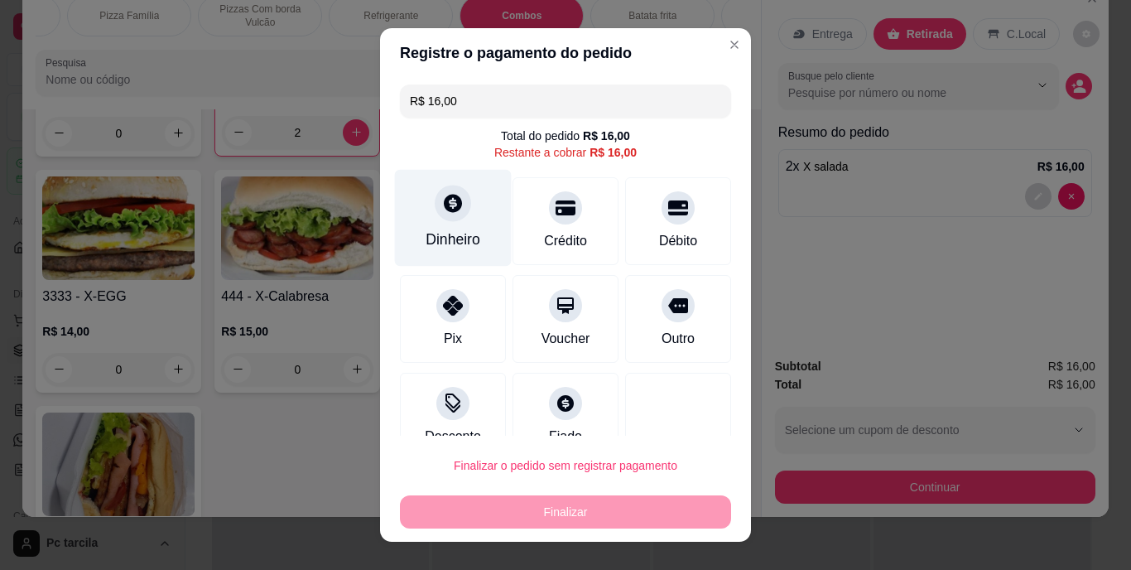
click at [431, 248] on div "Dinheiro" at bounding box center [453, 240] width 55 height 22
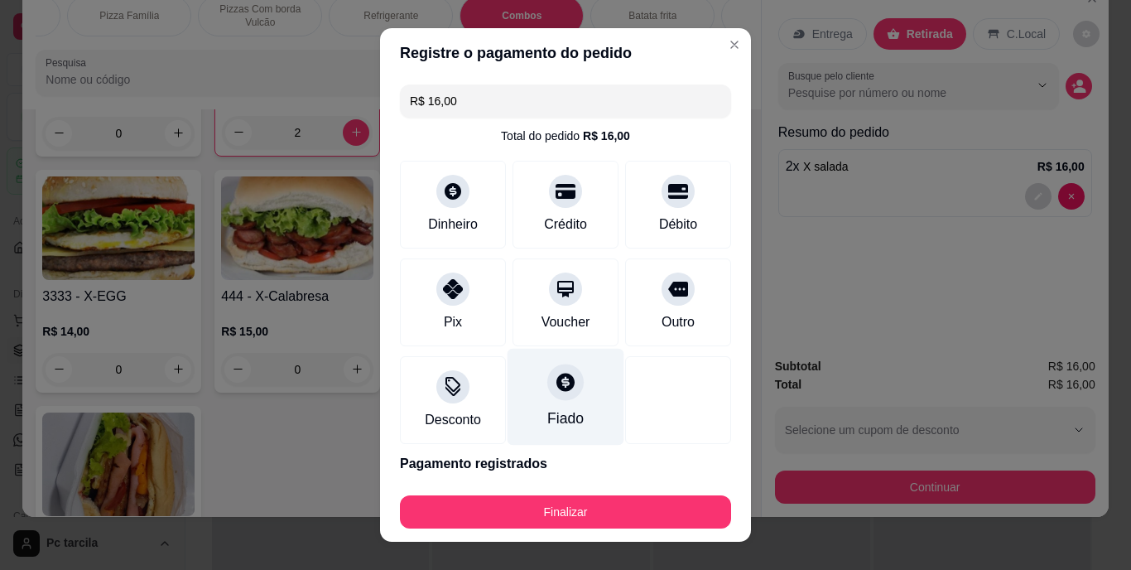
type input "R$ 0,00"
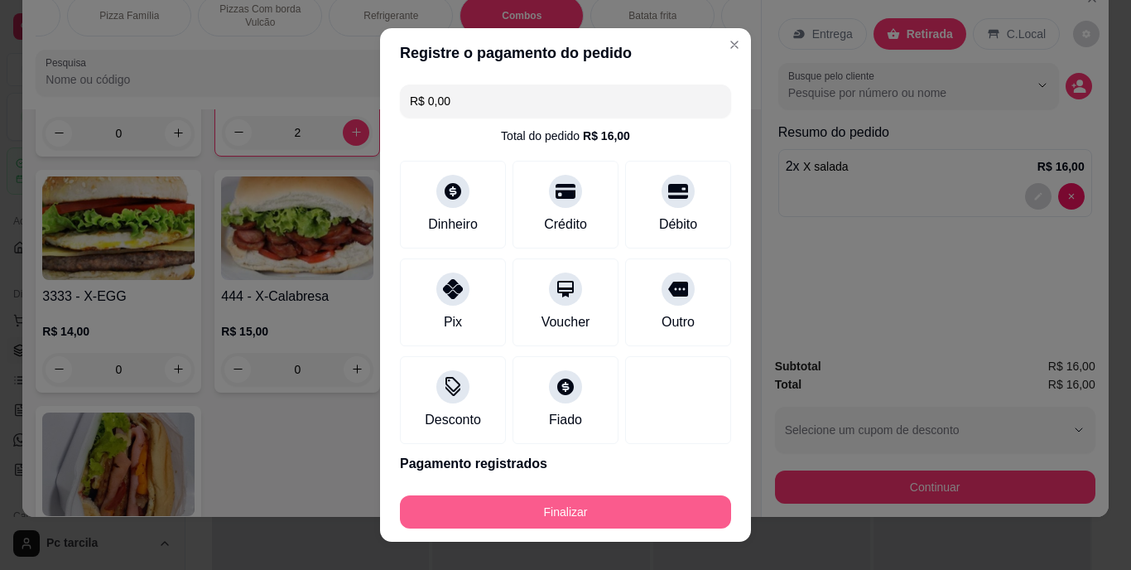
click at [590, 501] on button "Finalizar" at bounding box center [565, 511] width 331 height 33
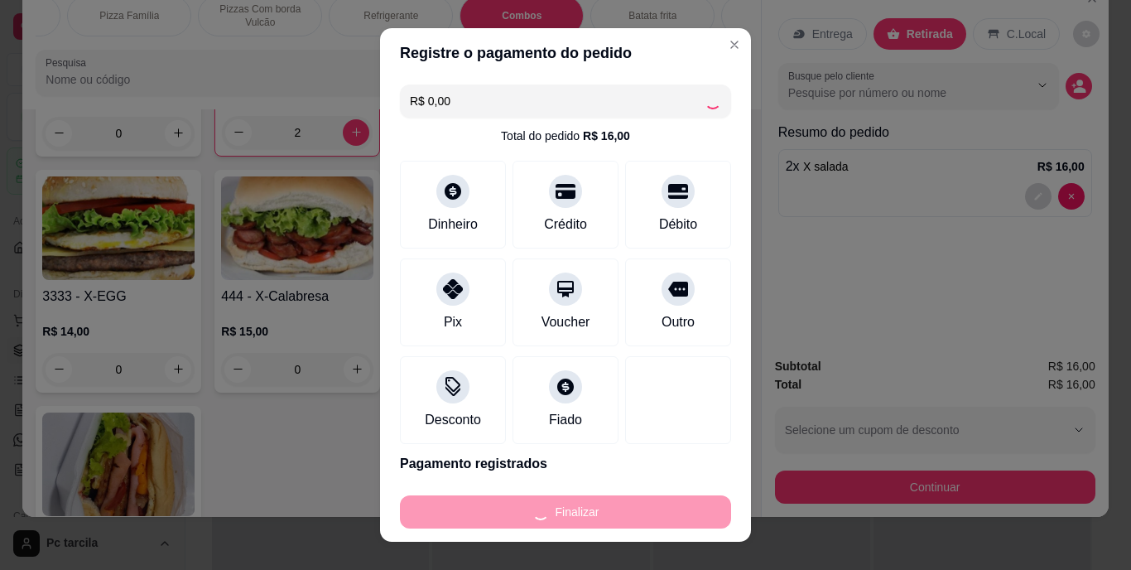
type input "0"
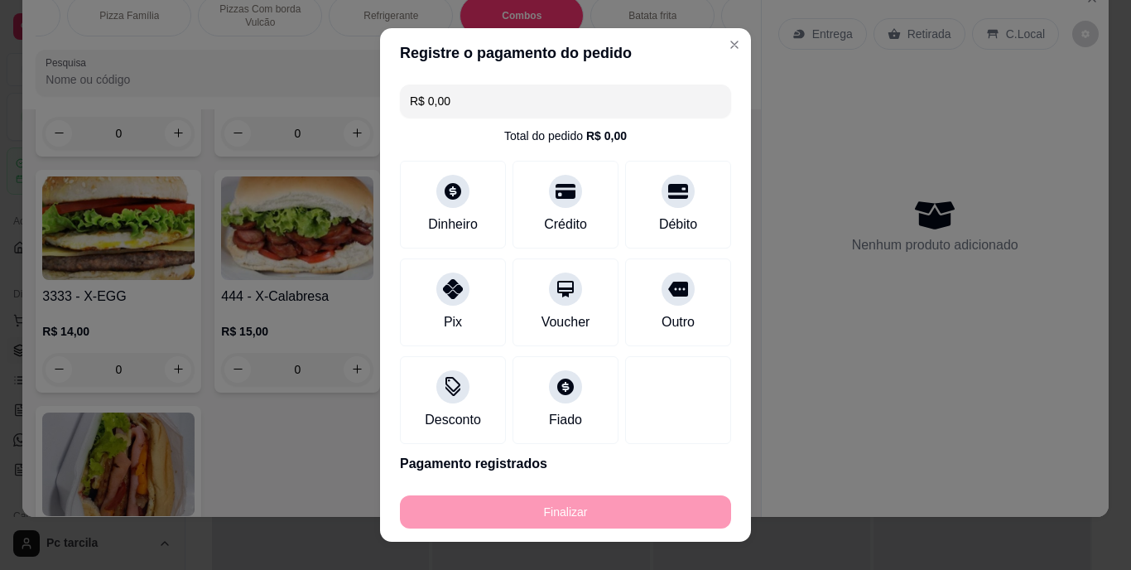
type input "-R$ 16,00"
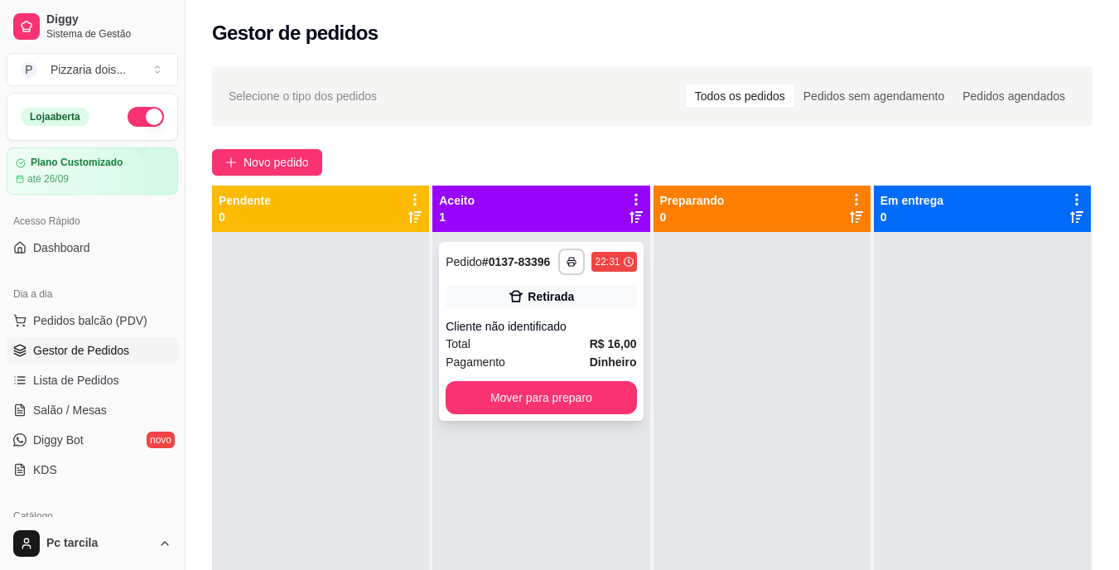
click at [580, 300] on div "Retirada" at bounding box center [540, 296] width 190 height 23
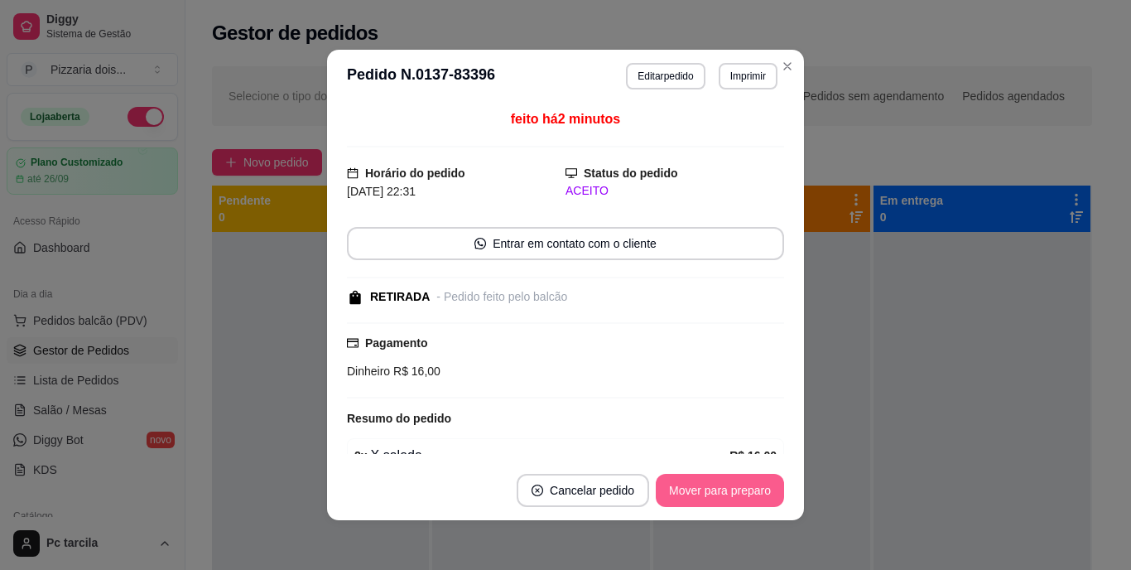
click at [678, 485] on button "Mover para preparo" at bounding box center [720, 490] width 128 height 33
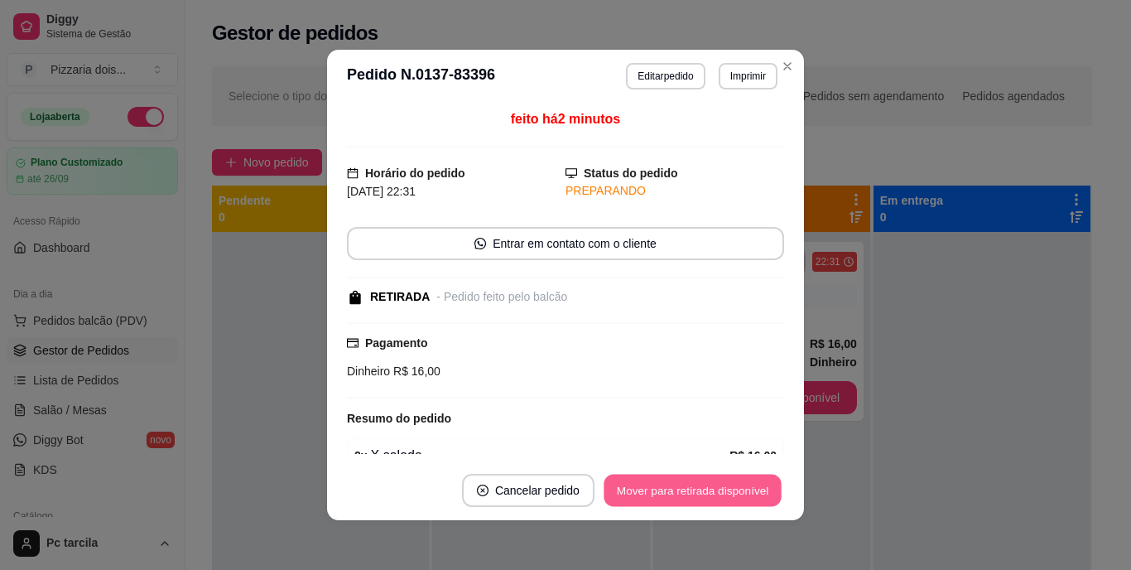
click at [678, 485] on button "Mover para retirada disponível" at bounding box center [692, 490] width 177 height 32
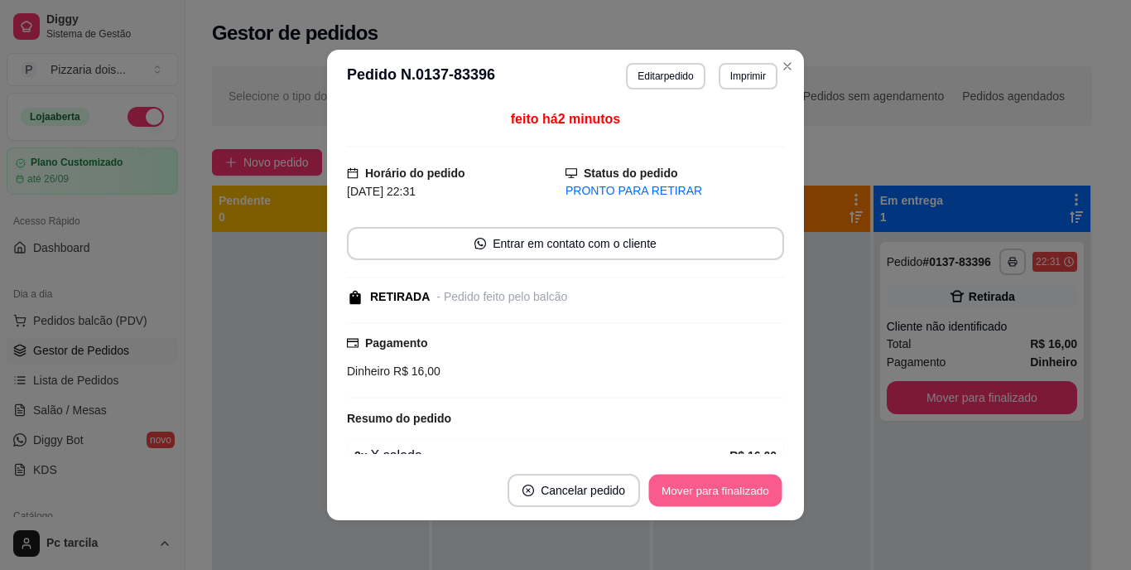
click at [678, 485] on button "Mover para finalizado" at bounding box center [715, 490] width 133 height 32
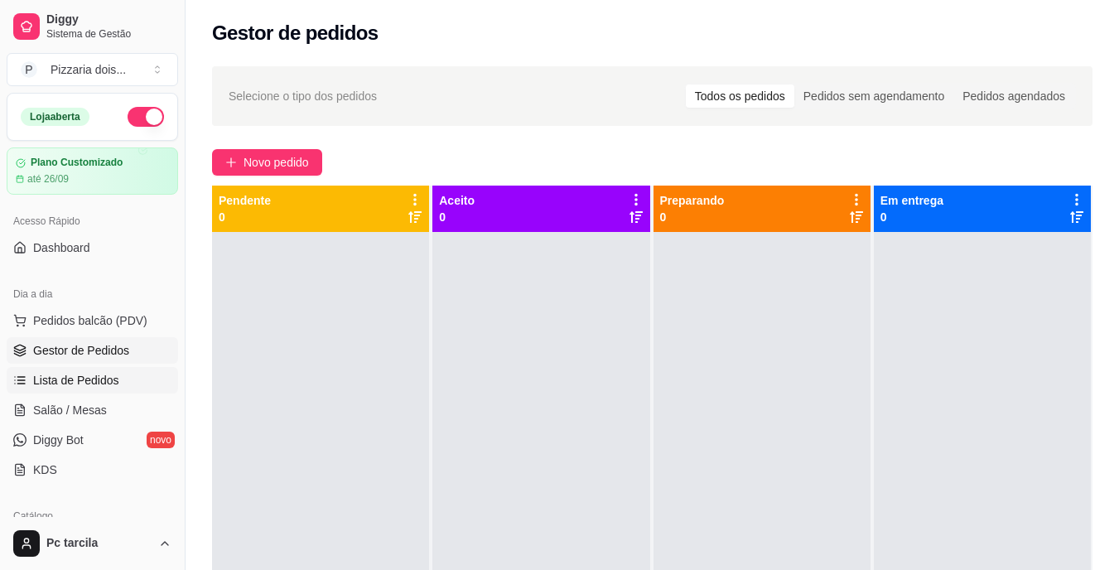
click at [55, 390] on link "Lista de Pedidos" at bounding box center [92, 380] width 171 height 26
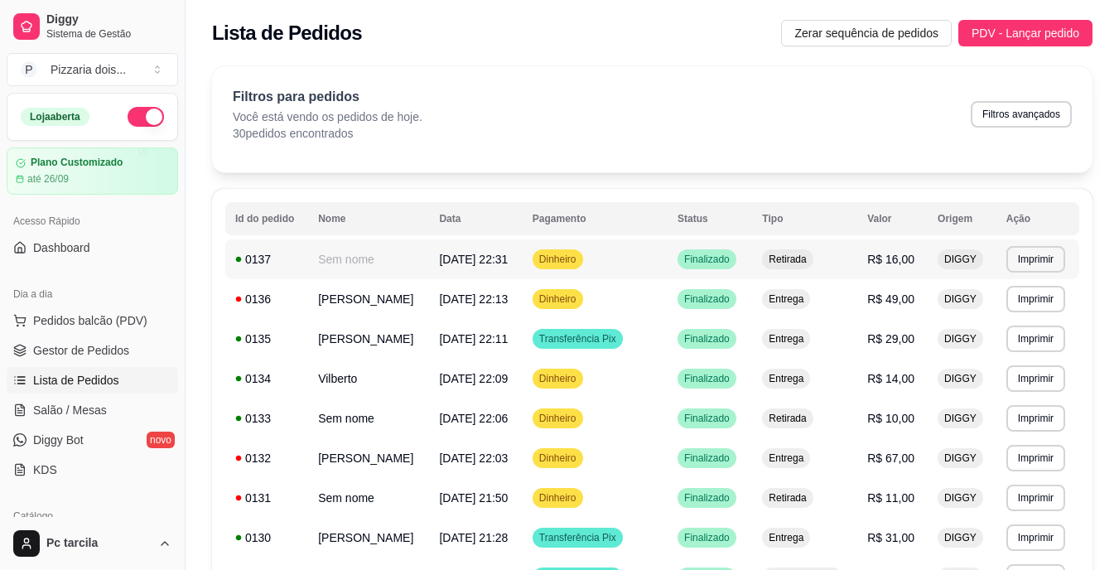
click at [439, 263] on span "[DATE] 22:31" at bounding box center [473, 259] width 69 height 13
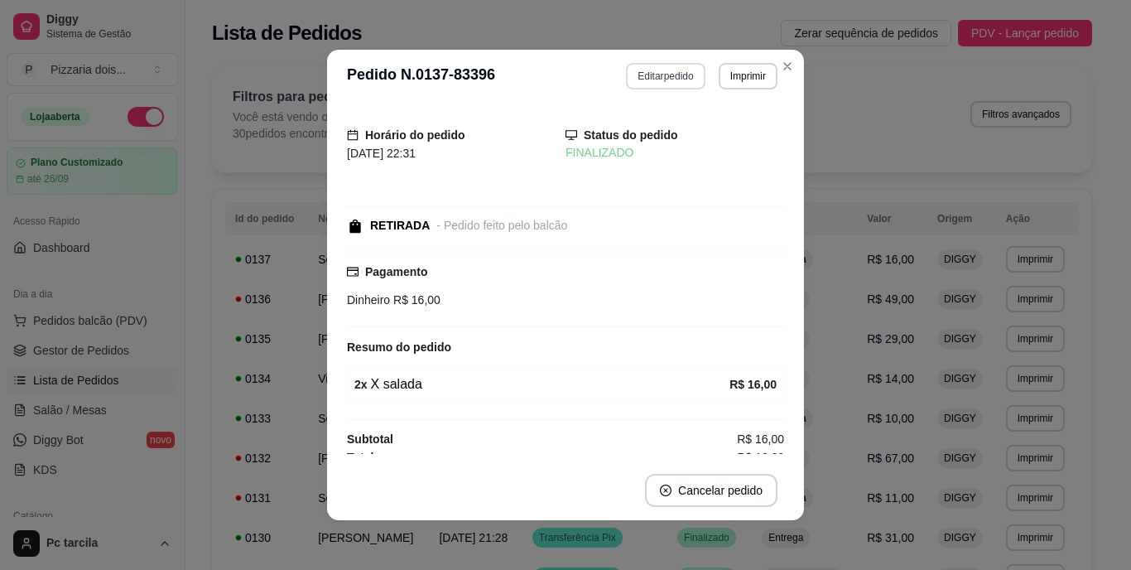
click at [652, 85] on button "Editar pedido" at bounding box center [665, 76] width 79 height 26
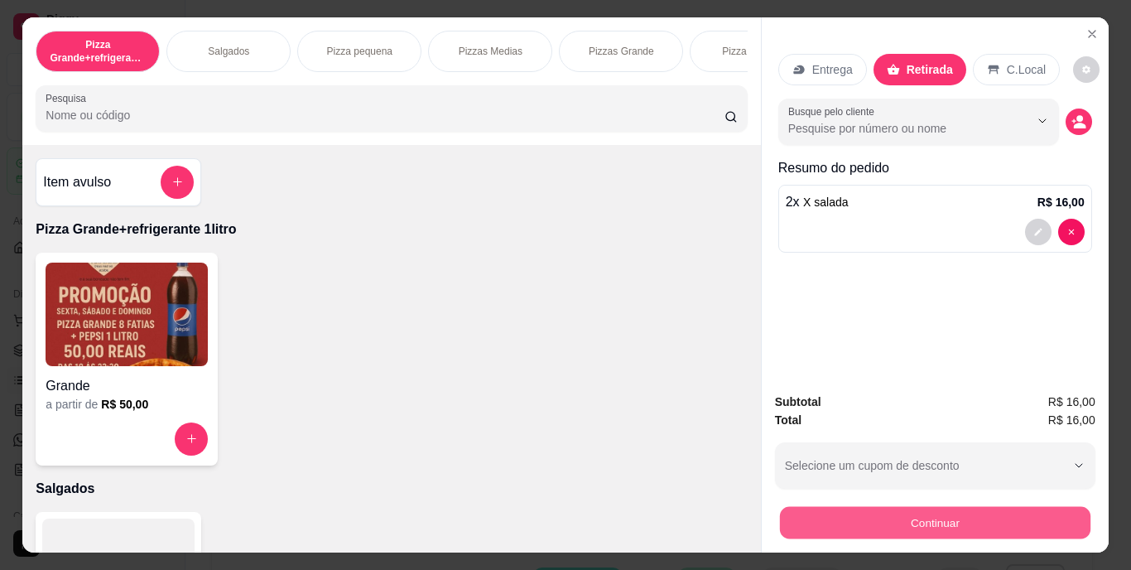
click at [847, 512] on button "Continuar" at bounding box center [934, 523] width 310 height 32
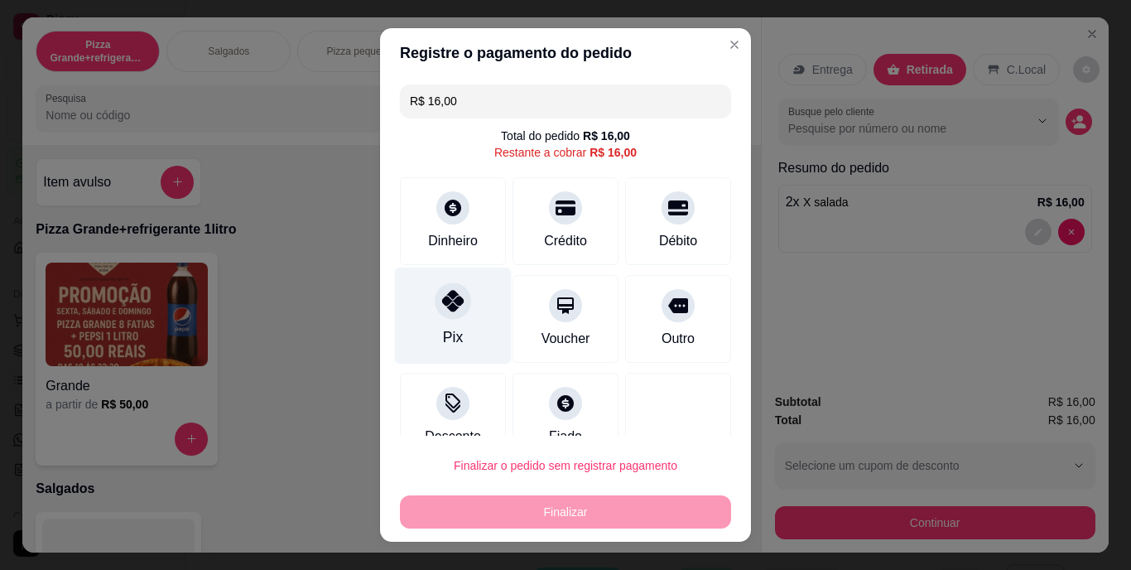
click at [450, 297] on icon at bounding box center [453, 302] width 22 height 22
type input "R$ 0,00"
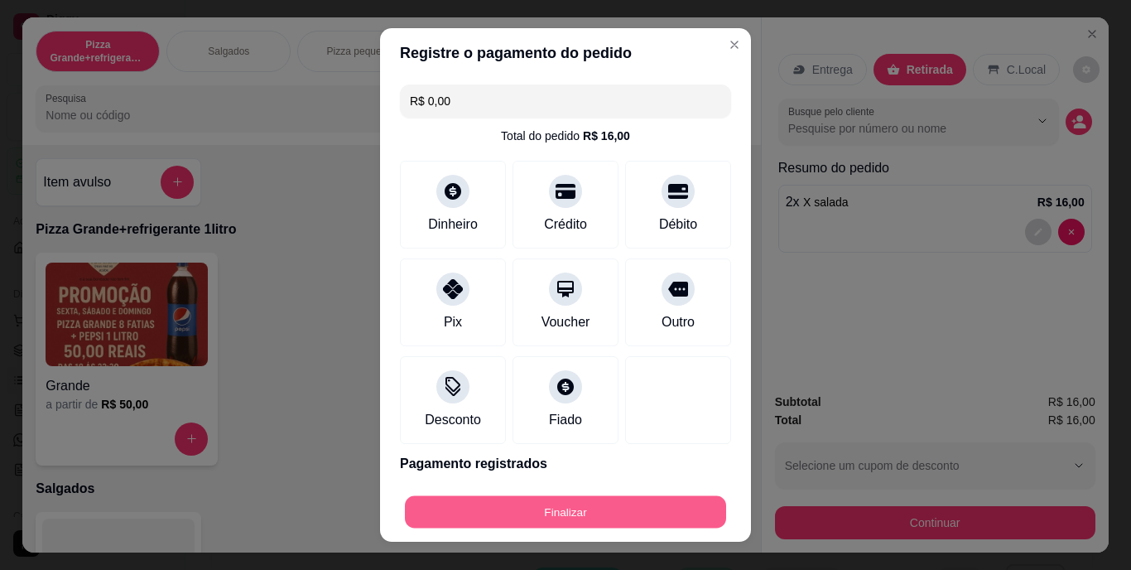
click at [559, 519] on button "Finalizar" at bounding box center [565, 511] width 321 height 32
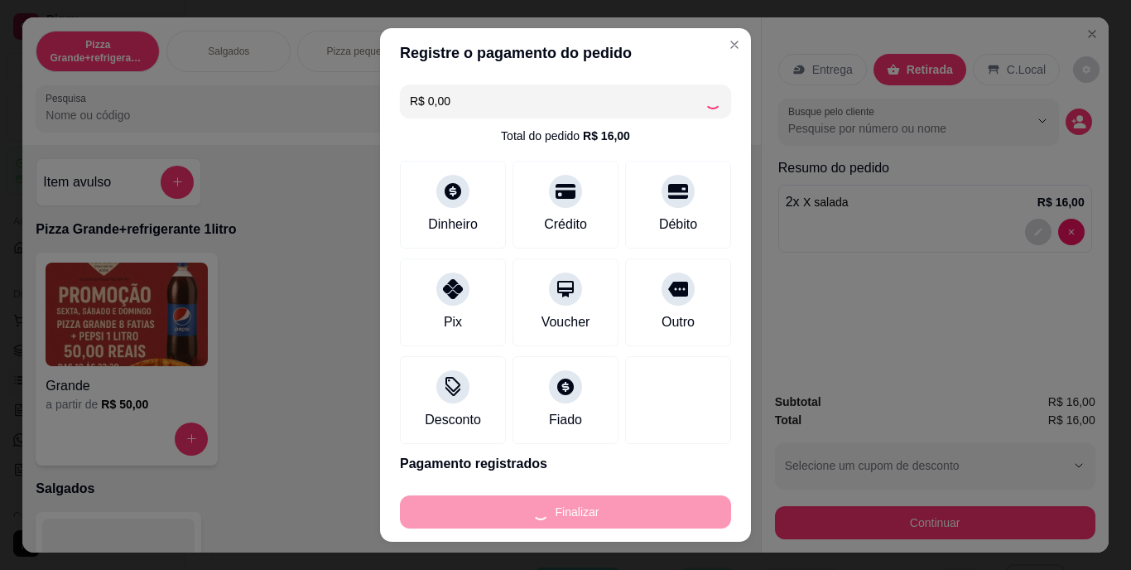
type input "0"
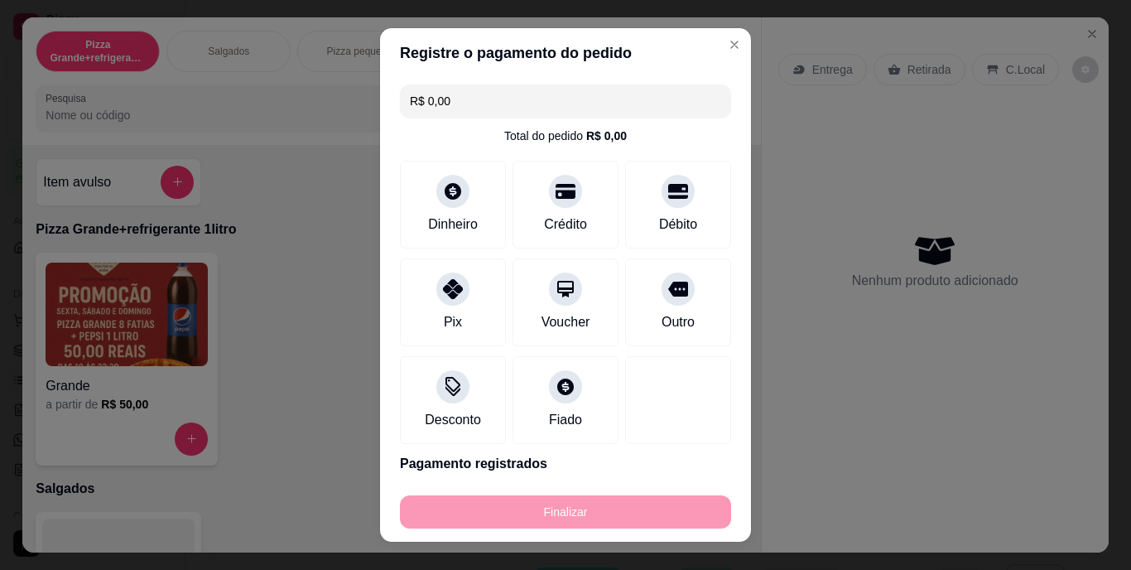
type input "-R$ 16,00"
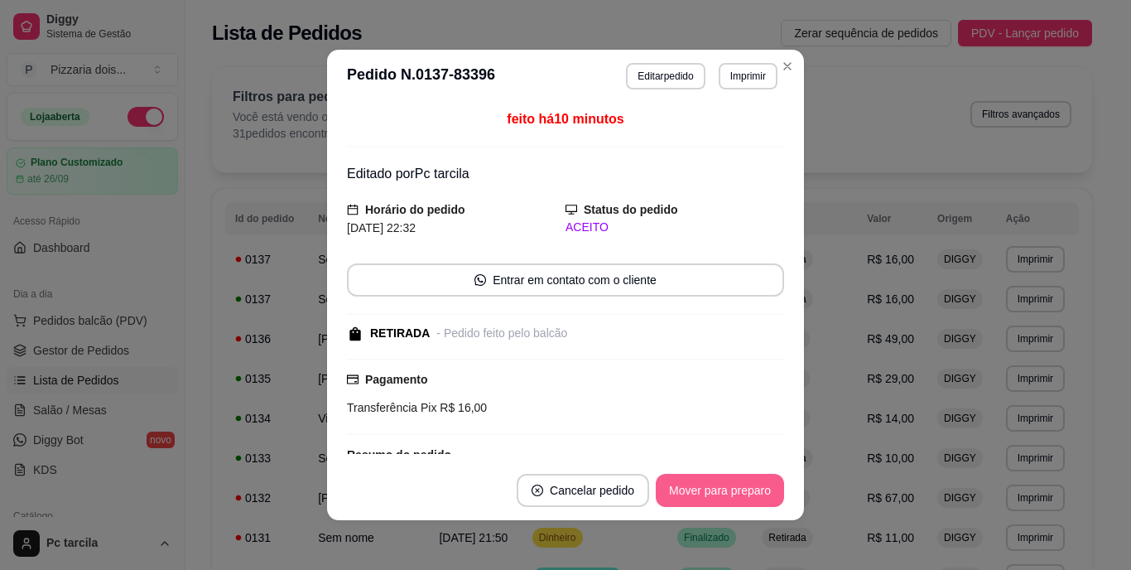
click at [726, 491] on button "Mover para preparo" at bounding box center [720, 490] width 128 height 33
click at [726, 491] on button "Mover para retirada disponível" at bounding box center [692, 490] width 177 height 32
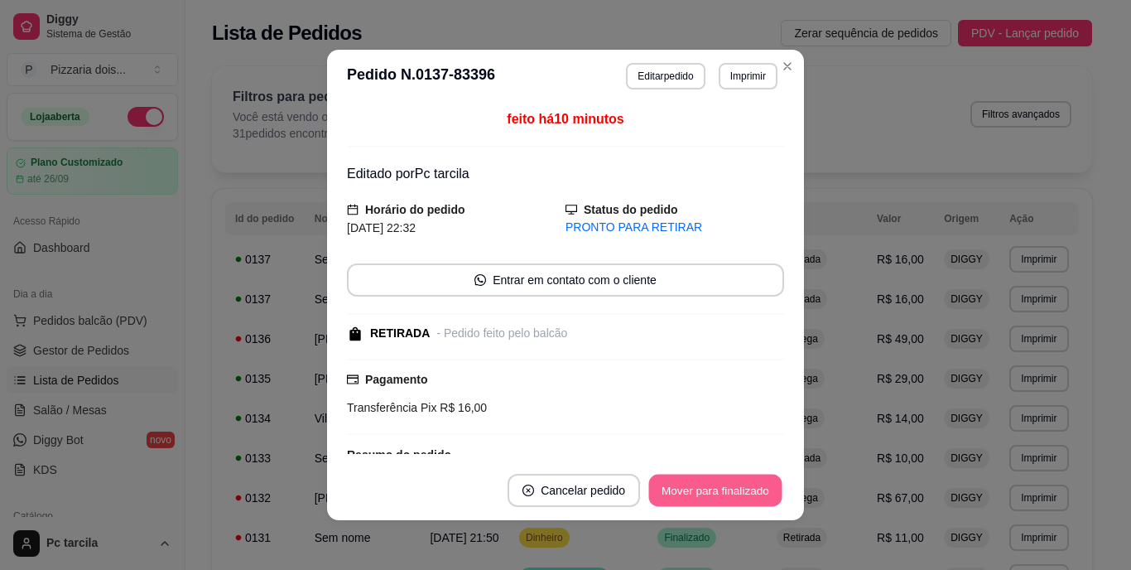
click at [726, 491] on button "Mover para finalizado" at bounding box center [715, 490] width 133 height 32
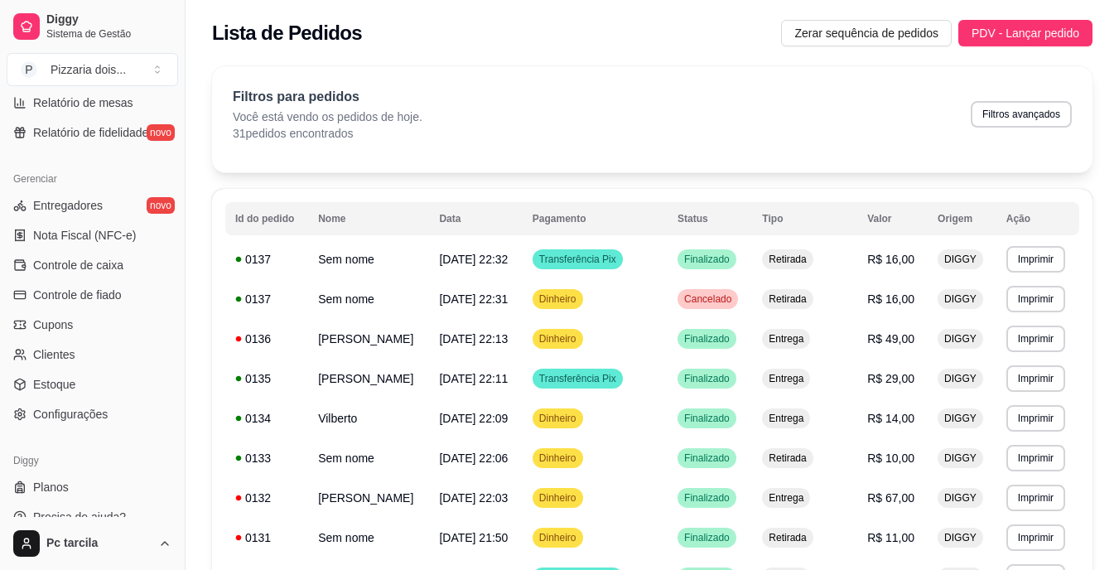
scroll to position [622, 0]
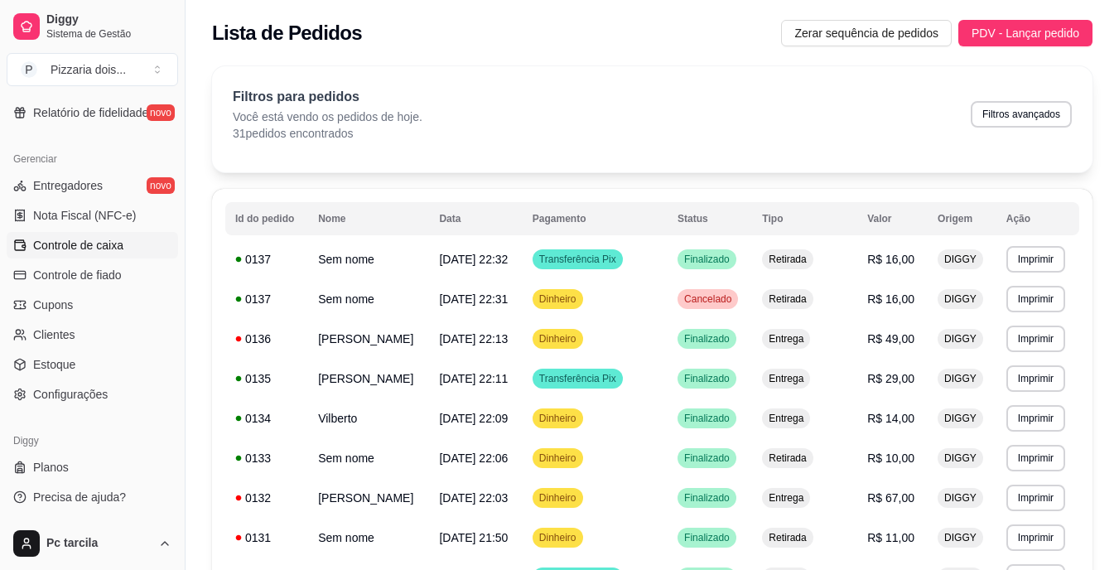
click at [104, 242] on span "Controle de caixa" at bounding box center [78, 245] width 90 height 17
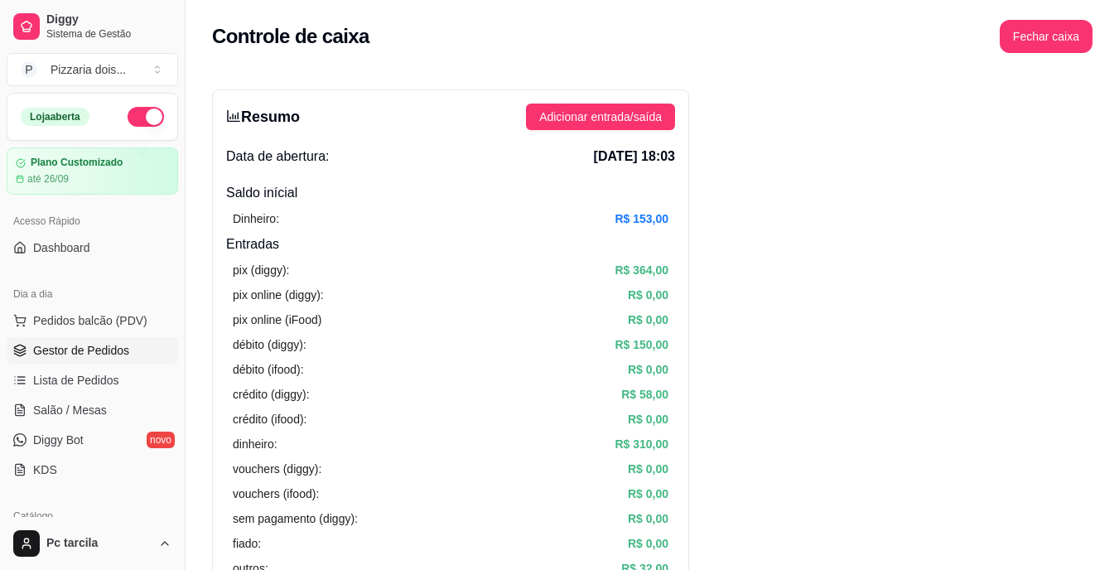
click at [127, 356] on link "Gestor de Pedidos" at bounding box center [92, 350] width 171 height 26
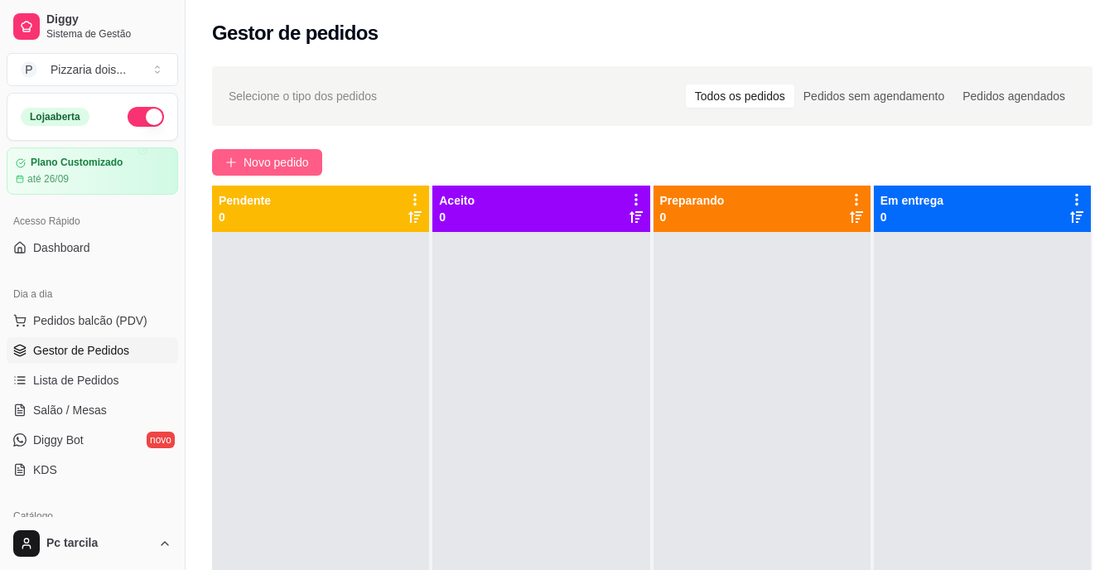
click at [296, 161] on span "Novo pedido" at bounding box center [275, 162] width 65 height 18
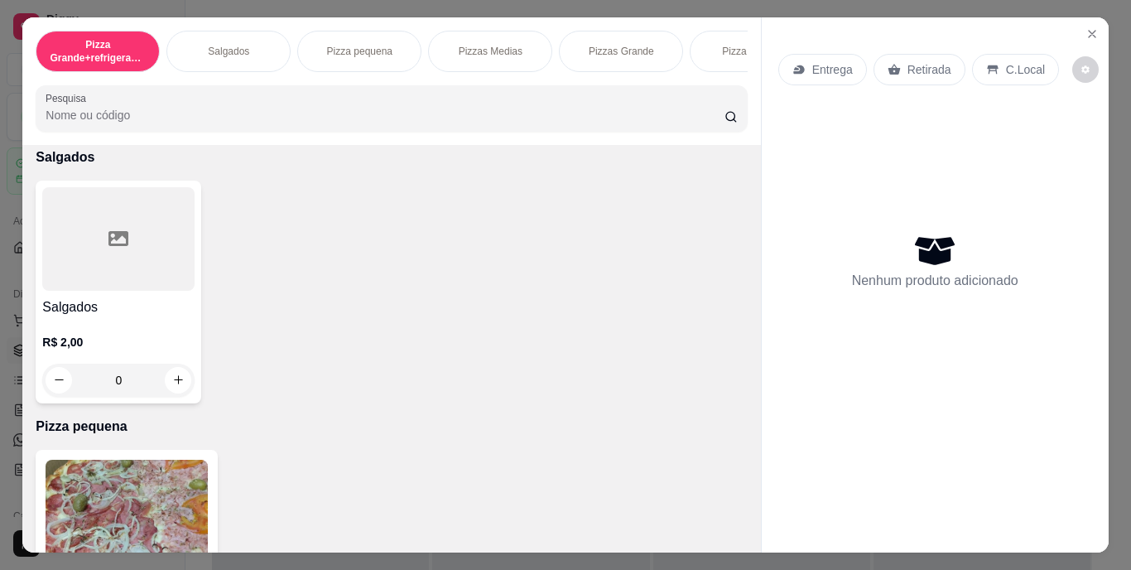
scroll to position [0, 623]
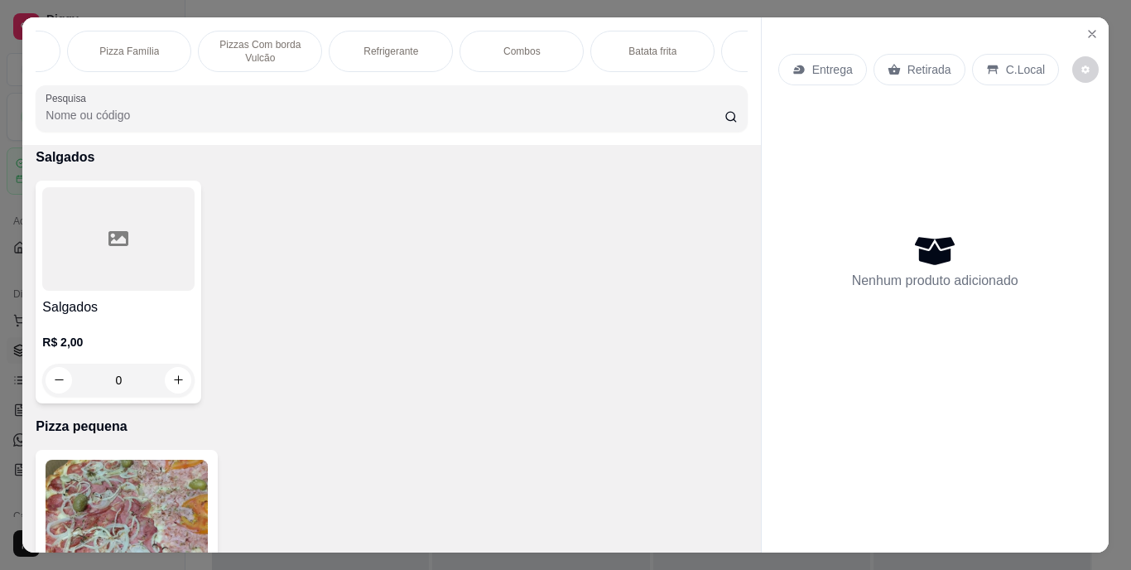
click at [484, 59] on div "Combos" at bounding box center [522, 51] width 124 height 41
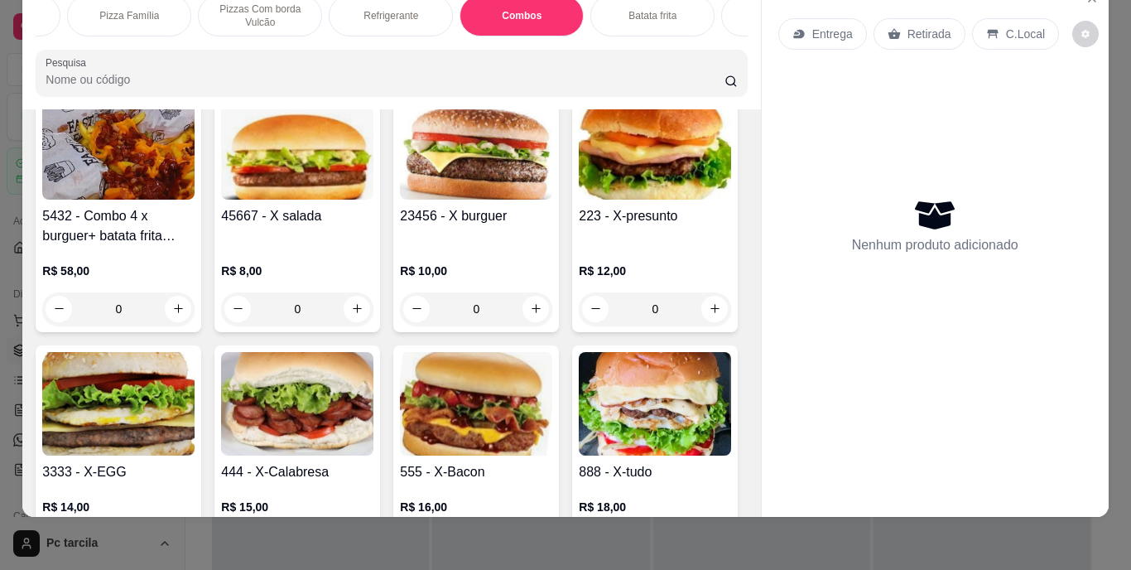
scroll to position [2805, 0]
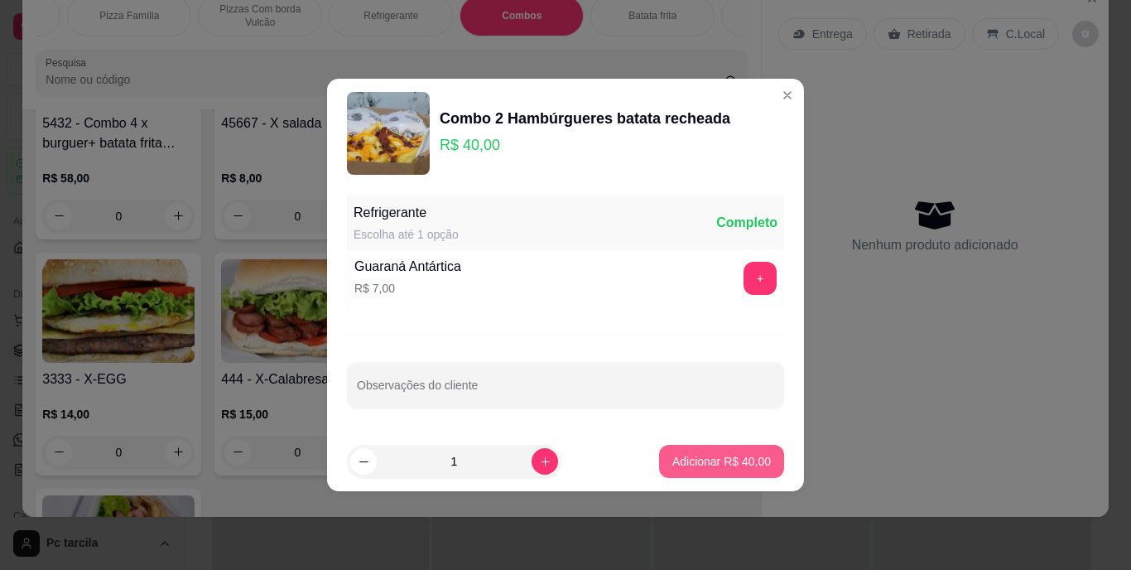
click at [737, 455] on p "Adicionar R$ 40,00" at bounding box center [721, 461] width 99 height 17
type input "1"
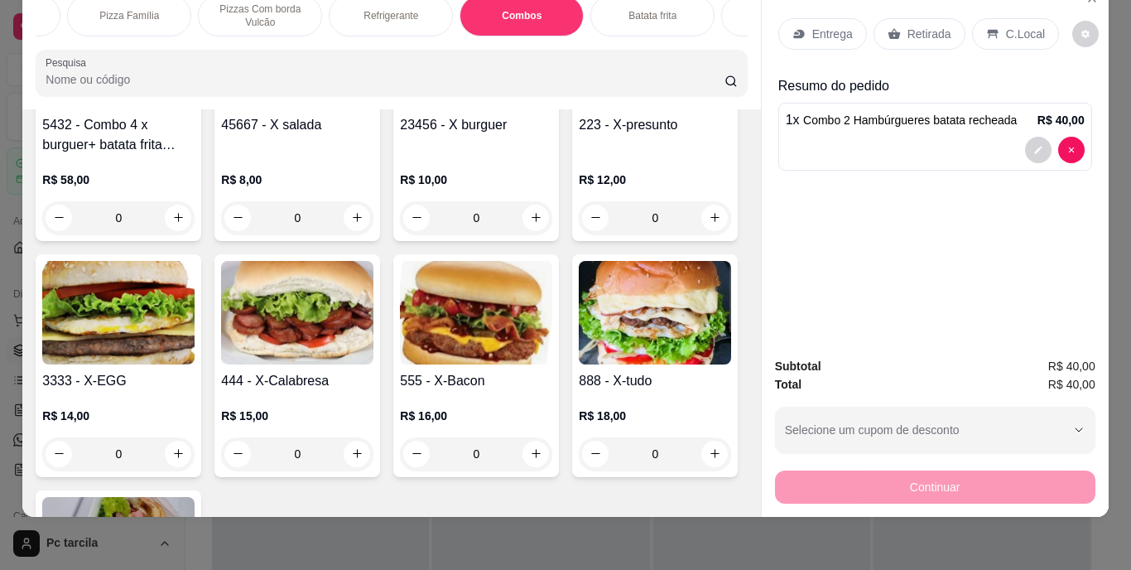
click at [842, 26] on p "Entrega" at bounding box center [832, 34] width 41 height 17
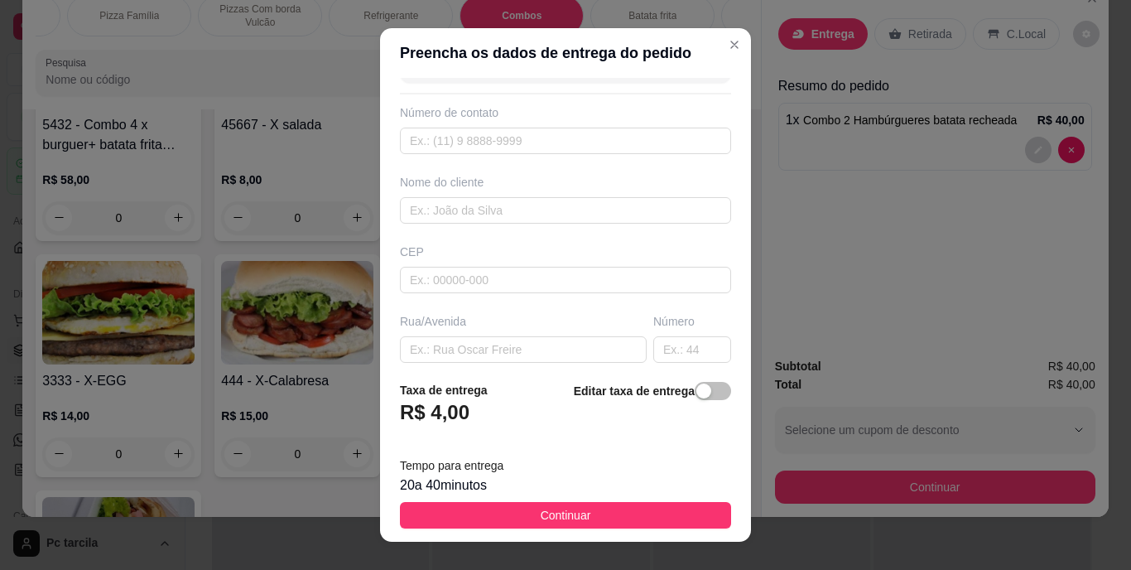
scroll to position [83, 0]
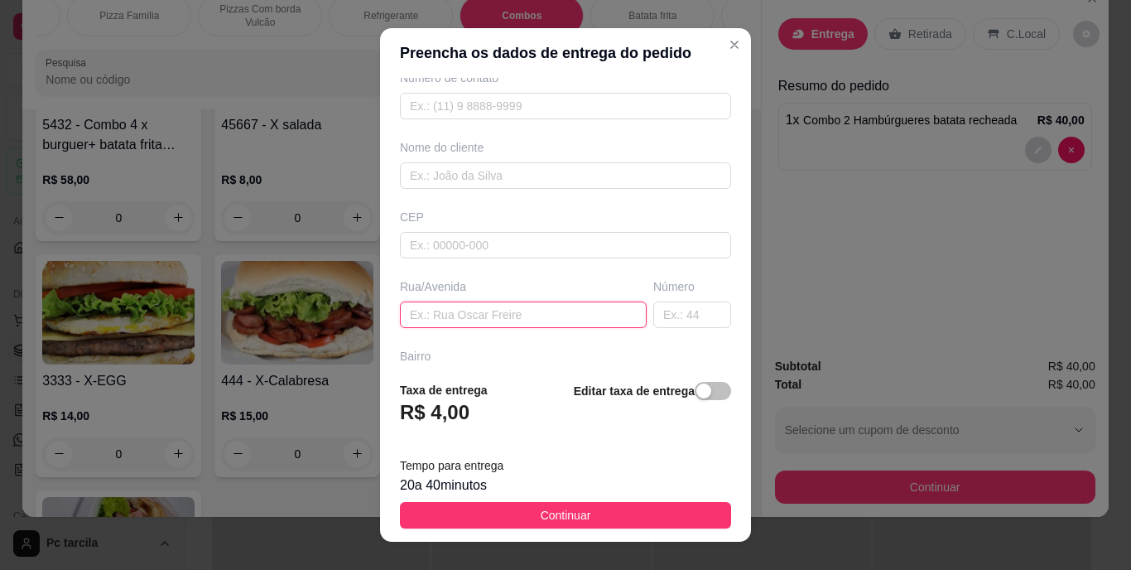
click at [471, 314] on input "text" at bounding box center [523, 314] width 247 height 26
paste input "Bairro glória"
type input "Bairro glória"
click at [653, 314] on input "text" at bounding box center [692, 314] width 78 height 26
type input "139"
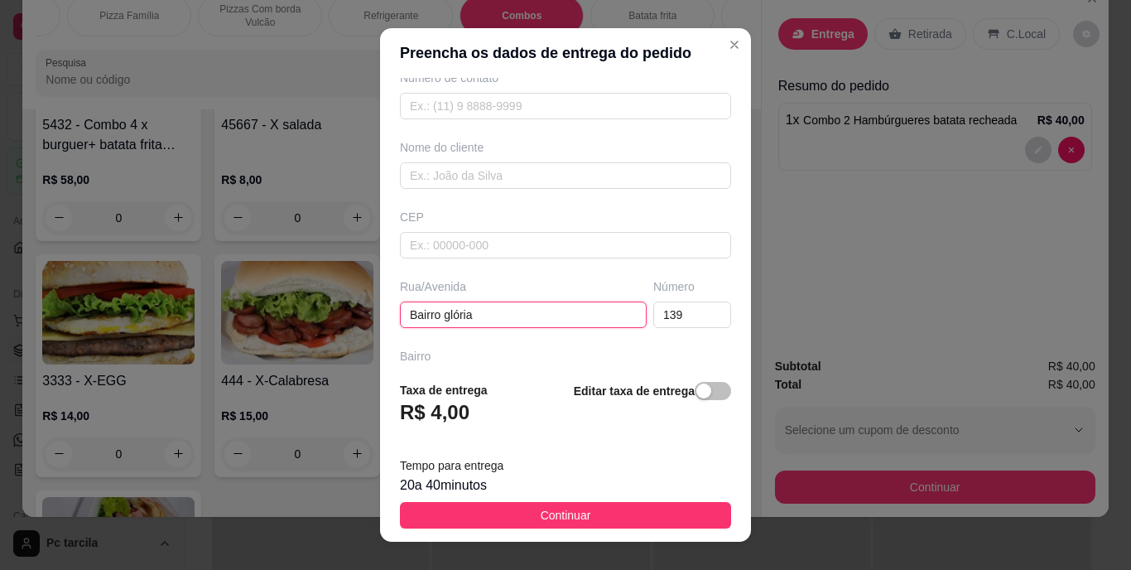
click at [498, 319] on input "Bairro glória" at bounding box center [523, 314] width 247 height 26
paste input "Como gramado na frente"
paste input "Casa verde"
click at [404, 316] on input "Bairro glória,Como gramado na frente,[GEOGRAPHIC_DATA]" at bounding box center [523, 314] width 247 height 26
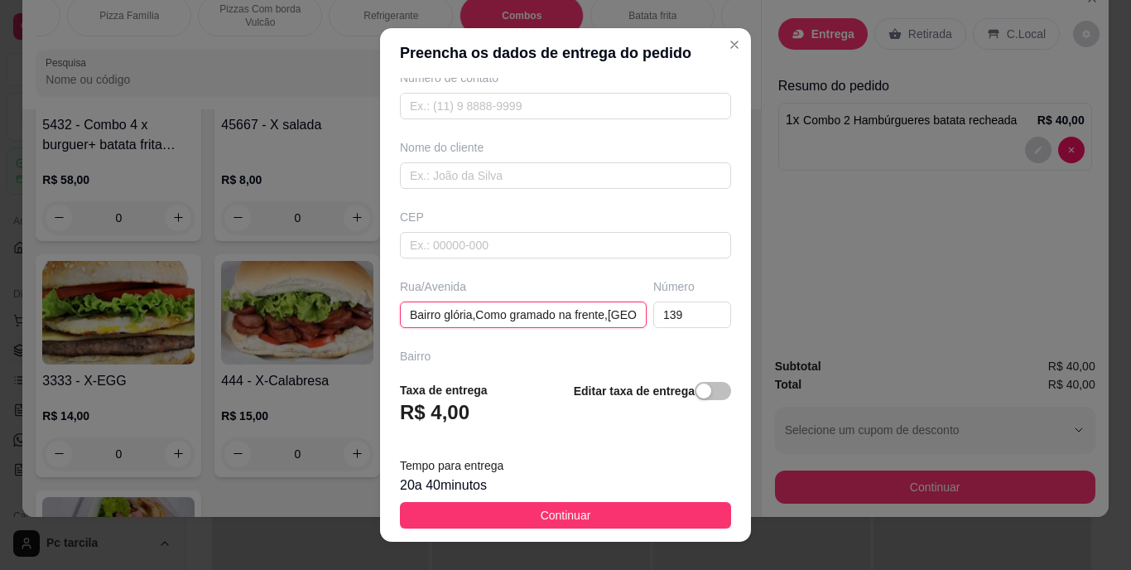
paste input "Próximo a [PERSON_NAME]"
type input "Próximo a [PERSON_NAME], Bairro glória,Como gramado na frente,Casa verde"
click at [508, 196] on div "Busque pelo cliente Número de contato Nome do cliente CEP Rua/[GEOGRAPHIC_DATA]…" at bounding box center [565, 222] width 371 height 289
click at [508, 190] on div "Busque pelo cliente Número de contato Nome do cliente CEP Rua/[GEOGRAPHIC_DATA]…" at bounding box center [565, 222] width 371 height 289
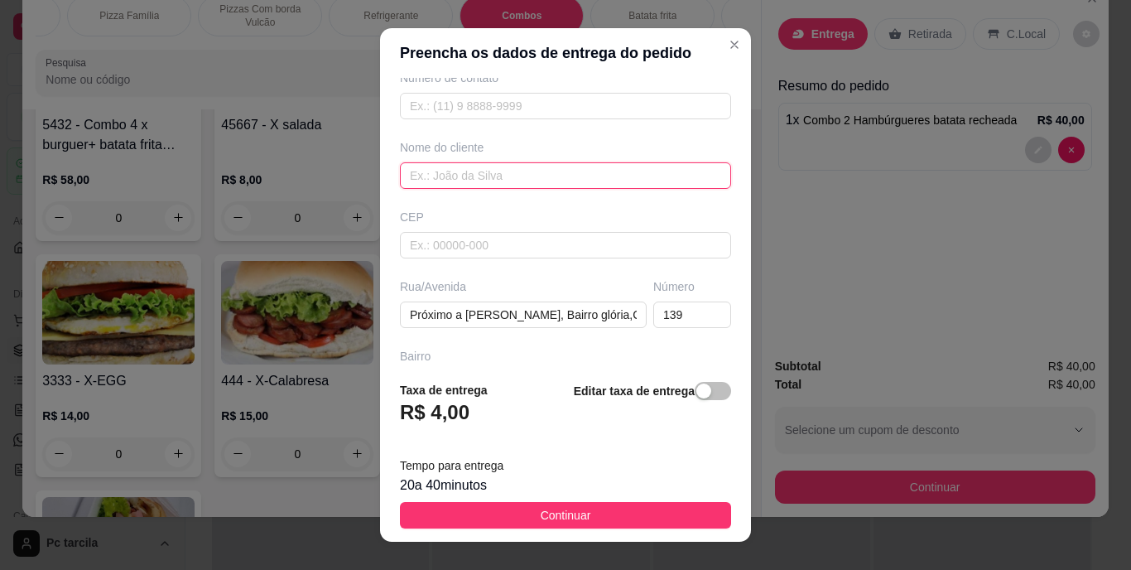
click at [508, 183] on input "text" at bounding box center [565, 175] width 331 height 26
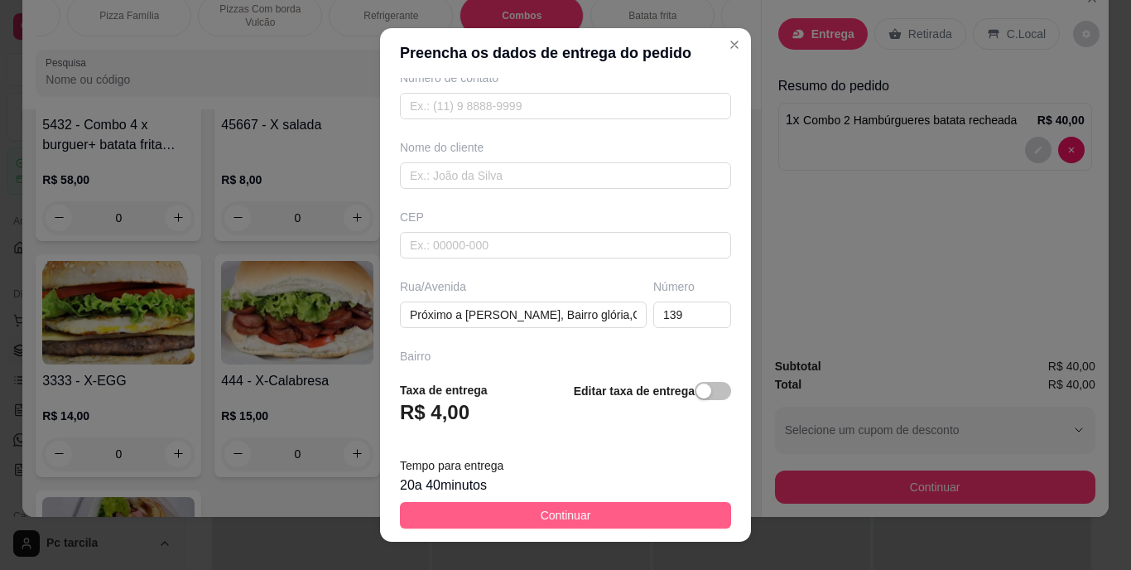
click at [579, 511] on button "Continuar" at bounding box center [565, 515] width 331 height 26
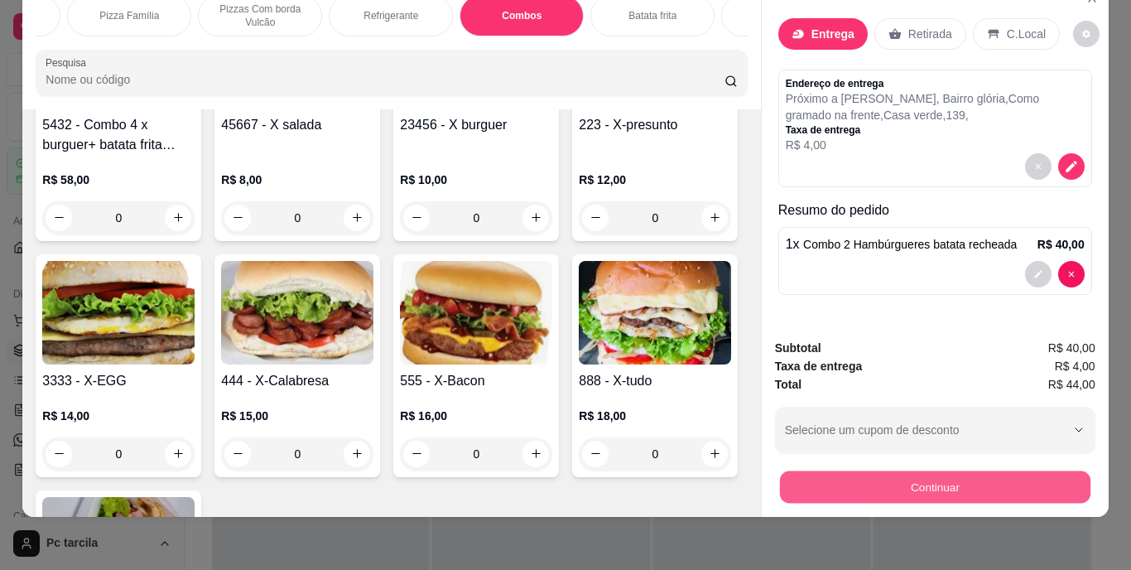
click at [809, 475] on button "Continuar" at bounding box center [934, 487] width 310 height 32
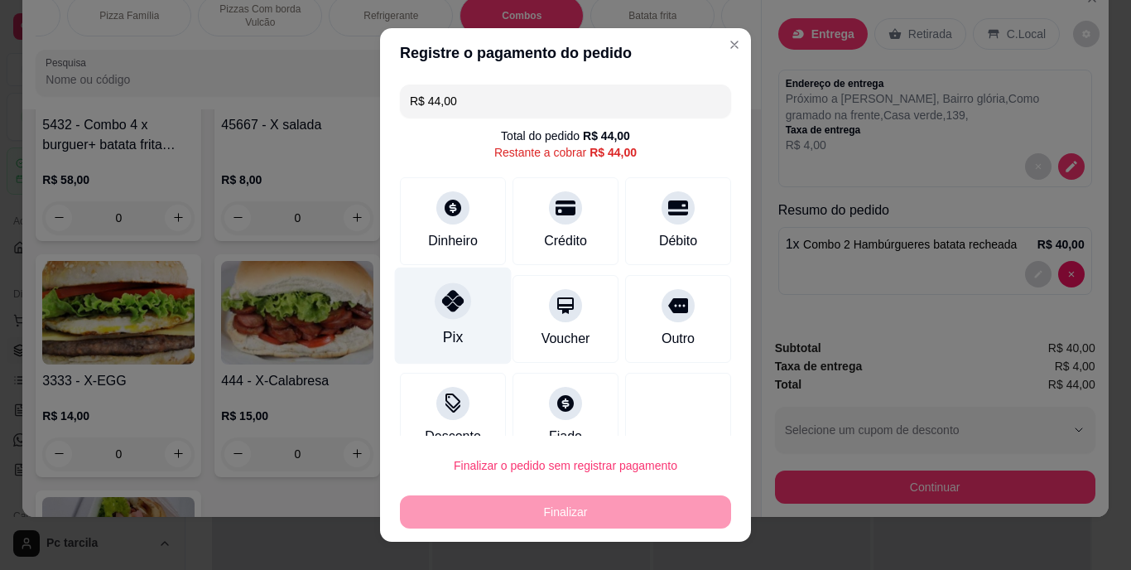
click at [405, 309] on div "Pix" at bounding box center [453, 315] width 117 height 97
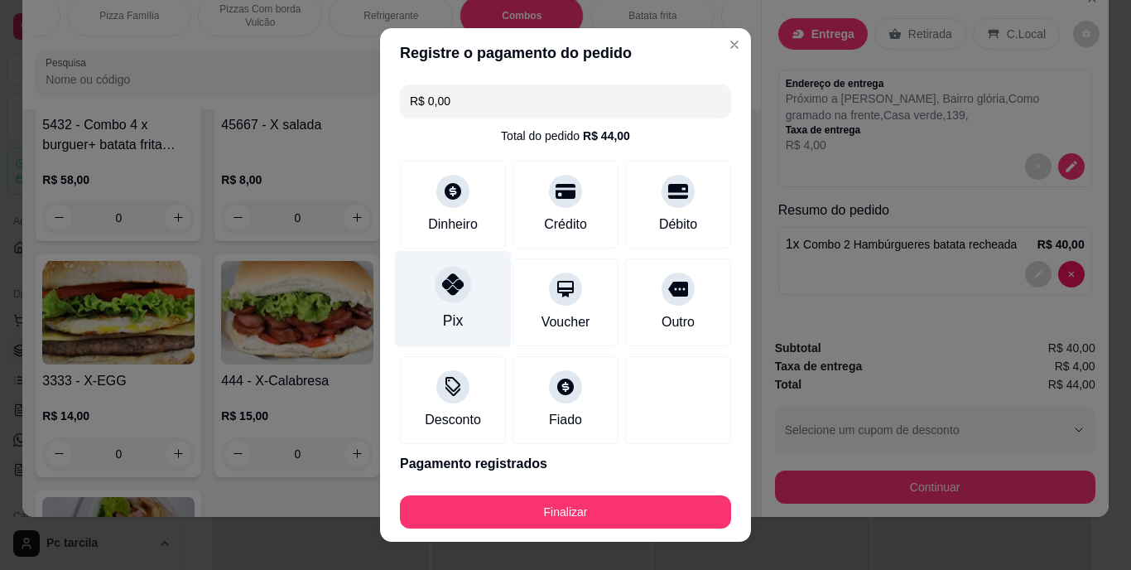
type input "R$ 0,00"
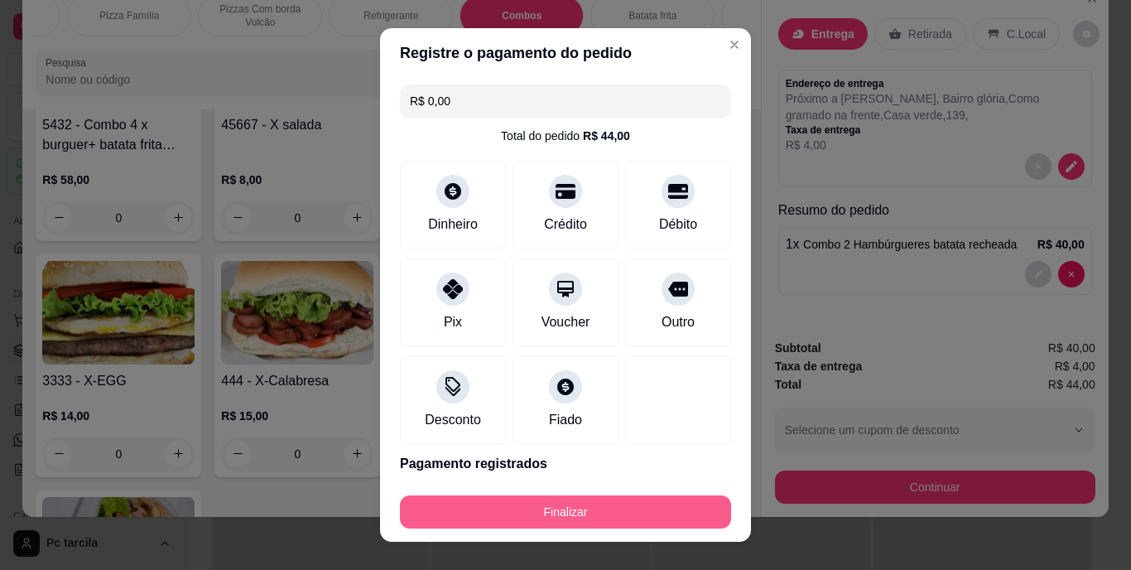
click at [576, 496] on button "Finalizar" at bounding box center [565, 511] width 331 height 33
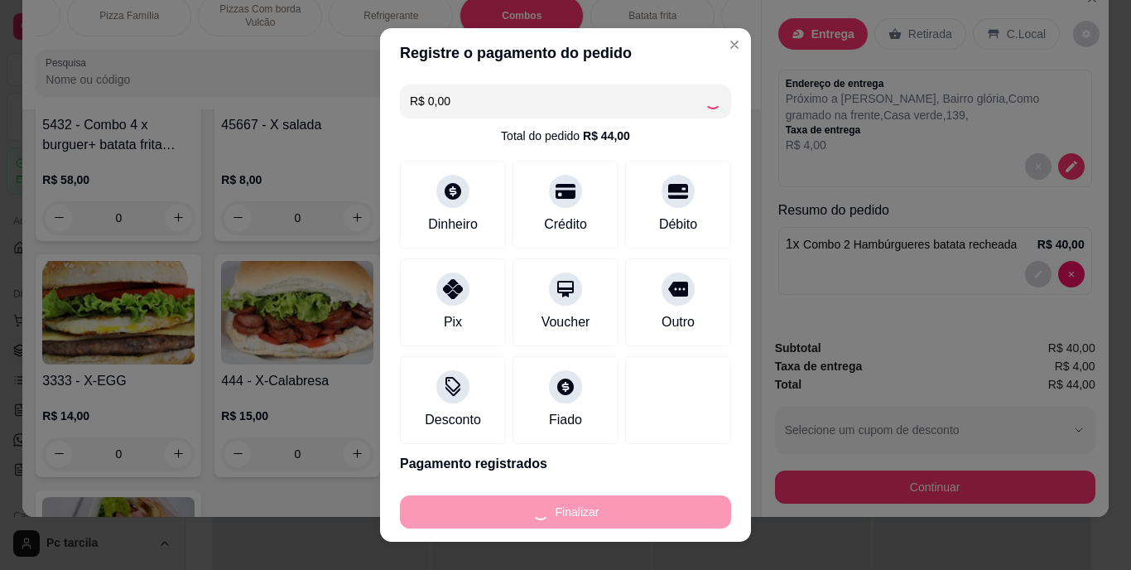
type input "0"
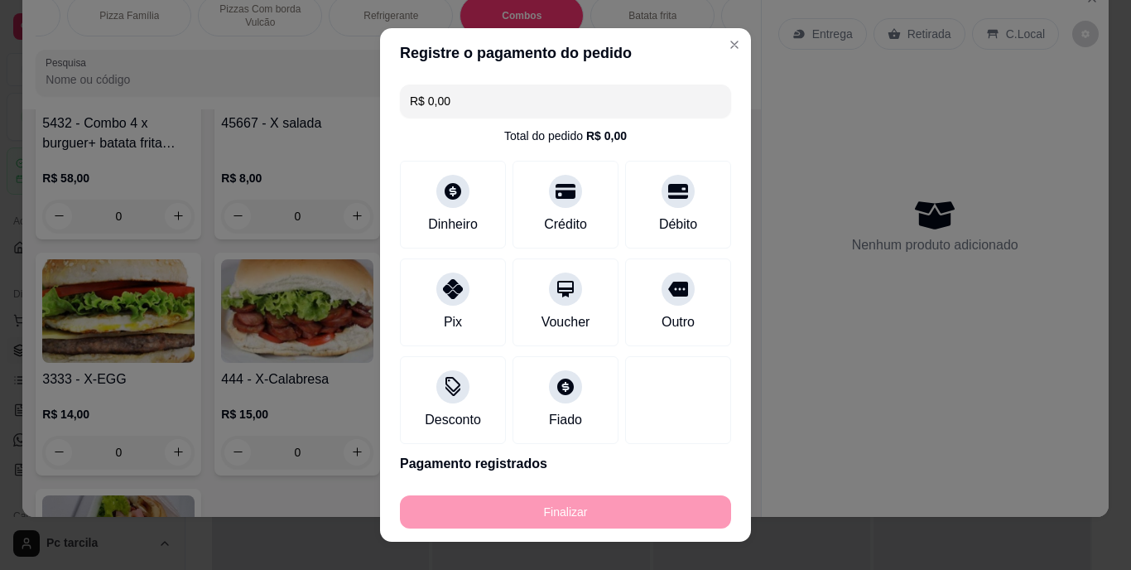
type input "-R$ 44,00"
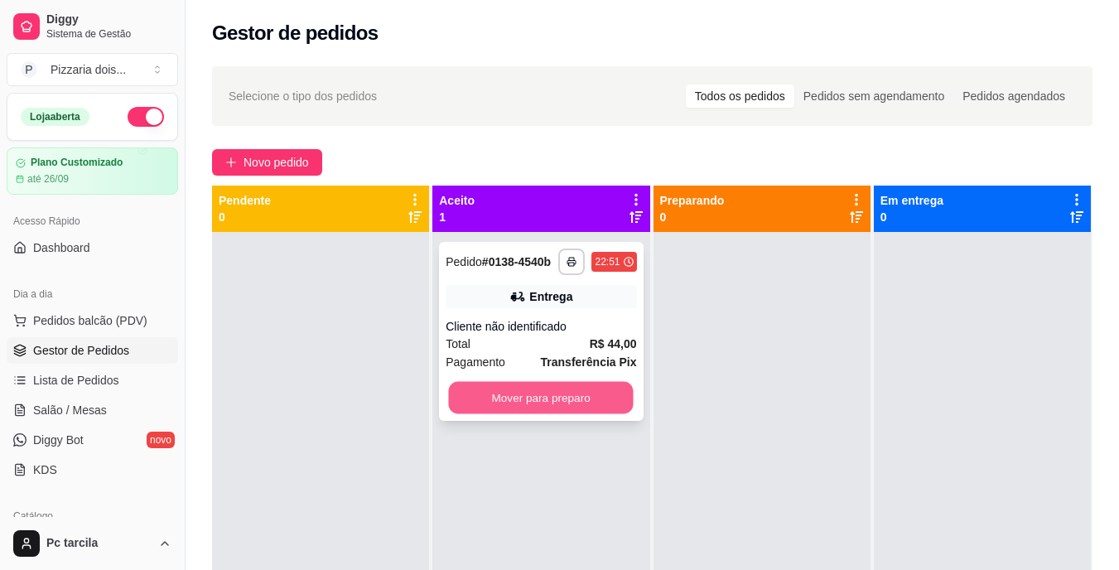
click at [526, 388] on button "Mover para preparo" at bounding box center [541, 398] width 185 height 32
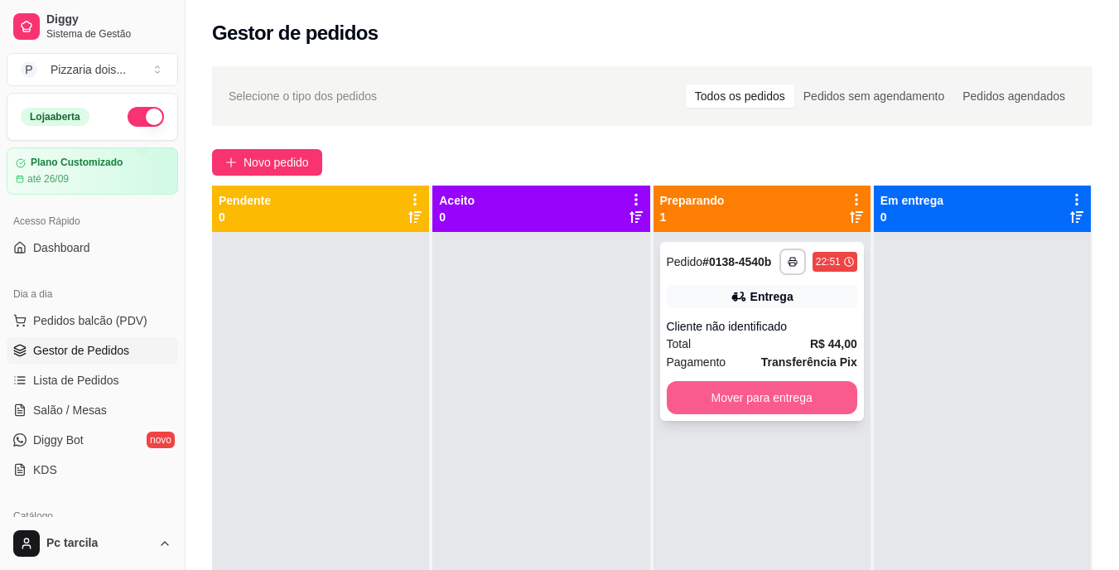
click at [797, 405] on button "Mover para entrega" at bounding box center [761, 397] width 190 height 33
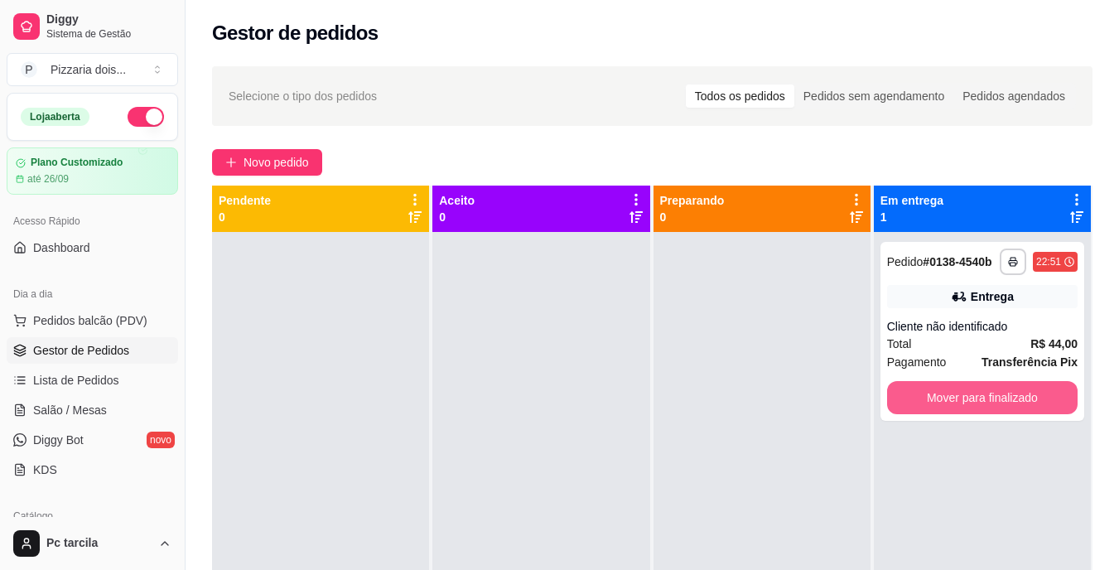
click at [907, 398] on button "Mover para finalizado" at bounding box center [982, 397] width 190 height 33
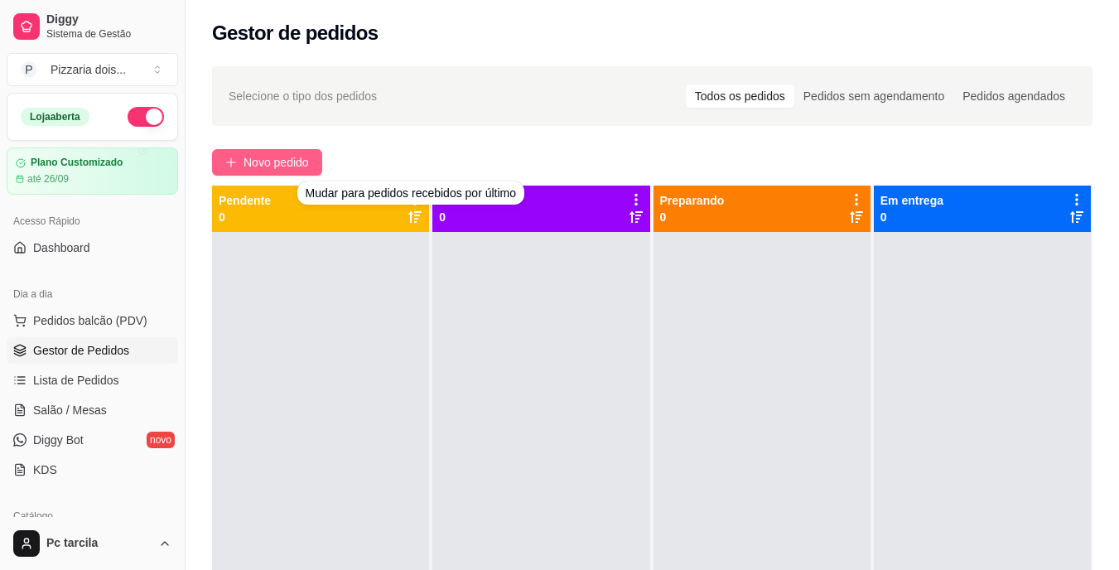
click at [315, 166] on button "Novo pedido" at bounding box center [267, 162] width 110 height 26
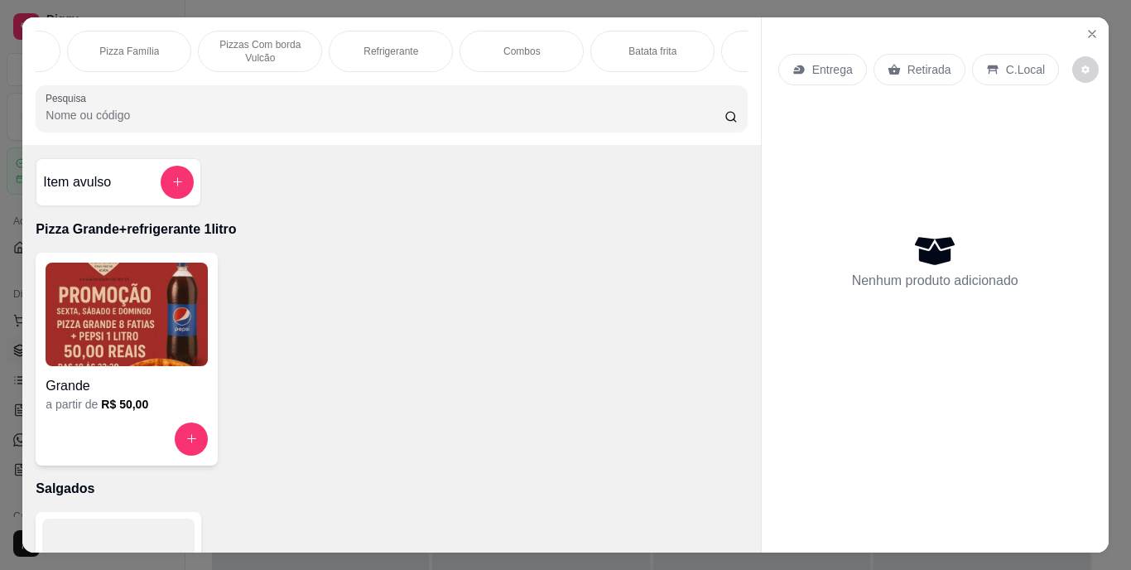
scroll to position [0, 1244]
click at [669, 64] on div "Salgados" at bounding box center [685, 51] width 124 height 41
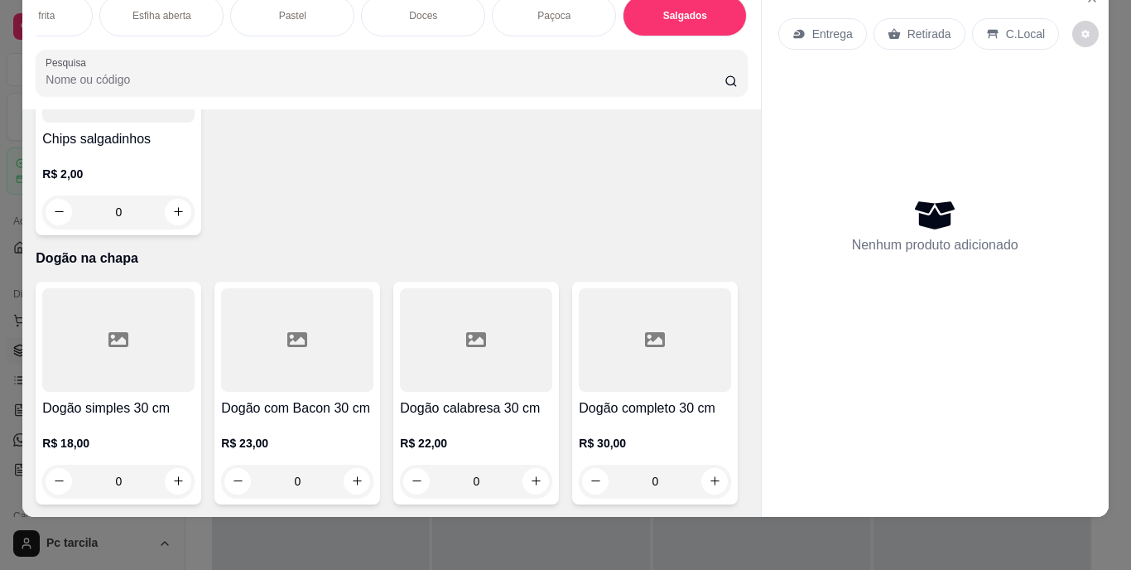
scroll to position [6989, 0]
type input "1"
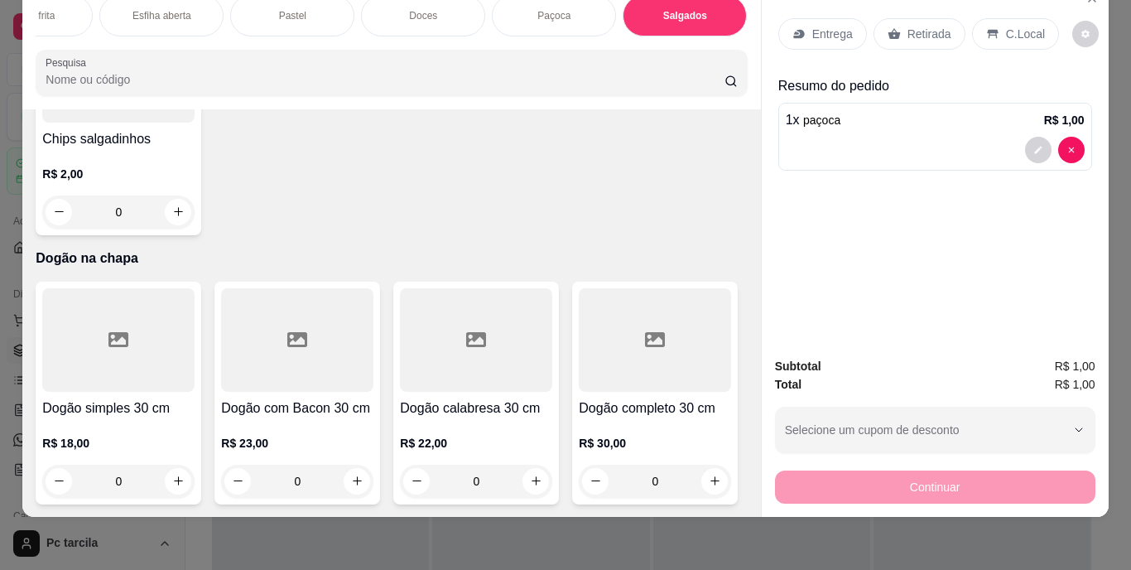
click at [943, 26] on div "Retirada" at bounding box center [919, 33] width 92 height 31
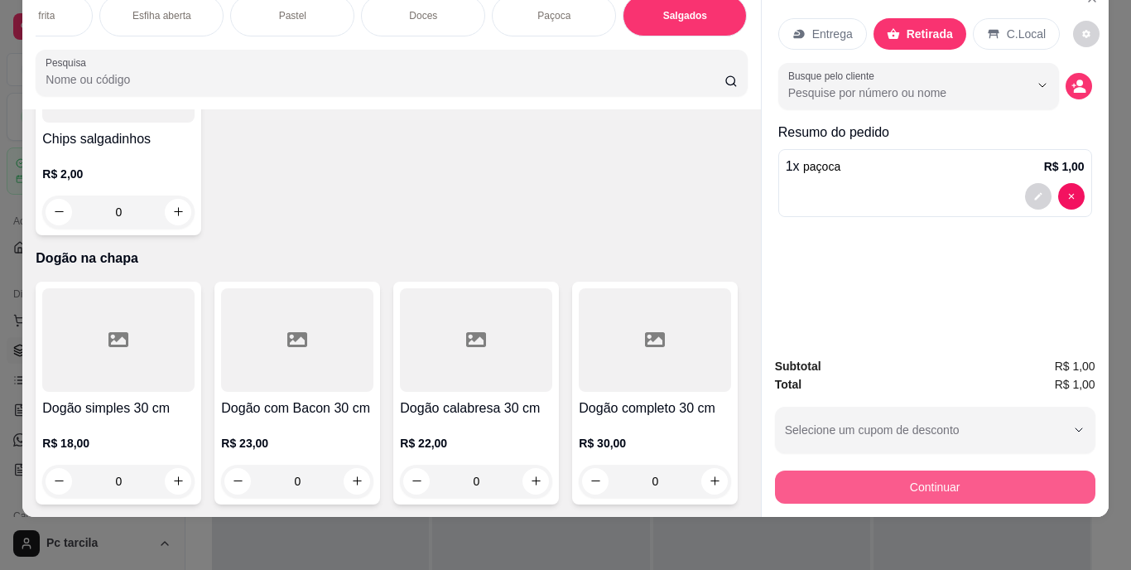
click at [889, 470] on button "Continuar" at bounding box center [935, 486] width 320 height 33
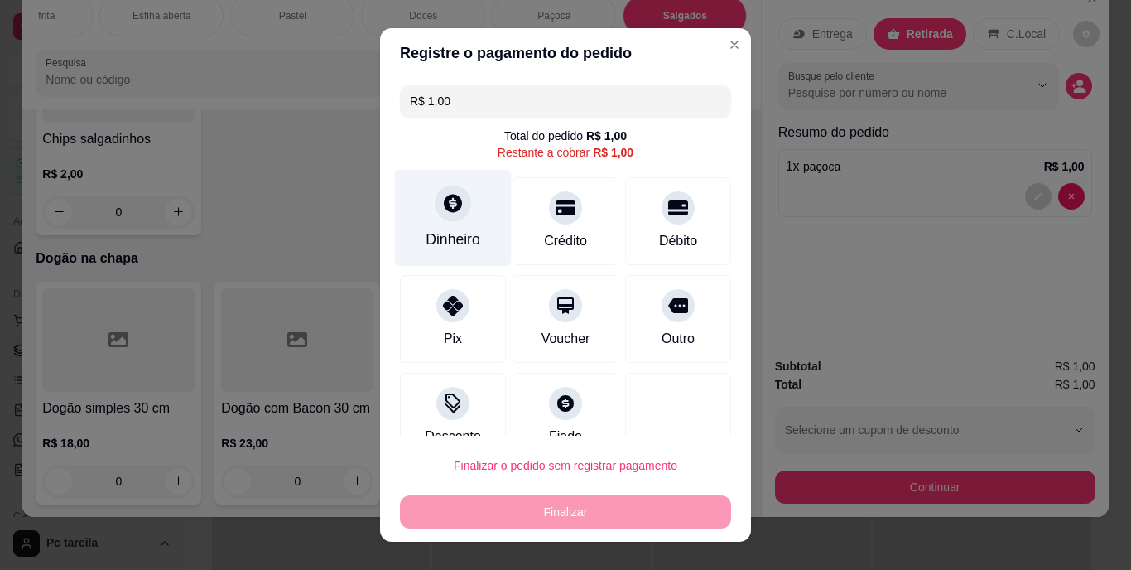
click at [454, 236] on div "Dinheiro" at bounding box center [453, 240] width 55 height 22
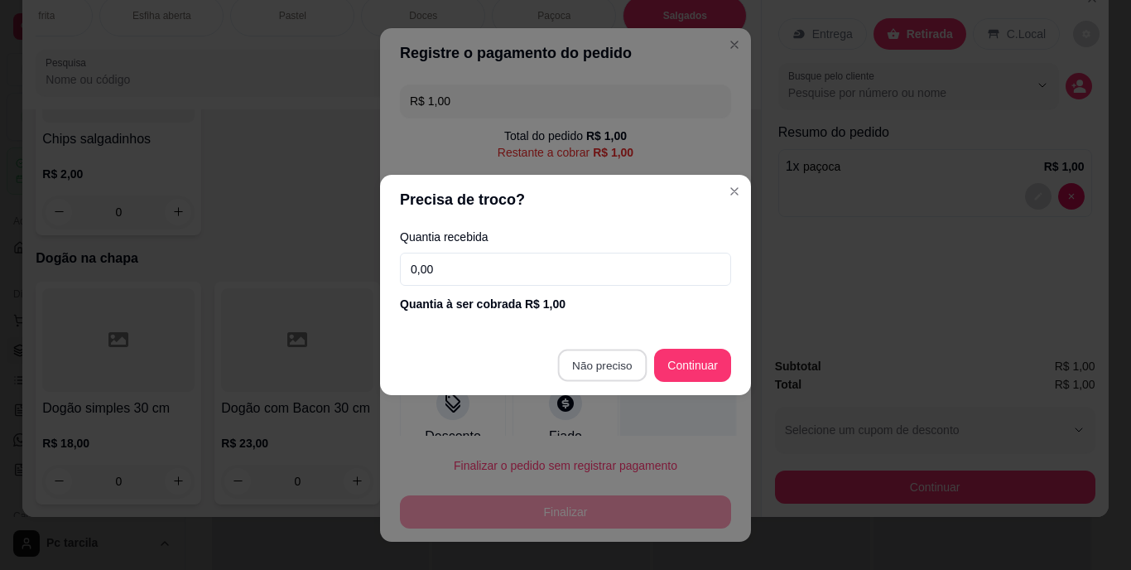
type input "R$ 0,00"
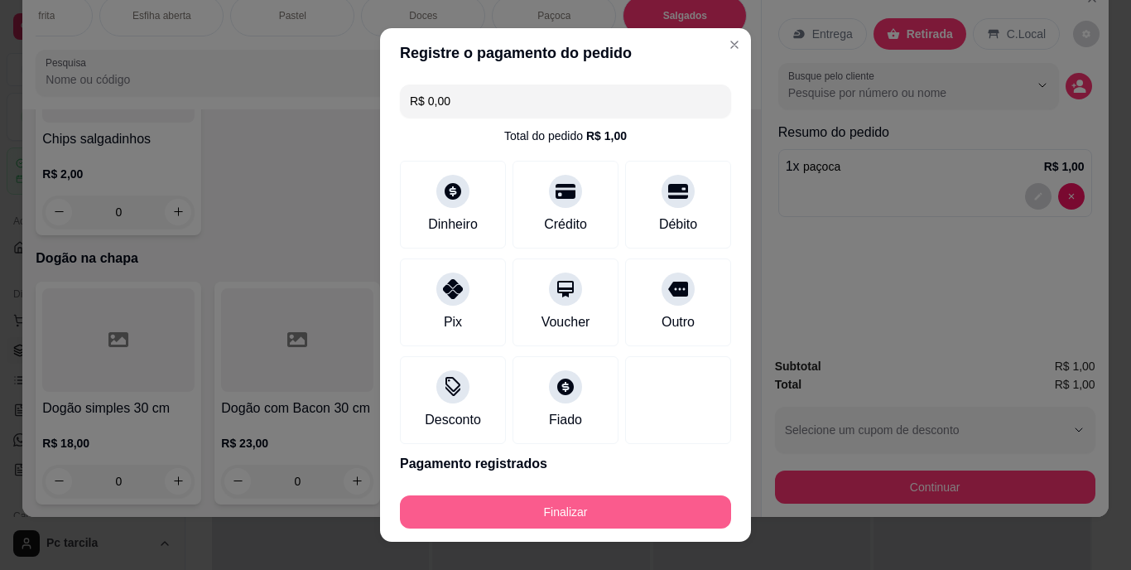
click at [637, 504] on button "Finalizar" at bounding box center [565, 511] width 331 height 33
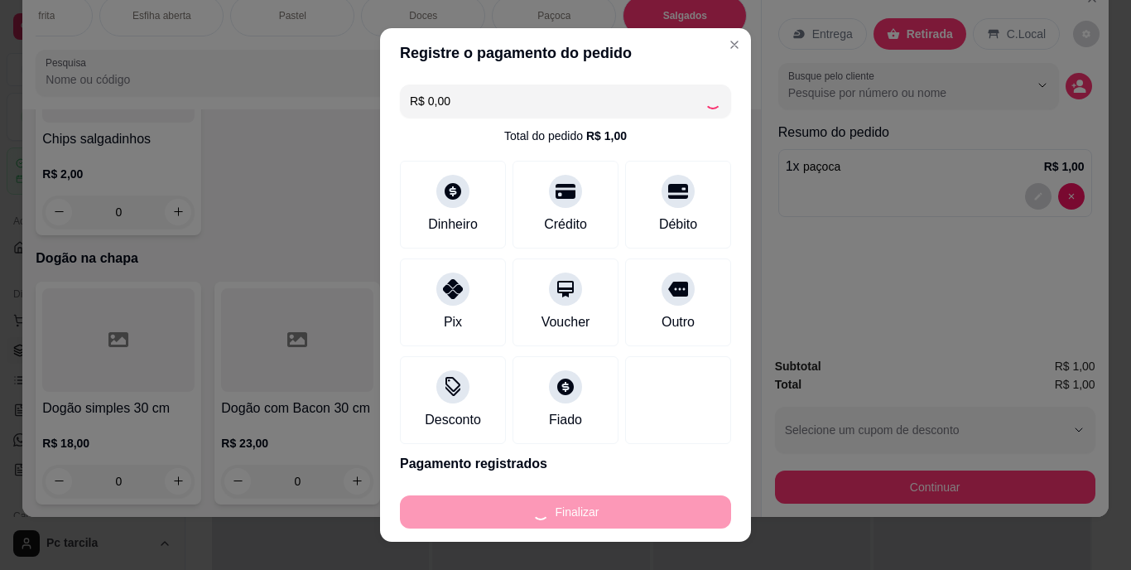
type input "0"
type input "-R$ 1,00"
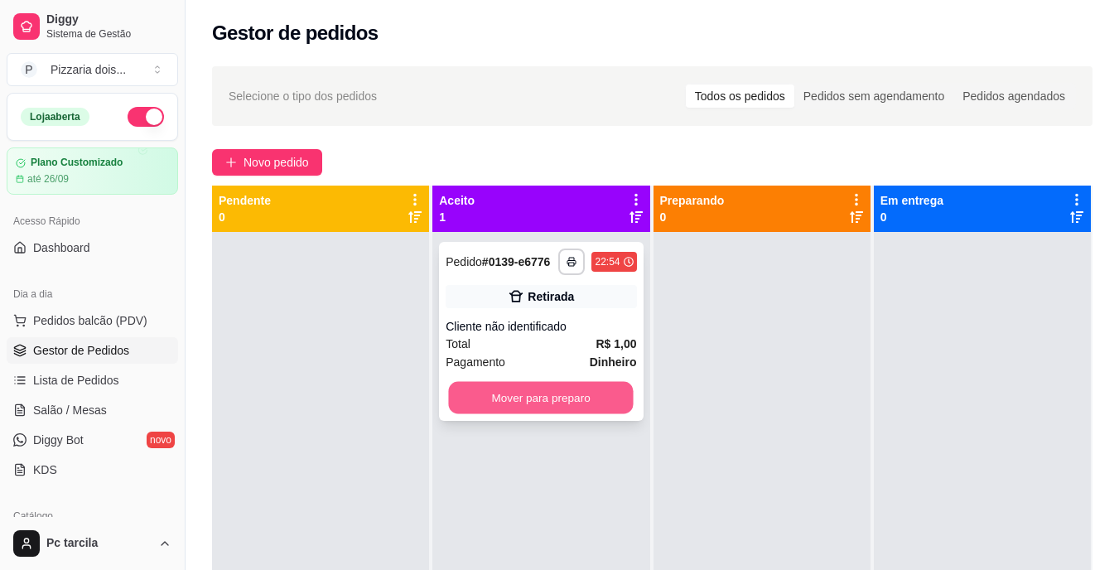
click at [569, 401] on button "Mover para preparo" at bounding box center [541, 398] width 185 height 32
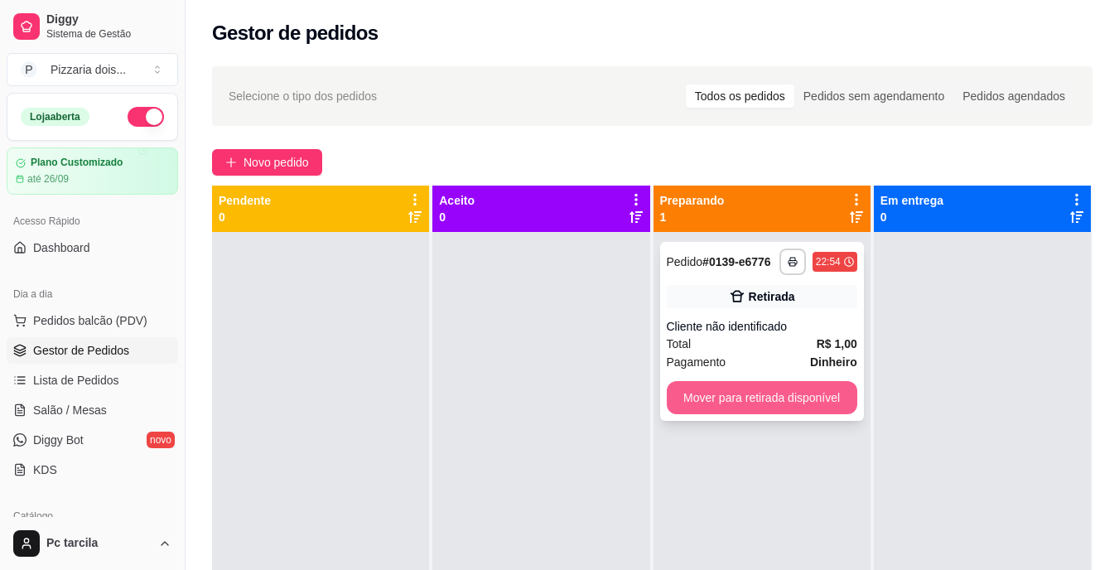
click at [707, 394] on button "Mover para retirada disponível" at bounding box center [761, 397] width 190 height 33
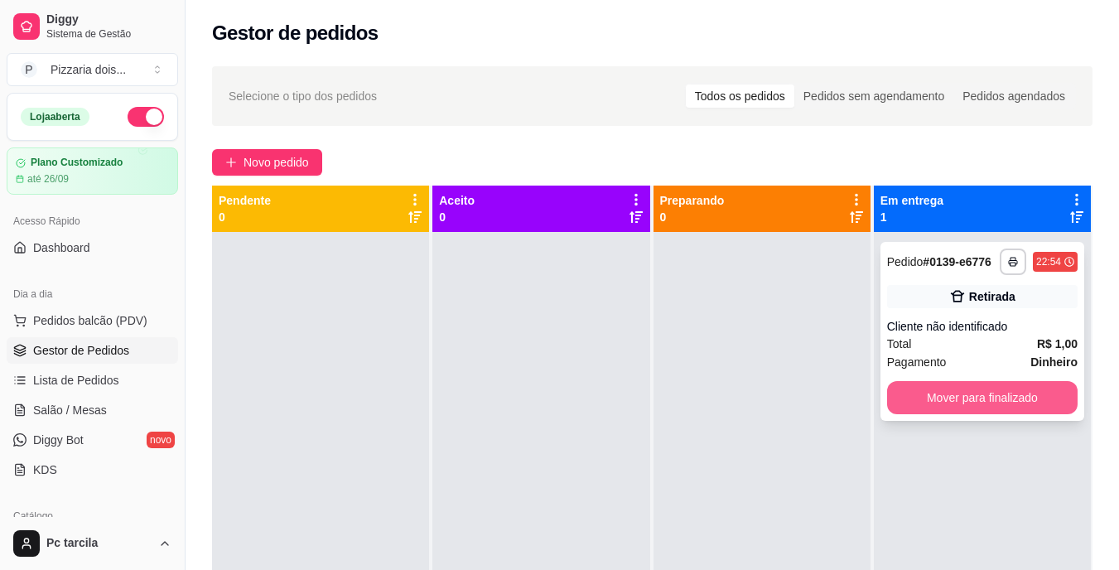
click at [888, 387] on button "Mover para finalizado" at bounding box center [982, 397] width 190 height 33
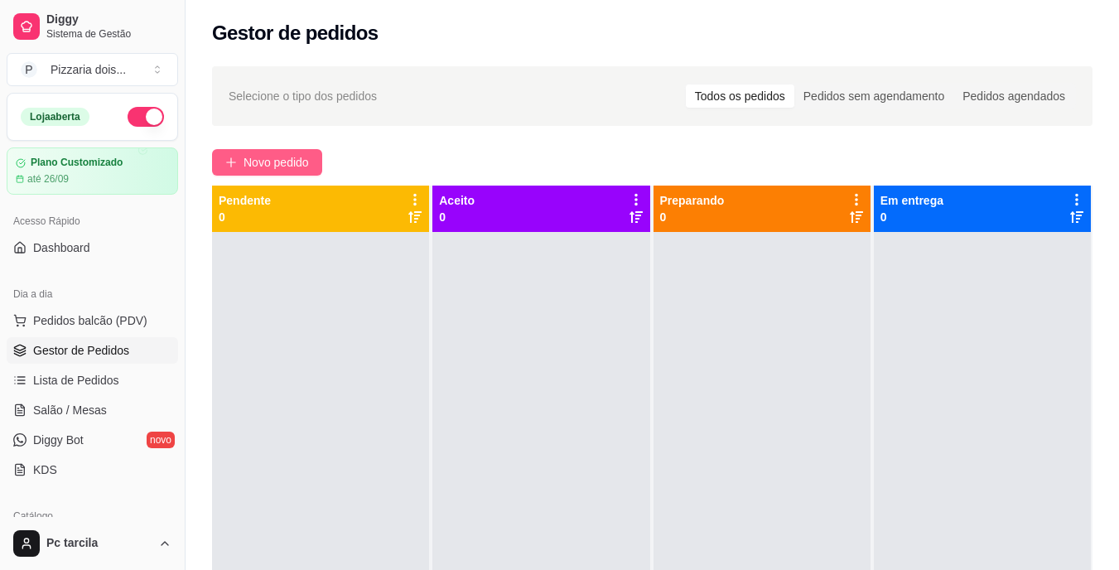
click at [270, 149] on button "Novo pedido" at bounding box center [267, 162] width 110 height 26
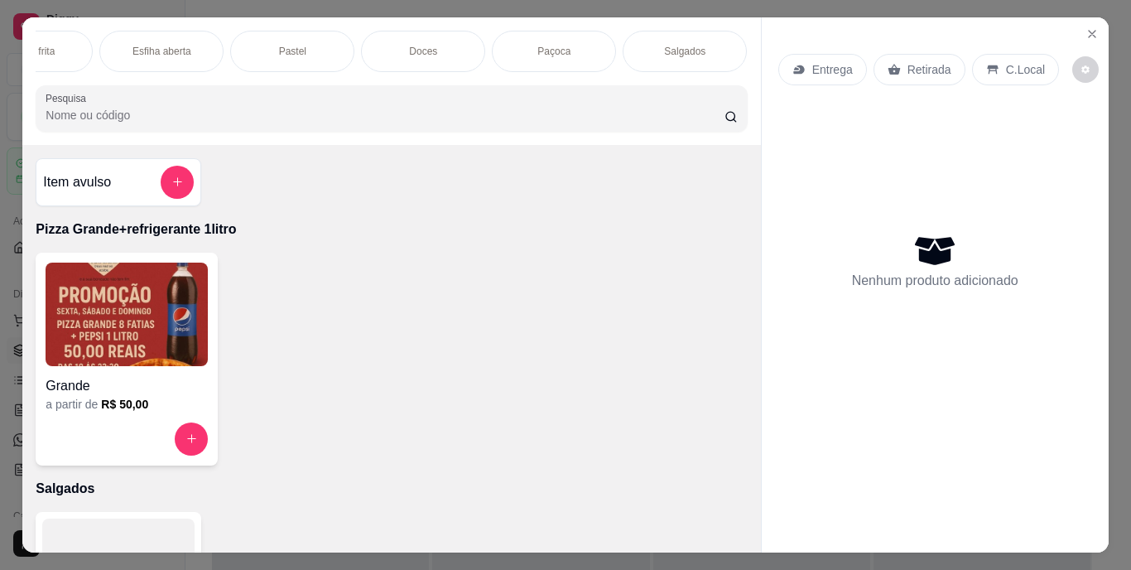
scroll to position [0, 1506]
click at [707, 52] on div "Dogão na chapa" at bounding box center [685, 51] width 124 height 41
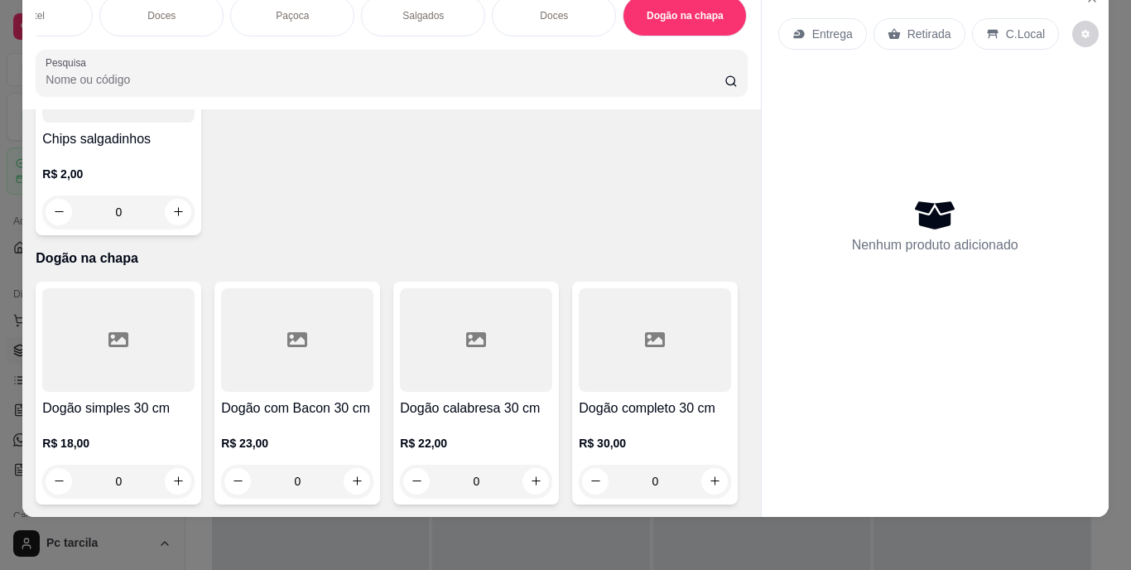
click at [177, 464] on div "0" at bounding box center [118, 480] width 152 height 33
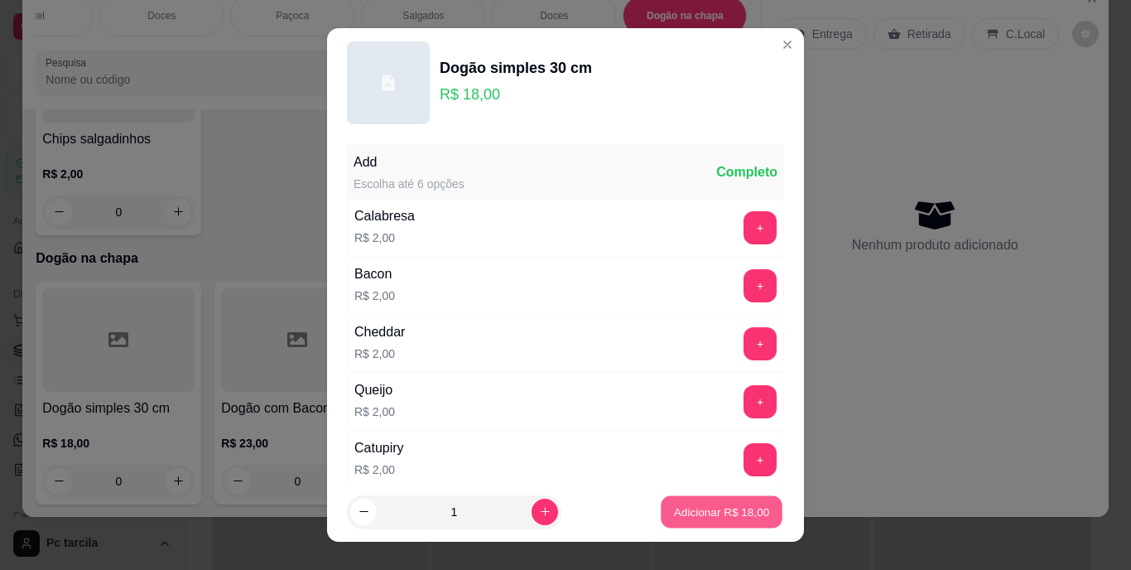
click at [715, 501] on button "Adicionar R$ 18,00" at bounding box center [722, 511] width 122 height 32
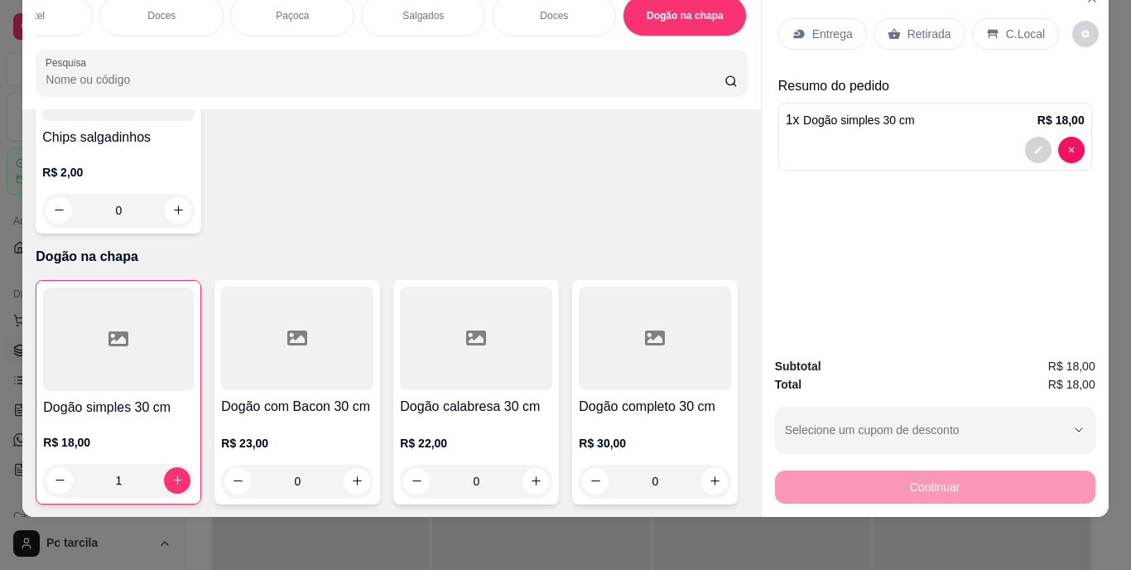
click at [827, 26] on p "Entrega" at bounding box center [832, 34] width 41 height 17
type input "0"
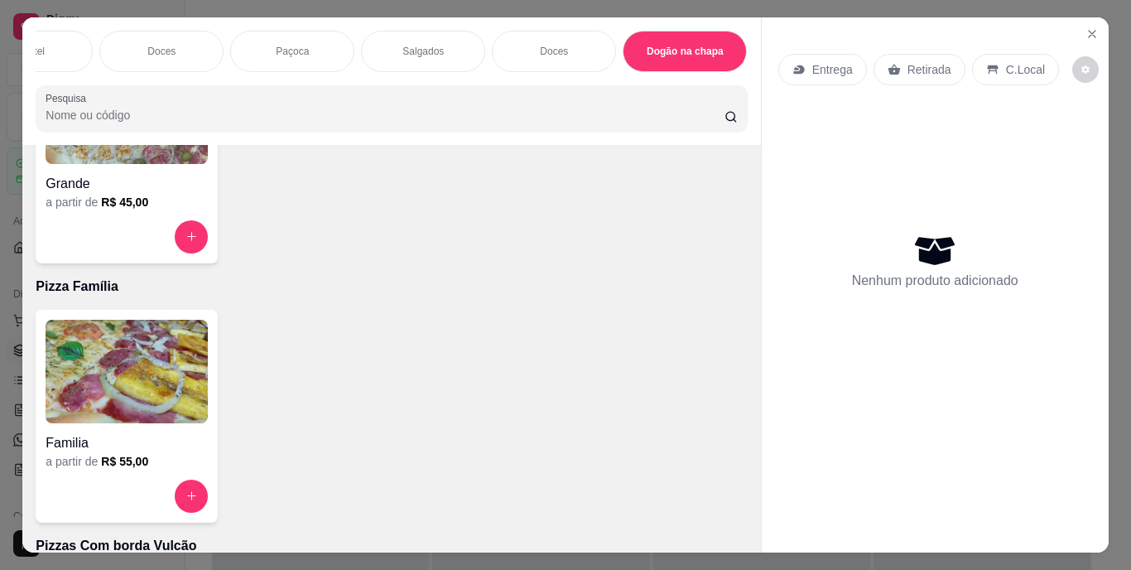
scroll to position [1388, 0]
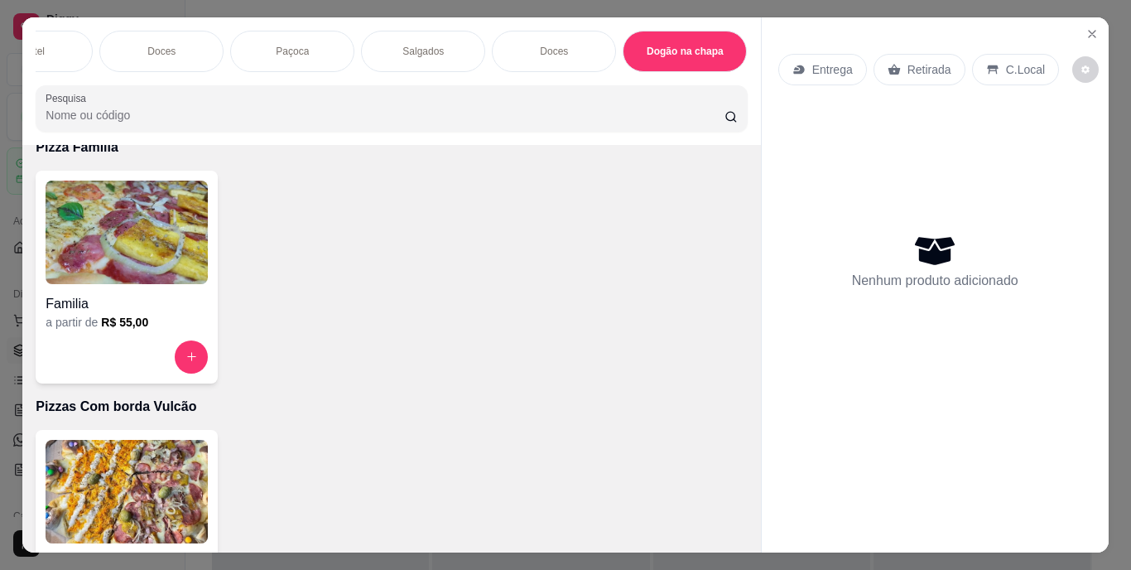
click at [117, 255] on img at bounding box center [127, 231] width 162 height 103
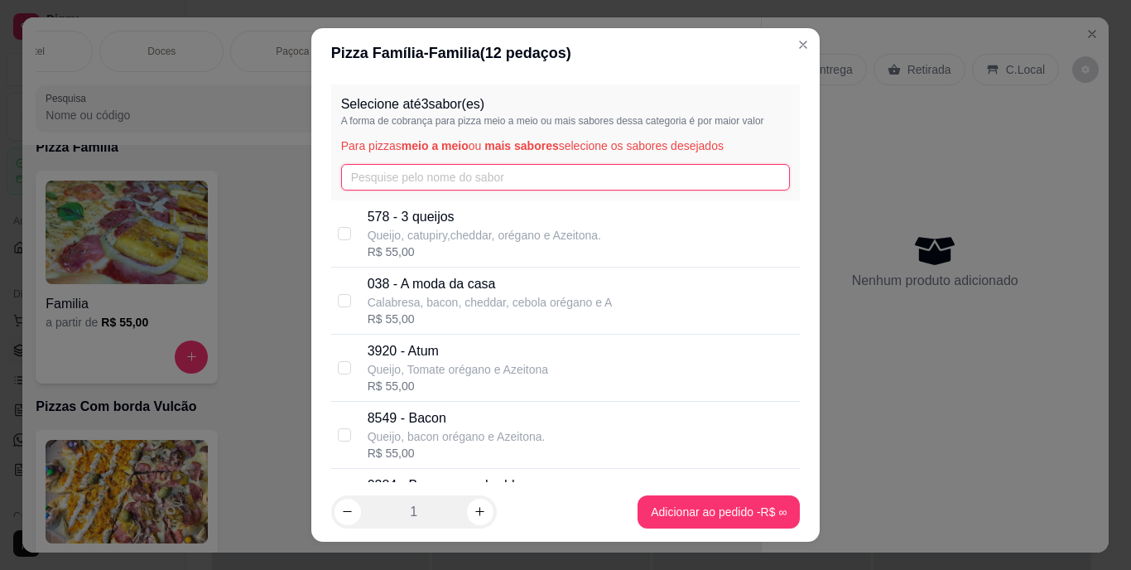
click at [431, 181] on input "text" at bounding box center [566, 177] width 450 height 26
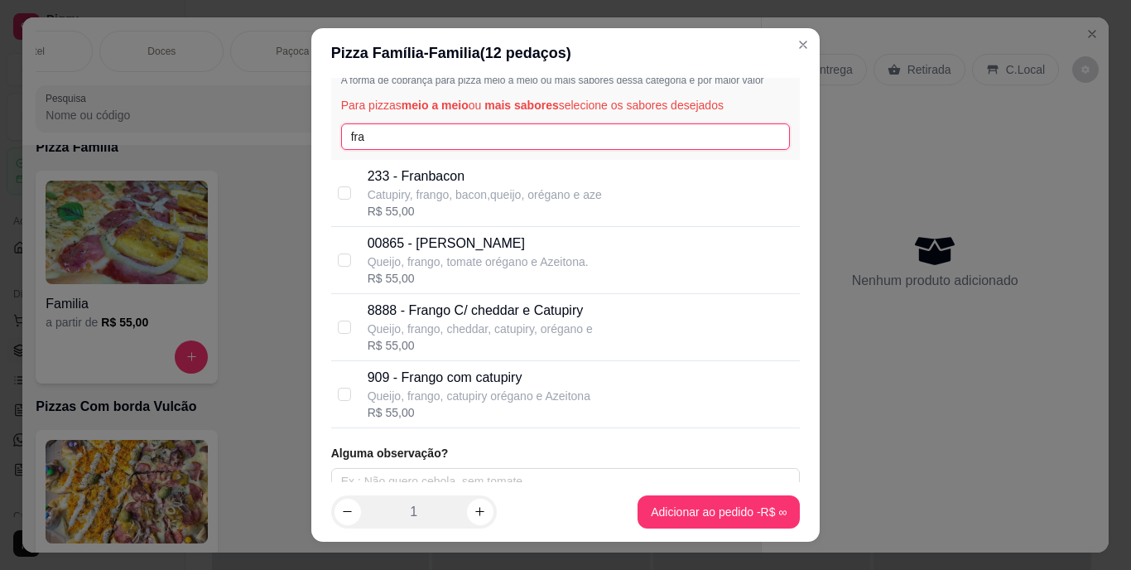
scroll to position [60, 0]
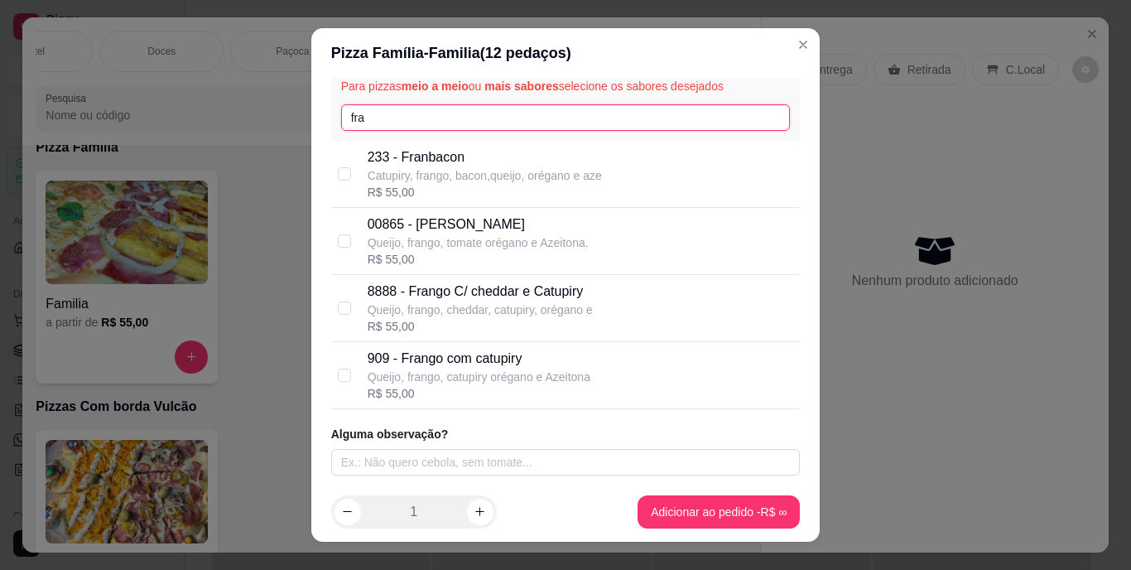
type input "fra"
click at [468, 369] on p "Queijo, frango, catupiry orégano e Azeitona" at bounding box center [479, 376] width 223 height 17
checkbox input "true"
drag, startPoint x: 404, startPoint y: 115, endPoint x: 271, endPoint y: 121, distance: 133.4
click at [271, 121] on div "Pizza Família - Familia ( 12 pedaços) Selecione até 3 sabor(es) A forma de cobr…" at bounding box center [565, 285] width 1131 height 570
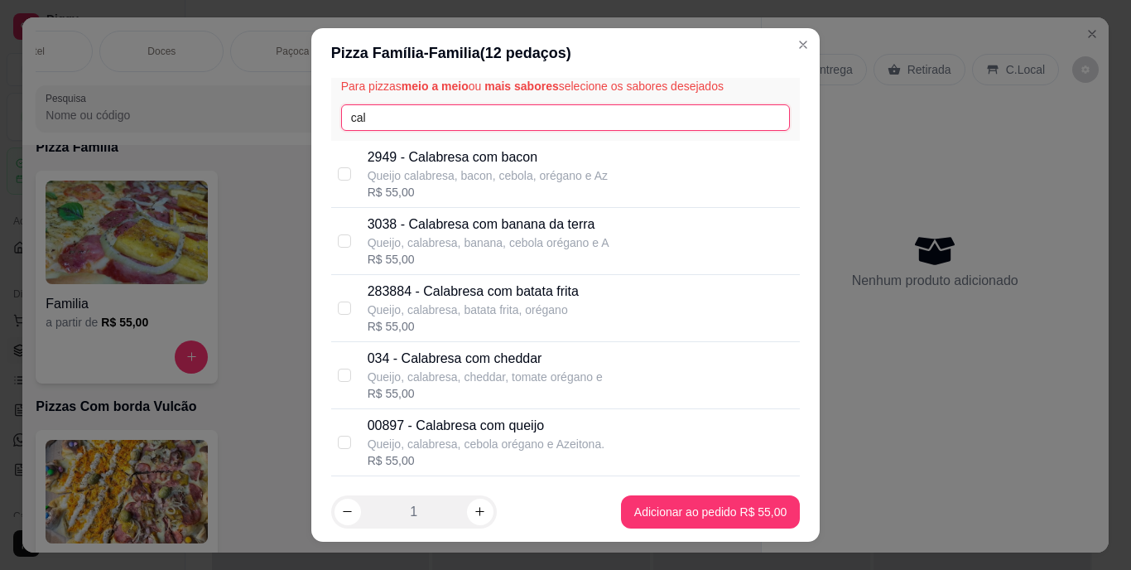
type input "cal"
click at [437, 346] on div "034 - Calabresa com cheddar Queijo, calabresa, cheddar, tomate orégano e R$ 55,…" at bounding box center [565, 375] width 469 height 67
checkbox input "true"
drag, startPoint x: 382, startPoint y: 126, endPoint x: 310, endPoint y: 113, distance: 73.1
click at [311, 113] on div "Selecione até 3 sabor(es) A forma de cobrança para pizza meio a meio ou mais sa…" at bounding box center [565, 279] width 509 height 403
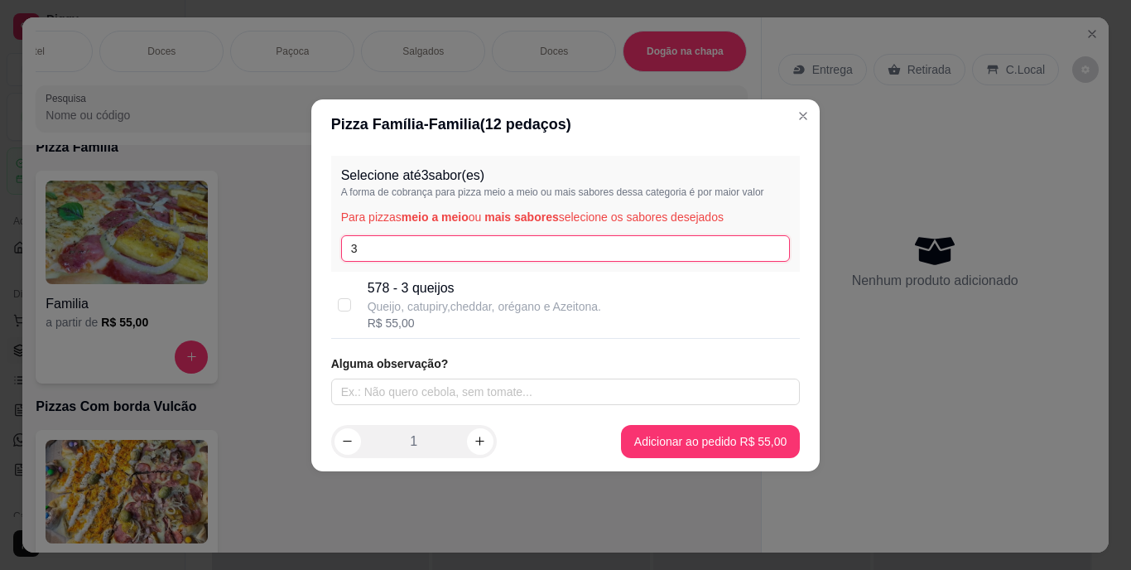
scroll to position [0, 0]
type input "3"
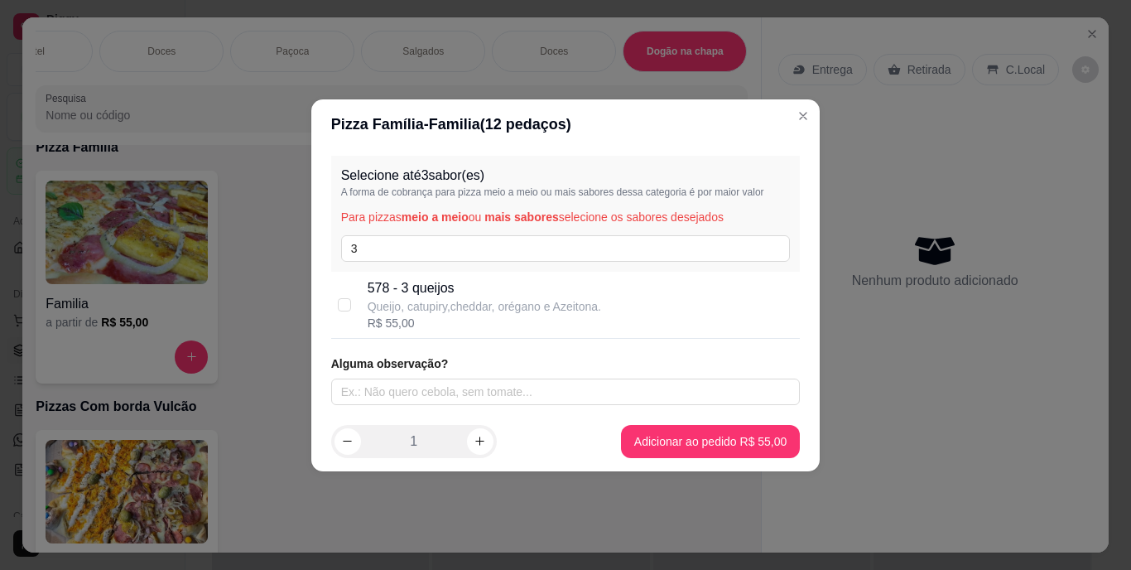
click at [509, 312] on p "Queijo, catupiry,cheddar, orégano e Azeitona." at bounding box center [484, 306] width 233 height 17
checkbox input "true"
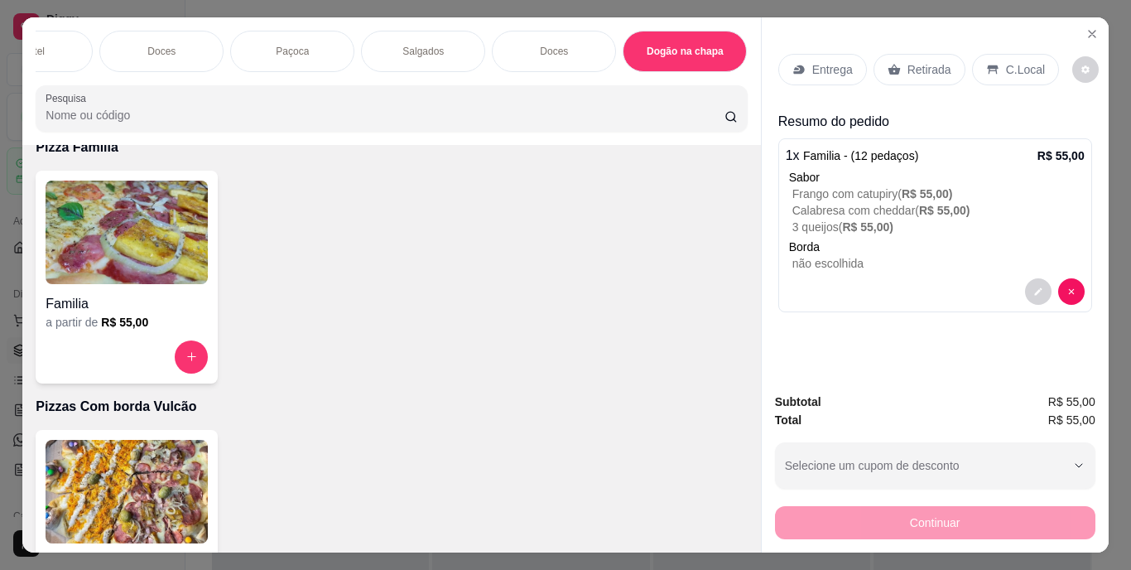
click at [946, 69] on div "Retirada" at bounding box center [919, 69] width 92 height 31
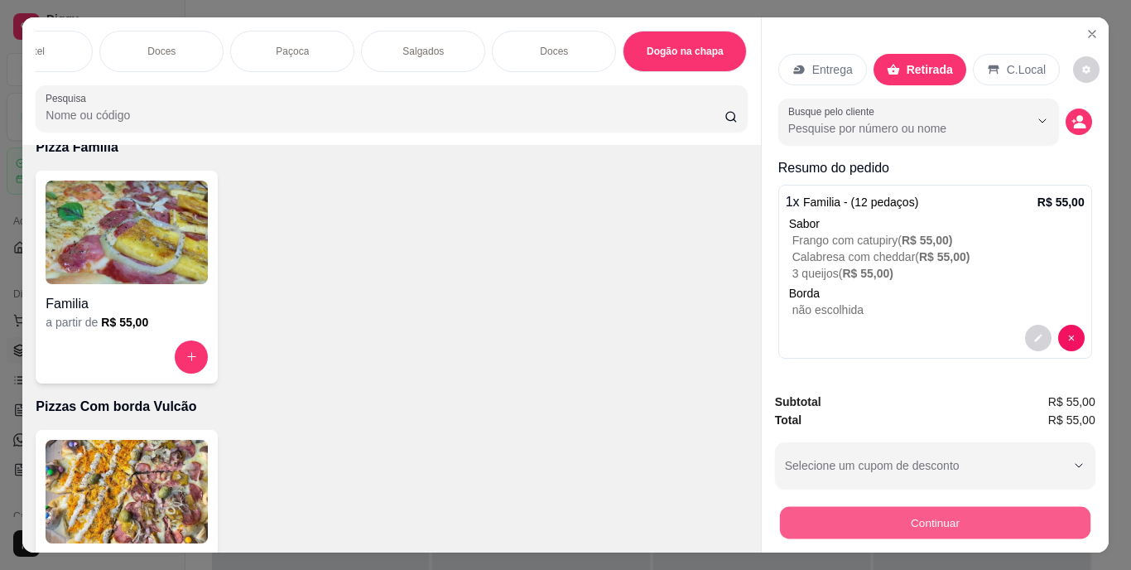
click at [884, 519] on button "Continuar" at bounding box center [934, 523] width 310 height 32
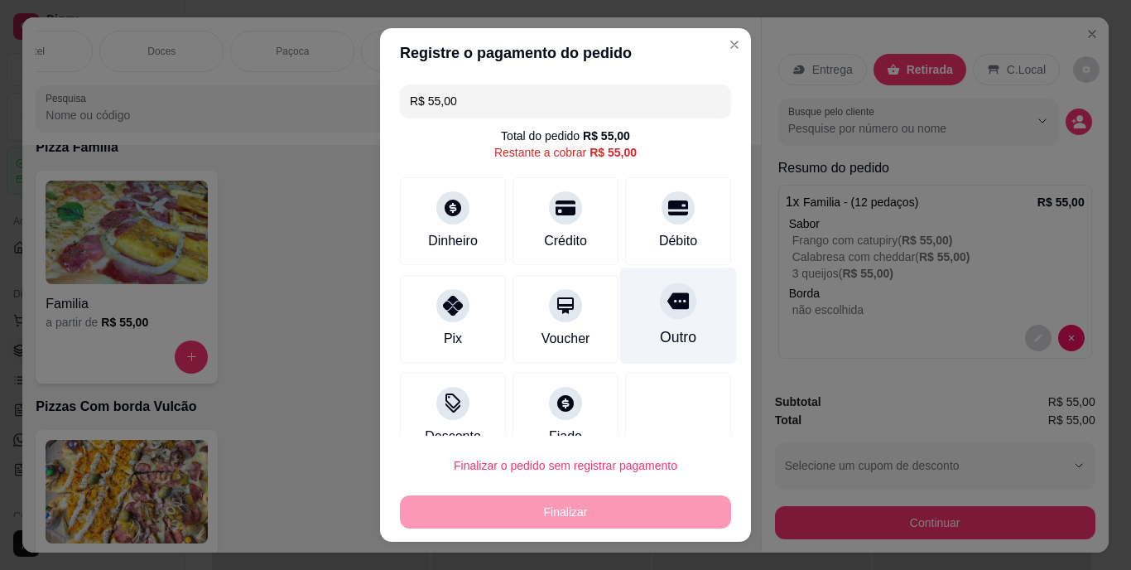
click at [665, 327] on div "Outro" at bounding box center [678, 338] width 36 height 22
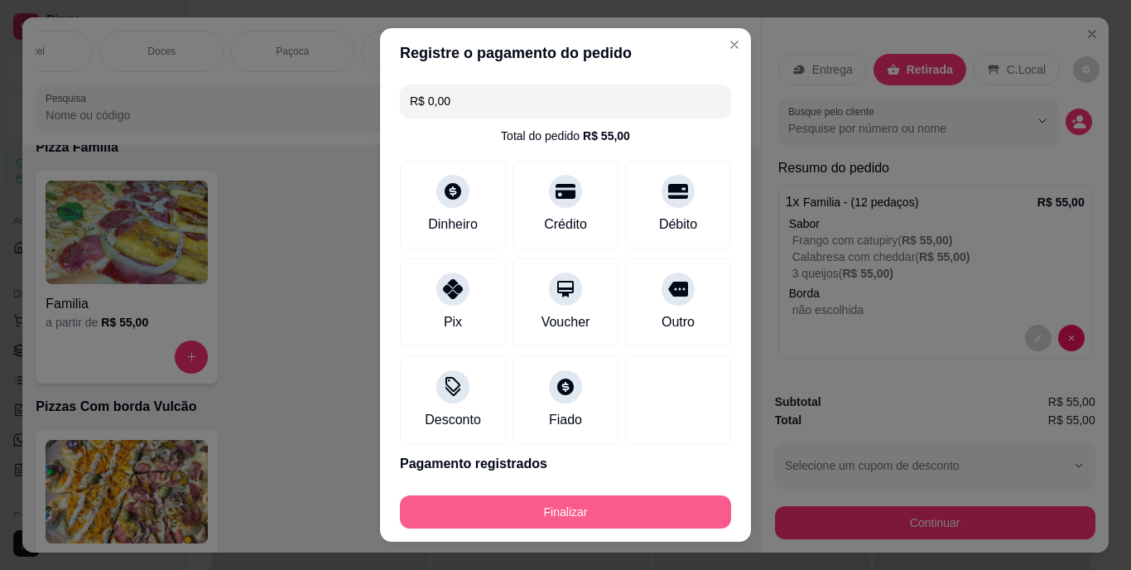
click at [586, 504] on button "Finalizar" at bounding box center [565, 511] width 331 height 33
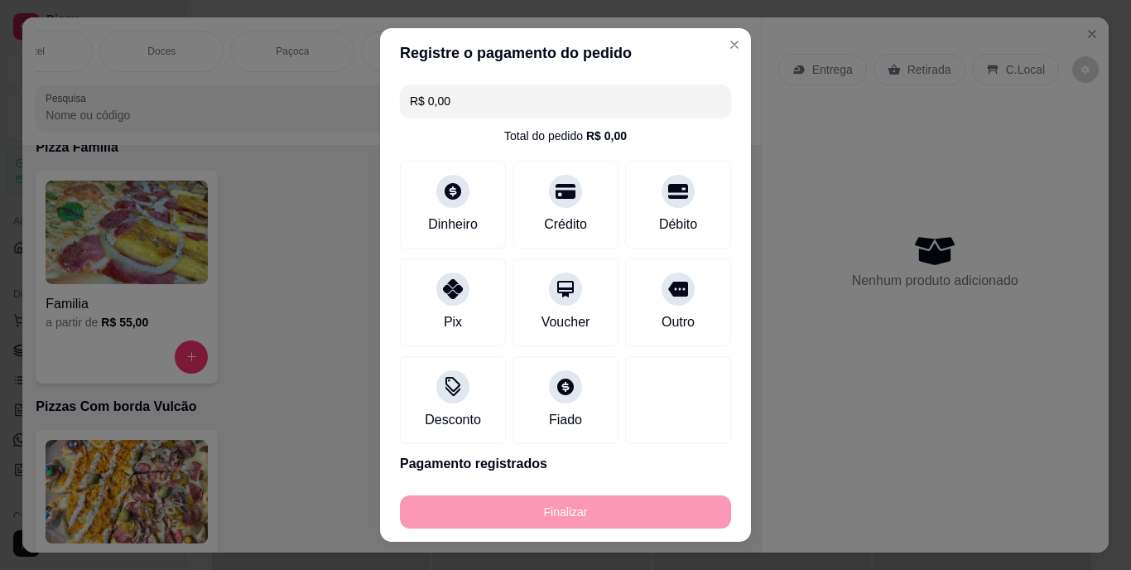
type input "-R$ 55,00"
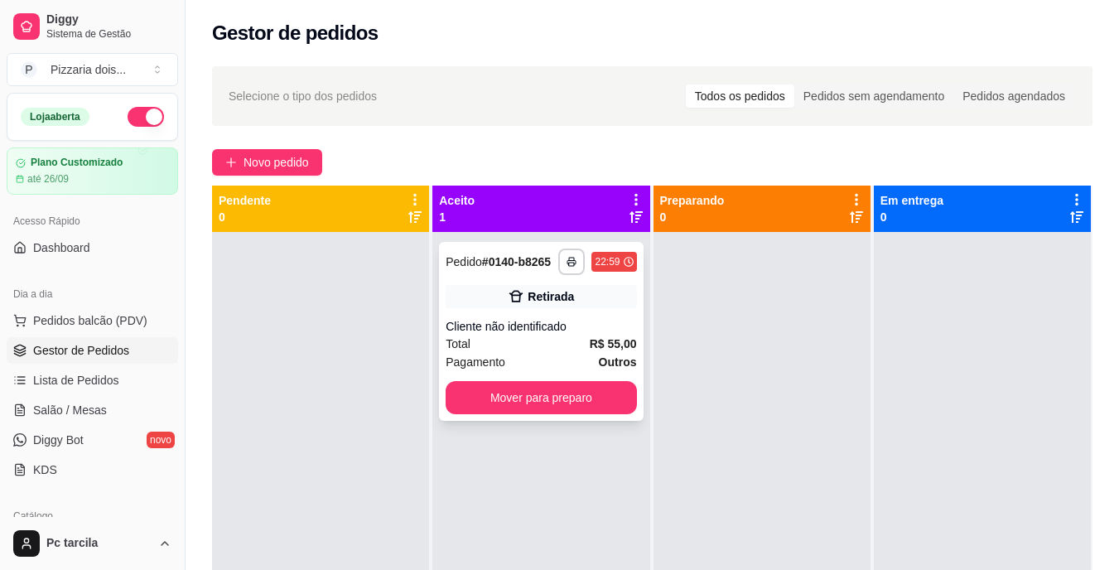
click at [594, 373] on div "**********" at bounding box center [541, 331] width 204 height 179
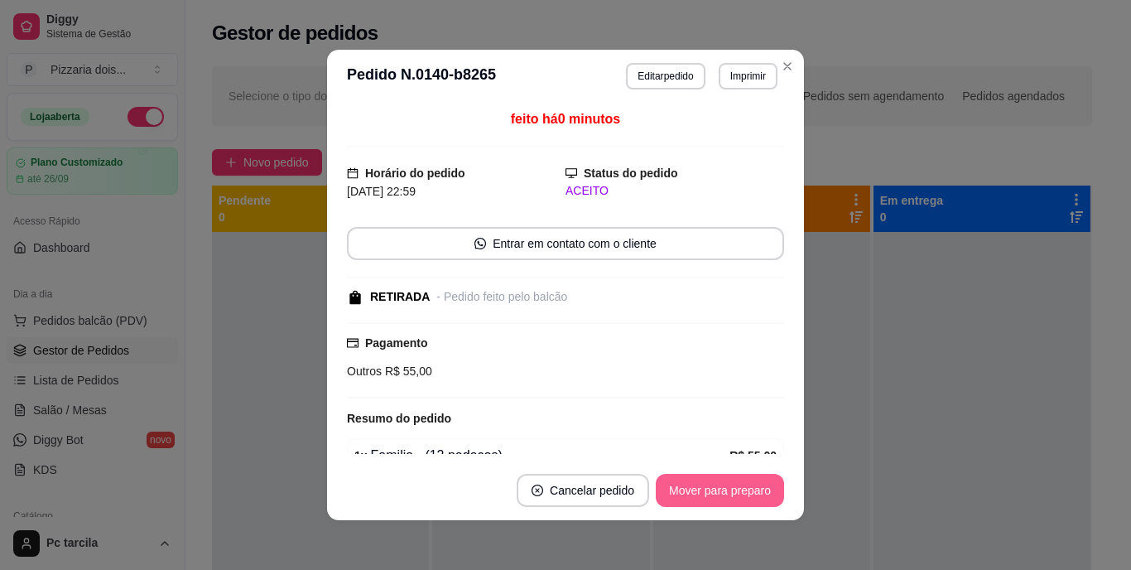
click at [714, 495] on button "Mover para preparo" at bounding box center [720, 490] width 128 height 33
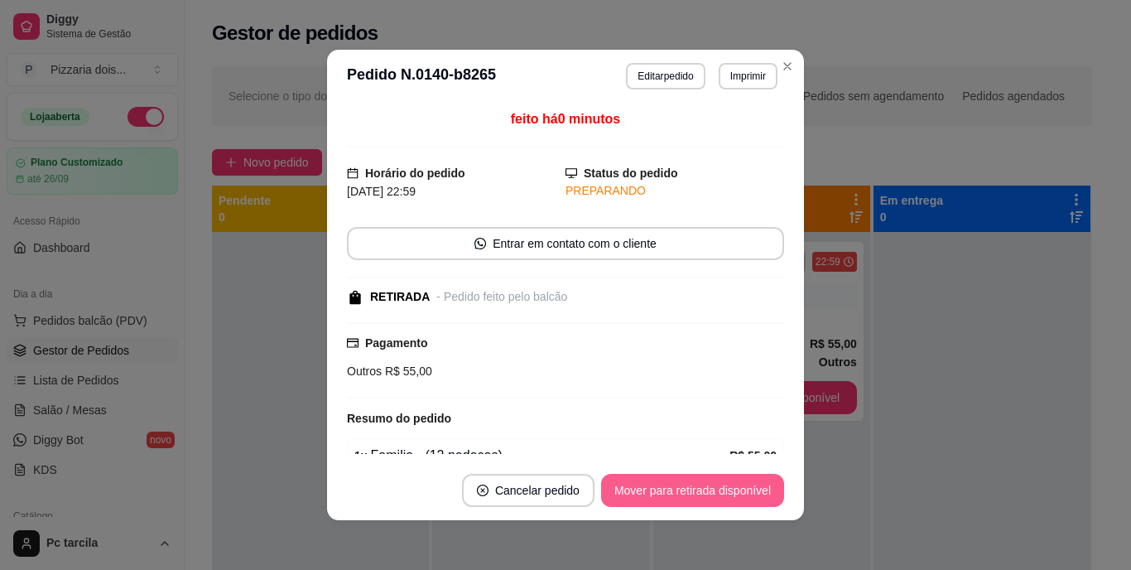
click at [714, 495] on button "Mover para retirada disponível" at bounding box center [692, 490] width 183 height 33
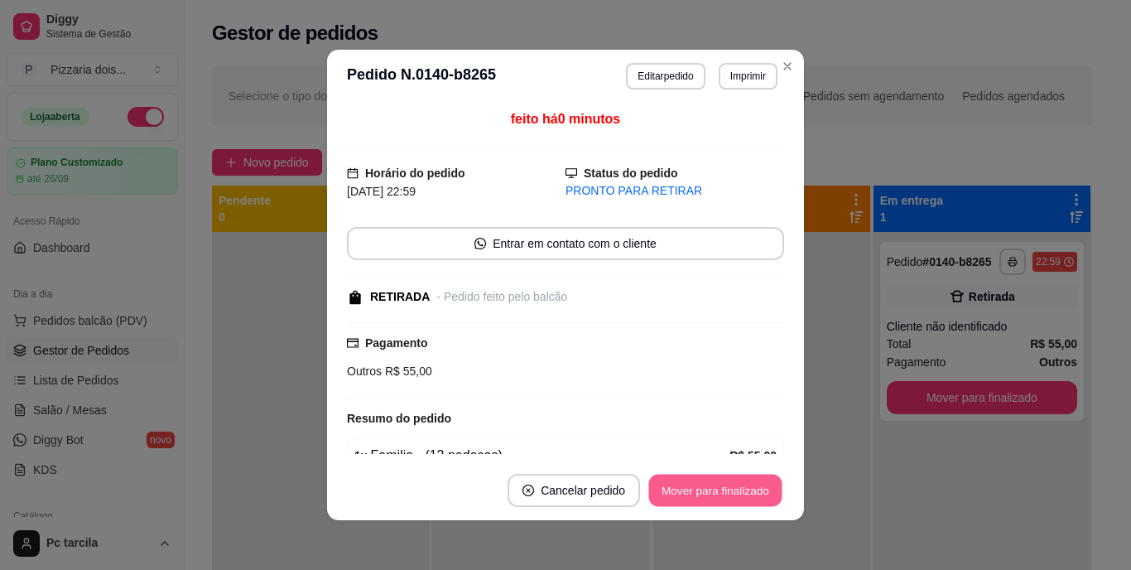
click at [714, 495] on button "Mover para finalizado" at bounding box center [715, 490] width 133 height 32
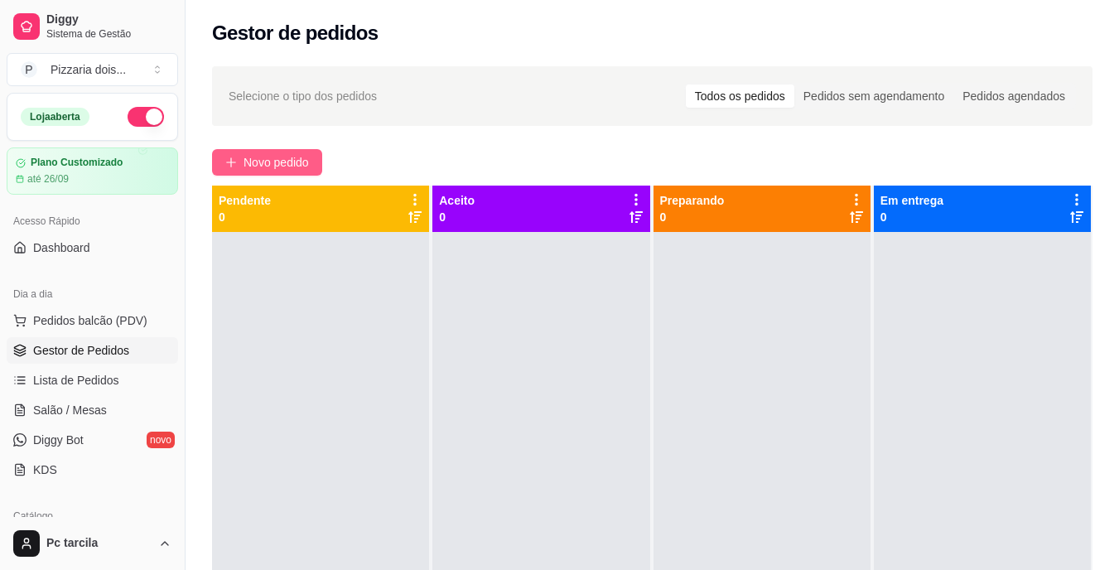
click at [309, 157] on span "Novo pedido" at bounding box center [275, 162] width 65 height 18
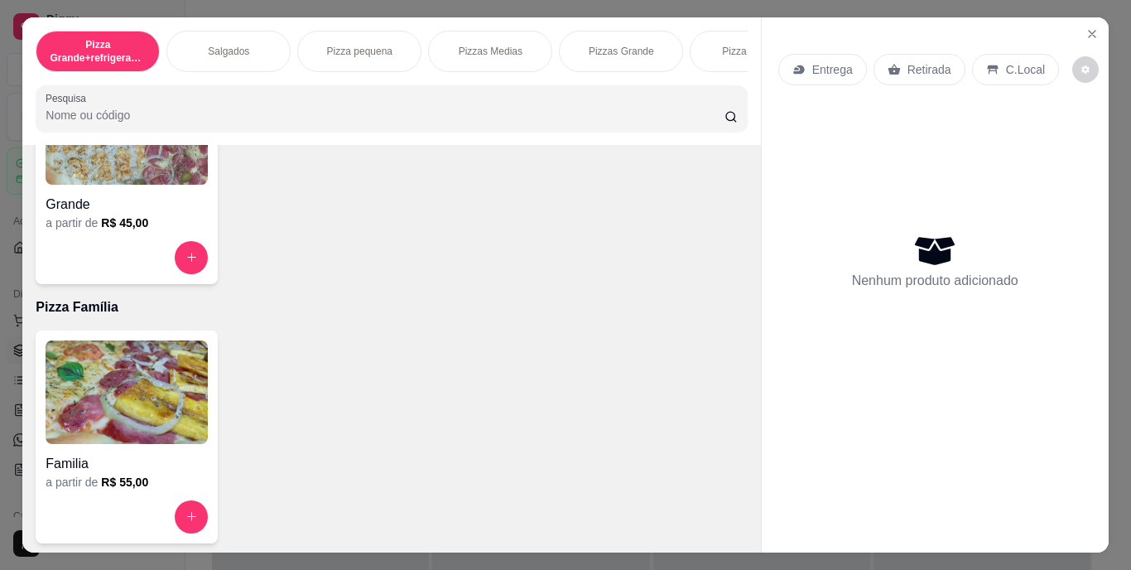
scroll to position [1325, 0]
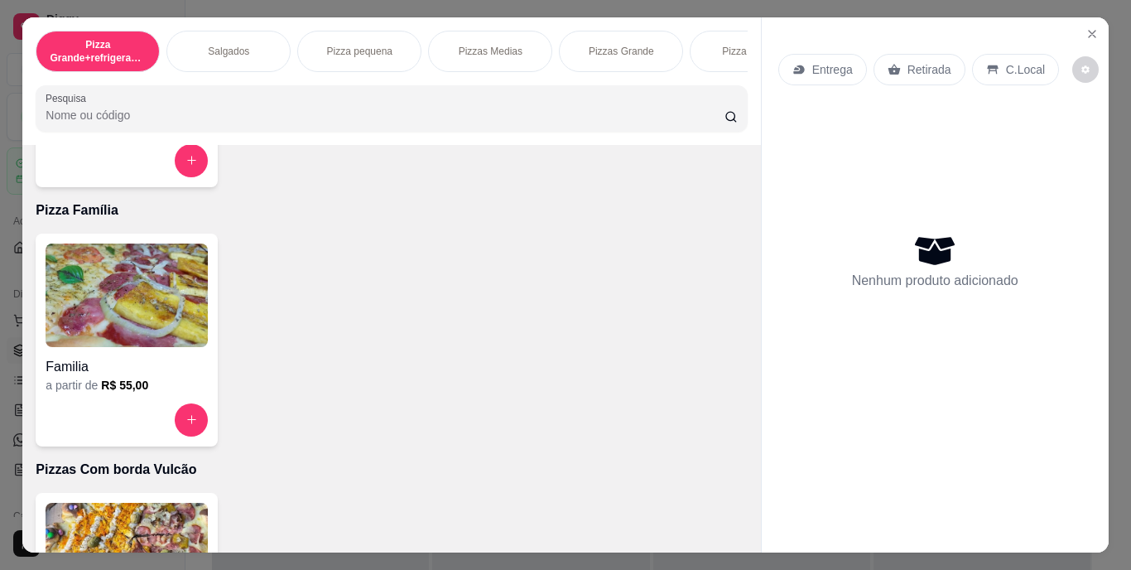
click at [95, 281] on img at bounding box center [127, 294] width 162 height 103
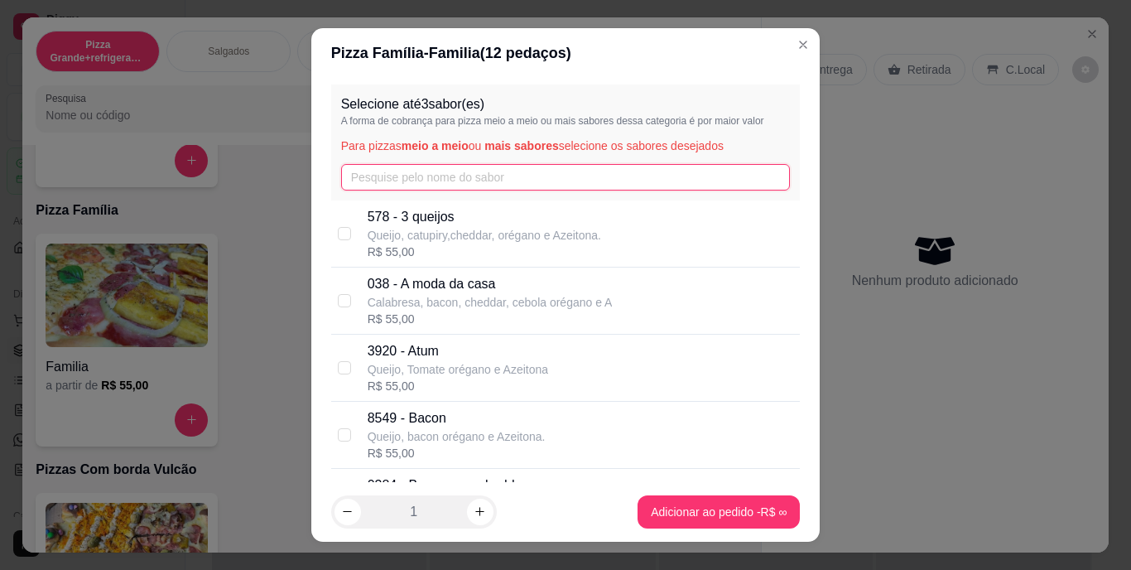
click at [381, 181] on input "text" at bounding box center [566, 177] width 450 height 26
type input "fran"
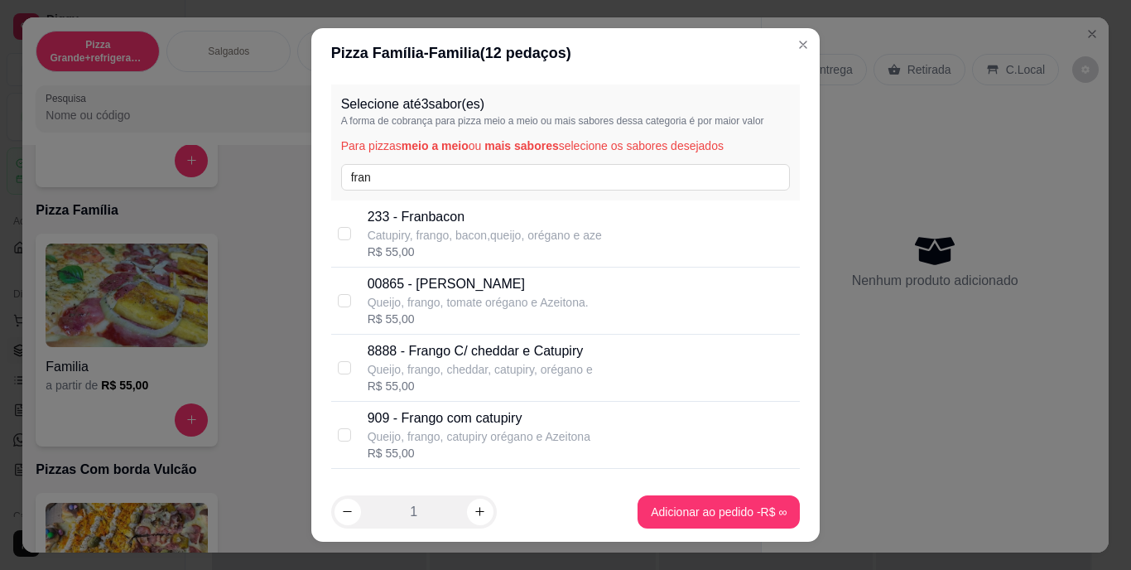
click at [426, 289] on p "00865 - [PERSON_NAME]" at bounding box center [478, 284] width 221 height 20
checkbox input "true"
drag, startPoint x: 399, startPoint y: 183, endPoint x: 322, endPoint y: 171, distance: 78.0
click at [322, 171] on div "Selecione até 3 sabor(es) A forma de cobrança para pizza meio a meio ou mais sa…" at bounding box center [565, 279] width 509 height 403
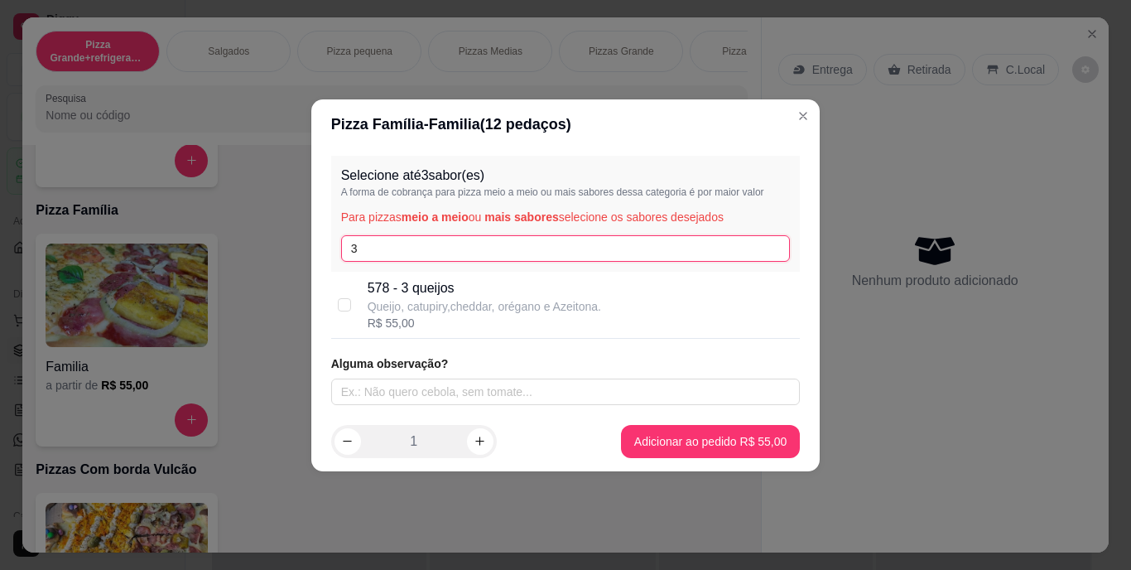
type input "3"
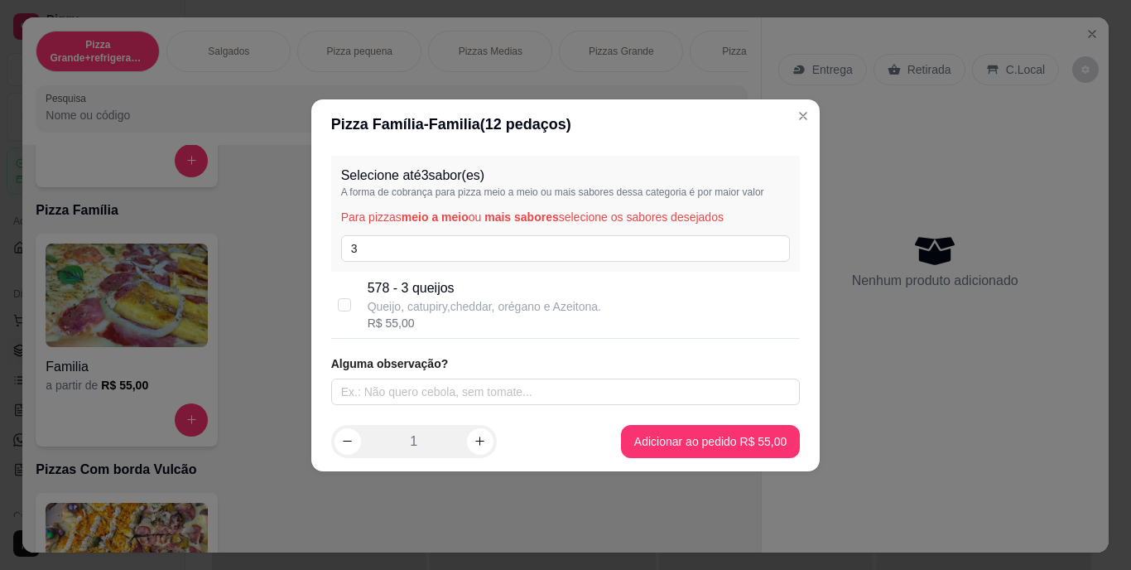
click at [431, 284] on p "578 - 3 queijos" at bounding box center [484, 288] width 233 height 20
checkbox input "true"
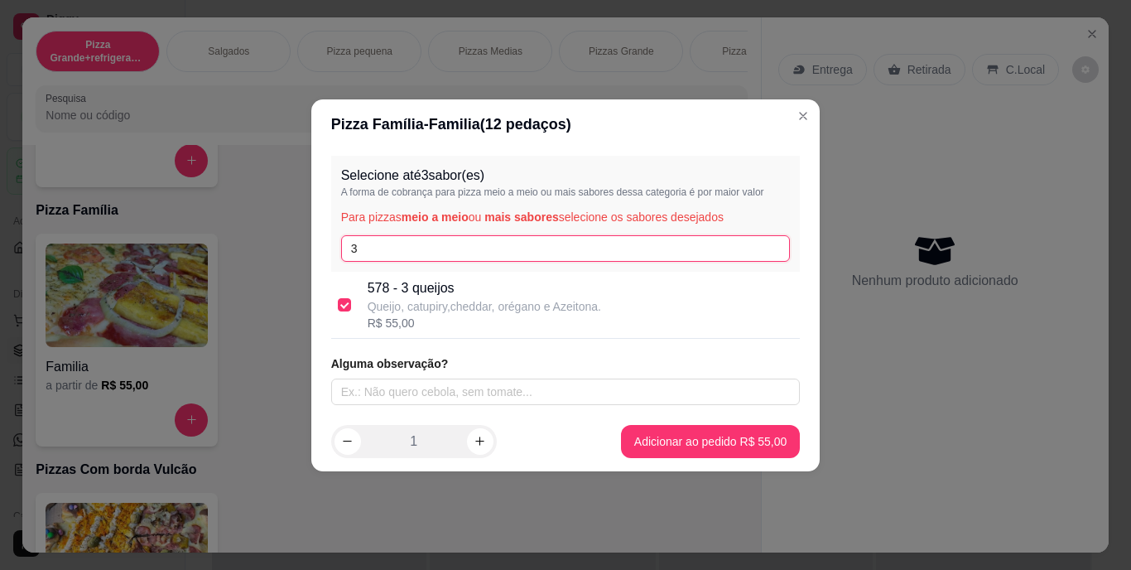
drag, startPoint x: 383, startPoint y: 257, endPoint x: 246, endPoint y: 257, distance: 136.6
click at [246, 257] on div "Pizza Família - Familia ( 12 pedaços) Selecione até 3 sabor(es) A forma de cobr…" at bounding box center [565, 285] width 1131 height 570
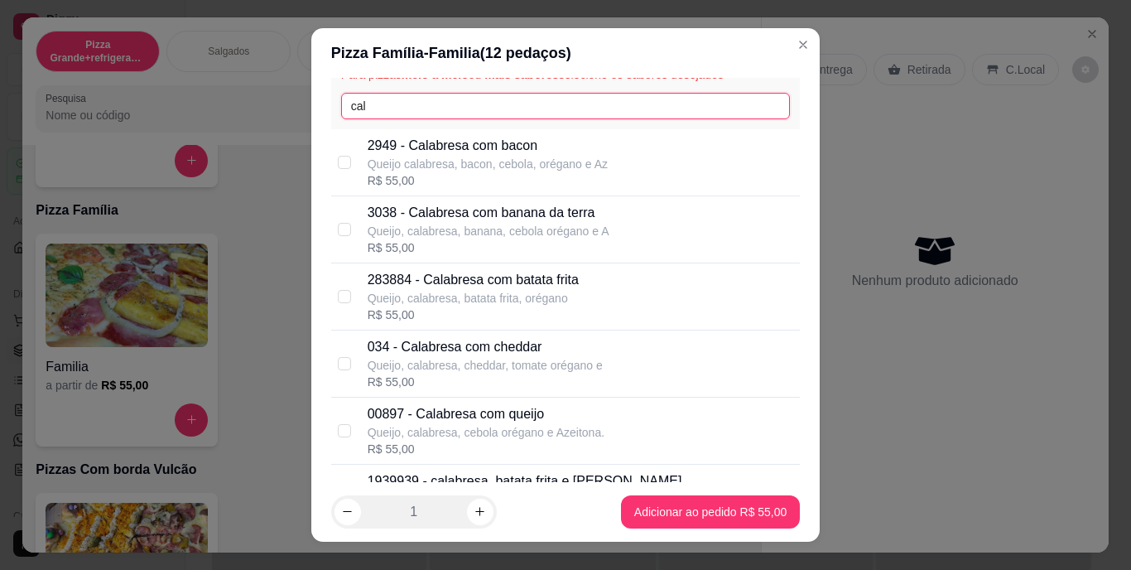
scroll to position [166, 0]
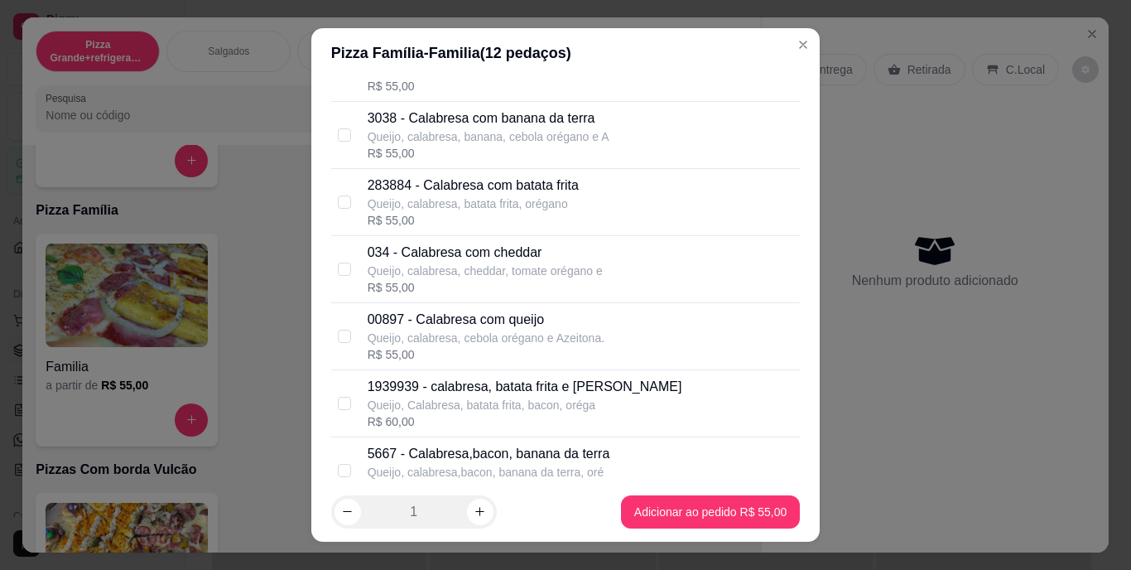
type input "cal"
click at [463, 315] on p "00897 - Calabresa com queijo" at bounding box center [486, 320] width 237 height 20
checkbox input "true"
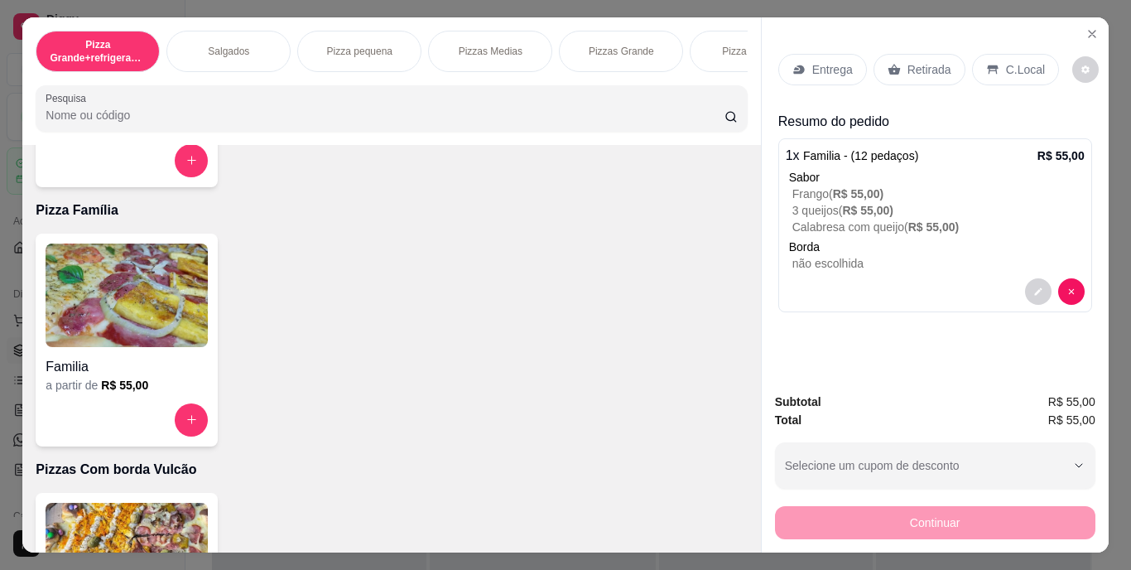
click at [820, 63] on p "Entrega" at bounding box center [832, 69] width 41 height 17
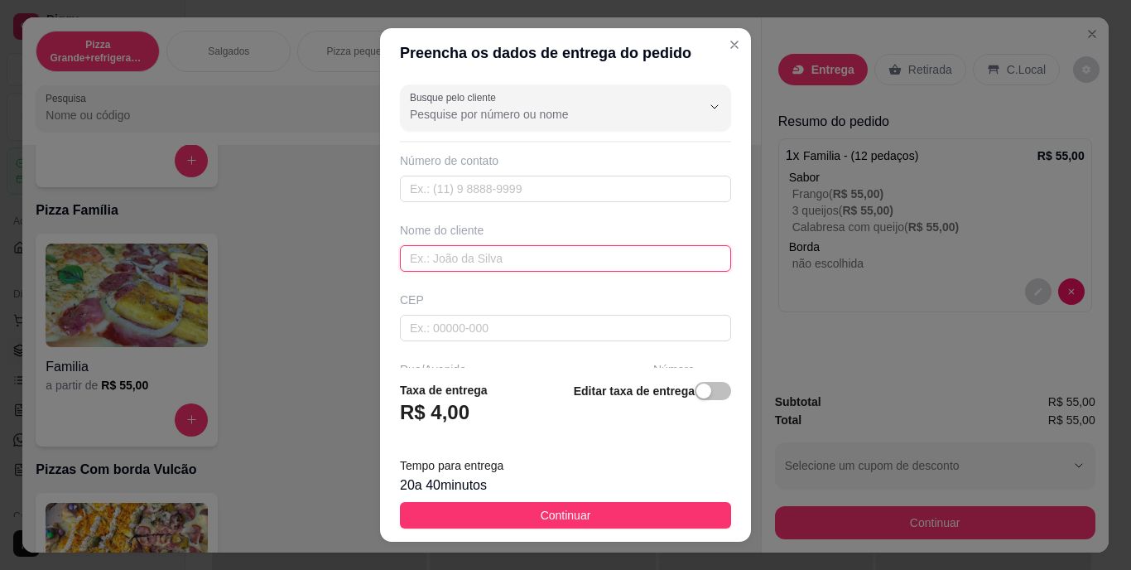
click at [623, 248] on input "text" at bounding box center [565, 258] width 331 height 26
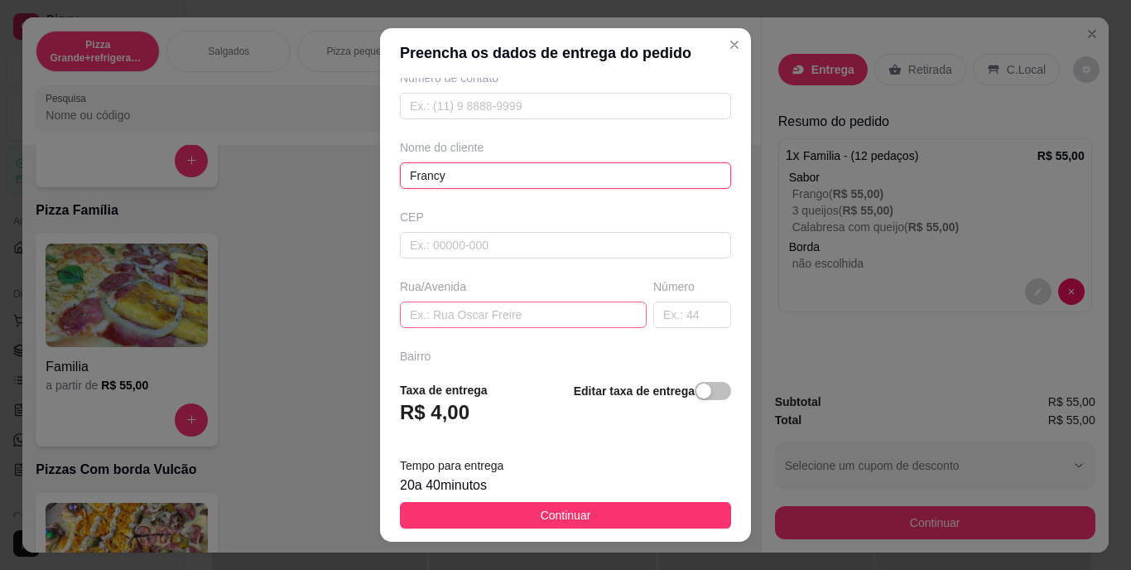
type input "Francy"
click at [489, 302] on input "text" at bounding box center [523, 314] width 247 height 26
paste input "Primeira travessa dois de julho 36 [GEOGRAPHIC_DATA]"
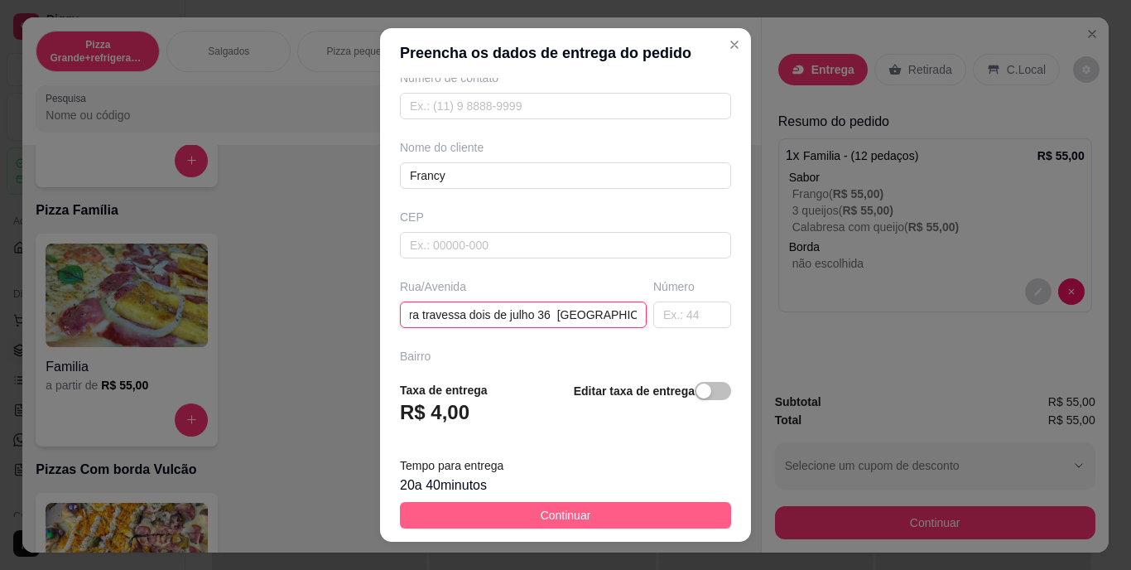
type input "Primeira travessa dois de julho 36 [GEOGRAPHIC_DATA]"
click at [564, 503] on button "Continuar" at bounding box center [565, 515] width 331 height 26
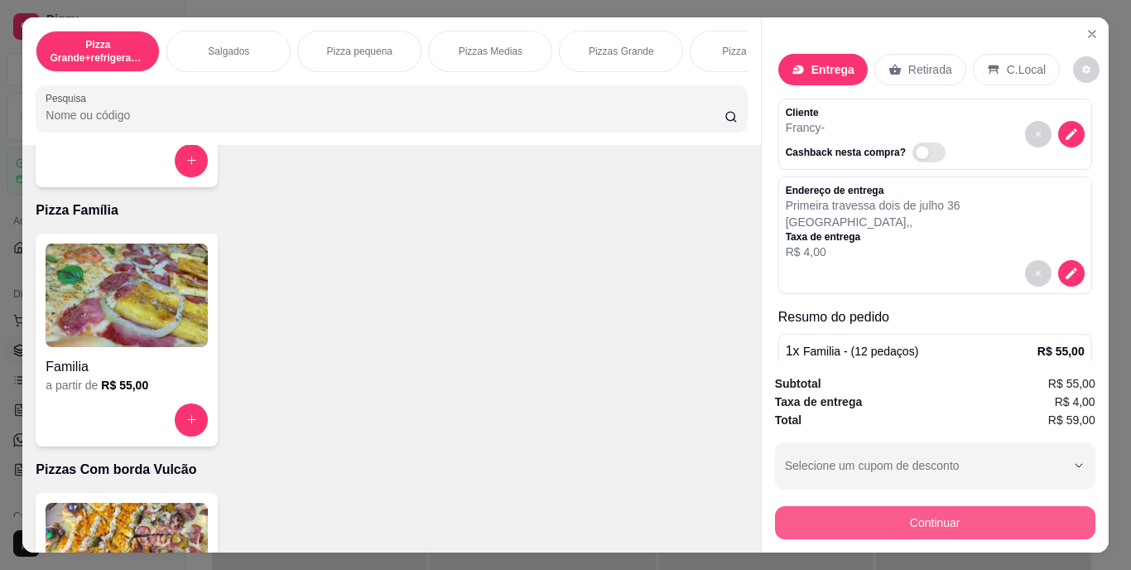
click at [786, 523] on button "Continuar" at bounding box center [935, 522] width 320 height 33
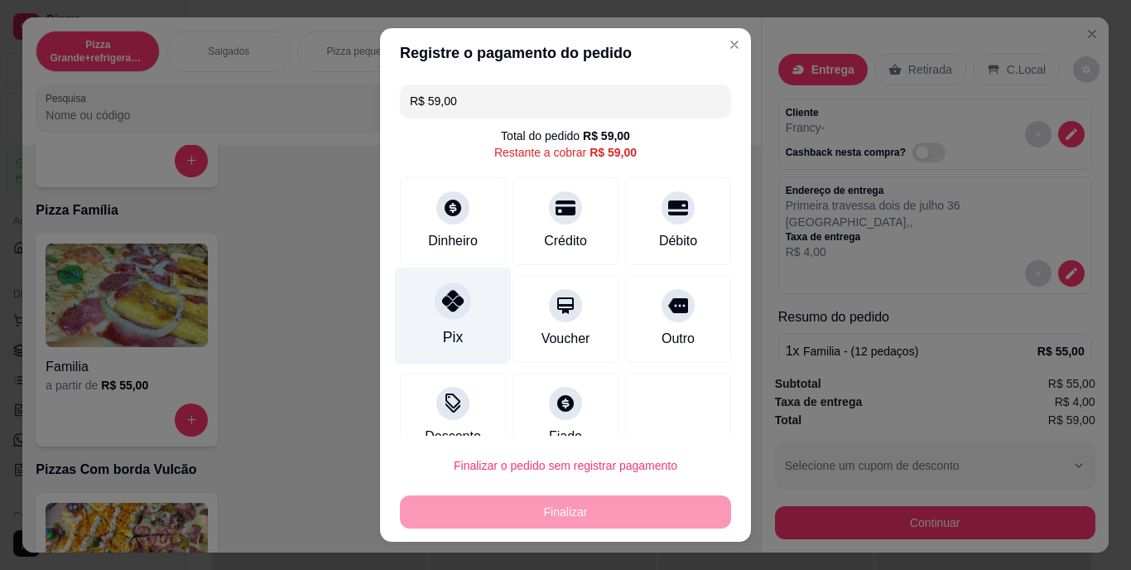
click at [481, 325] on div "Pix" at bounding box center [453, 315] width 117 height 97
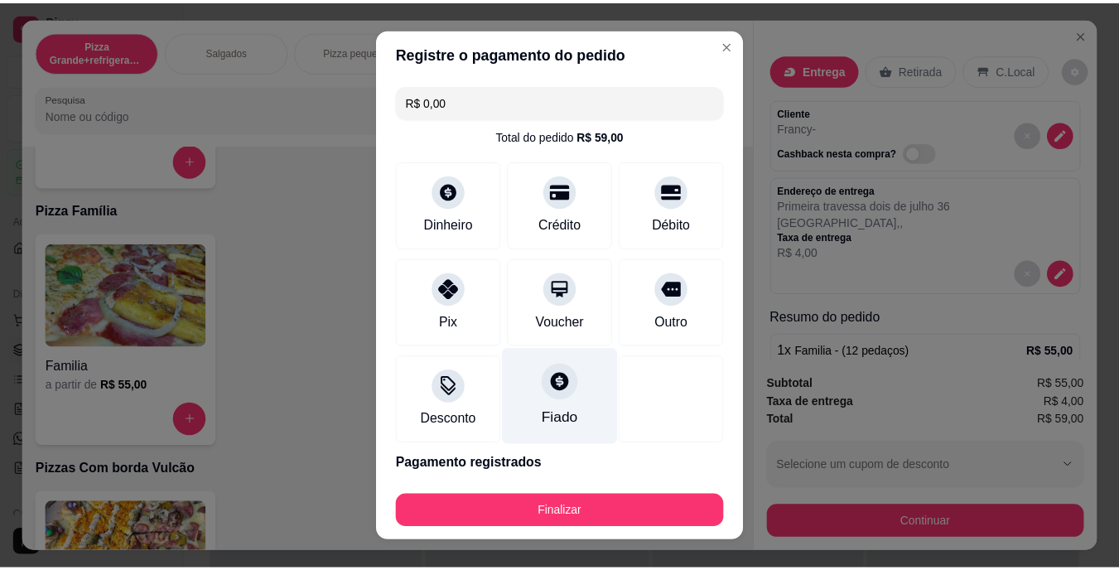
scroll to position [61, 0]
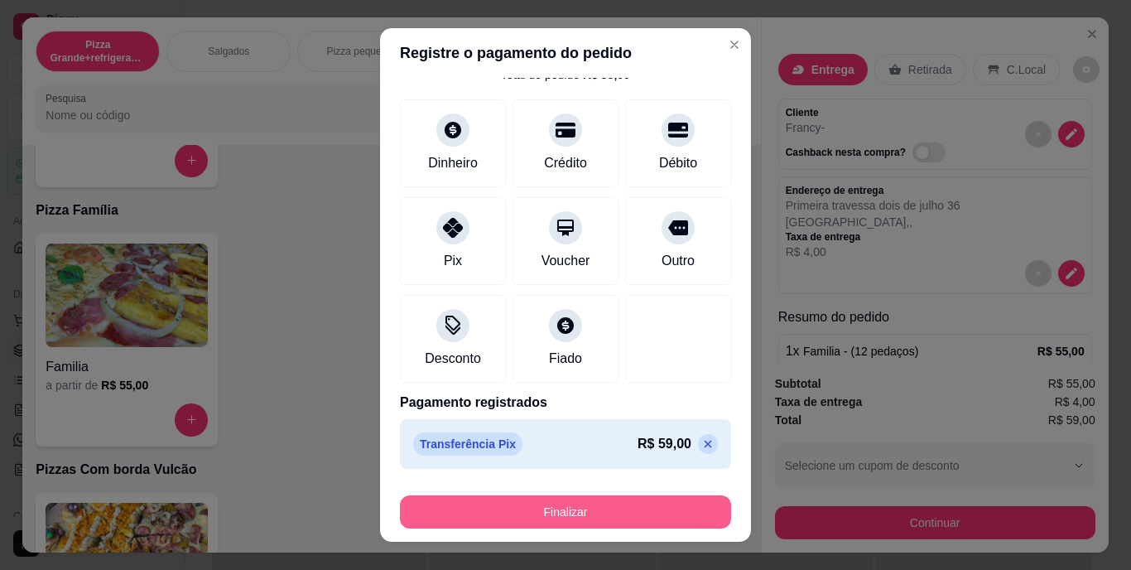
click at [539, 506] on button "Finalizar" at bounding box center [565, 511] width 331 height 33
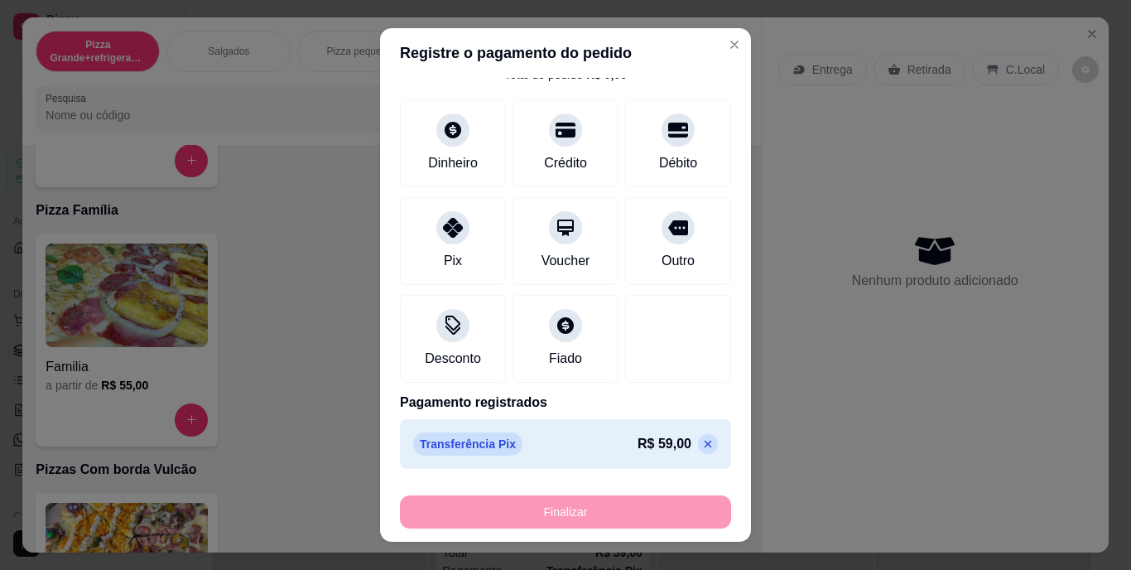
type input "-R$ 59,00"
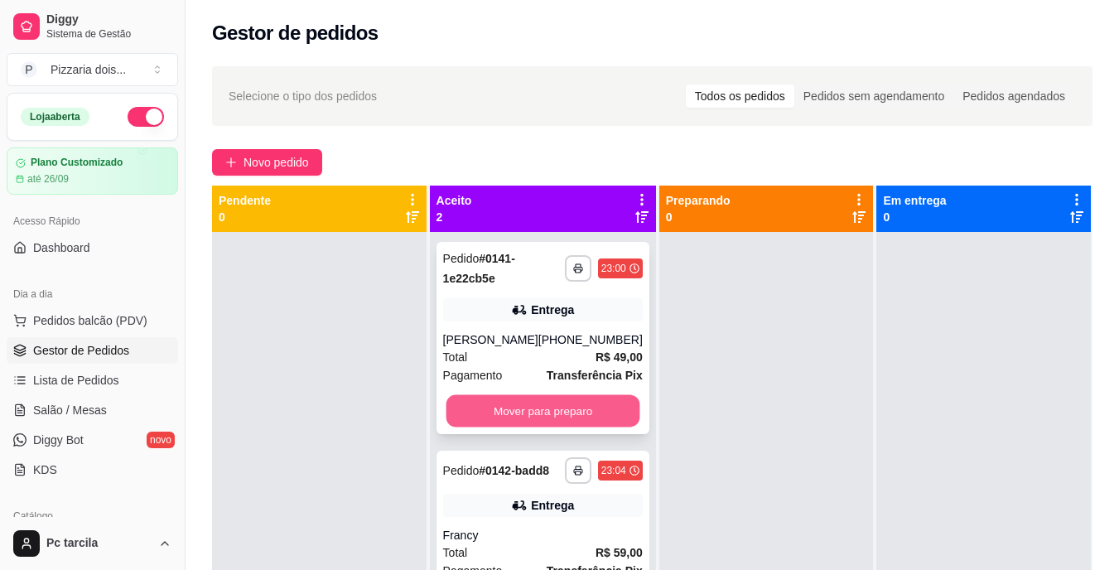
click at [520, 413] on button "Mover para preparo" at bounding box center [542, 411] width 194 height 32
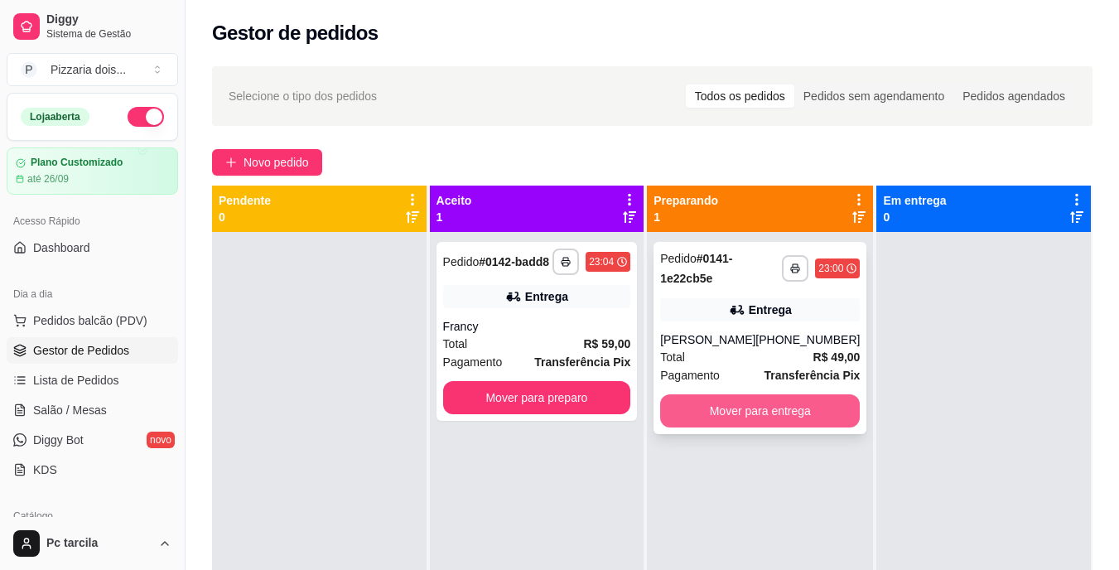
click at [734, 405] on button "Mover para entrega" at bounding box center [760, 410] width 200 height 33
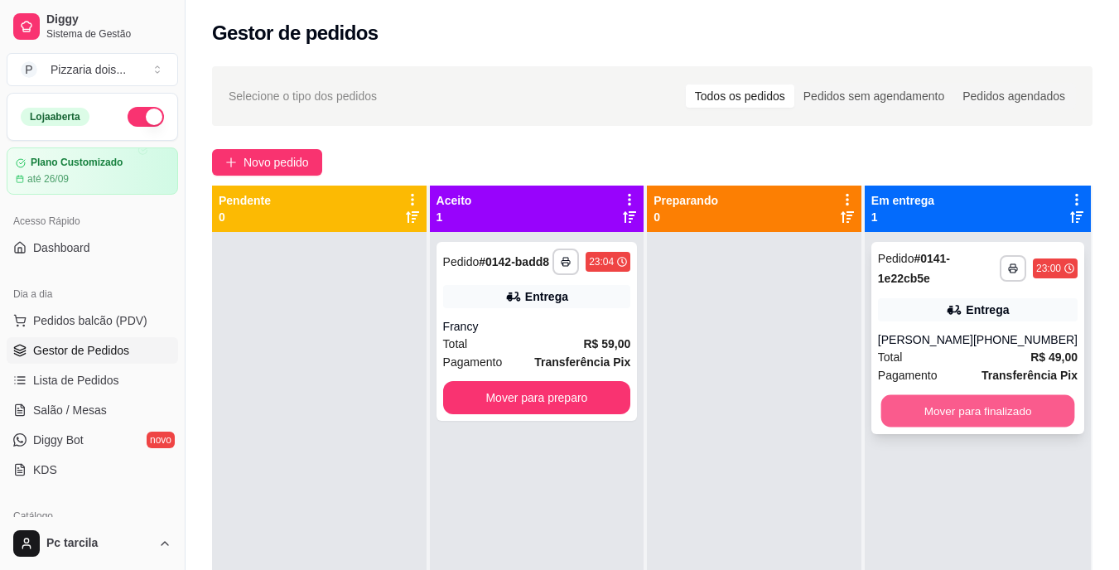
click at [955, 418] on button "Mover para finalizado" at bounding box center [977, 411] width 194 height 32
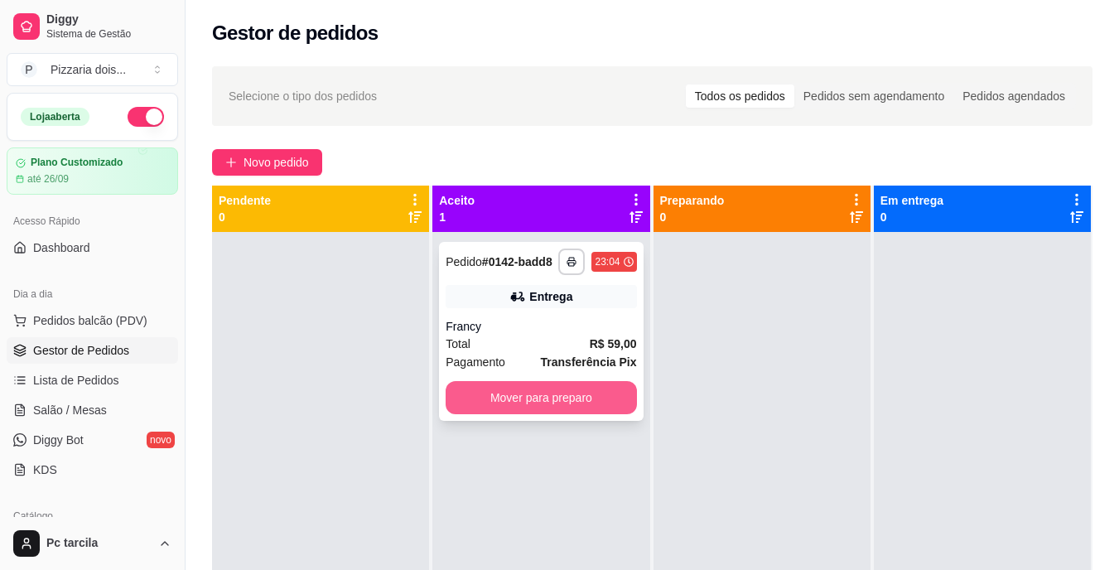
click at [596, 405] on button "Mover para preparo" at bounding box center [540, 397] width 190 height 33
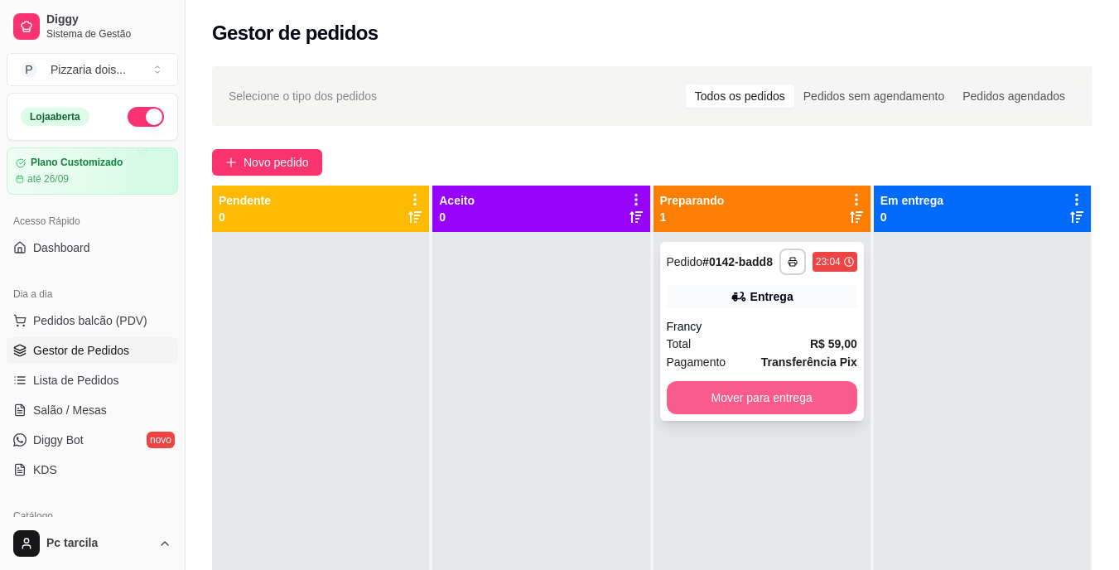
click at [791, 405] on button "Mover para entrega" at bounding box center [761, 397] width 190 height 33
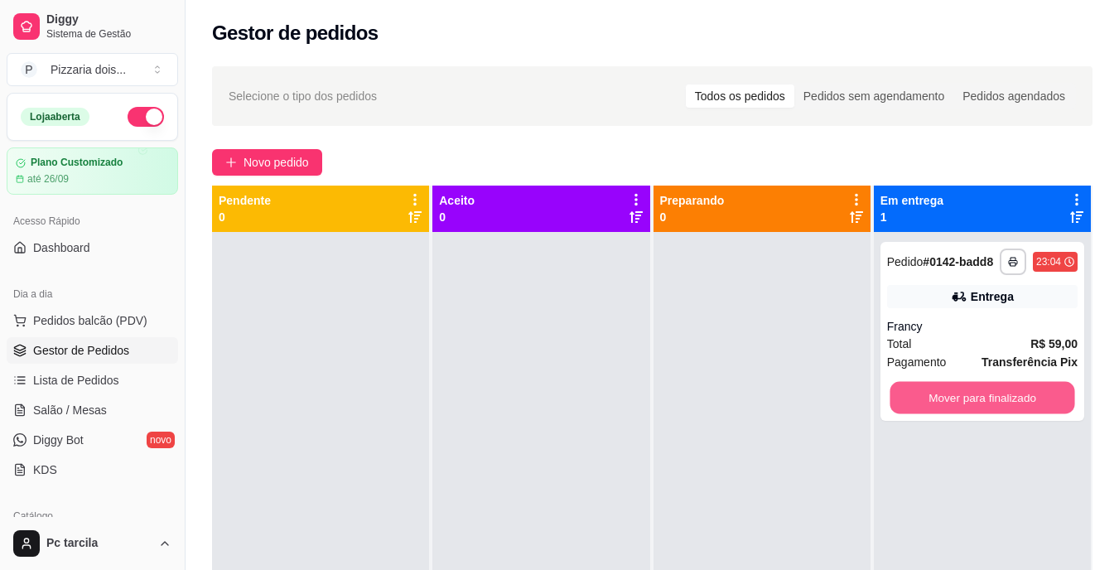
click at [898, 397] on button "Mover para finalizado" at bounding box center [981, 398] width 185 height 32
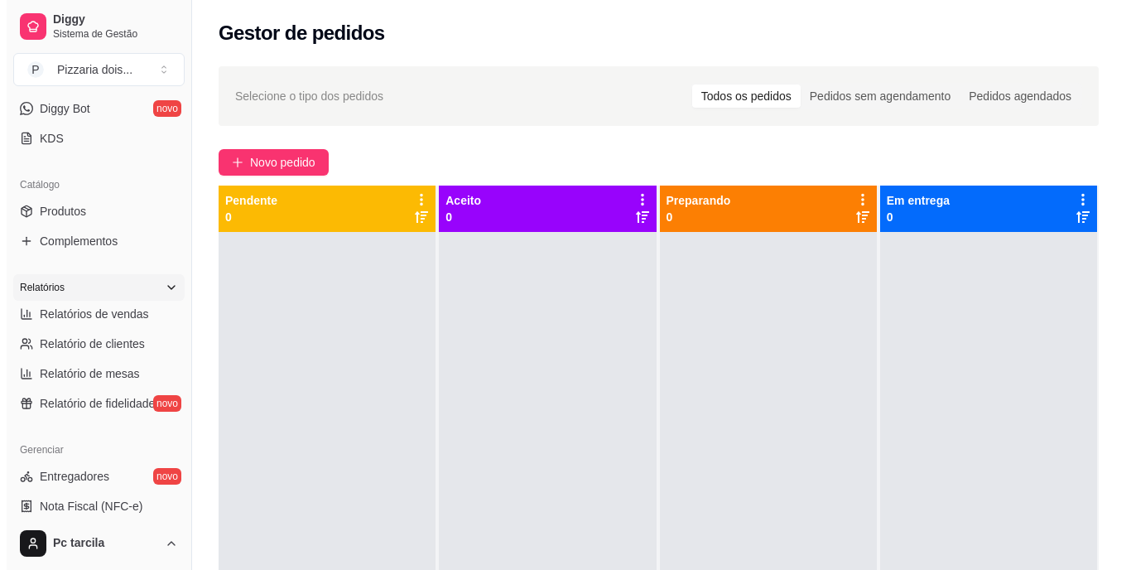
scroll to position [83, 0]
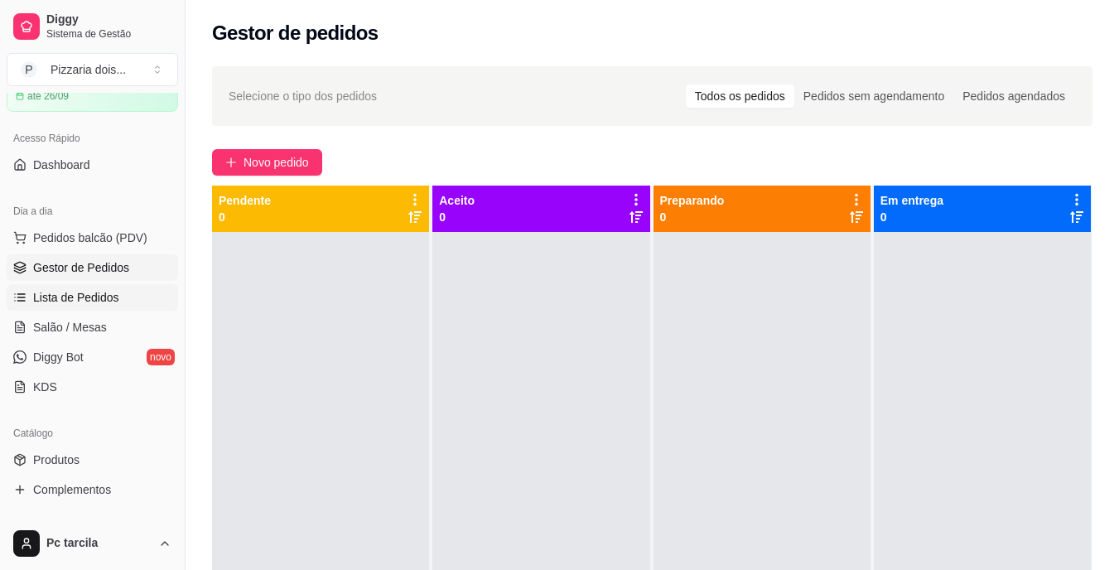
click at [67, 296] on span "Lista de Pedidos" at bounding box center [76, 297] width 86 height 17
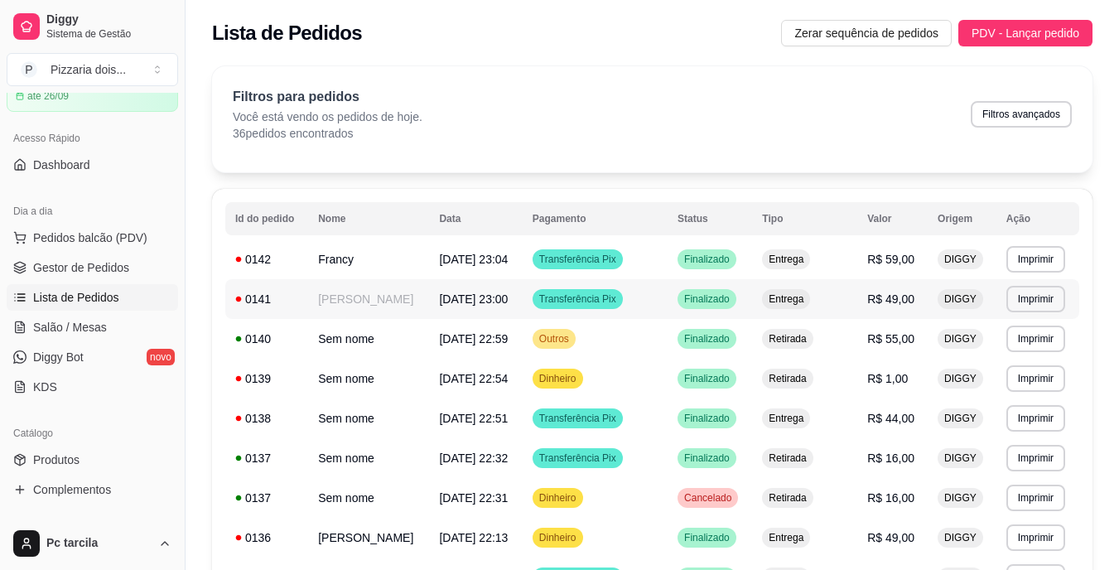
click at [406, 296] on td "[PERSON_NAME]" at bounding box center [368, 299] width 121 height 40
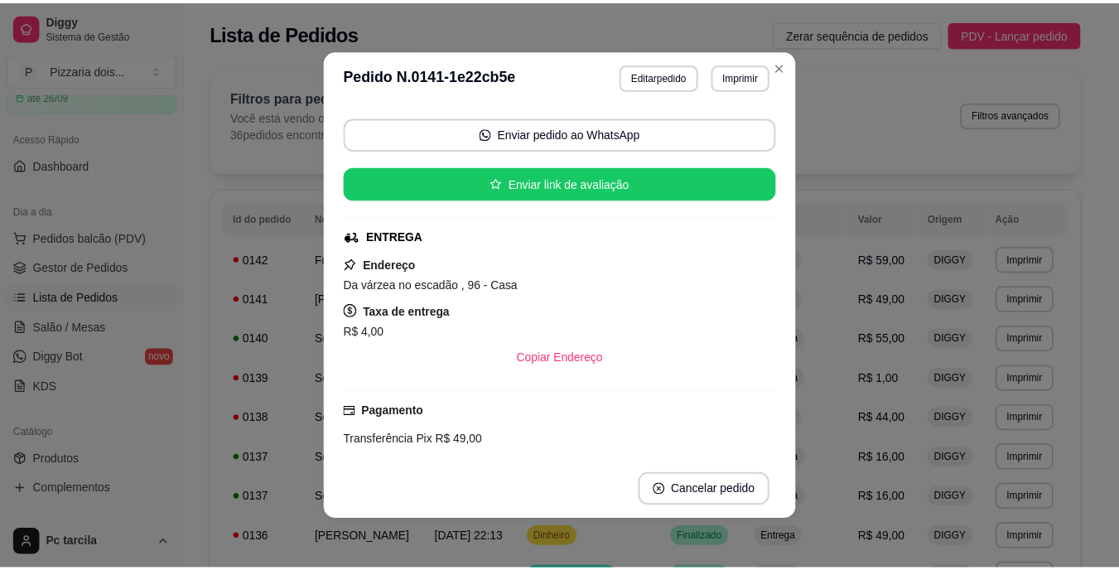
scroll to position [248, 0]
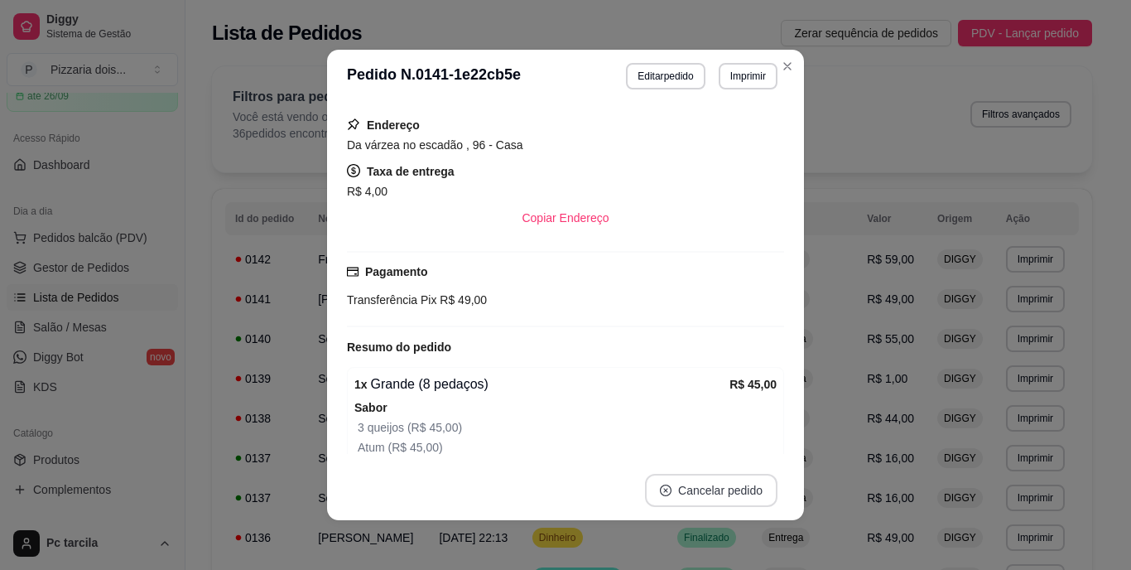
click at [707, 492] on button "Cancelar pedido" at bounding box center [711, 490] width 132 height 33
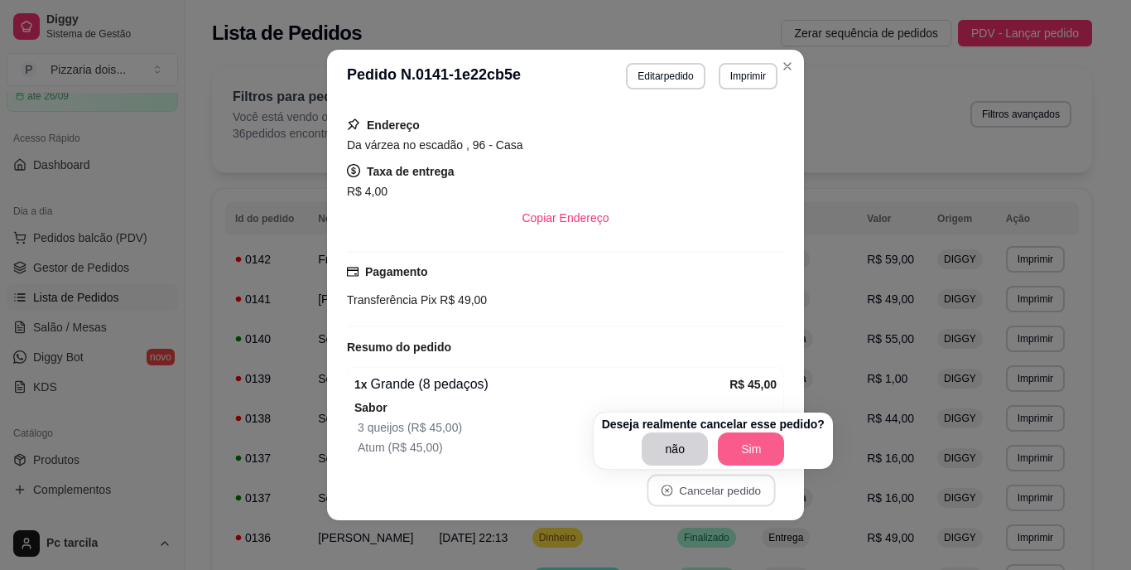
click at [720, 455] on button "Sim" at bounding box center [751, 448] width 66 height 33
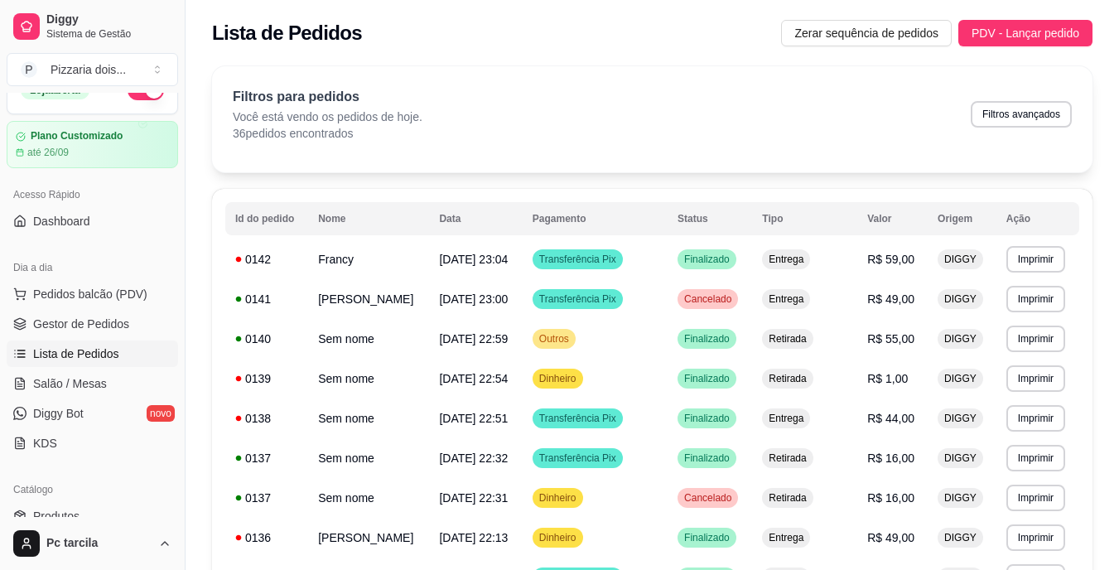
scroll to position [0, 0]
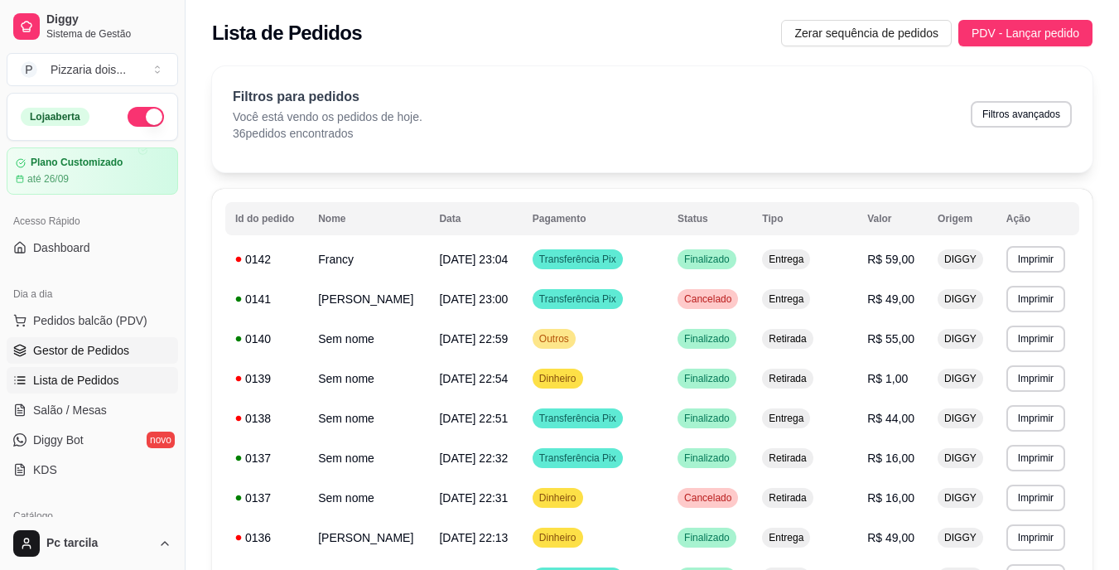
click at [60, 346] on span "Gestor de Pedidos" at bounding box center [81, 350] width 96 height 17
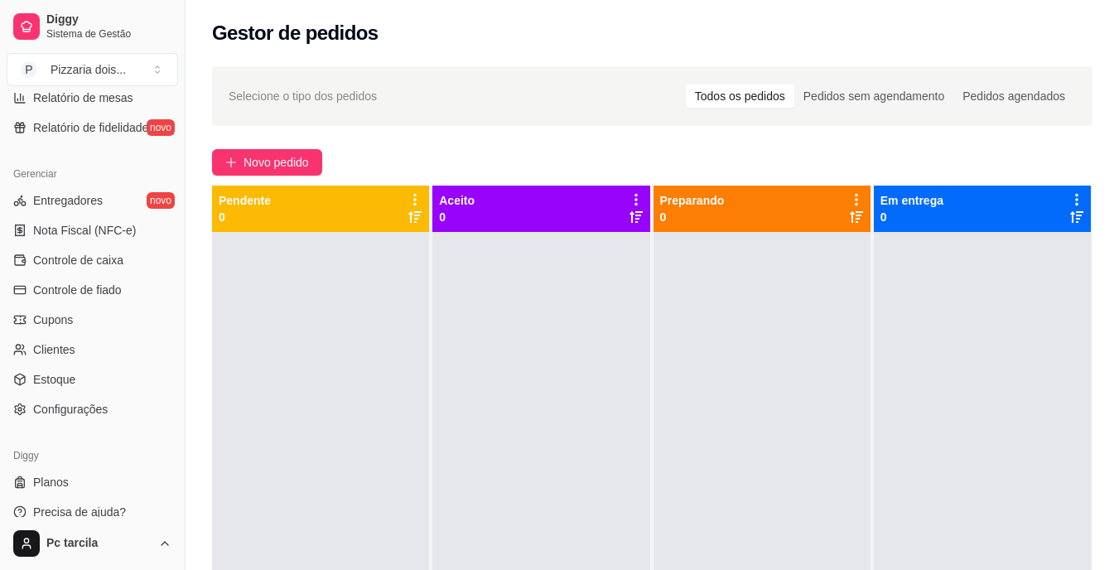
scroll to position [622, 0]
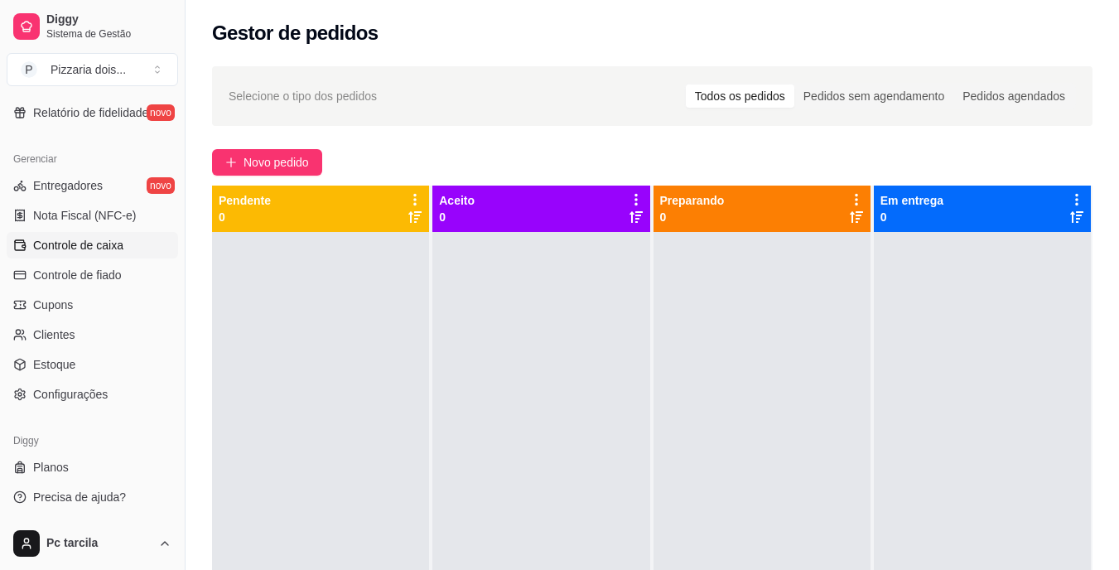
click at [113, 251] on span "Controle de caixa" at bounding box center [78, 245] width 90 height 17
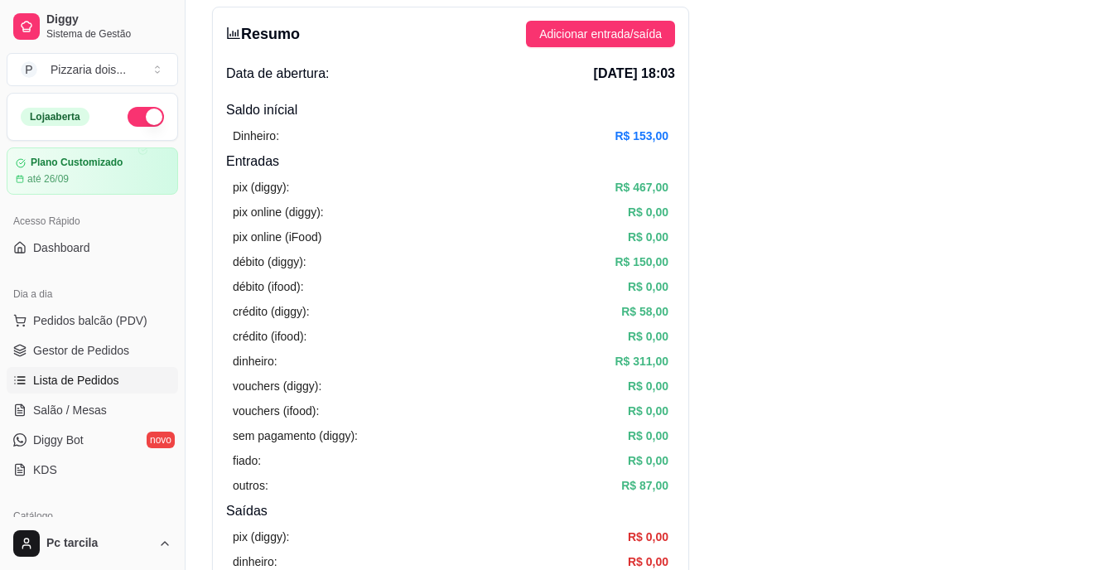
click at [67, 369] on link "Lista de Pedidos" at bounding box center [92, 380] width 171 height 26
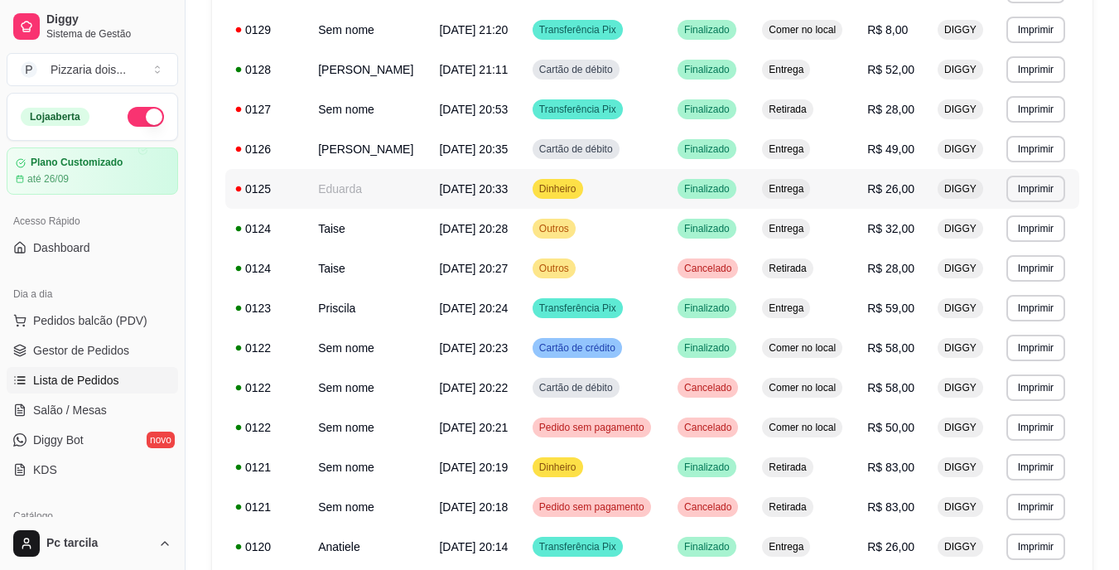
scroll to position [911, 0]
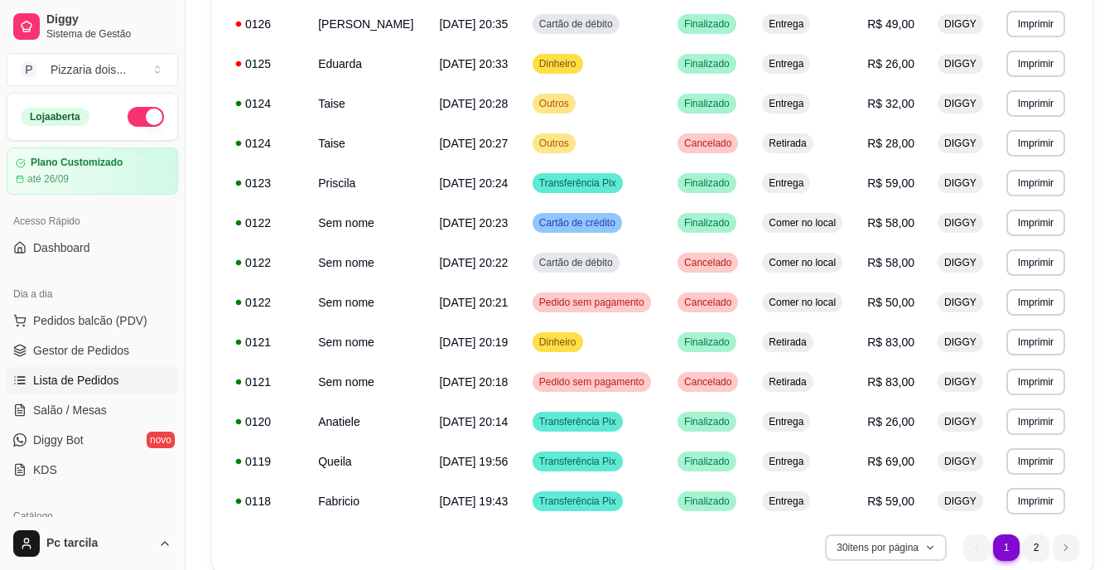
click at [923, 540] on button "30 itens por página" at bounding box center [886, 547] width 122 height 26
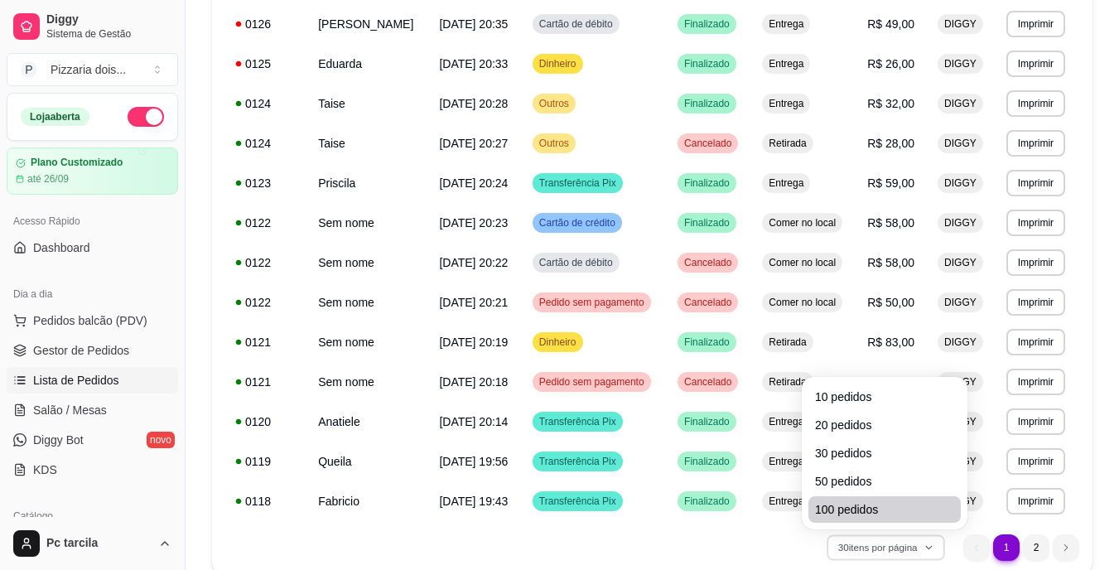
click at [873, 503] on span "100 pedidos" at bounding box center [884, 509] width 139 height 17
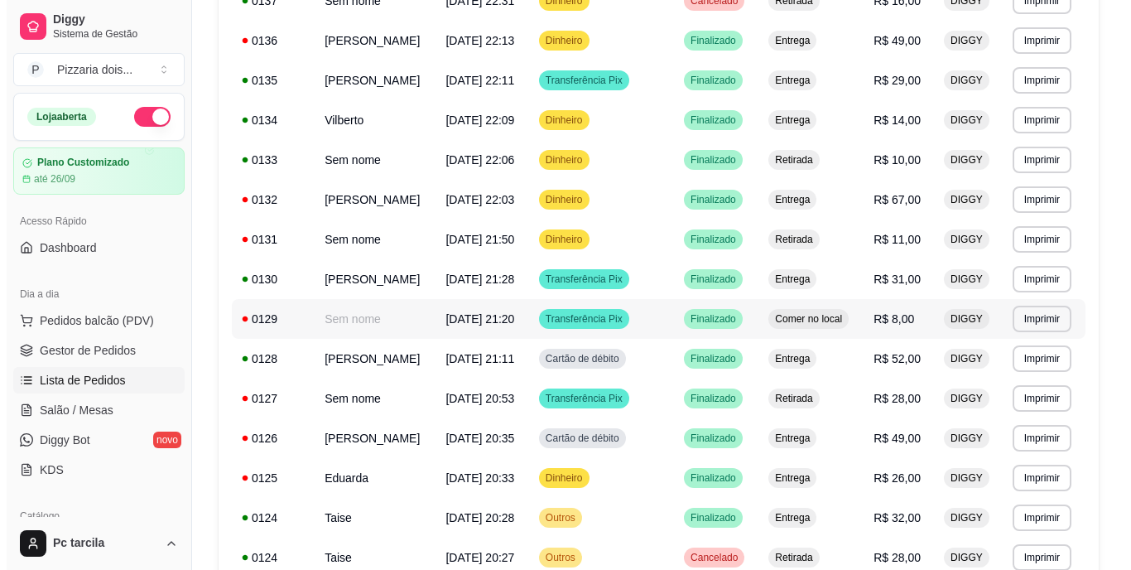
scroll to position [580, 0]
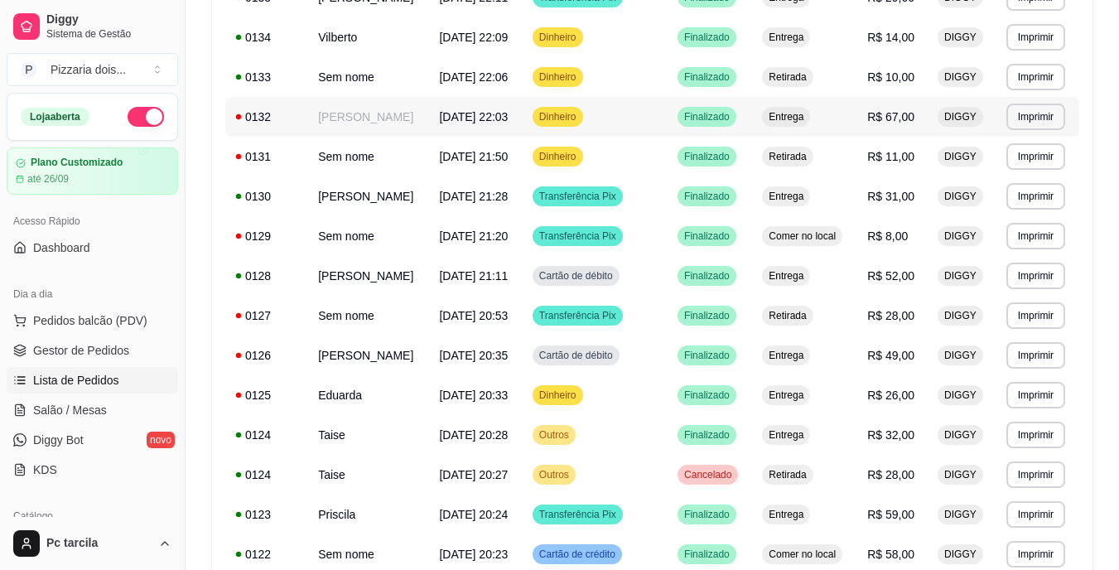
click at [890, 130] on td "R$ 67,00" at bounding box center [892, 117] width 70 height 40
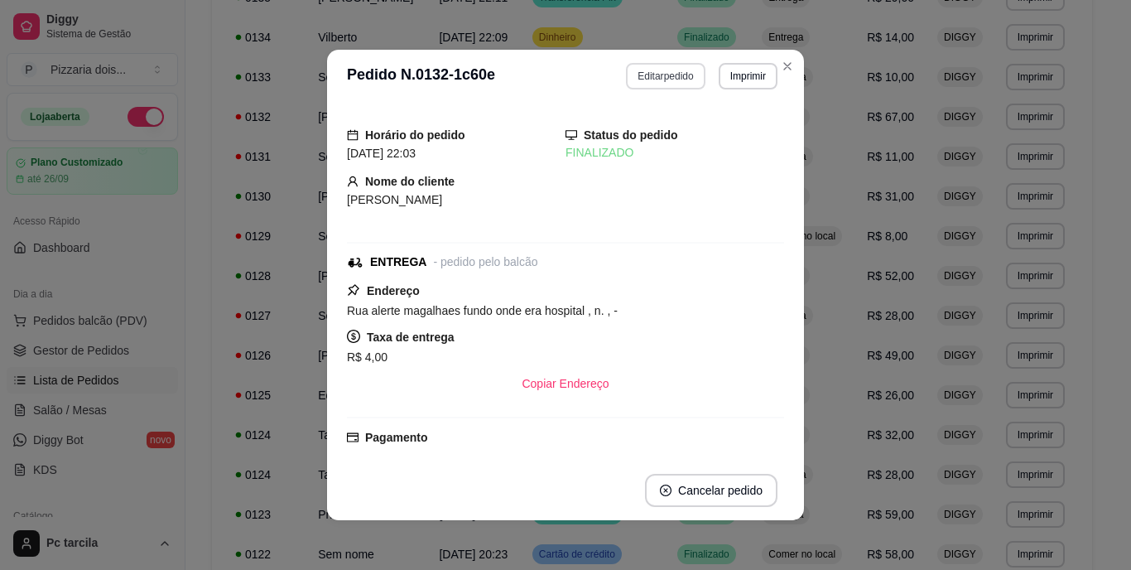
click at [650, 85] on button "Editar pedido" at bounding box center [665, 76] width 79 height 26
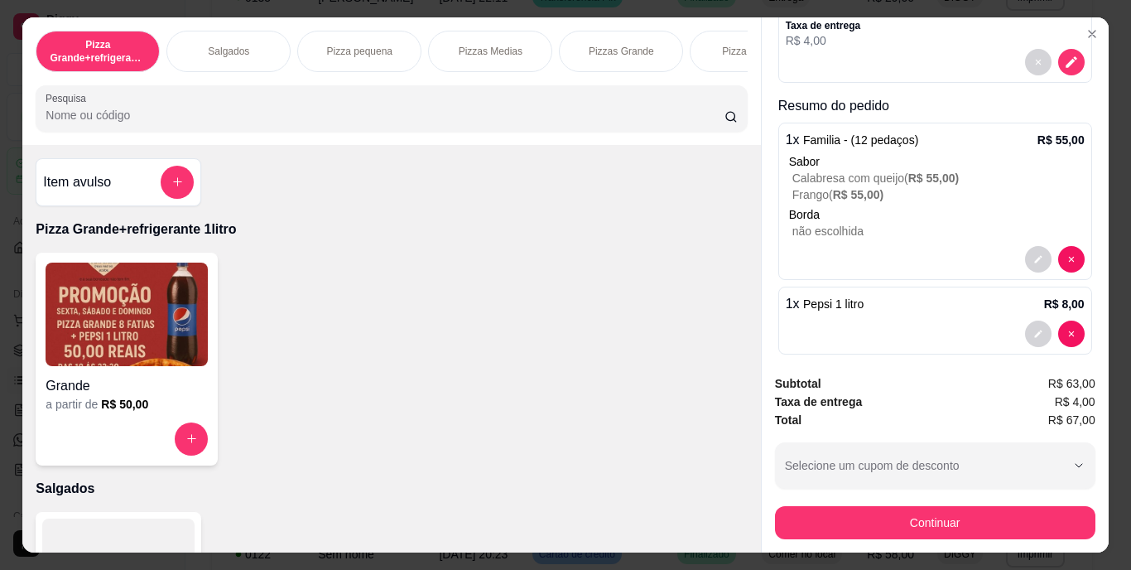
scroll to position [210, 0]
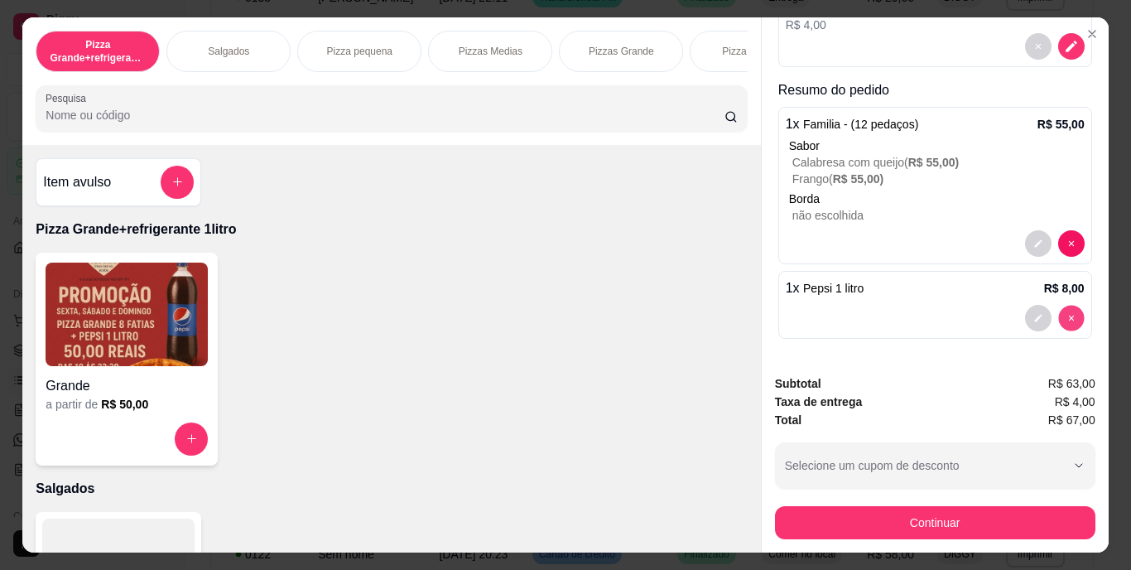
type input "0"
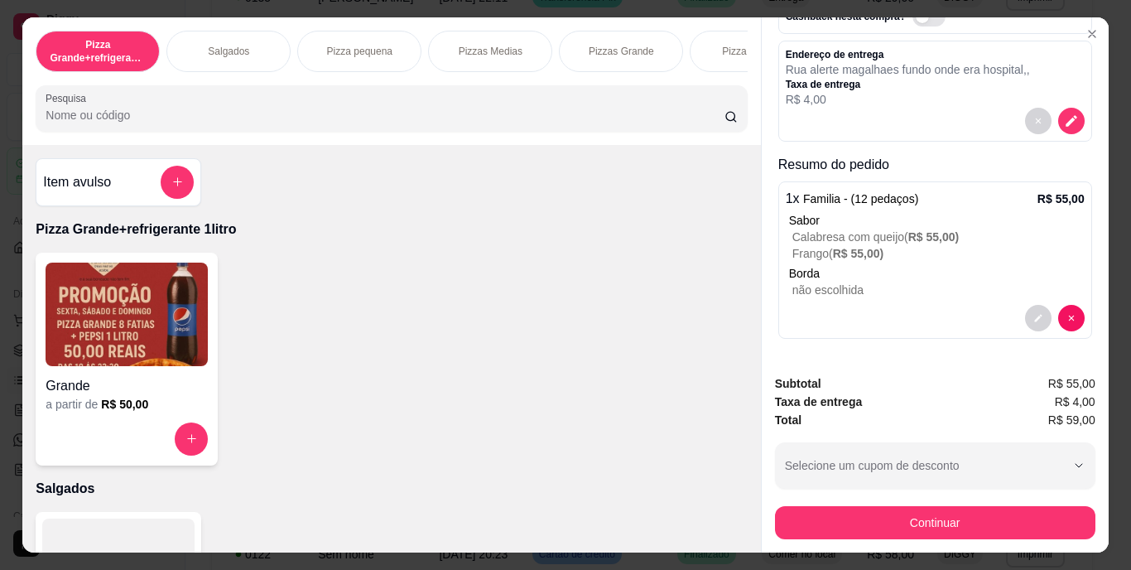
scroll to position [136, 0]
click at [186, 195] on div at bounding box center [177, 182] width 33 height 33
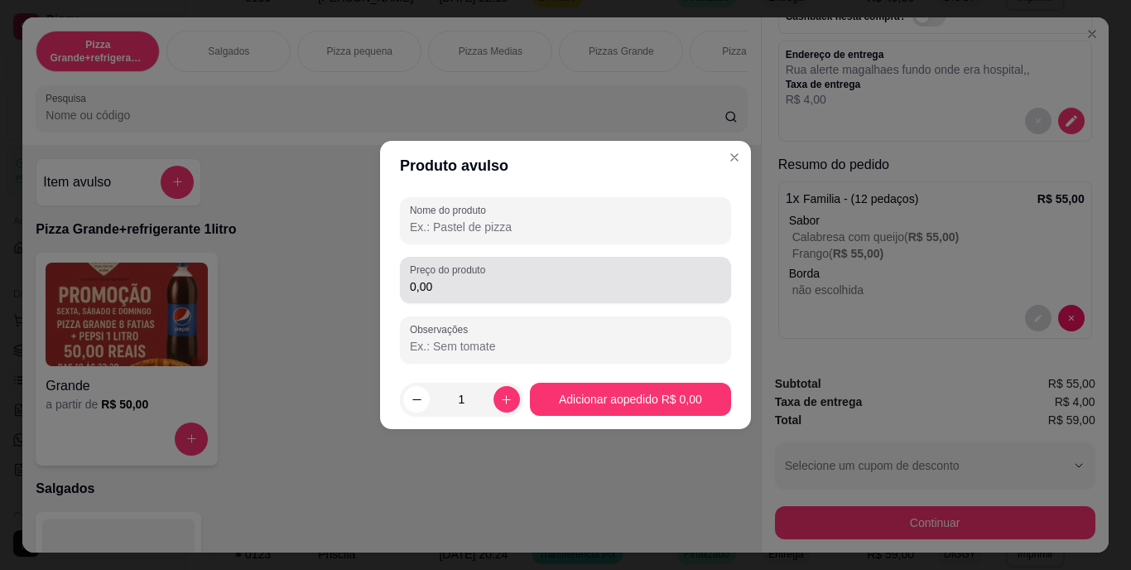
click at [443, 277] on div "0,00" at bounding box center [565, 279] width 311 height 33
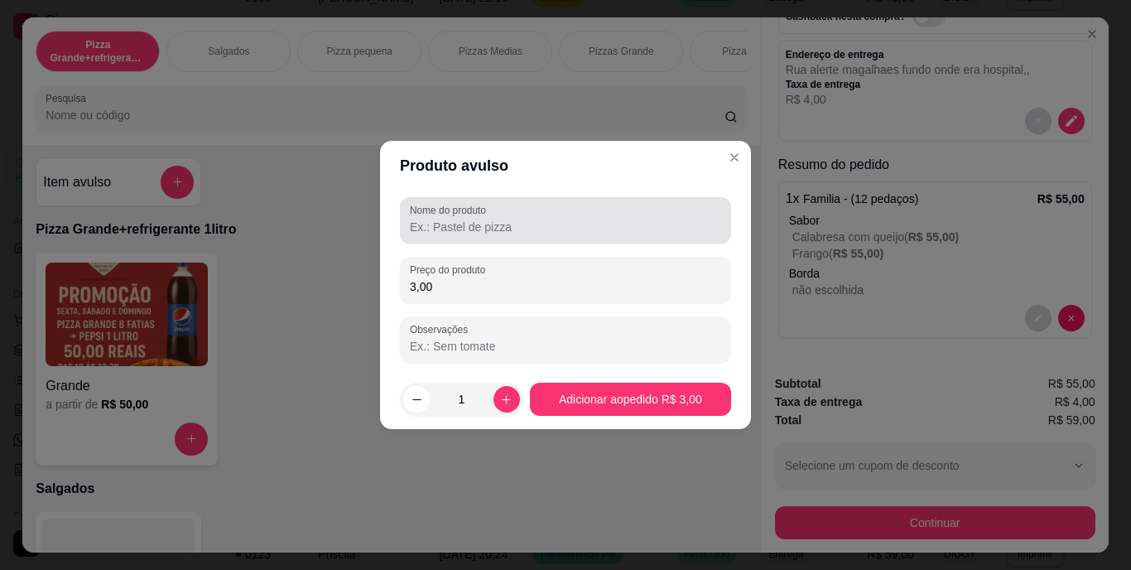
type input "3,00"
click at [535, 219] on input "Nome do produto" at bounding box center [565, 227] width 311 height 17
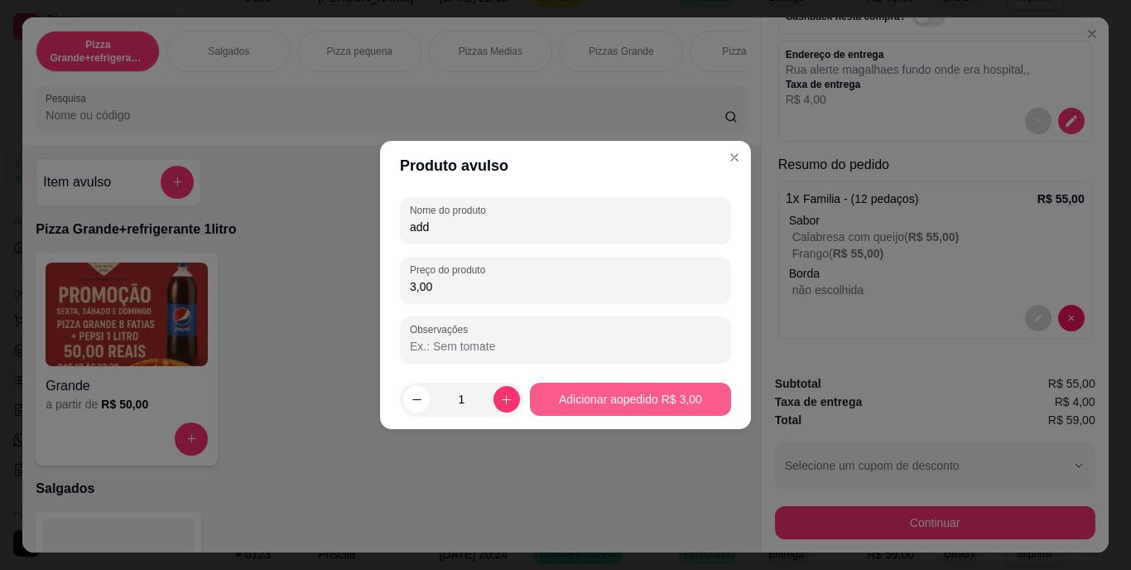
type input "add"
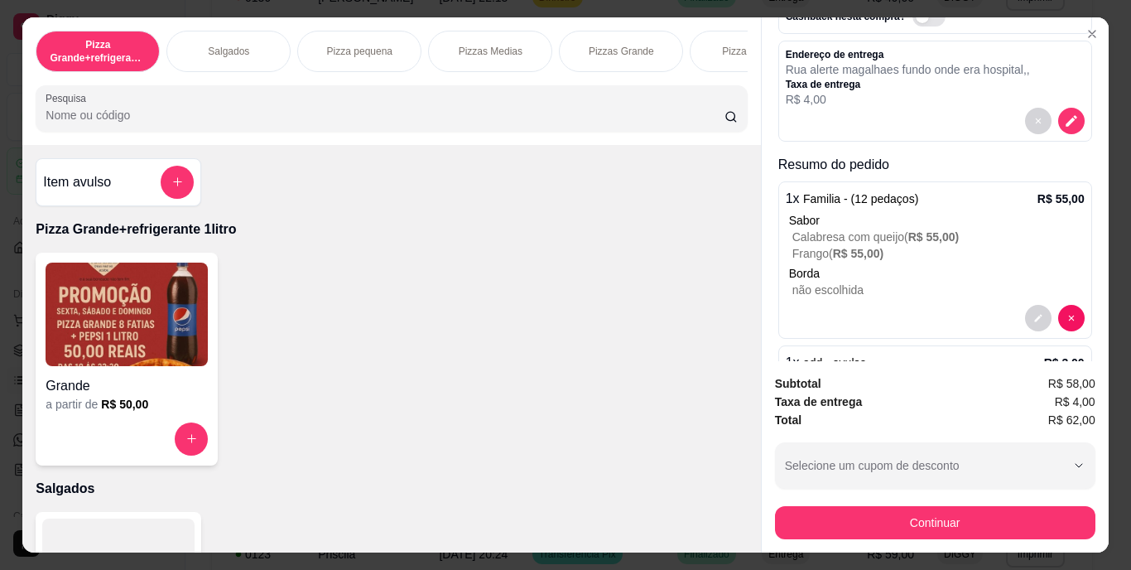
scroll to position [210, 0]
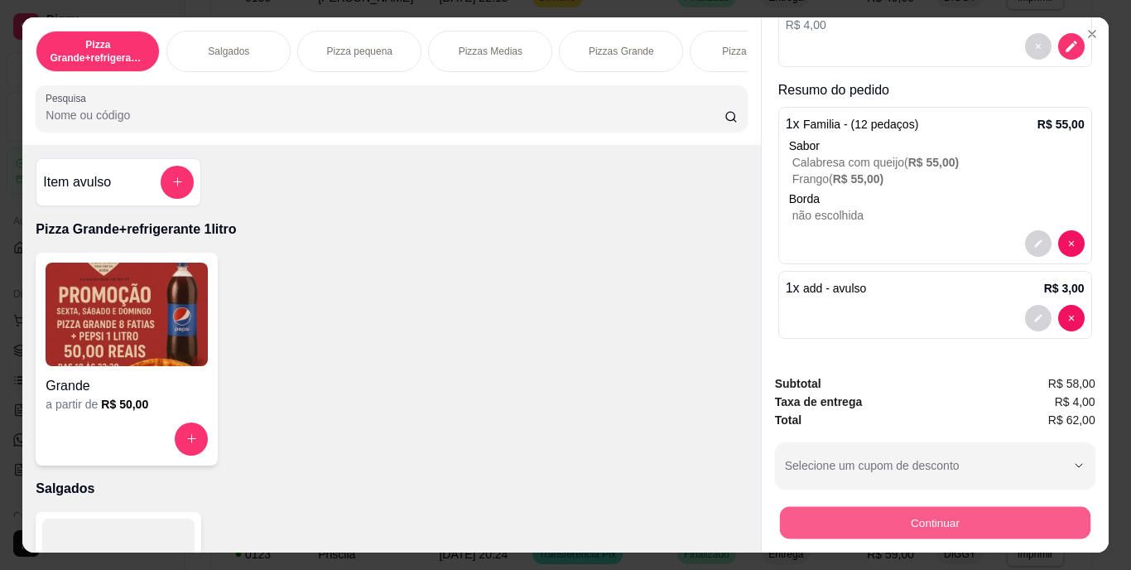
click at [836, 512] on button "Continuar" at bounding box center [934, 523] width 310 height 32
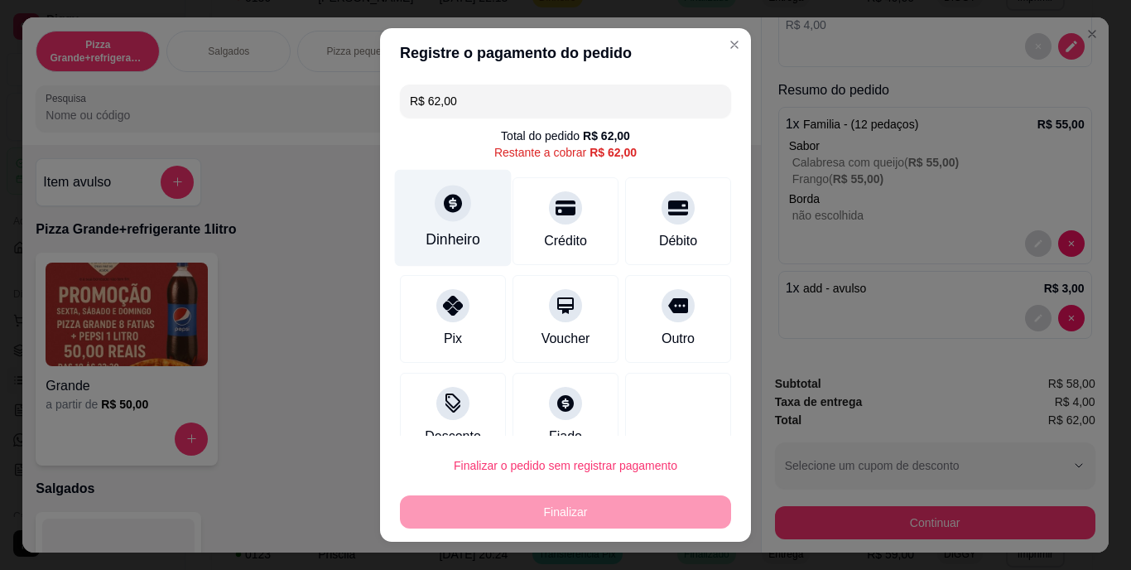
click at [454, 239] on div "Dinheiro" at bounding box center [453, 240] width 55 height 22
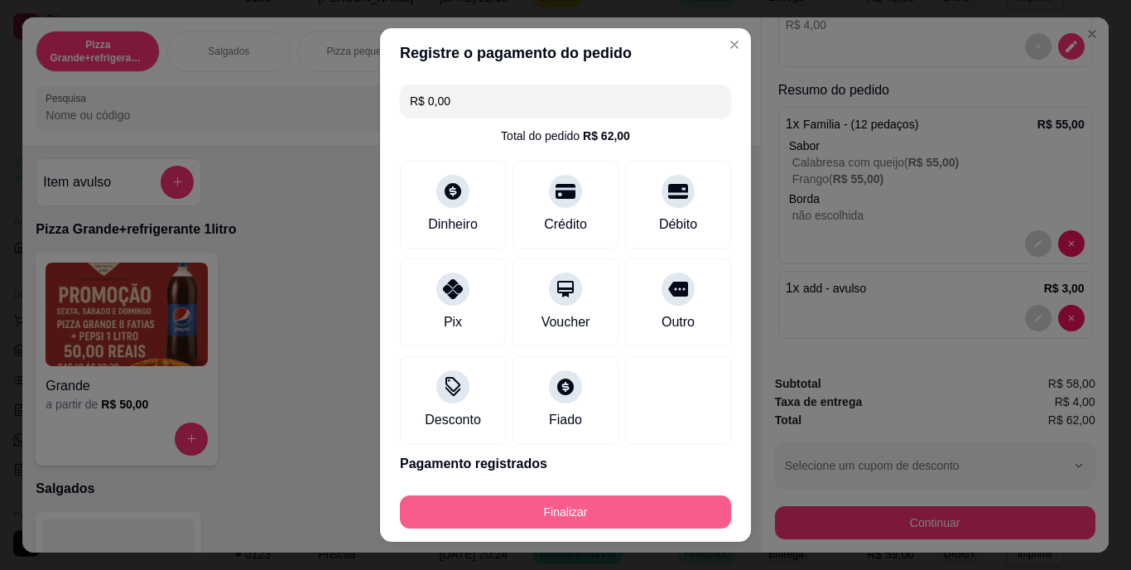
click at [600, 506] on button "Finalizar" at bounding box center [565, 511] width 331 height 33
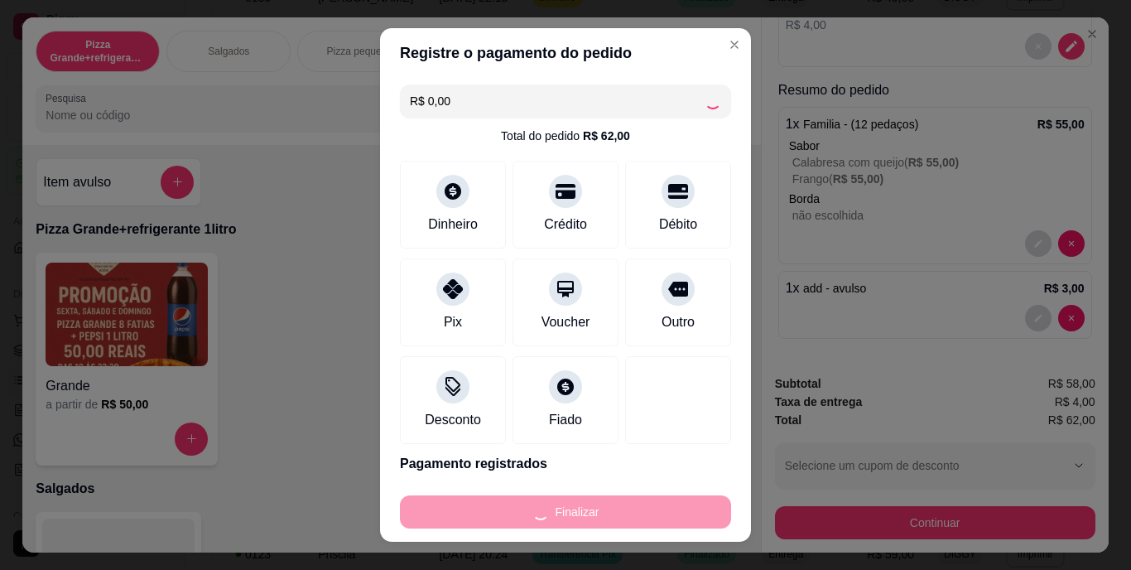
type input "-R$ 62,00"
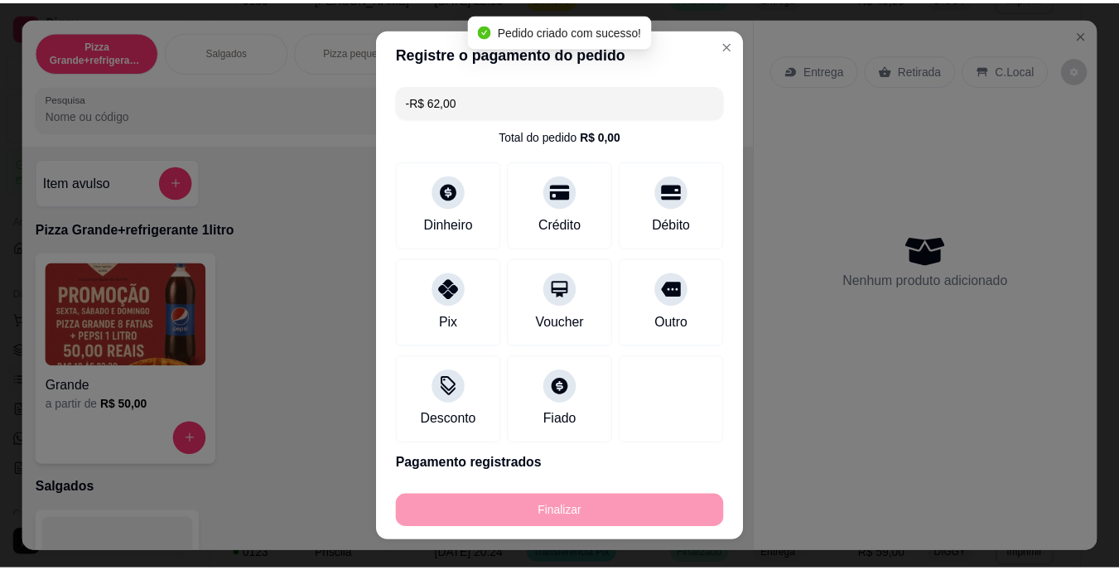
scroll to position [0, 0]
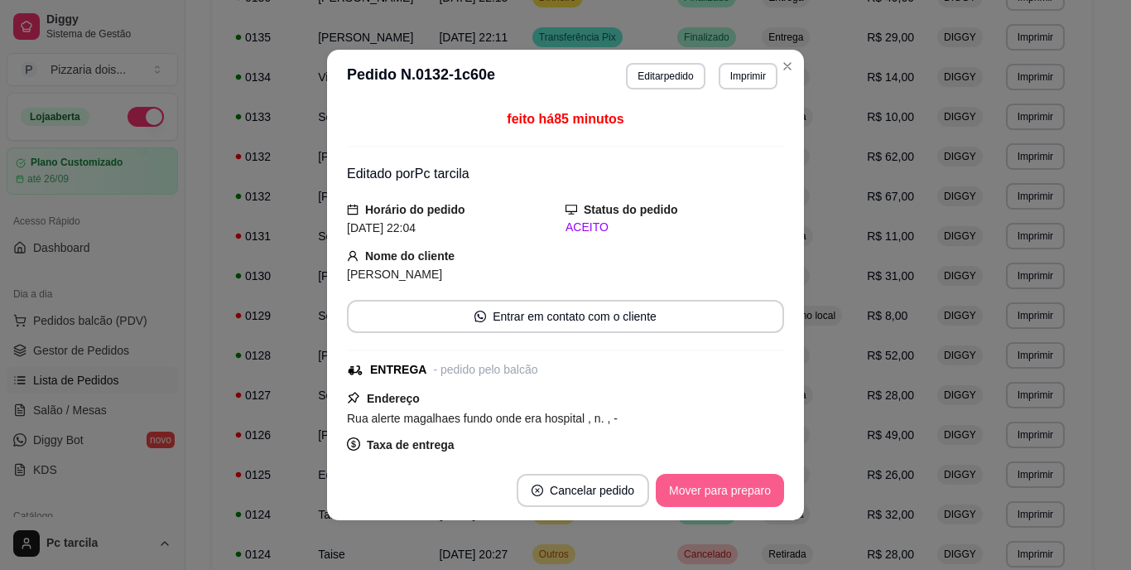
click at [705, 494] on button "Mover para preparo" at bounding box center [720, 490] width 128 height 33
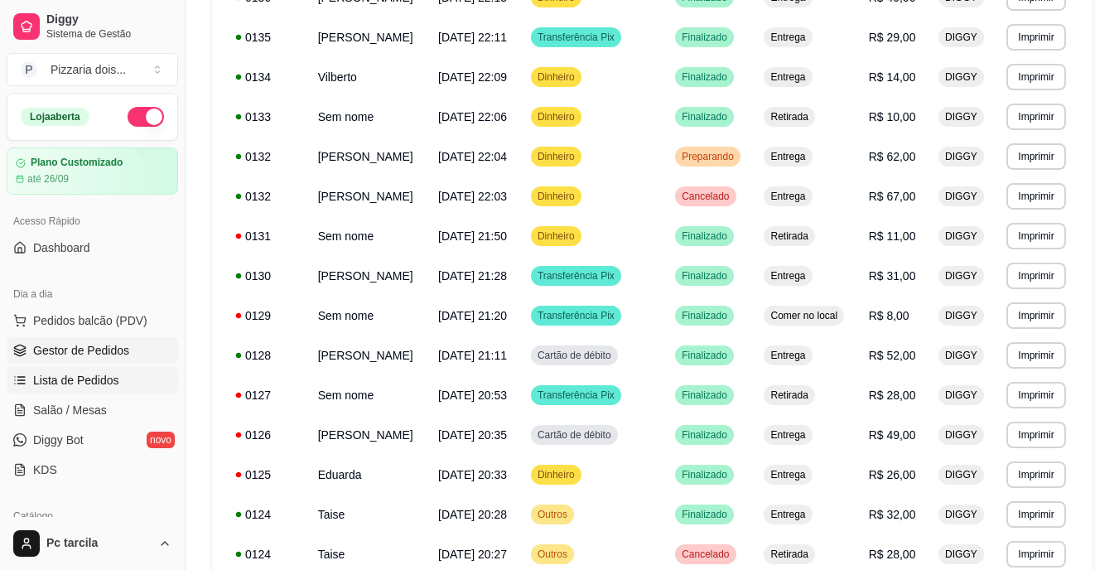
click at [122, 349] on span "Gestor de Pedidos" at bounding box center [81, 350] width 96 height 17
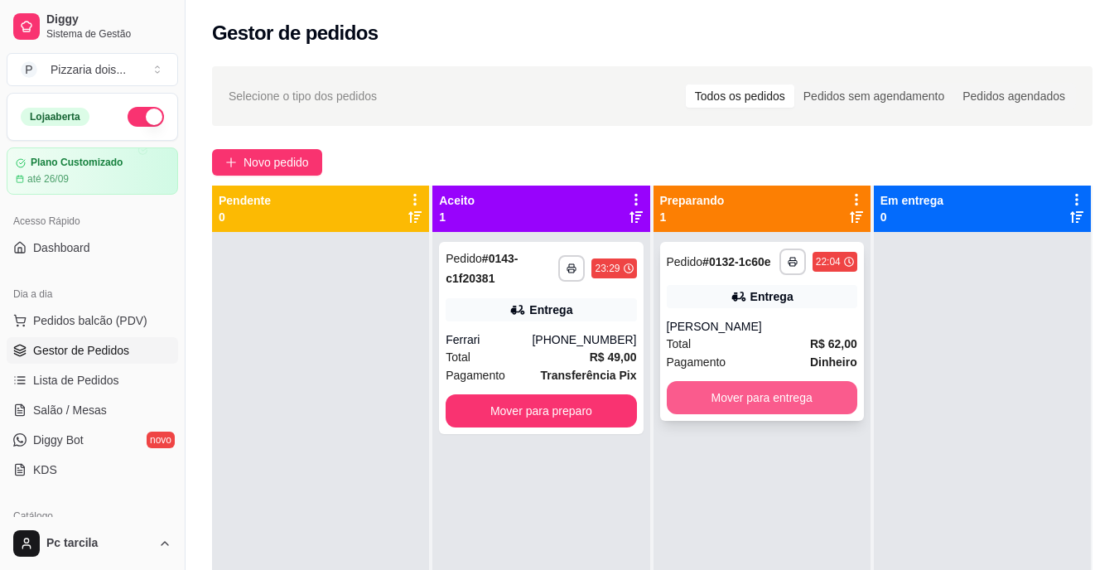
click at [781, 395] on button "Mover para entrega" at bounding box center [761, 397] width 190 height 33
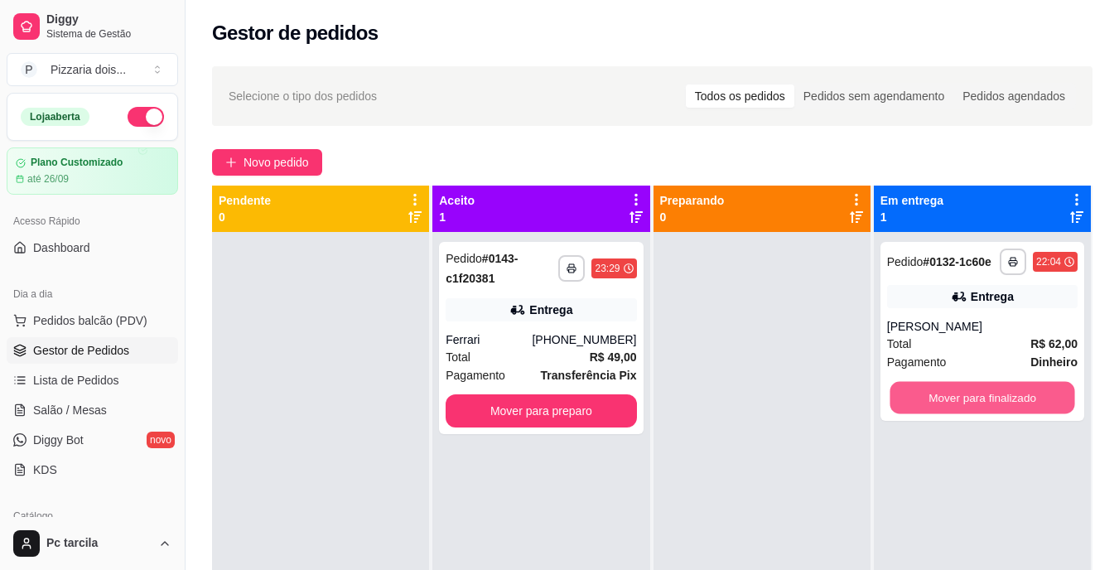
click at [983, 390] on button "Mover para finalizado" at bounding box center [981, 398] width 185 height 32
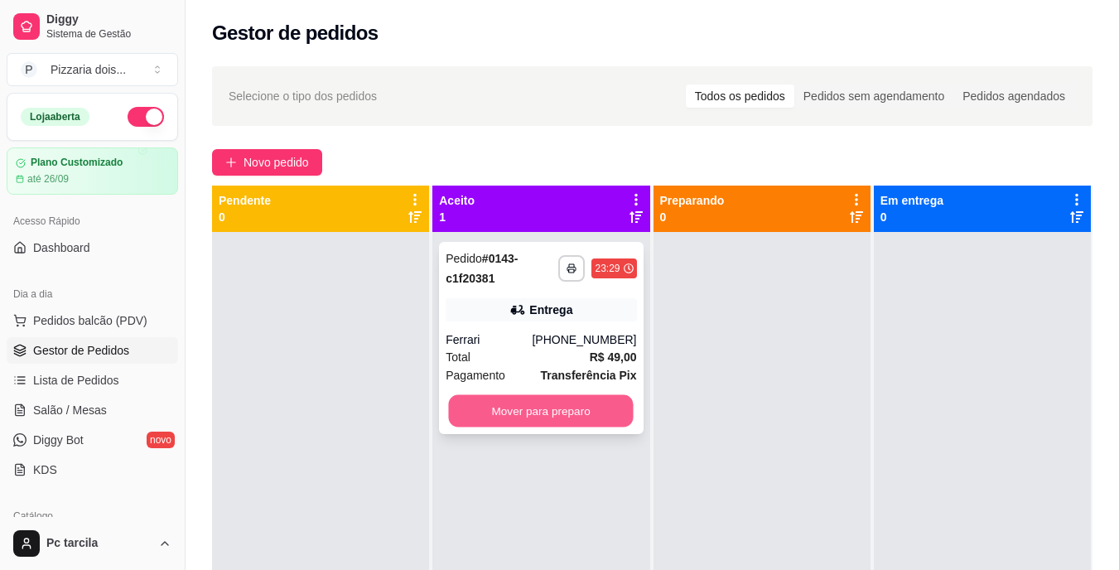
click at [620, 409] on button "Mover para preparo" at bounding box center [541, 411] width 185 height 32
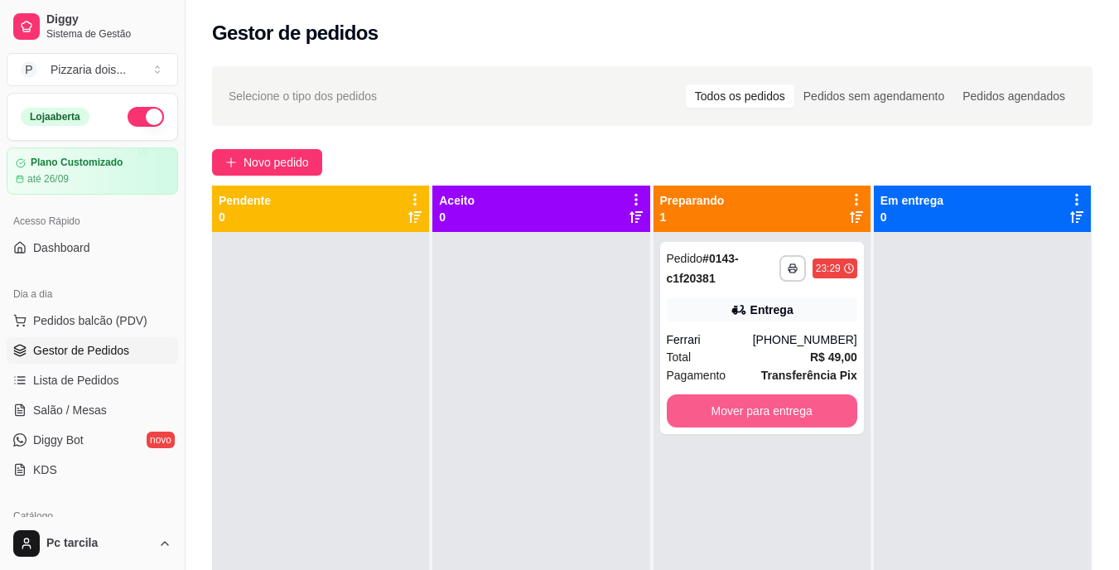
click at [744, 407] on button "Mover para entrega" at bounding box center [761, 410] width 190 height 33
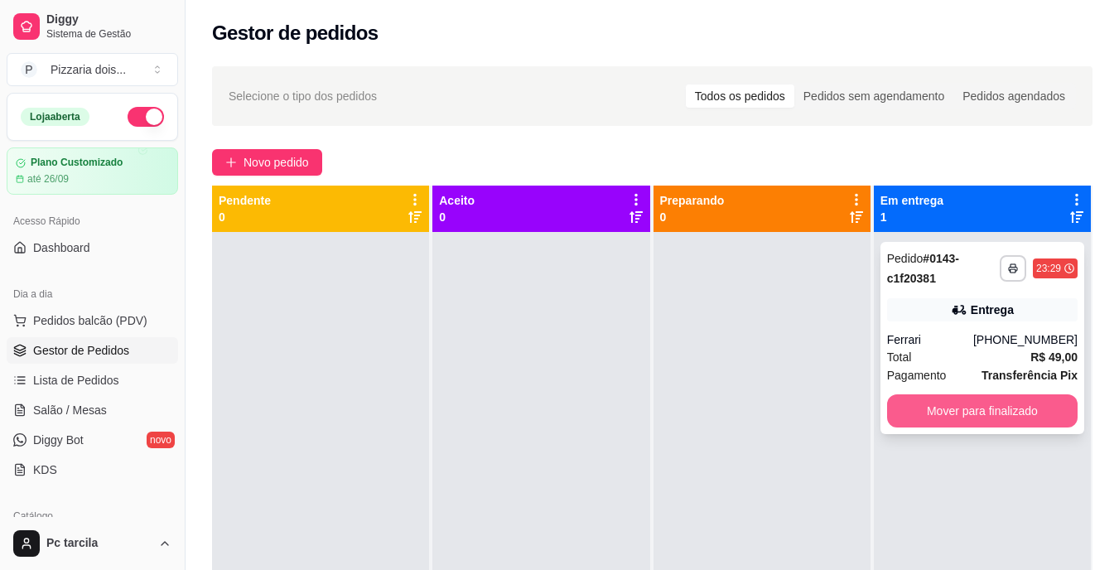
click at [908, 411] on button "Mover para finalizado" at bounding box center [982, 410] width 190 height 33
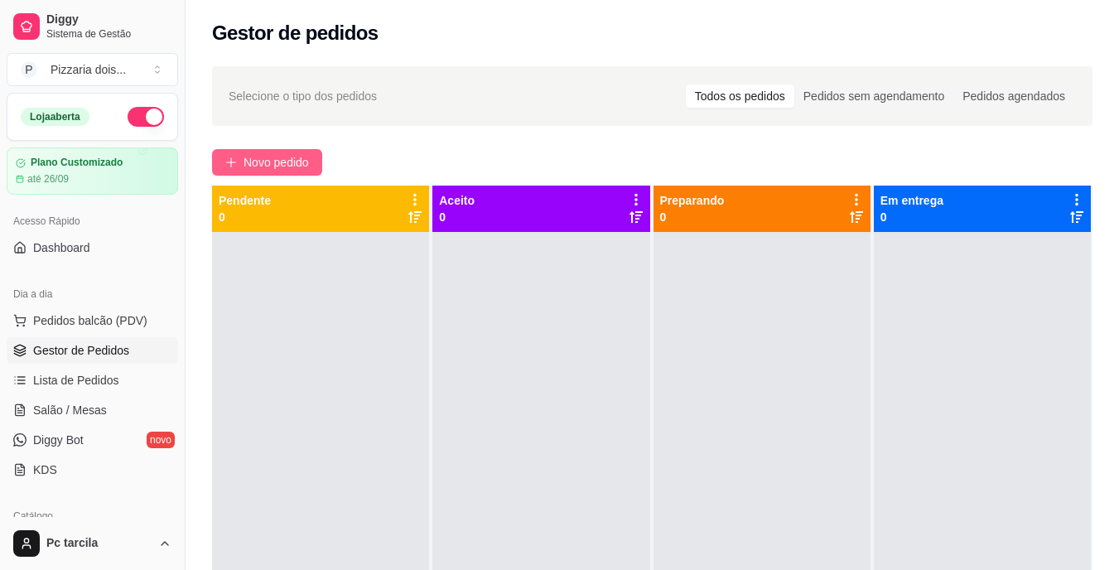
click at [316, 157] on button "Novo pedido" at bounding box center [267, 162] width 110 height 26
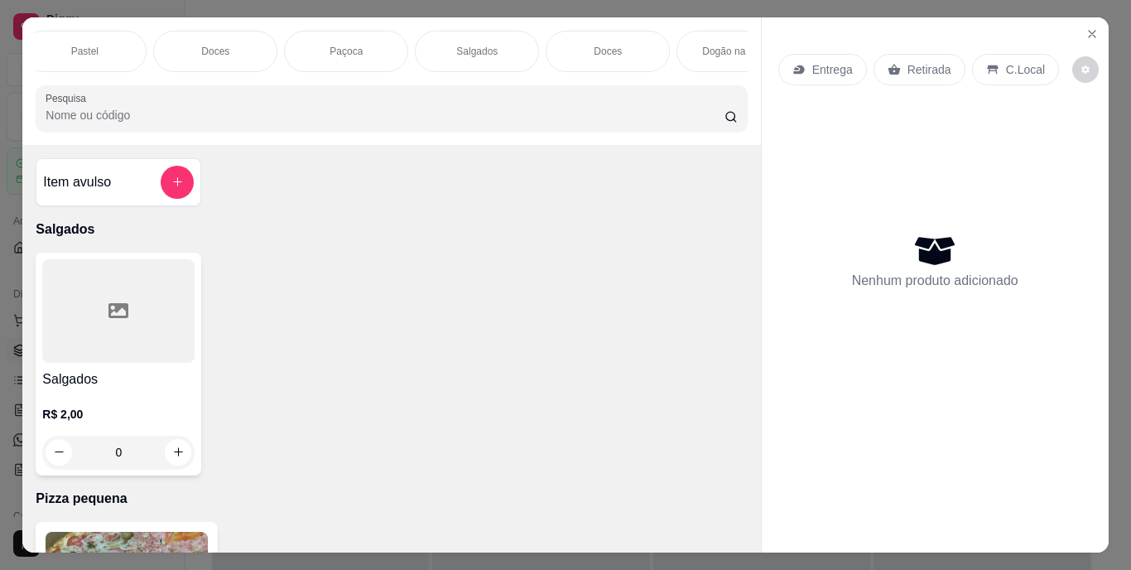
scroll to position [0, 1365]
click at [461, 51] on div "Salgados" at bounding box center [433, 51] width 124 height 41
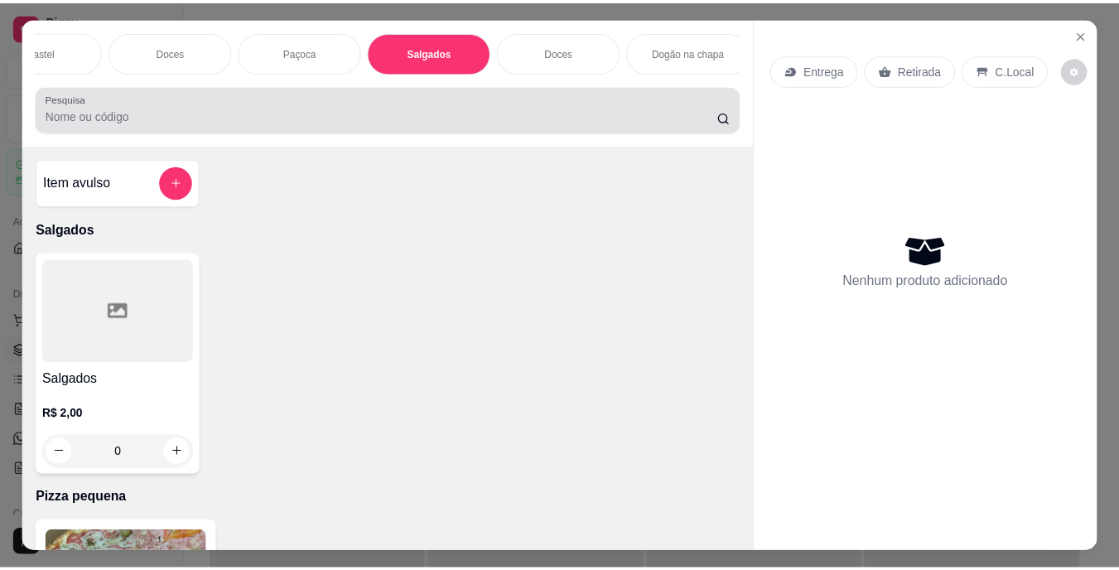
scroll to position [42, 0]
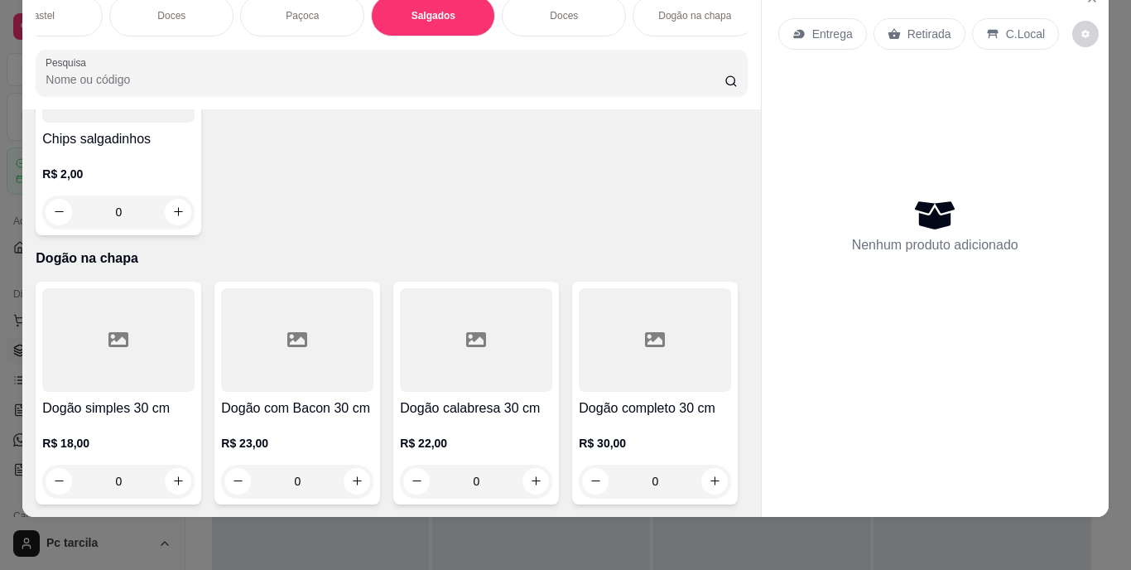
type input "1"
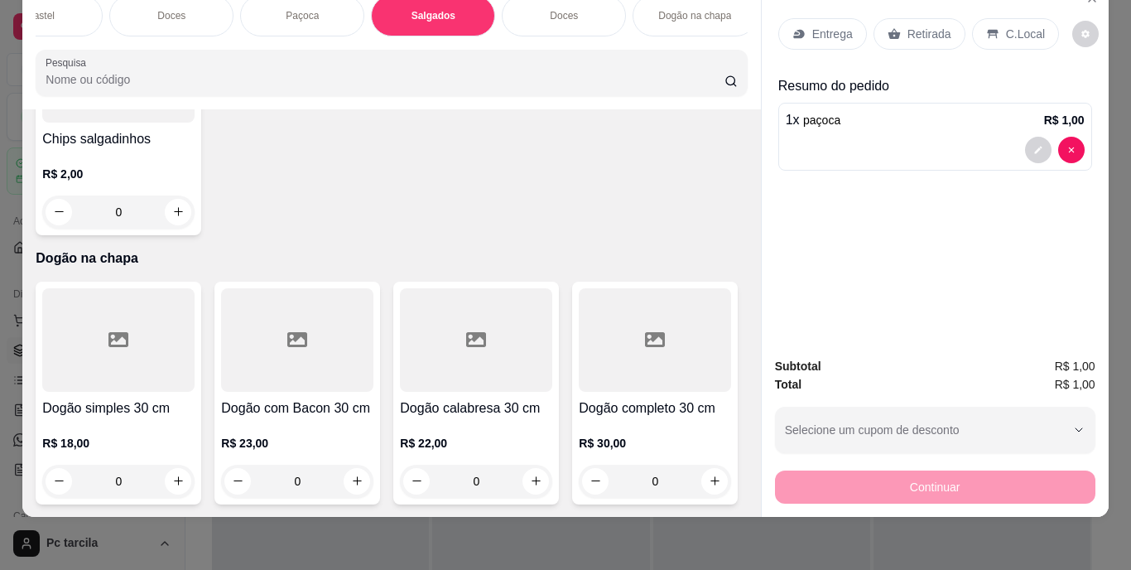
click at [937, 29] on p "Retirada" at bounding box center [929, 34] width 44 height 17
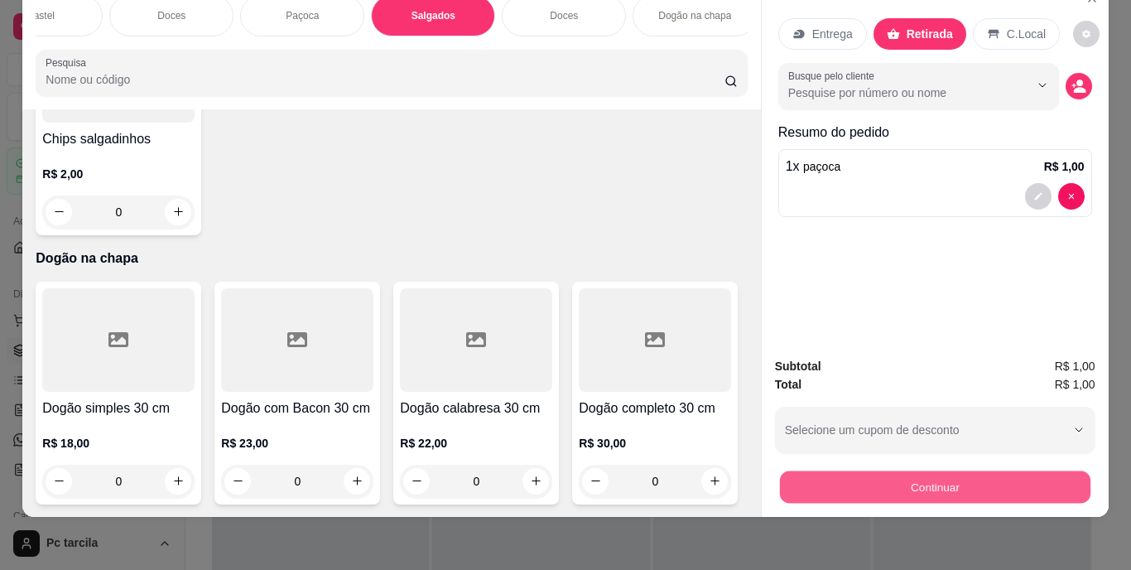
click at [926, 481] on button "Continuar" at bounding box center [934, 487] width 310 height 32
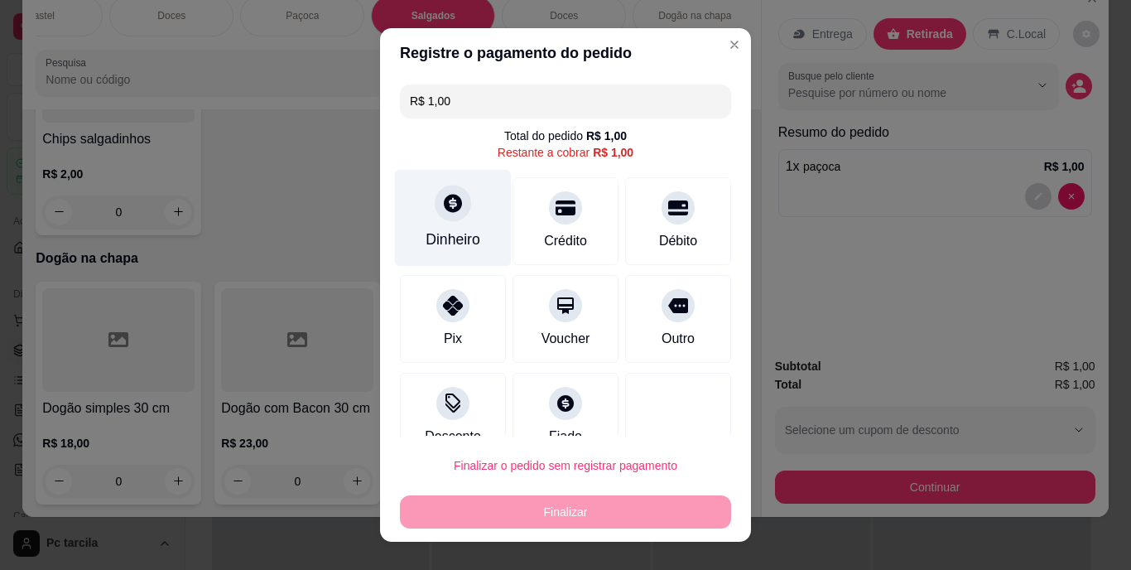
click at [461, 250] on div "Dinheiro" at bounding box center [453, 240] width 55 height 22
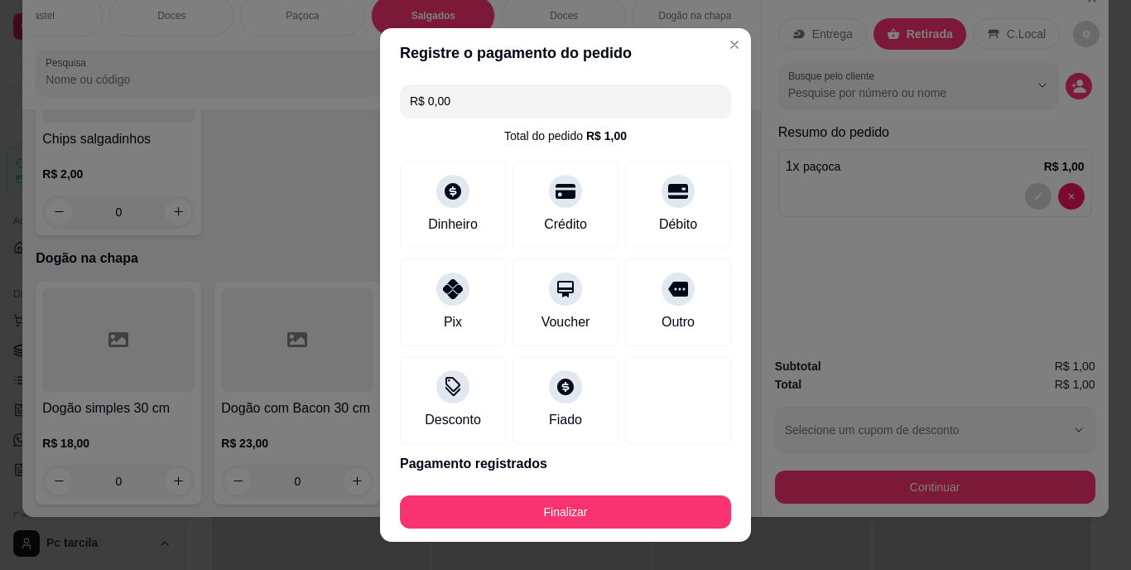
type input "R$ 0,00"
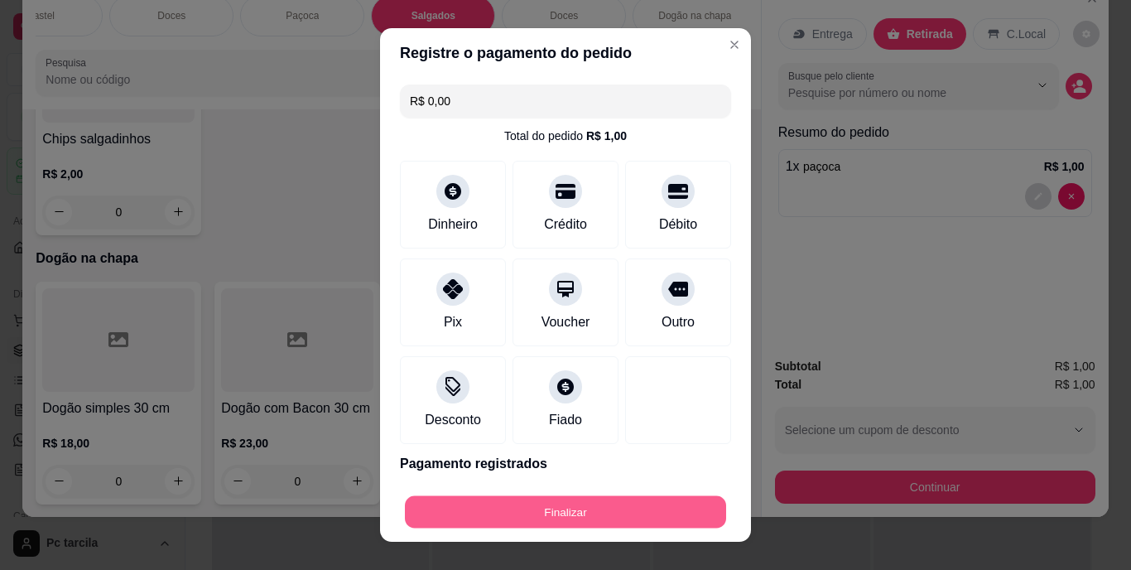
click at [602, 503] on button "Finalizar" at bounding box center [565, 511] width 321 height 32
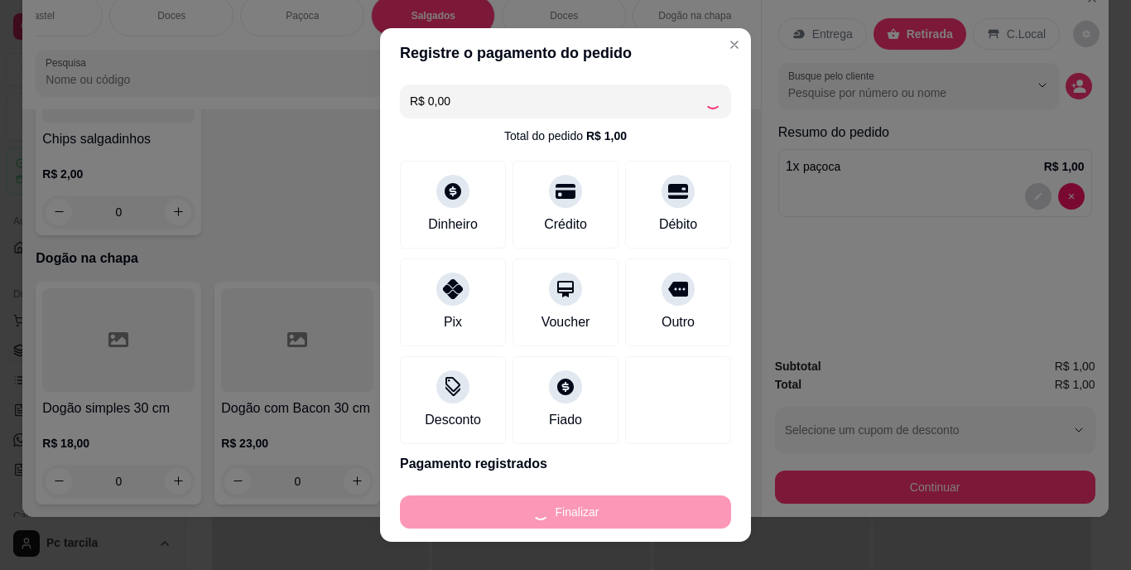
type input "0"
type input "-R$ 1,00"
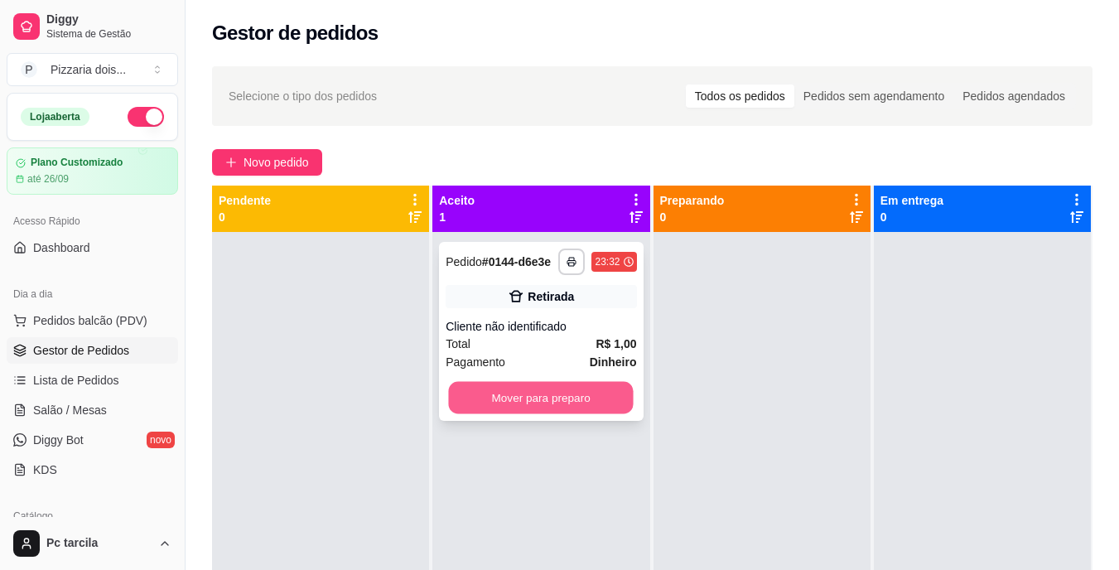
click at [599, 407] on button "Mover para preparo" at bounding box center [541, 398] width 185 height 32
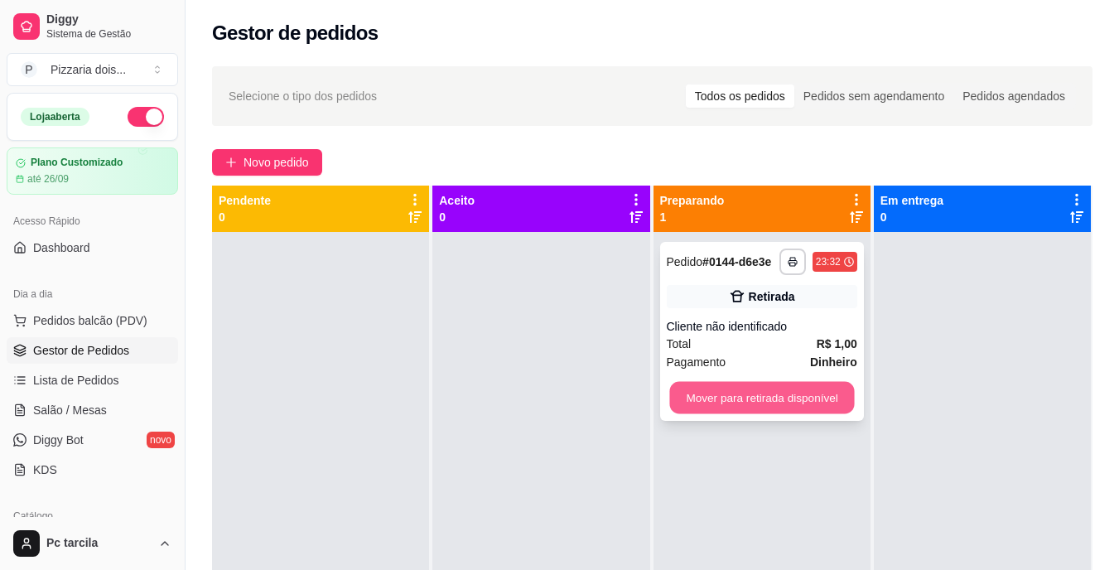
click at [739, 406] on button "Mover para retirada disponível" at bounding box center [761, 398] width 185 height 32
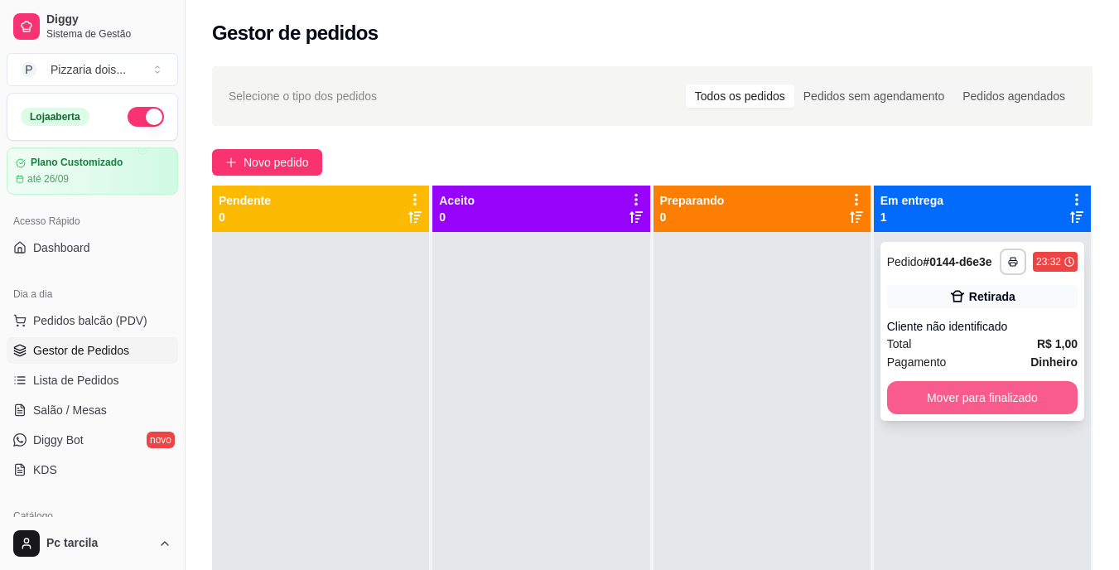
click at [972, 397] on button "Mover para finalizado" at bounding box center [982, 397] width 190 height 33
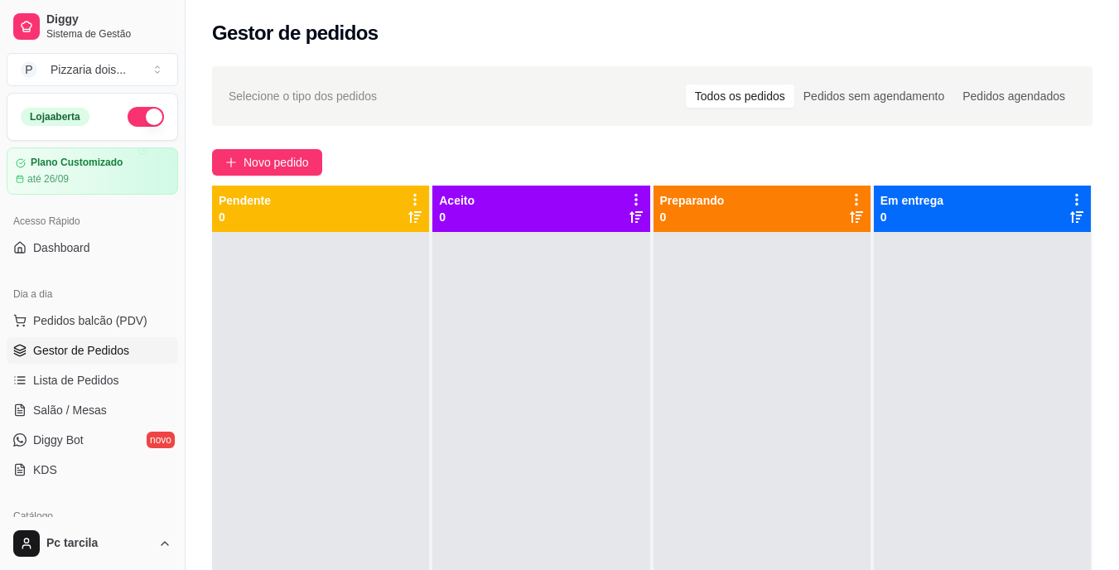
click at [142, 121] on button "button" at bounding box center [146, 117] width 36 height 20
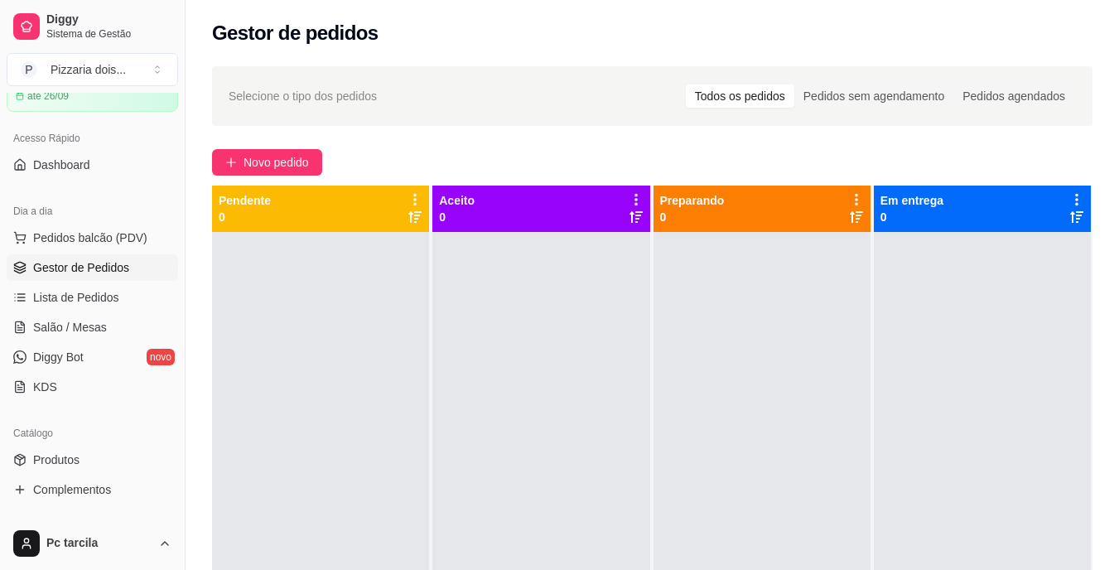
scroll to position [414, 0]
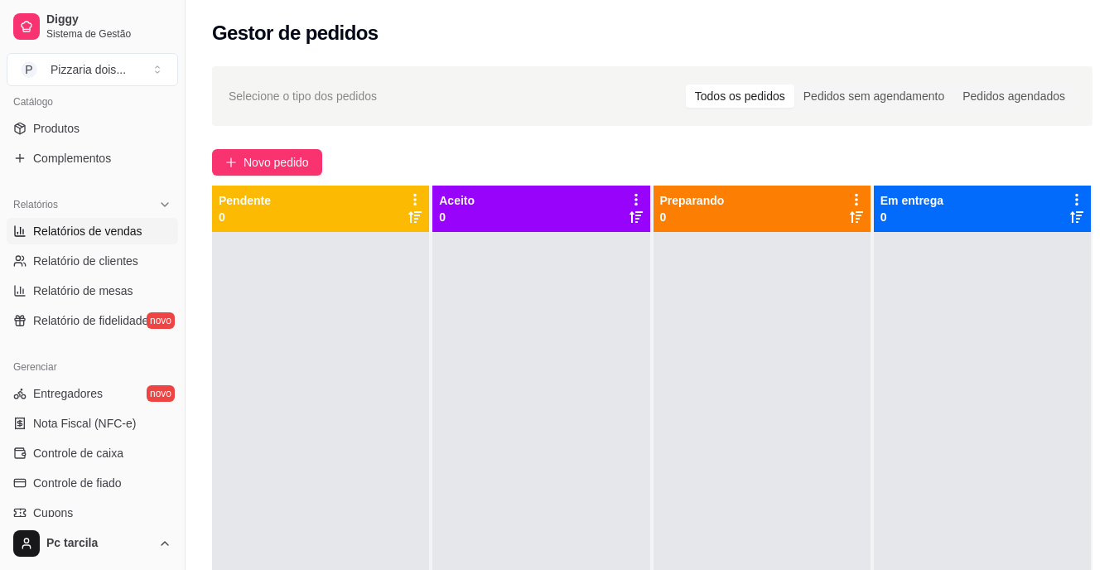
click at [67, 233] on span "Relatórios de vendas" at bounding box center [87, 231] width 109 height 17
select select "ALL"
select select "0"
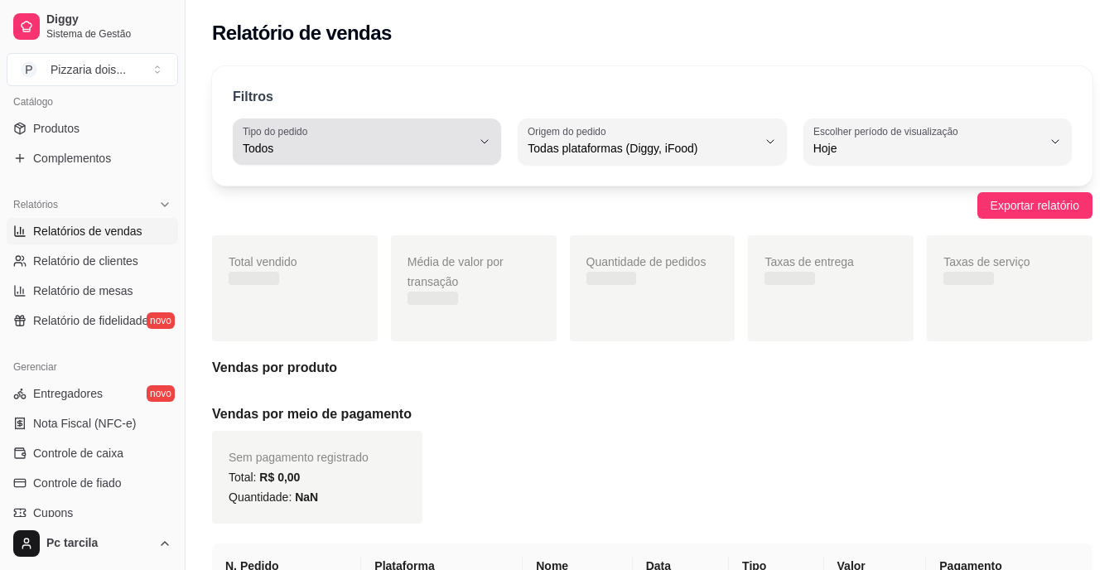
click at [328, 146] on span "Todos" at bounding box center [357, 148] width 229 height 17
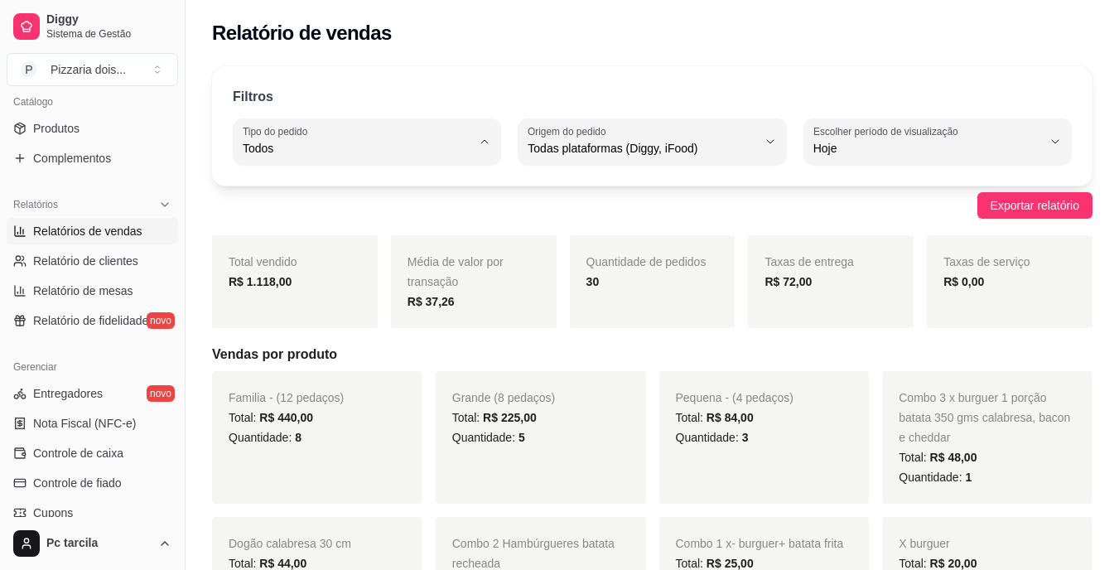
click at [309, 212] on span "Entrega" at bounding box center [359, 215] width 216 height 16
type input "DELIVERY"
select select "DELIVERY"
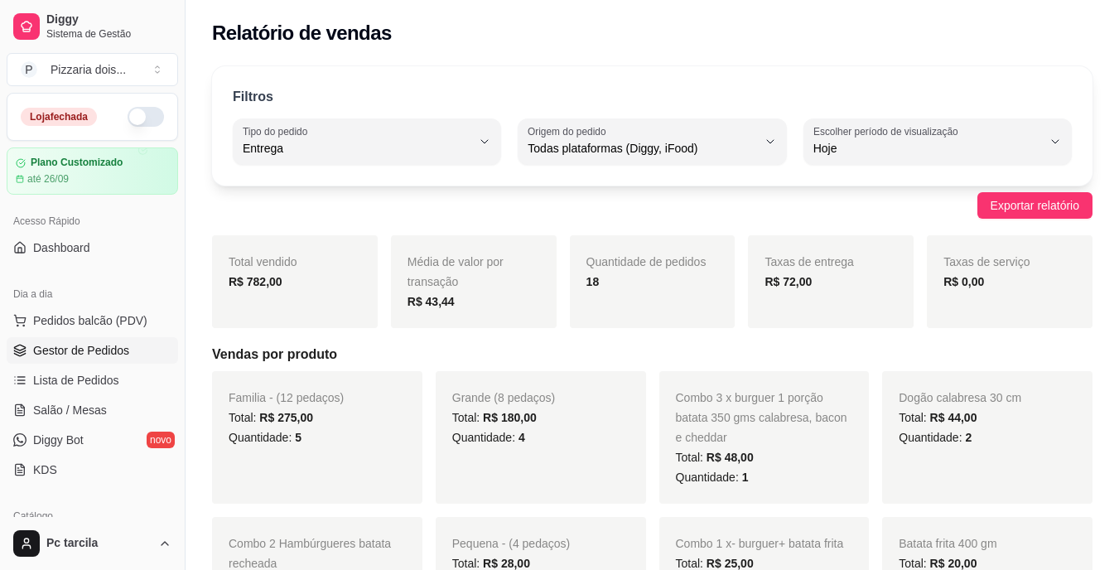
click at [72, 344] on span "Gestor de Pedidos" at bounding box center [81, 350] width 96 height 17
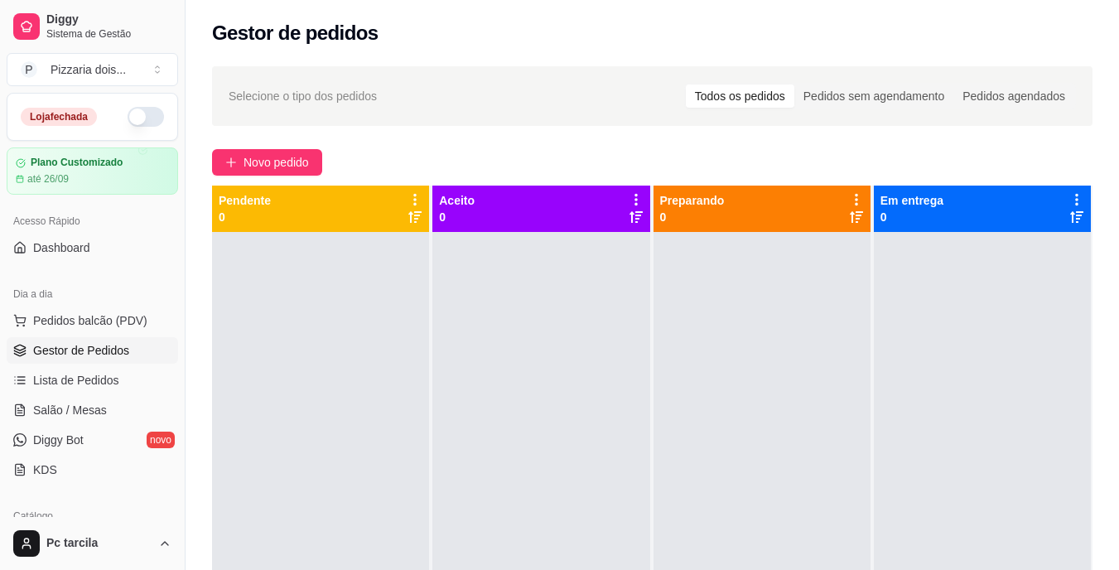
click at [125, 354] on span "Gestor de Pedidos" at bounding box center [81, 350] width 96 height 17
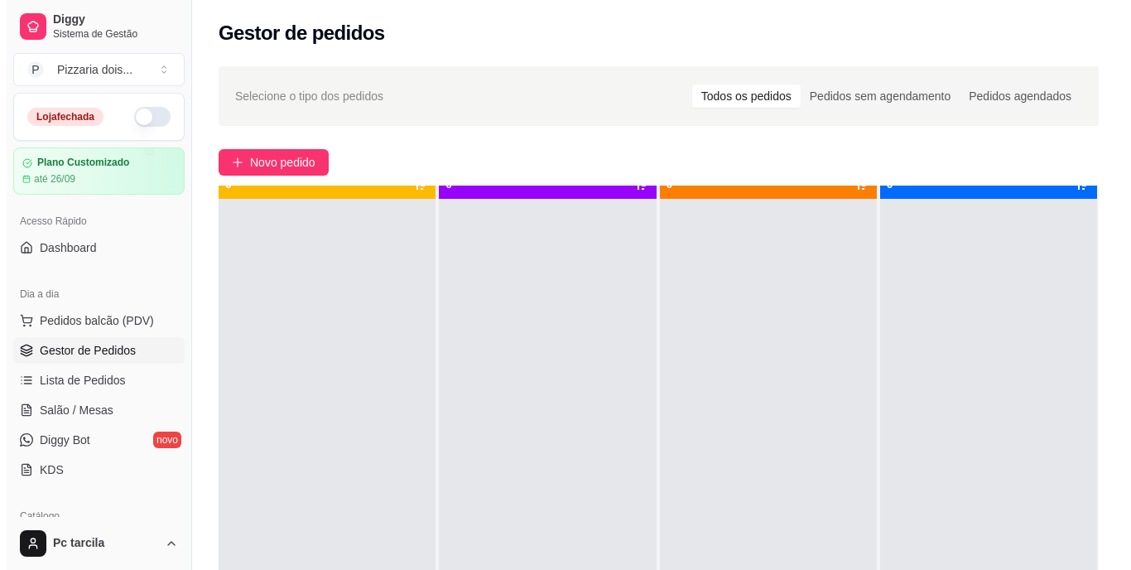
scroll to position [46, 0]
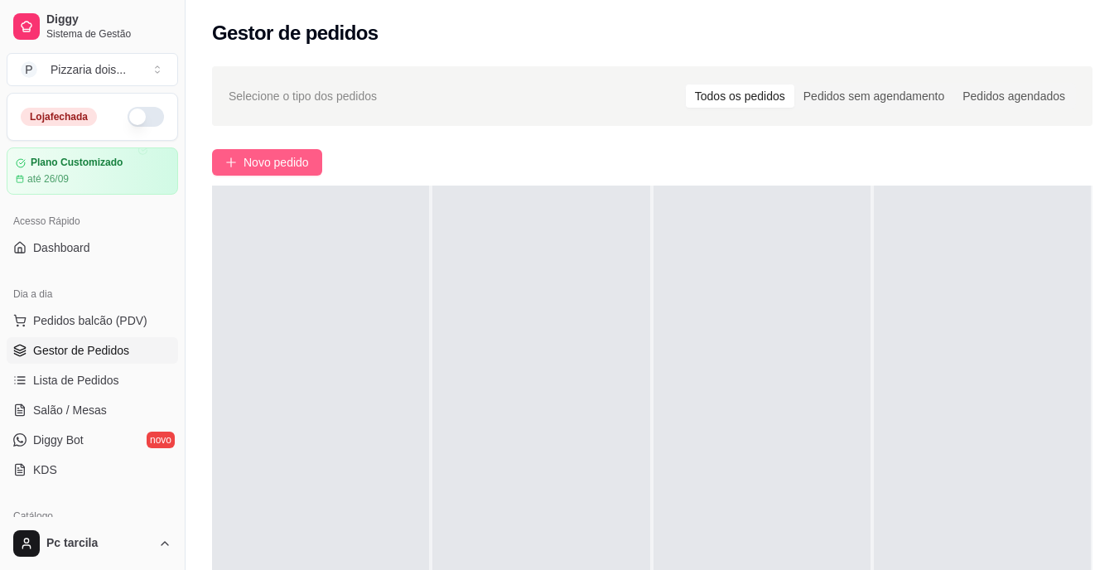
click at [267, 165] on span "Novo pedido" at bounding box center [275, 162] width 65 height 18
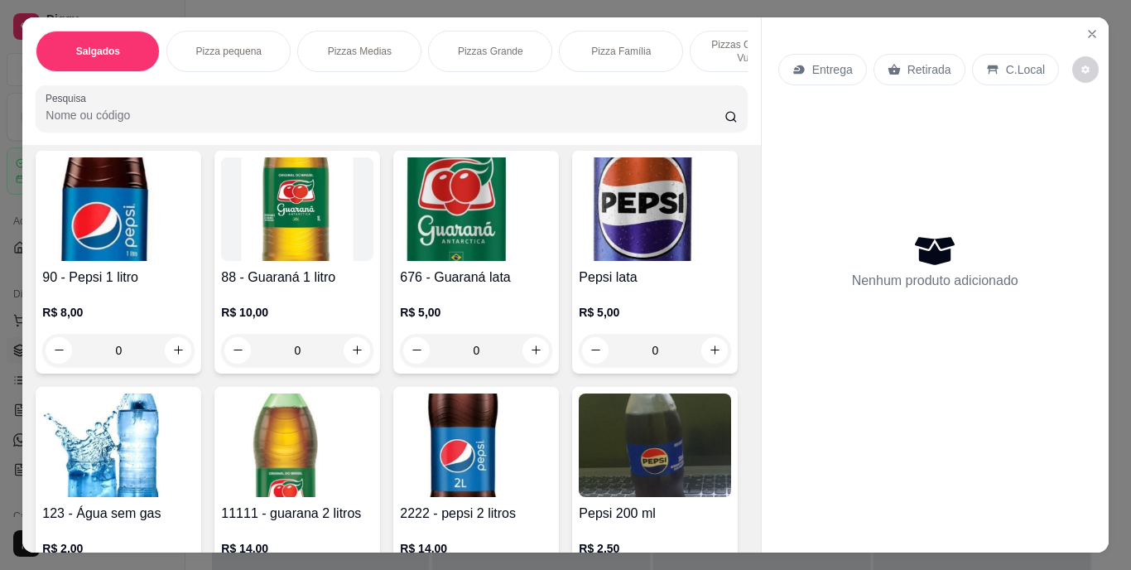
scroll to position [1656, 0]
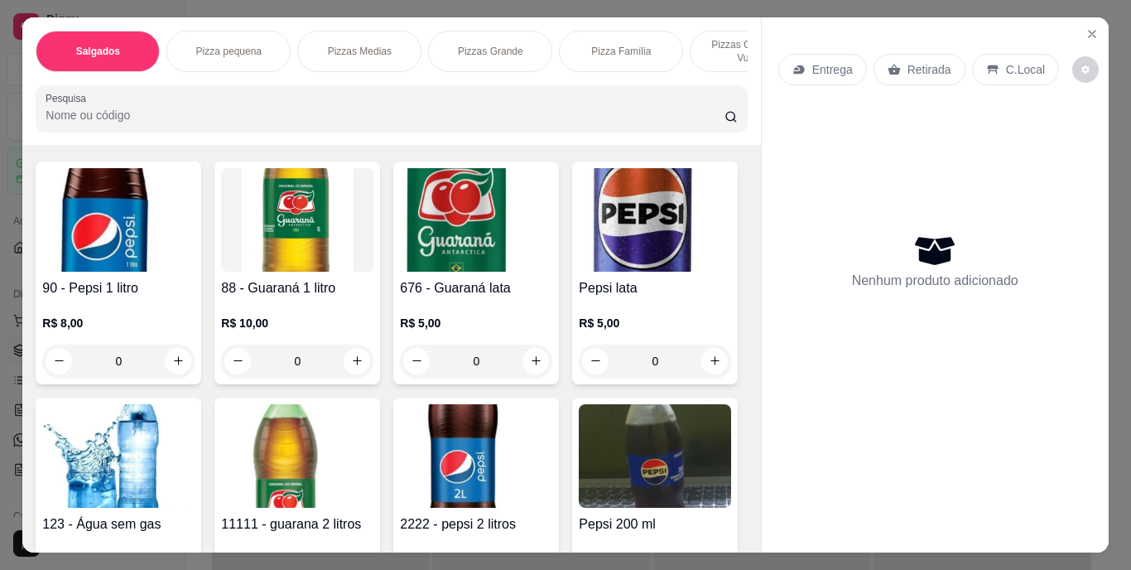
click at [447, 259] on img at bounding box center [476, 219] width 152 height 103
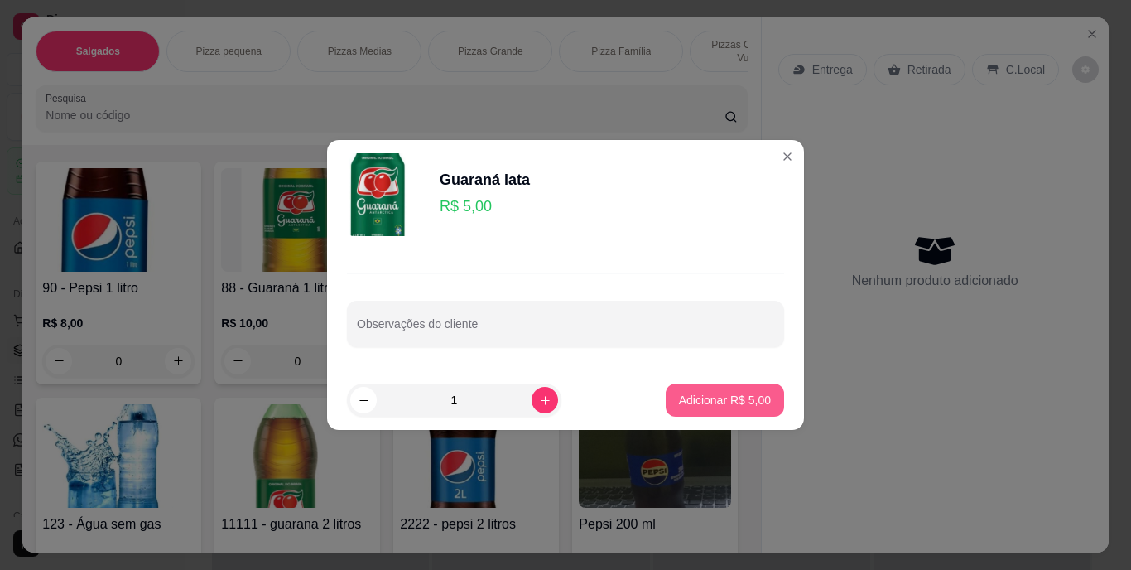
click at [728, 401] on p "Adicionar R$ 5,00" at bounding box center [725, 400] width 92 height 17
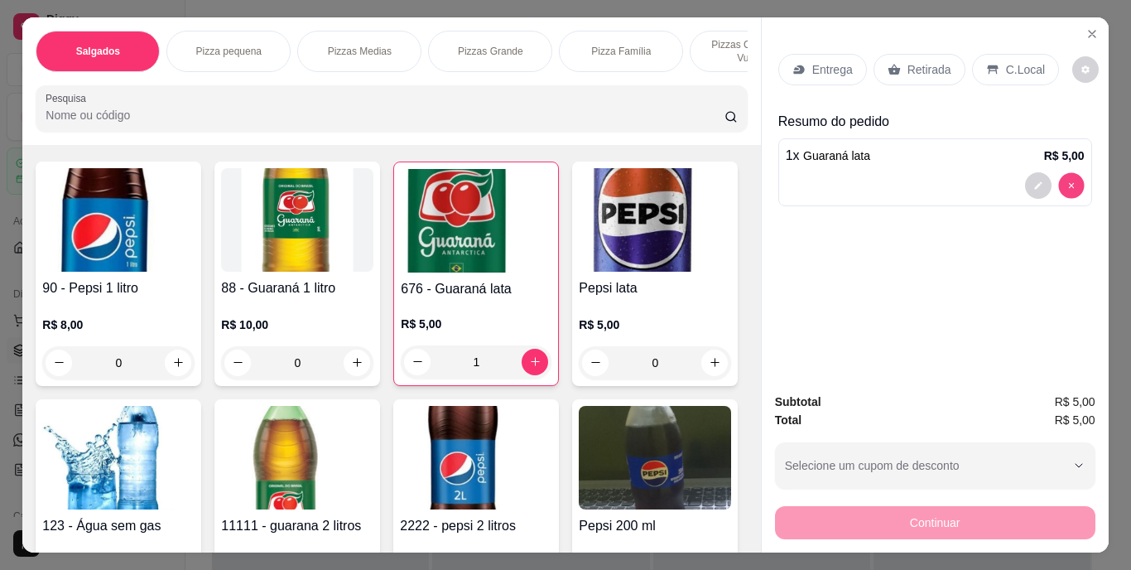
type input "0"
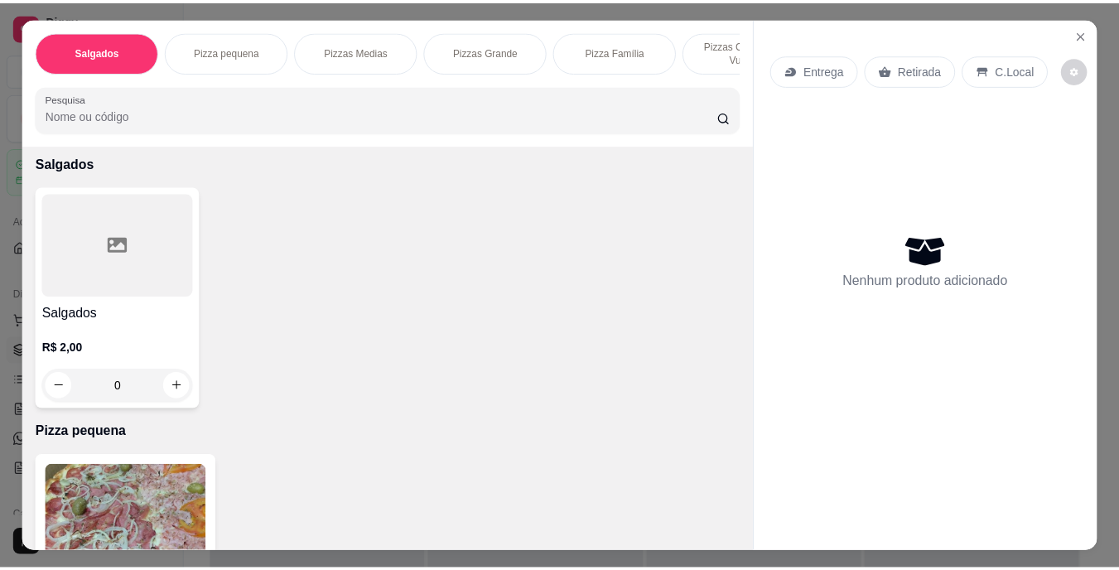
scroll to position [0, 0]
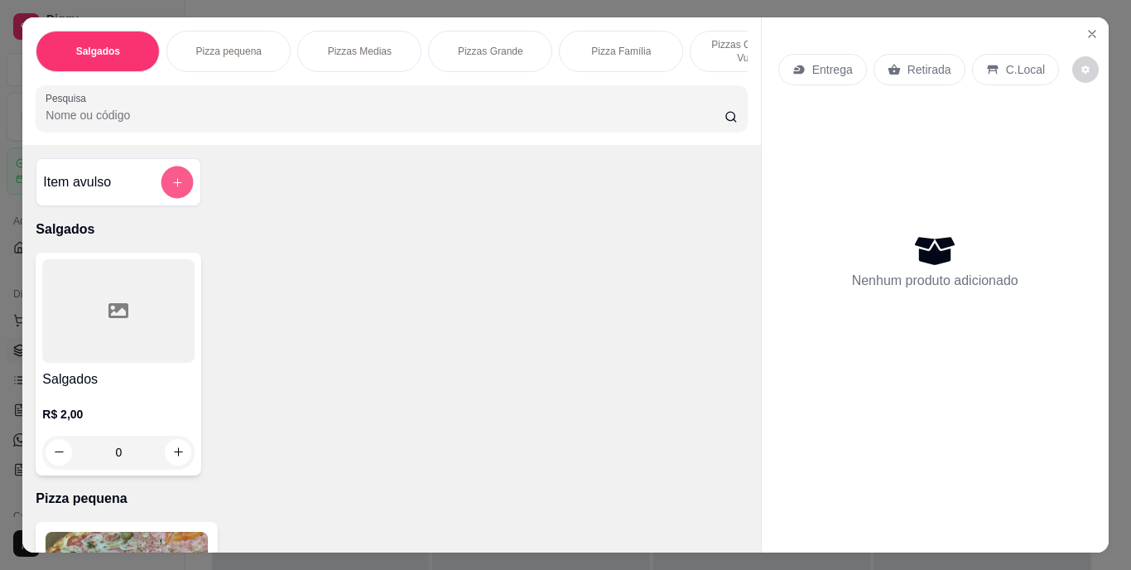
click at [161, 185] on button "add-separate-item" at bounding box center [177, 182] width 32 height 32
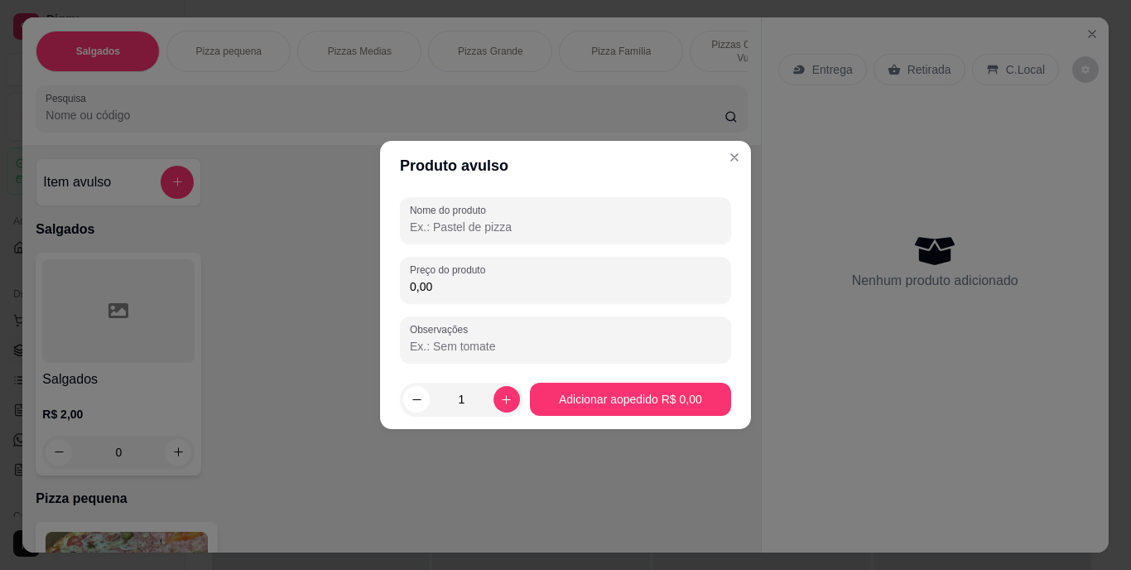
click at [466, 279] on input "0,00" at bounding box center [565, 286] width 311 height 17
click at [656, 569] on html "Diggy Sistema de Gestão P Pizzaria dois ... Loja fechada Plano Customizado até …" at bounding box center [565, 285] width 1131 height 570
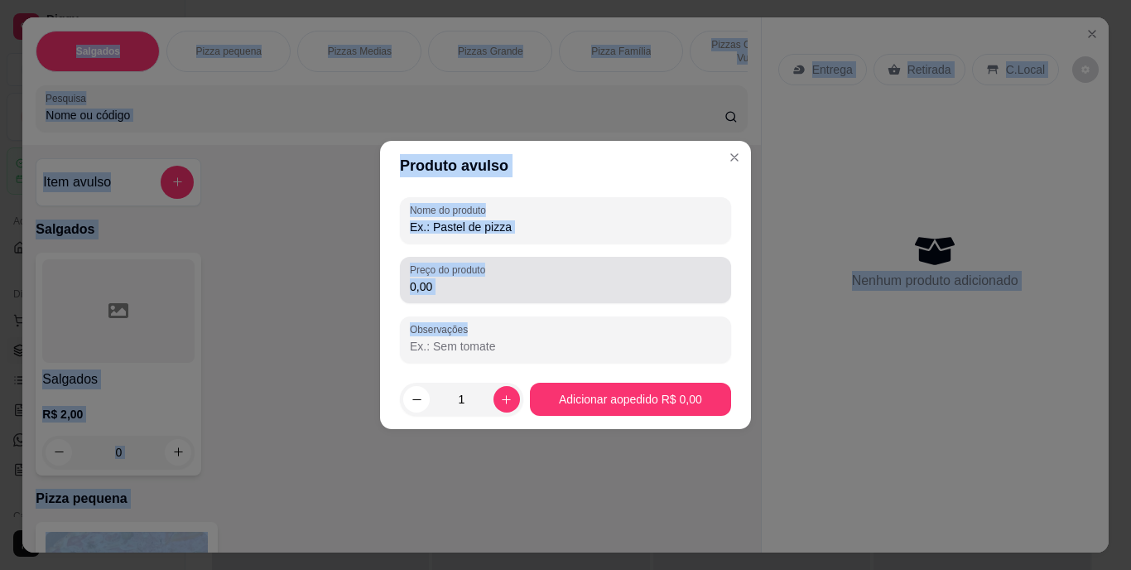
click at [532, 293] on input "0,00" at bounding box center [565, 286] width 311 height 17
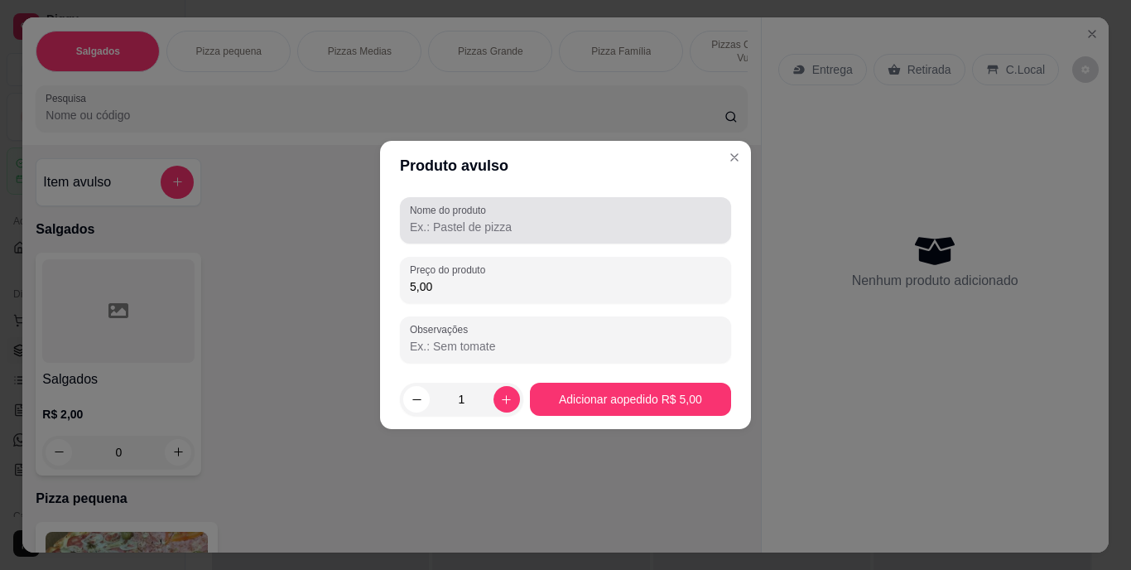
type input "5,00"
click at [534, 221] on input "Nome do produto" at bounding box center [565, 227] width 311 height 17
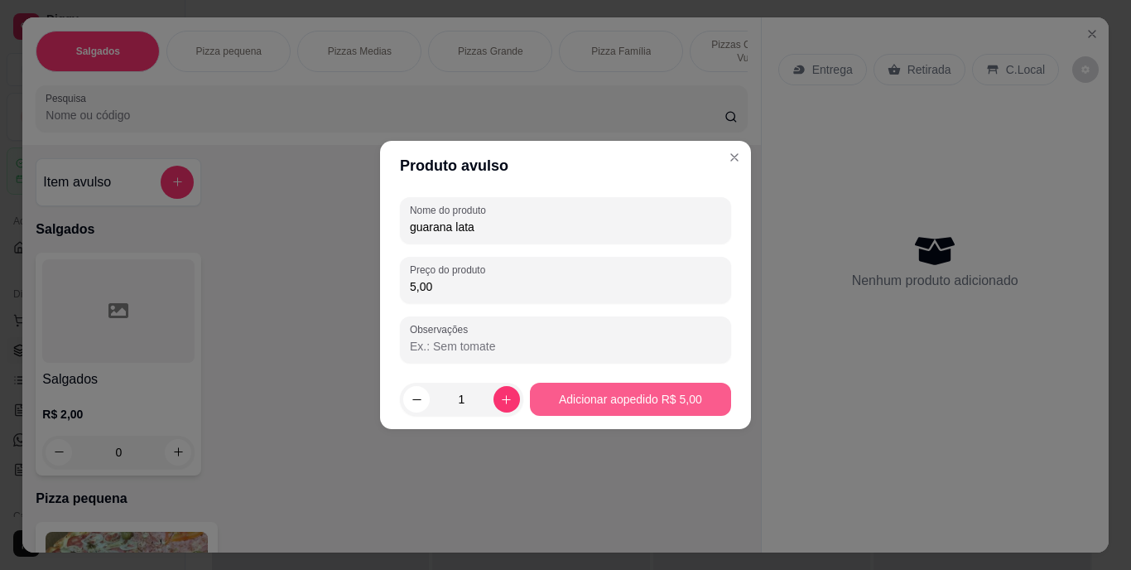
type input "guarana lata"
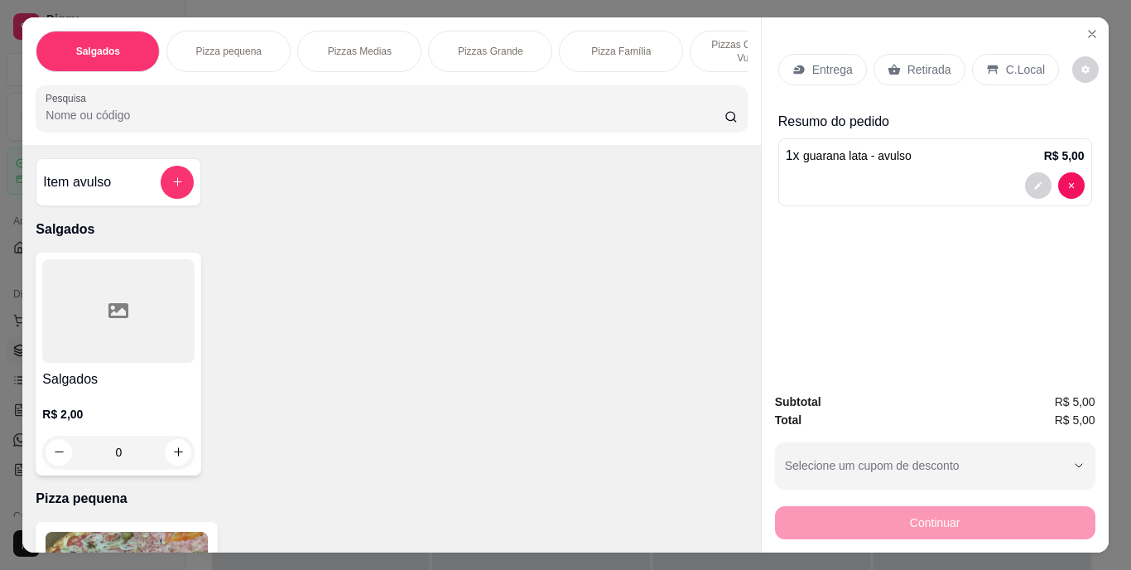
drag, startPoint x: 957, startPoint y: 519, endPoint x: 863, endPoint y: 237, distance: 297.7
click at [958, 492] on div "Subtotal R$ 5,00 Total R$ 5,00 Selecione um cupom de desconto Selecione um cupo…" at bounding box center [935, 465] width 320 height 147
click at [890, 66] on icon at bounding box center [894, 69] width 12 height 11
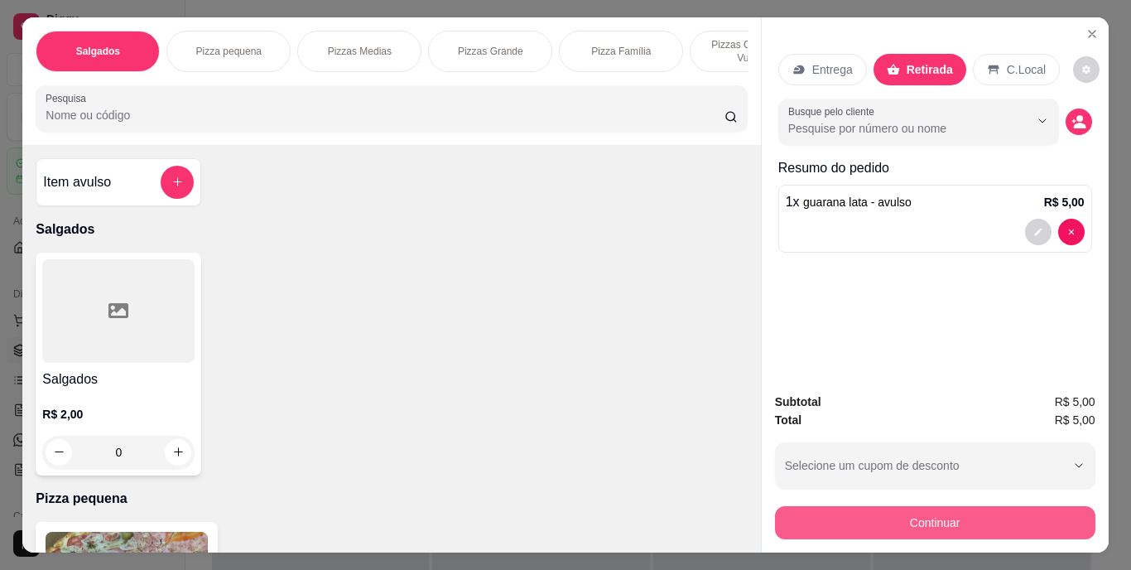
click at [927, 517] on button "Continuar" at bounding box center [935, 522] width 320 height 33
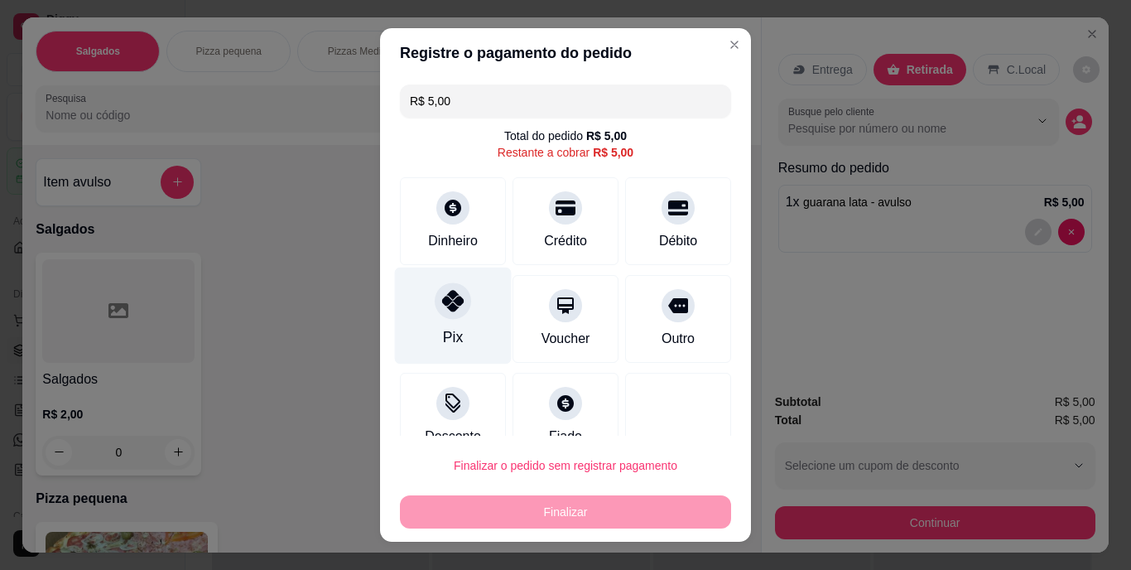
click at [458, 304] on div at bounding box center [453, 301] width 36 height 36
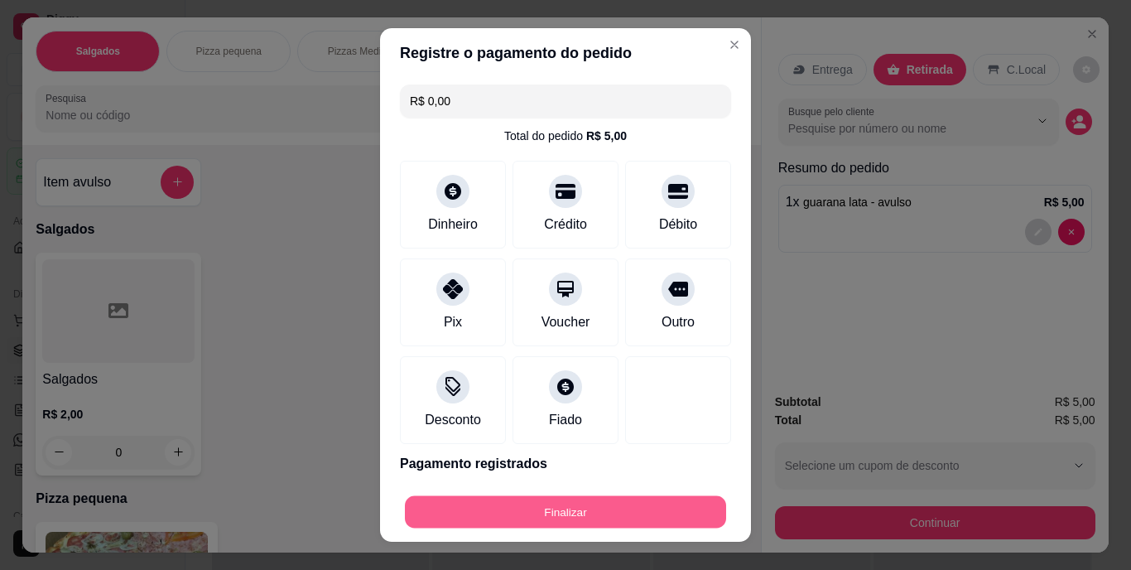
click at [569, 503] on button "Finalizar" at bounding box center [565, 511] width 321 height 32
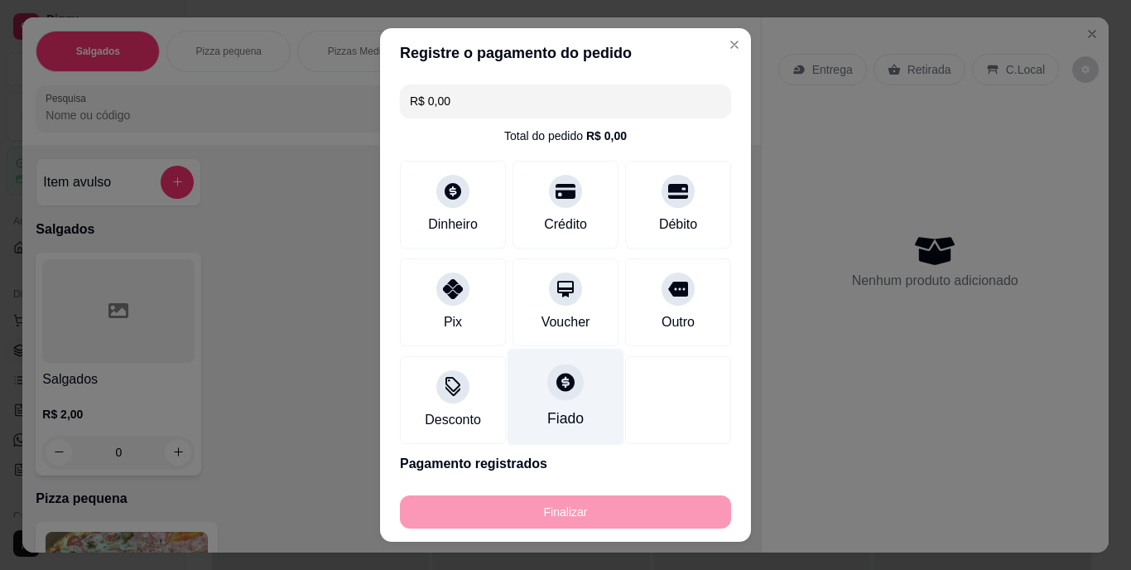
type input "-R$ 5,00"
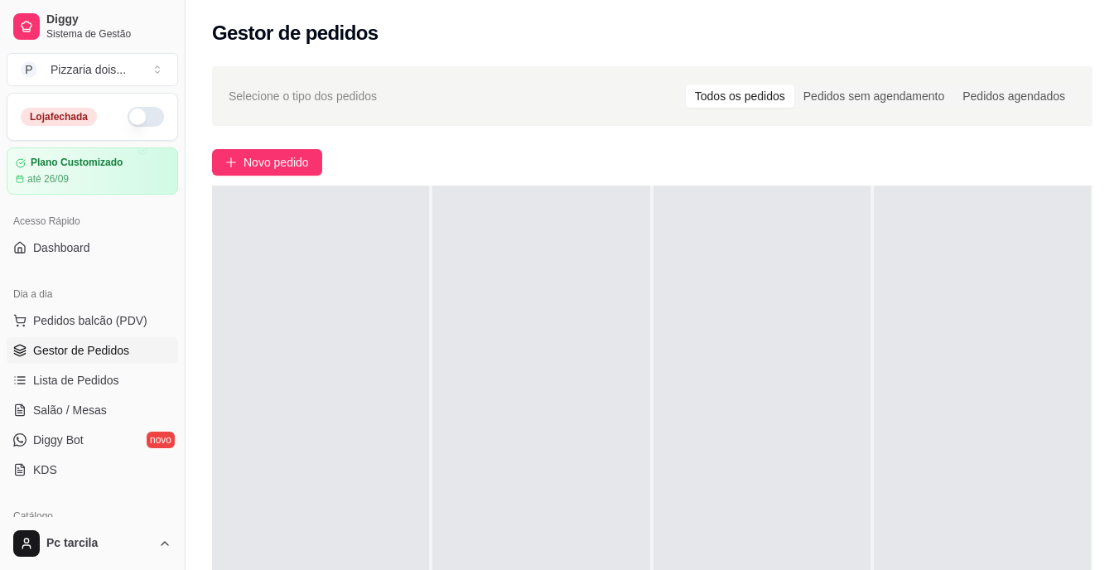
click at [116, 341] on link "Gestor de Pedidos" at bounding box center [92, 350] width 171 height 26
click at [134, 353] on link "Gestor de Pedidos" at bounding box center [92, 350] width 171 height 26
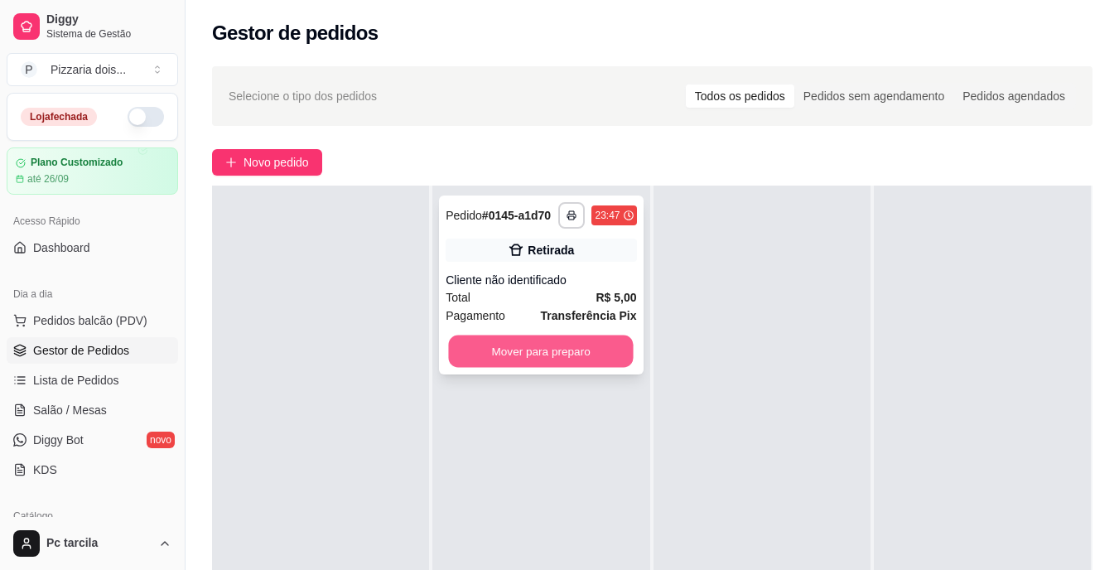
click at [546, 349] on button "Mover para preparo" at bounding box center [541, 351] width 185 height 32
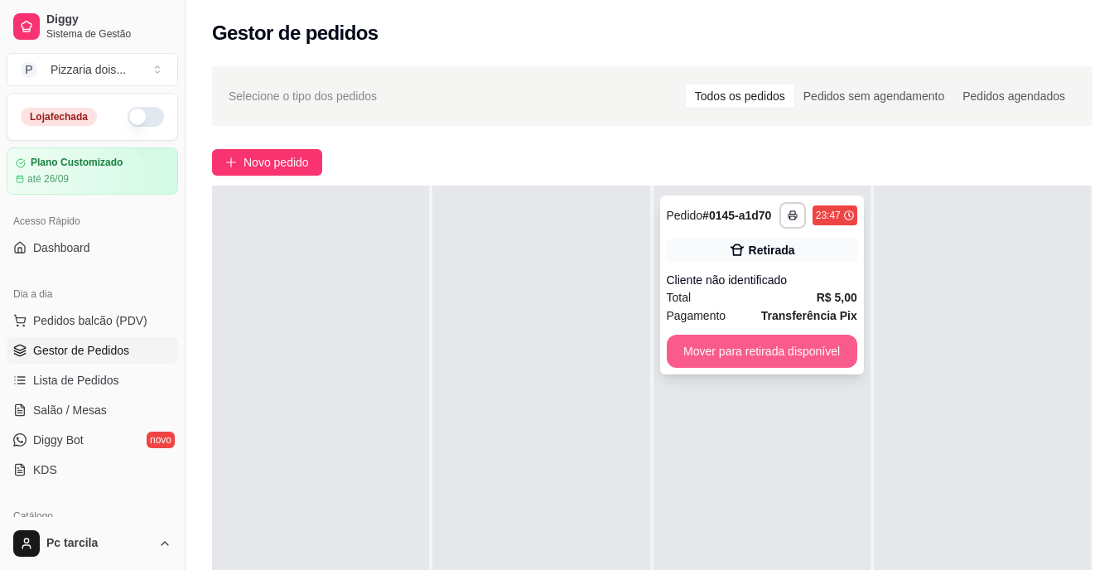
click at [706, 358] on button "Mover para retirada disponível" at bounding box center [761, 350] width 190 height 33
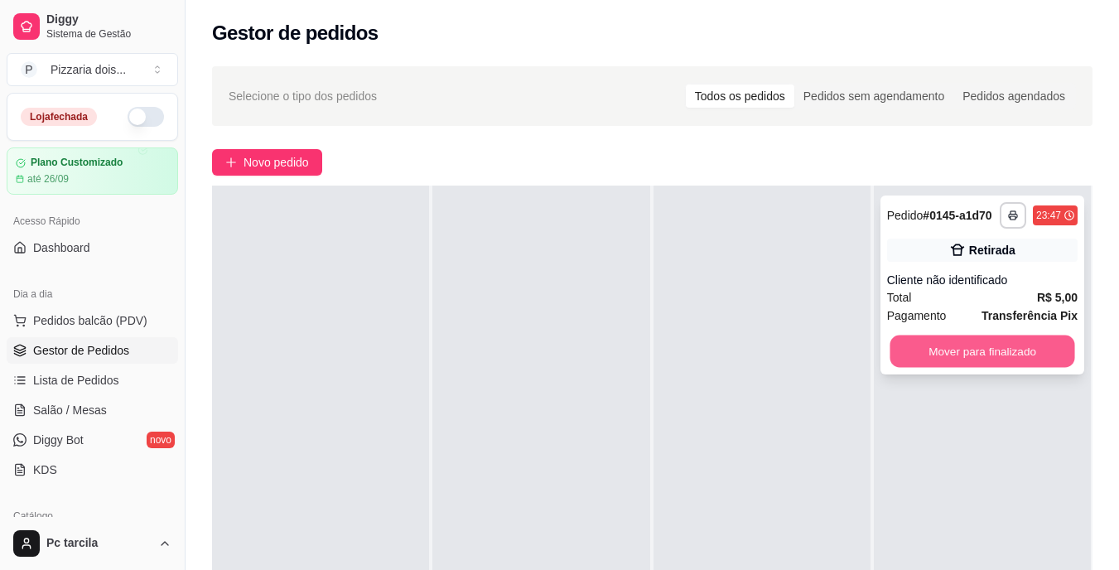
click at [1025, 359] on button "Mover para finalizado" at bounding box center [981, 351] width 185 height 32
